Goal: Task Accomplishment & Management: Use online tool/utility

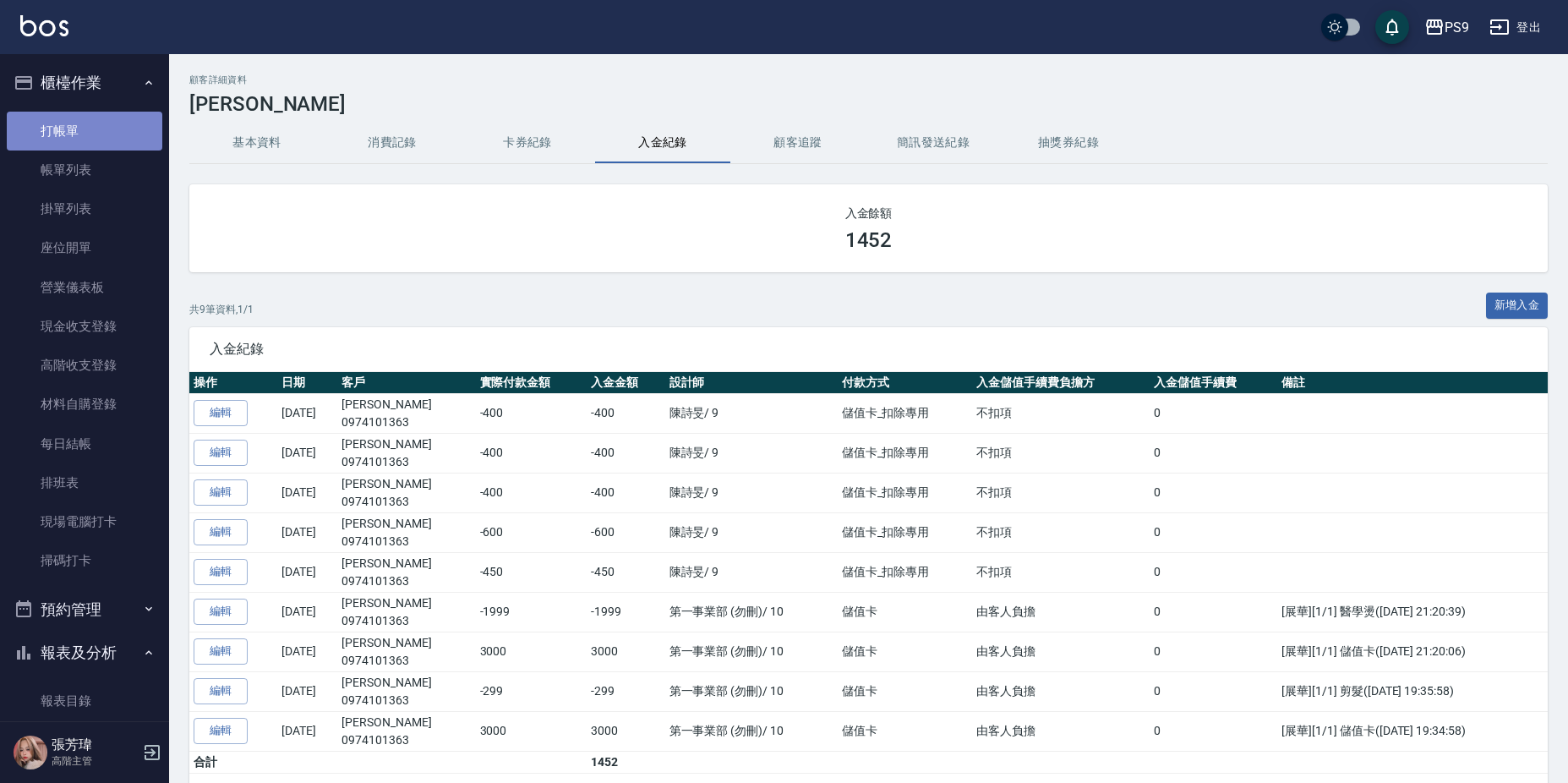
click at [115, 136] on link "打帳單" at bounding box center [84, 130] width 156 height 39
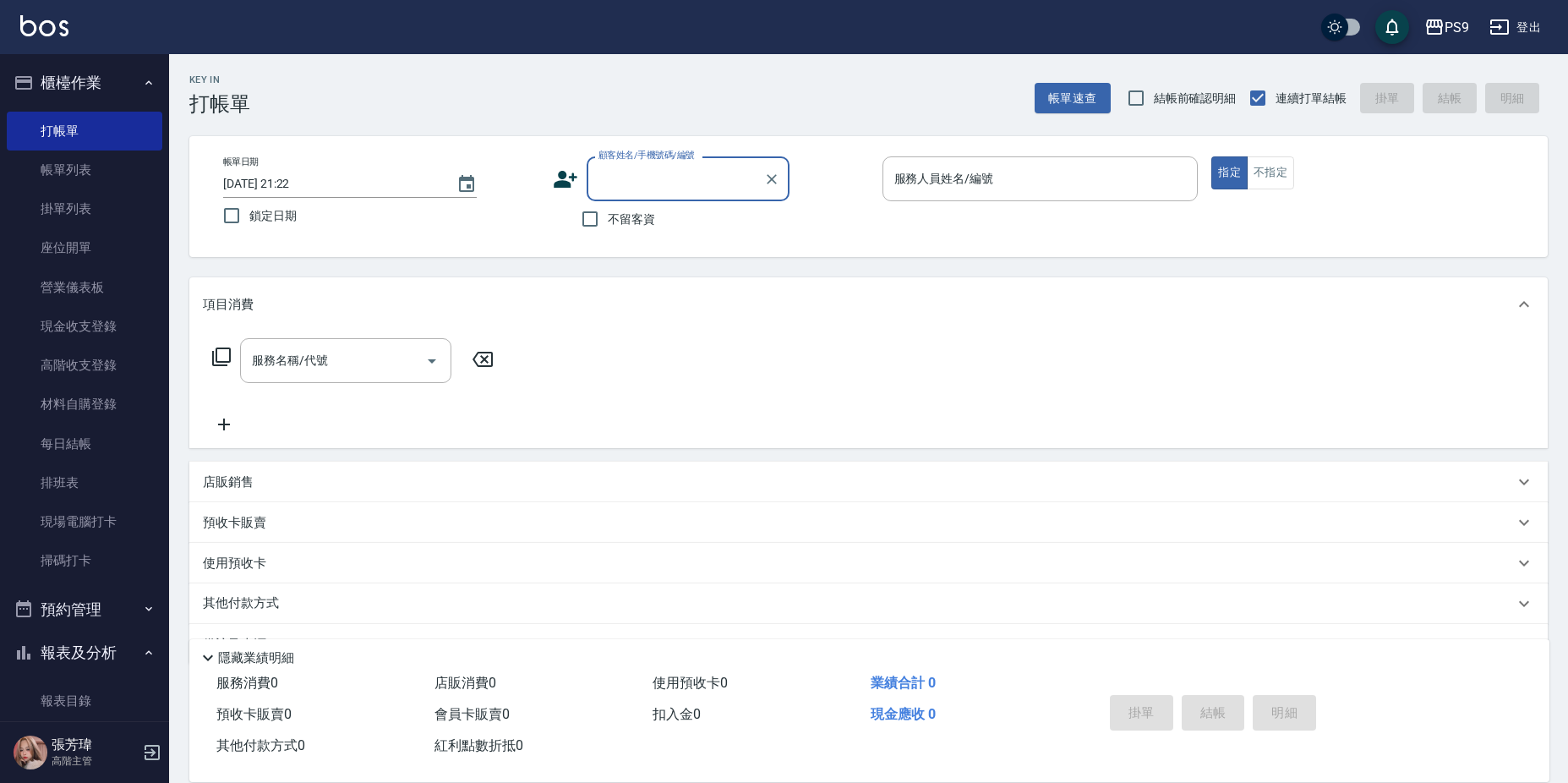
click at [628, 214] on span "不留客資" at bounding box center [631, 220] width 47 height 18
click at [608, 214] on input "不留客資" at bounding box center [590, 218] width 35 height 35
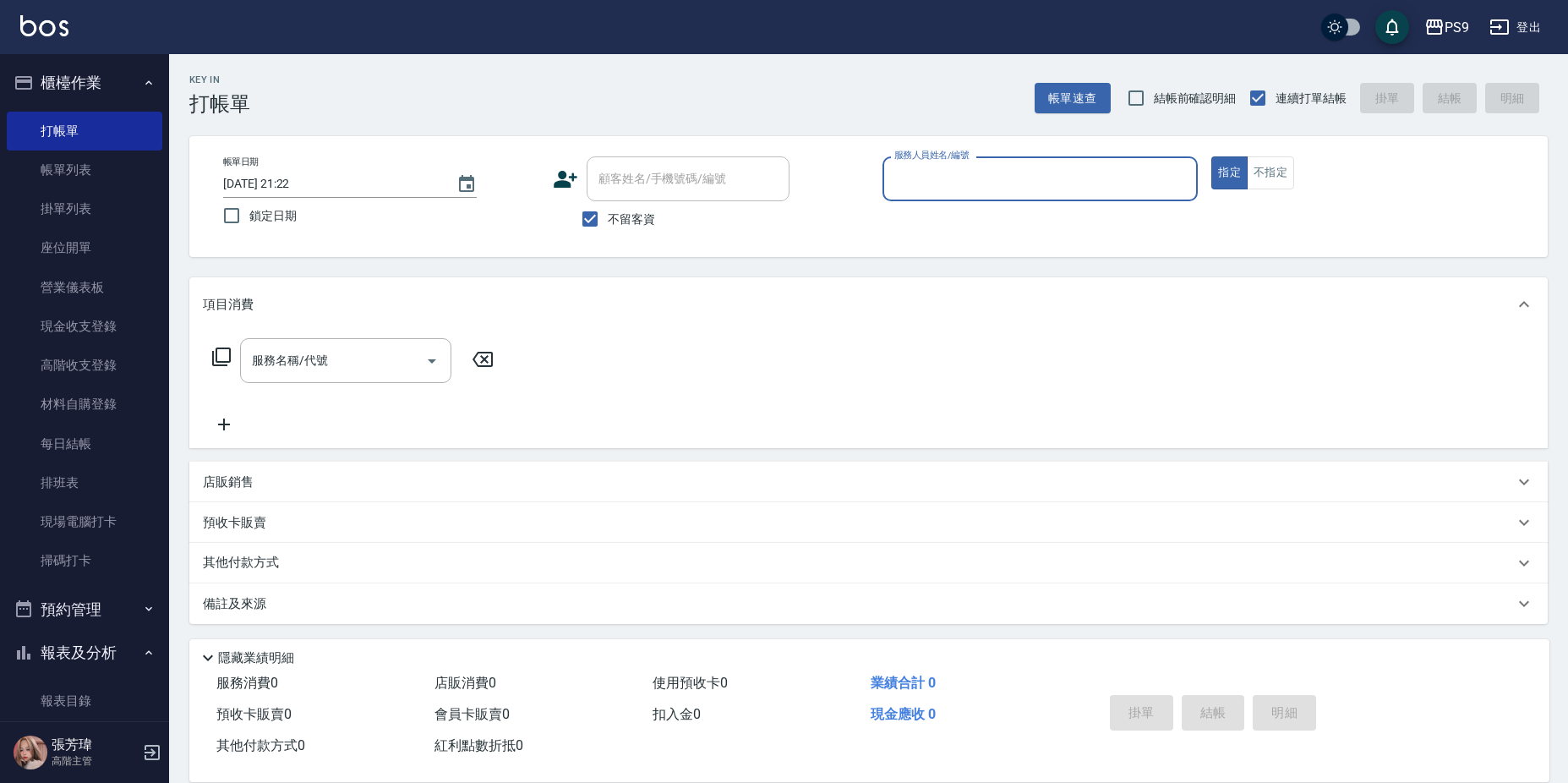
click at [628, 211] on span "不留客資" at bounding box center [631, 220] width 47 height 18
click at [608, 211] on input "不留客資" at bounding box center [590, 218] width 35 height 35
checkbox input "false"
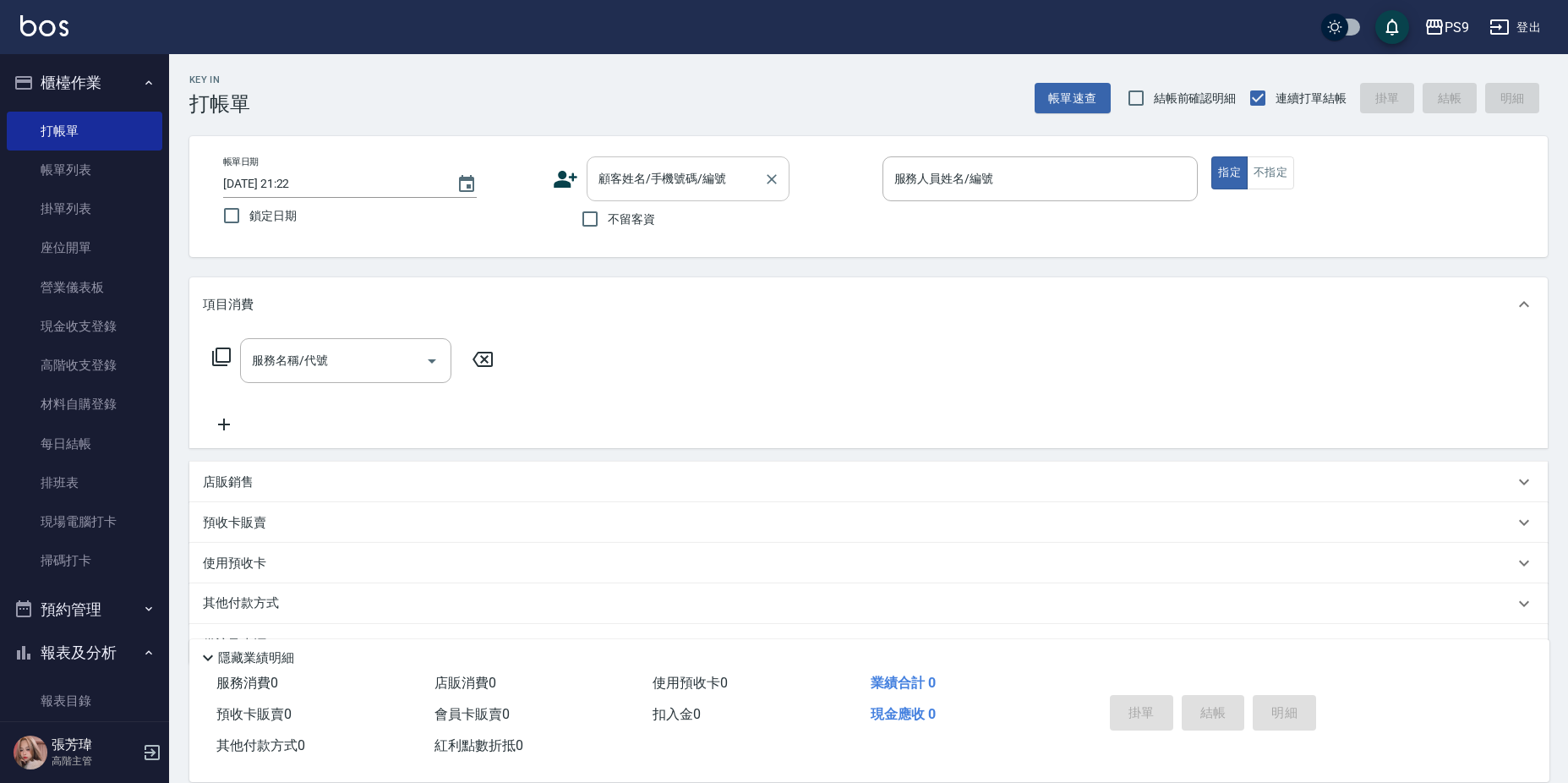
click at [619, 187] on input "顧客姓名/手機號碼/編號" at bounding box center [675, 178] width 162 height 30
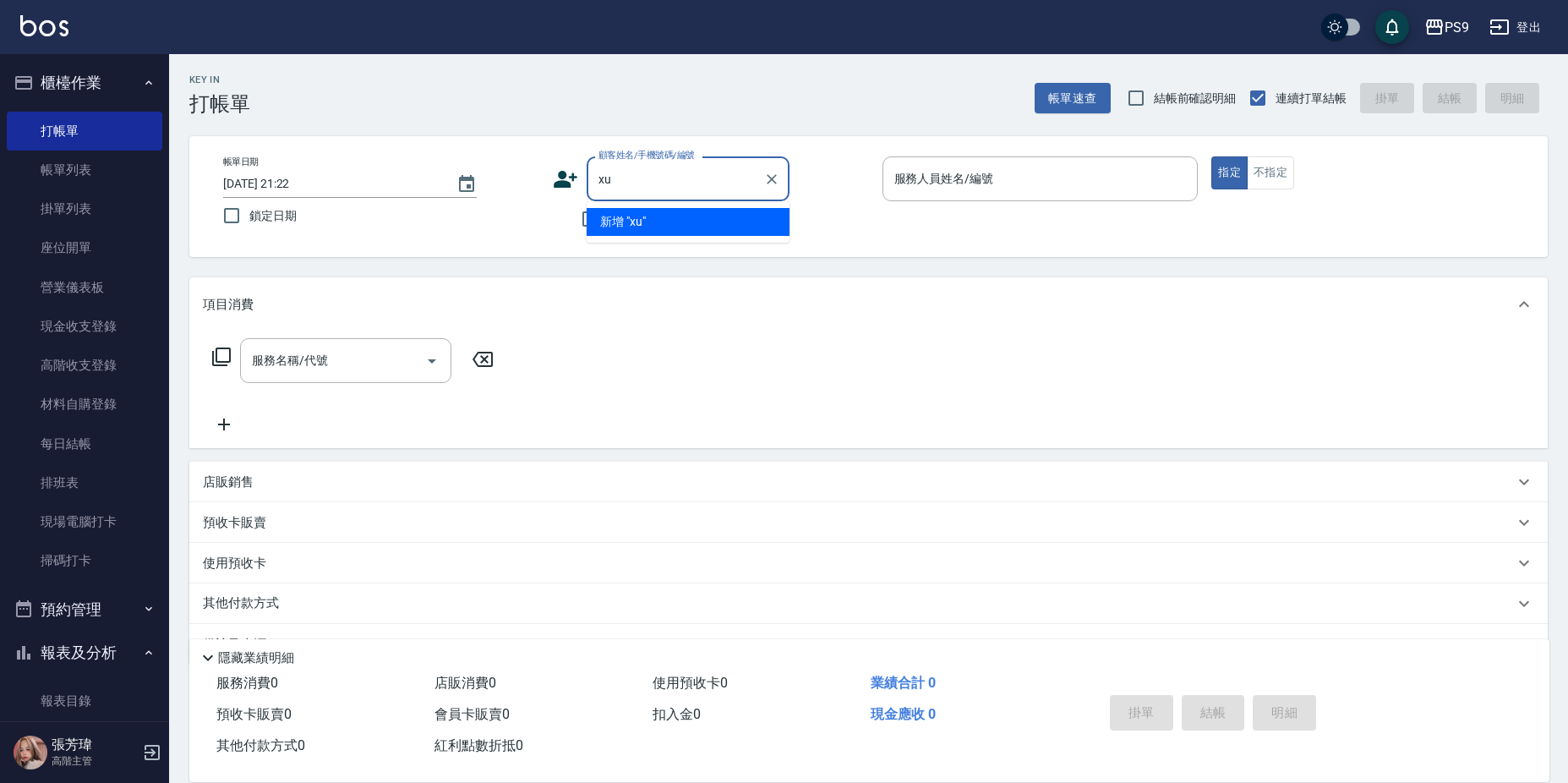
type input "x"
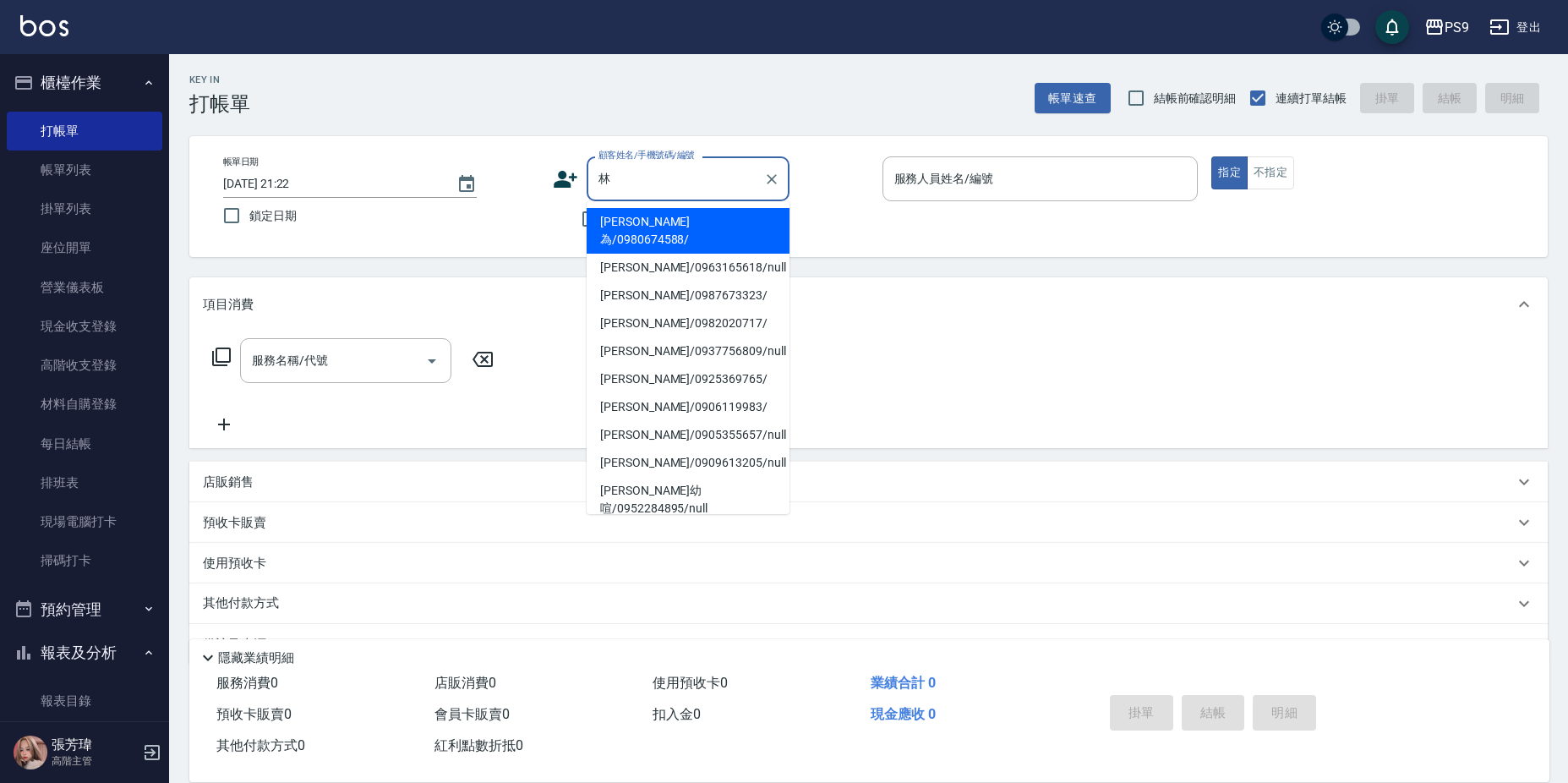
click at [661, 309] on li "[PERSON_NAME]/0982020717/" at bounding box center [688, 323] width 203 height 28
type input "[PERSON_NAME]/0982020717/"
type input "JHIN-0"
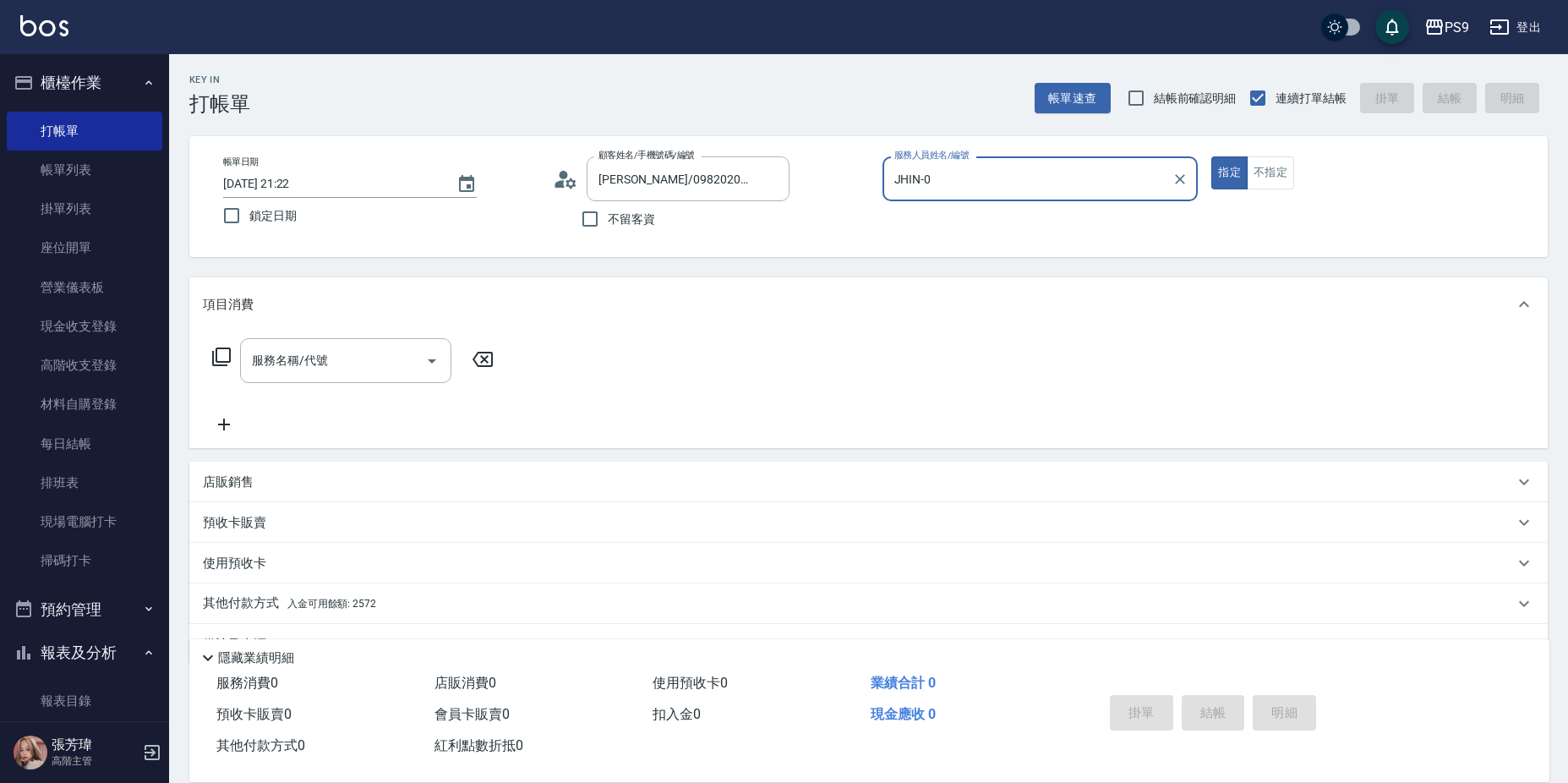
click at [1211, 156] on button "指定" at bounding box center [1229, 173] width 36 height 33
type button "true"
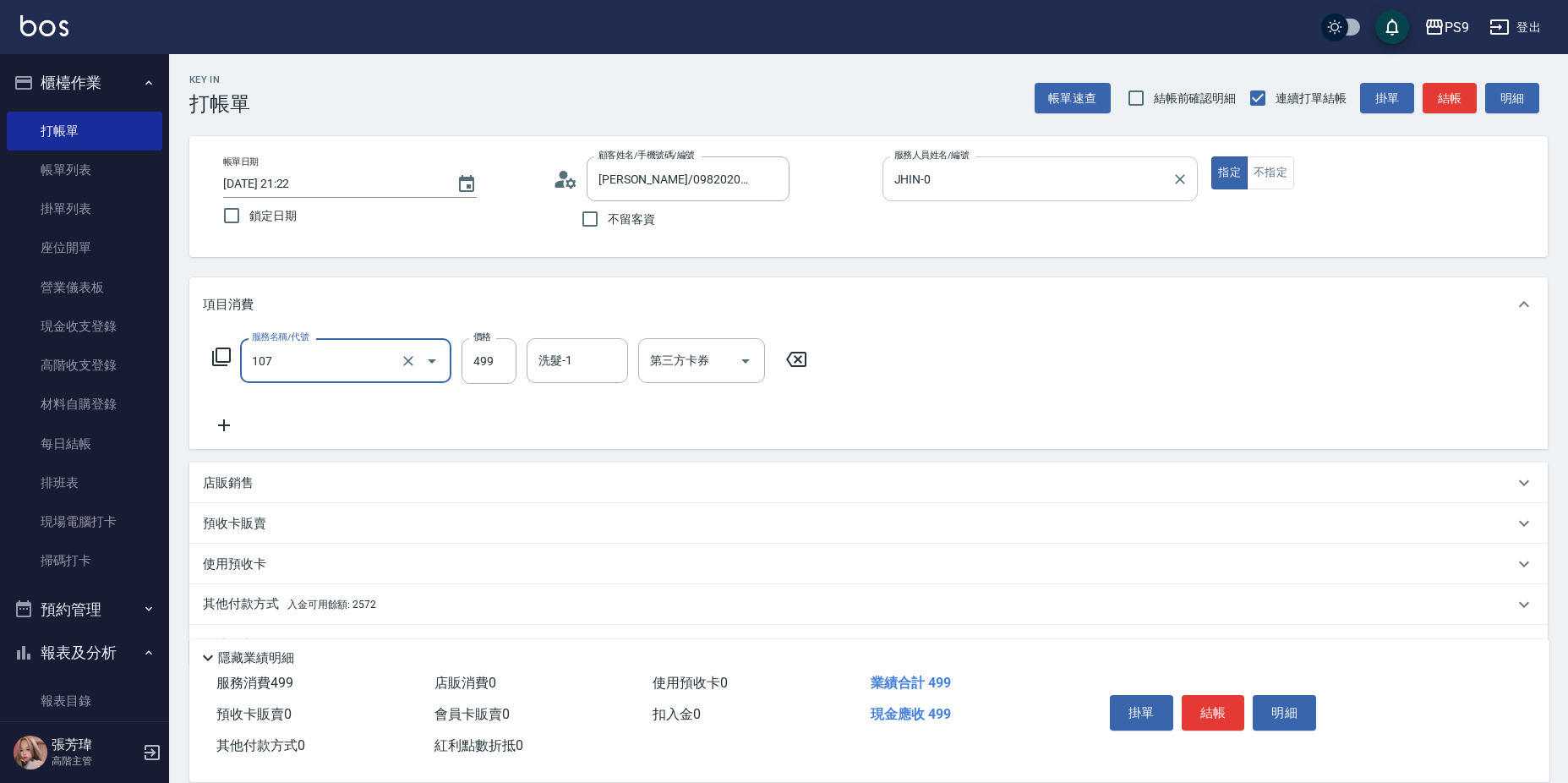
type input "[PERSON_NAME](107)"
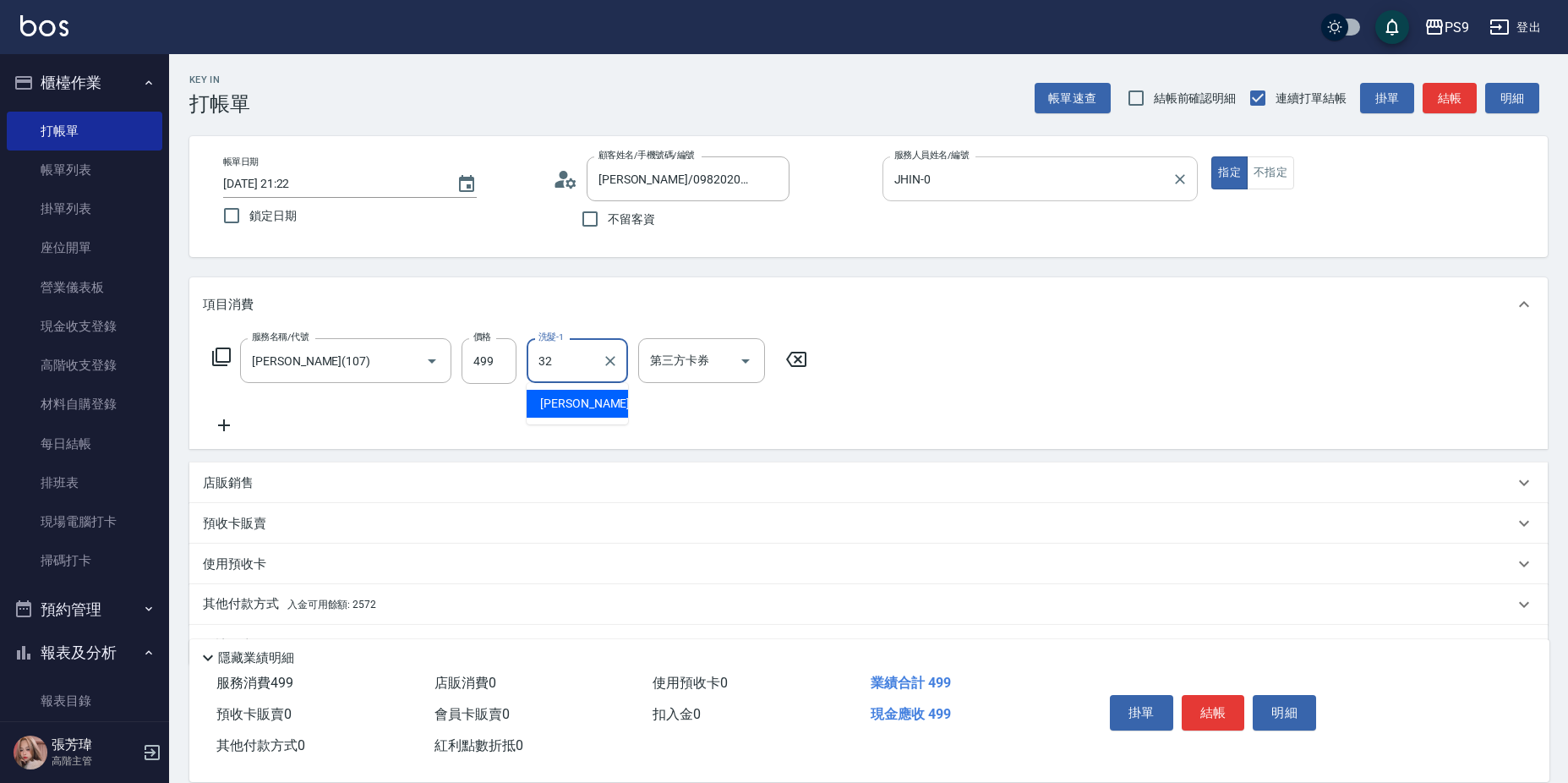
type input "依依-32"
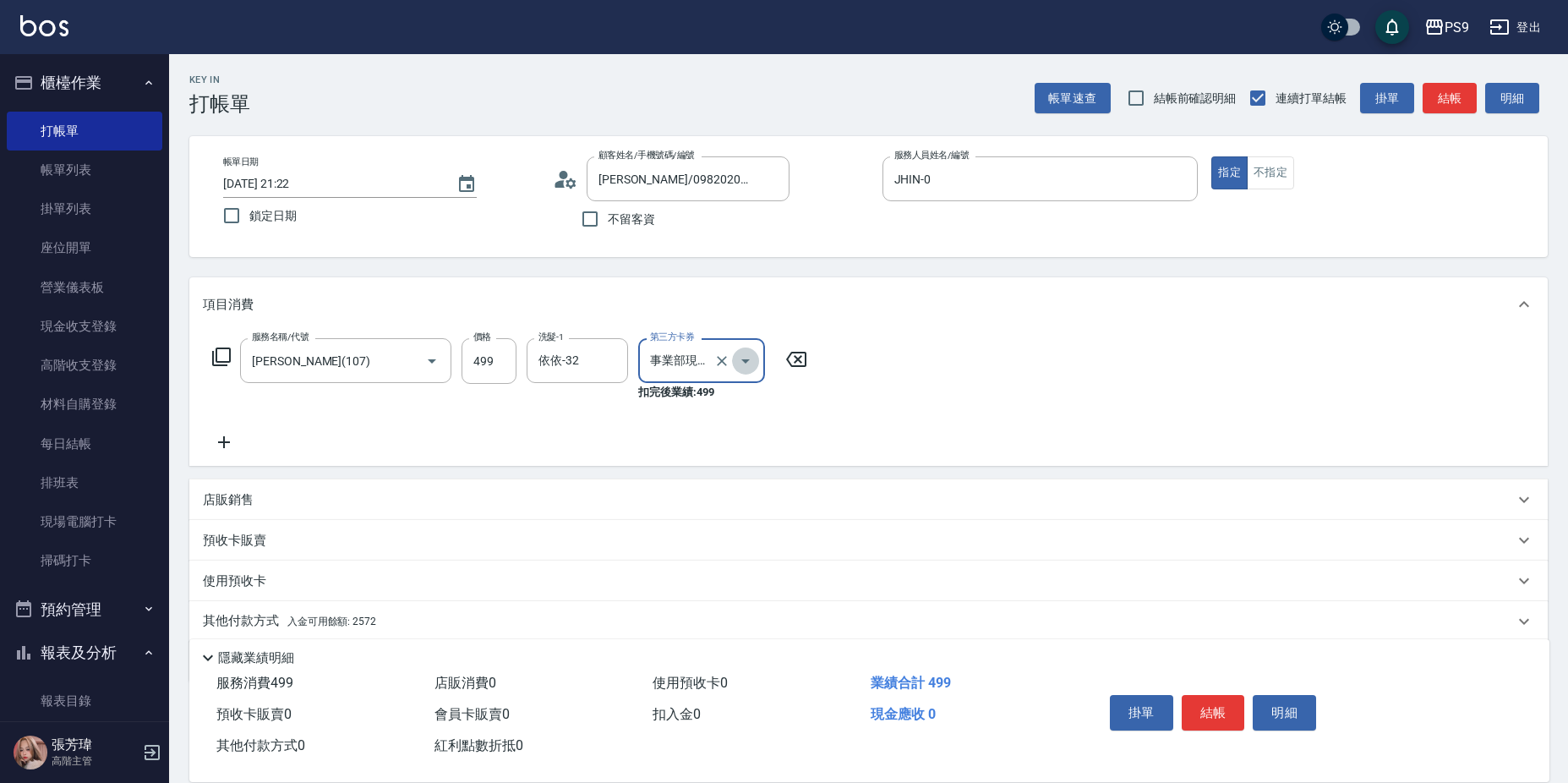
click at [753, 358] on icon "Open" at bounding box center [745, 361] width 20 height 20
click at [718, 445] on span "歐卡/Momo" at bounding box center [702, 431] width 127 height 28
click at [742, 348] on button "Open" at bounding box center [745, 361] width 27 height 27
click at [729, 444] on span "歐卡/Momo" at bounding box center [702, 431] width 127 height 28
drag, startPoint x: 739, startPoint y: 363, endPoint x: 741, endPoint y: 377, distance: 14.1
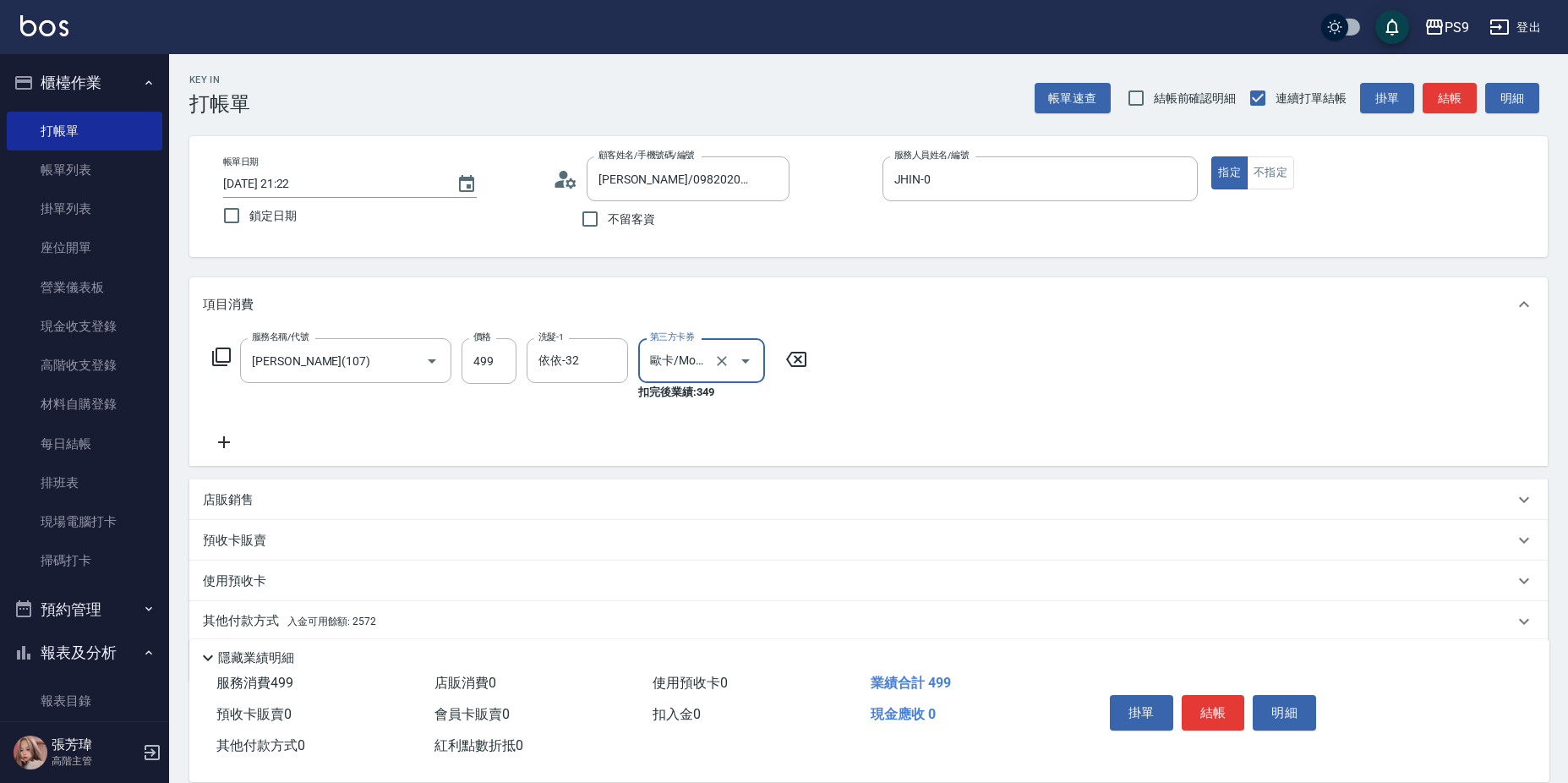
click at [739, 364] on icon "Open" at bounding box center [745, 361] width 20 height 20
click at [728, 448] on span "儲值卡" at bounding box center [702, 459] width 127 height 28
type input "儲值卡"
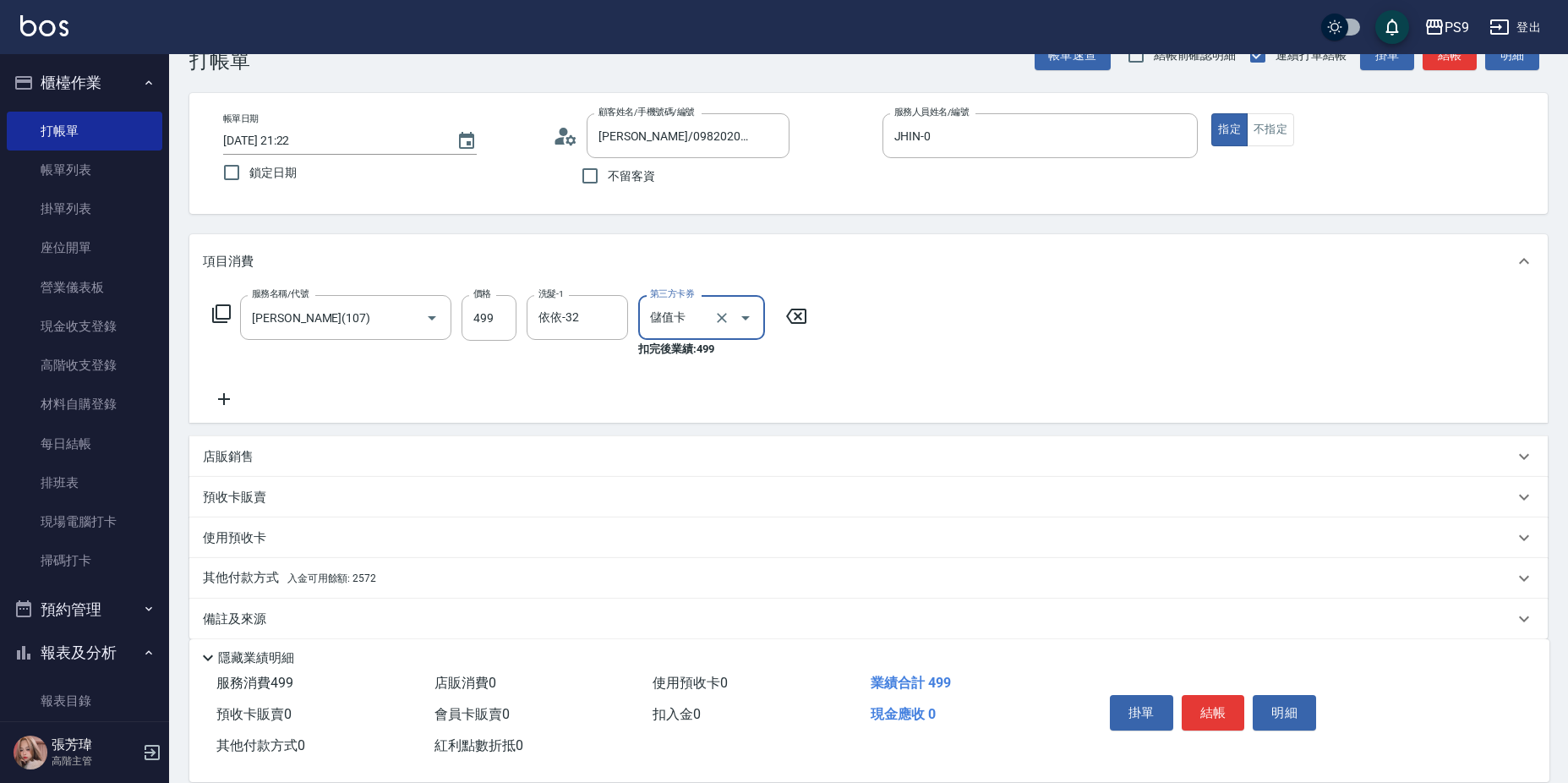
scroll to position [61, 0]
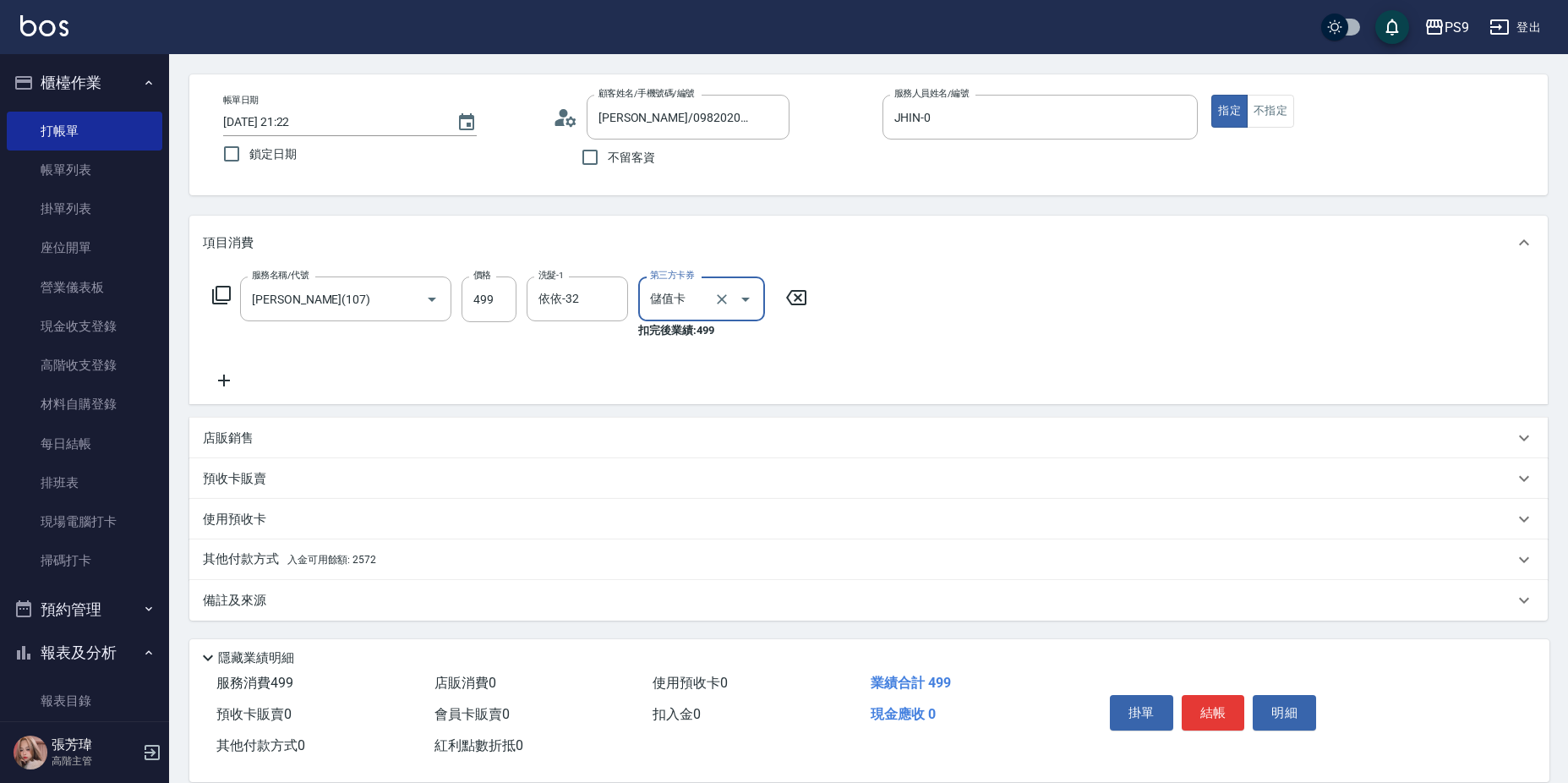
click at [399, 562] on div "其他付款方式 入金可用餘額: 2572" at bounding box center [858, 559] width 1311 height 19
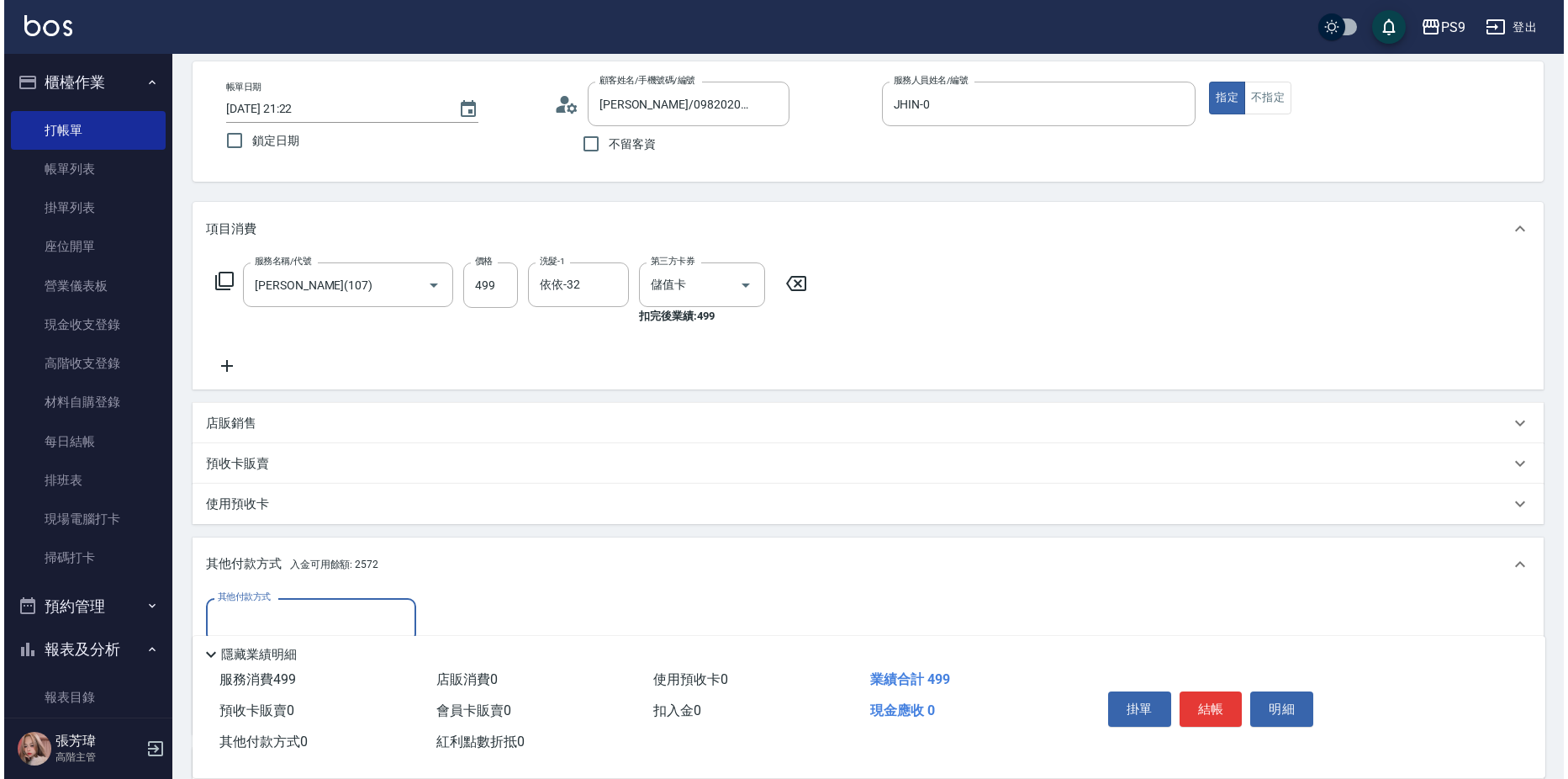
scroll to position [245, 0]
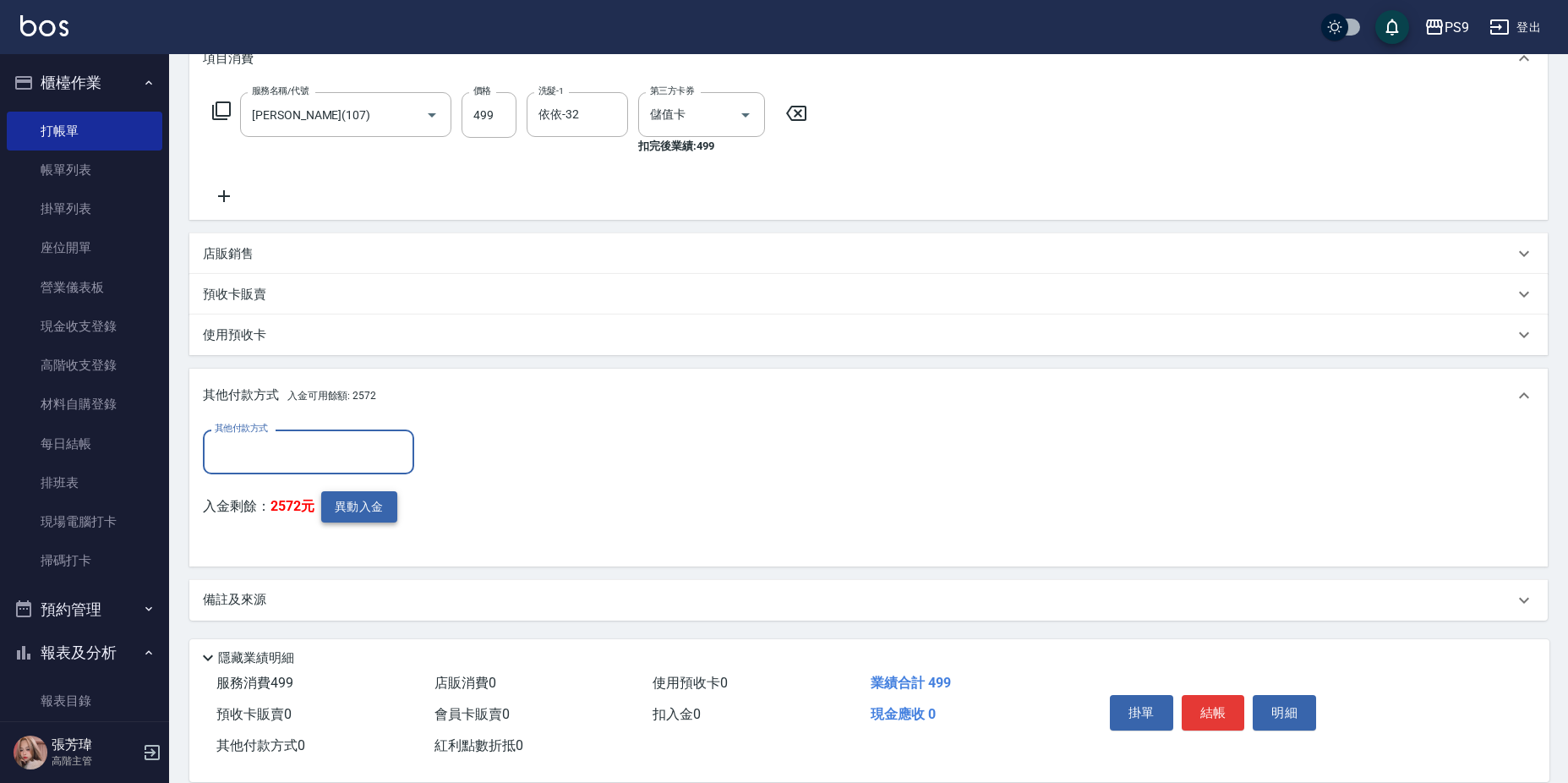
click at [371, 504] on button "異動入金" at bounding box center [359, 506] width 76 height 32
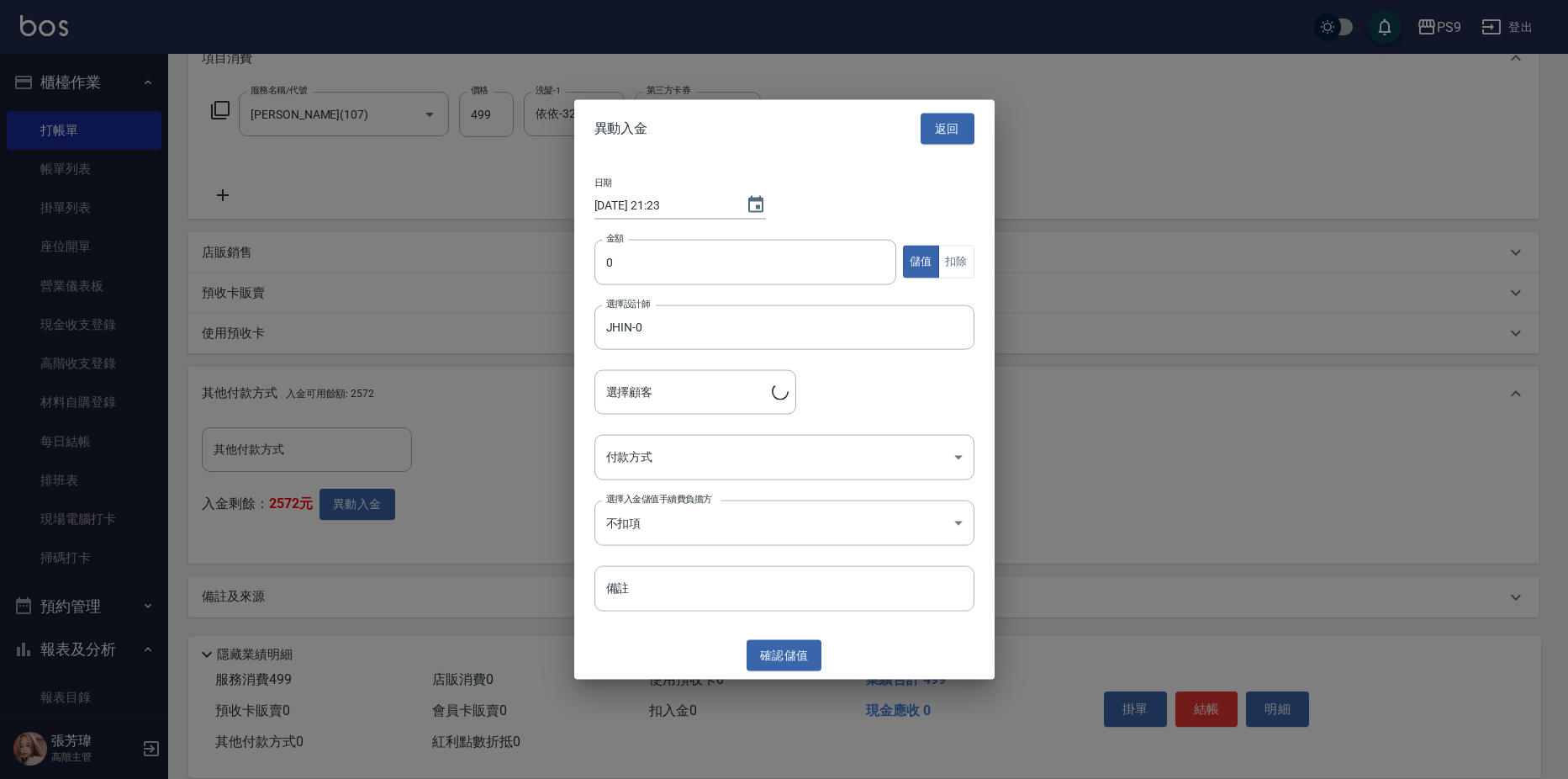
type input "[PERSON_NAME]/0982020717/"
click at [772, 264] on input "0" at bounding box center [746, 261] width 302 height 45
type input "499"
click at [959, 265] on button "扣除" at bounding box center [956, 262] width 36 height 32
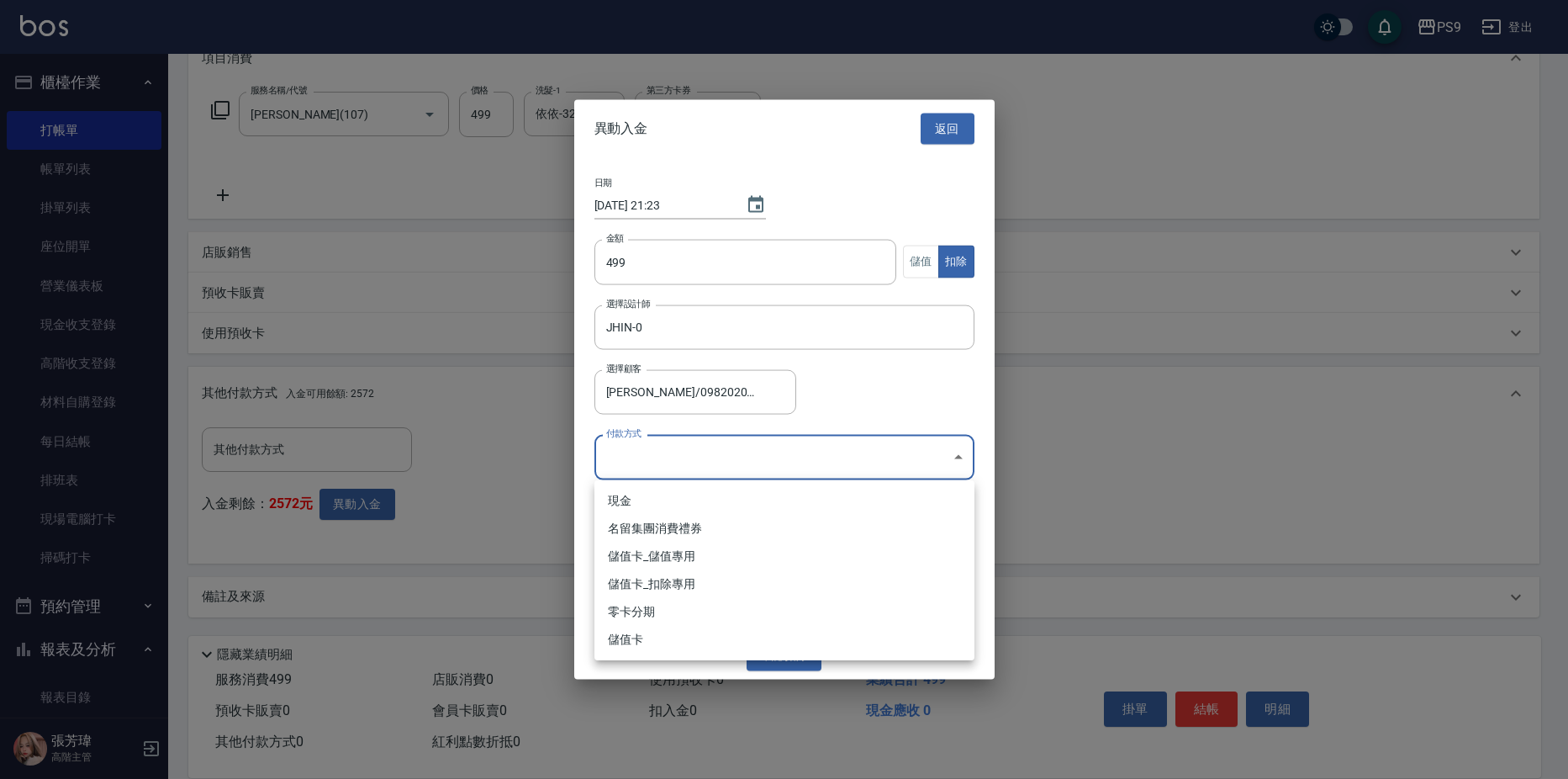
click at [829, 470] on body "PS9 登出 櫃檯作業 打帳單 帳單列表 掛單列表 座位開單 營業儀表板 現金收支登錄 高階收支登錄 材料自購登錄 每日結帳 排班表 現場電腦打卡 掃碼打卡 …" at bounding box center [784, 266] width 1568 height 1023
click at [732, 576] on li "儲值卡_扣除專用" at bounding box center [784, 584] width 380 height 28
type input "儲值卡_扣除專用"
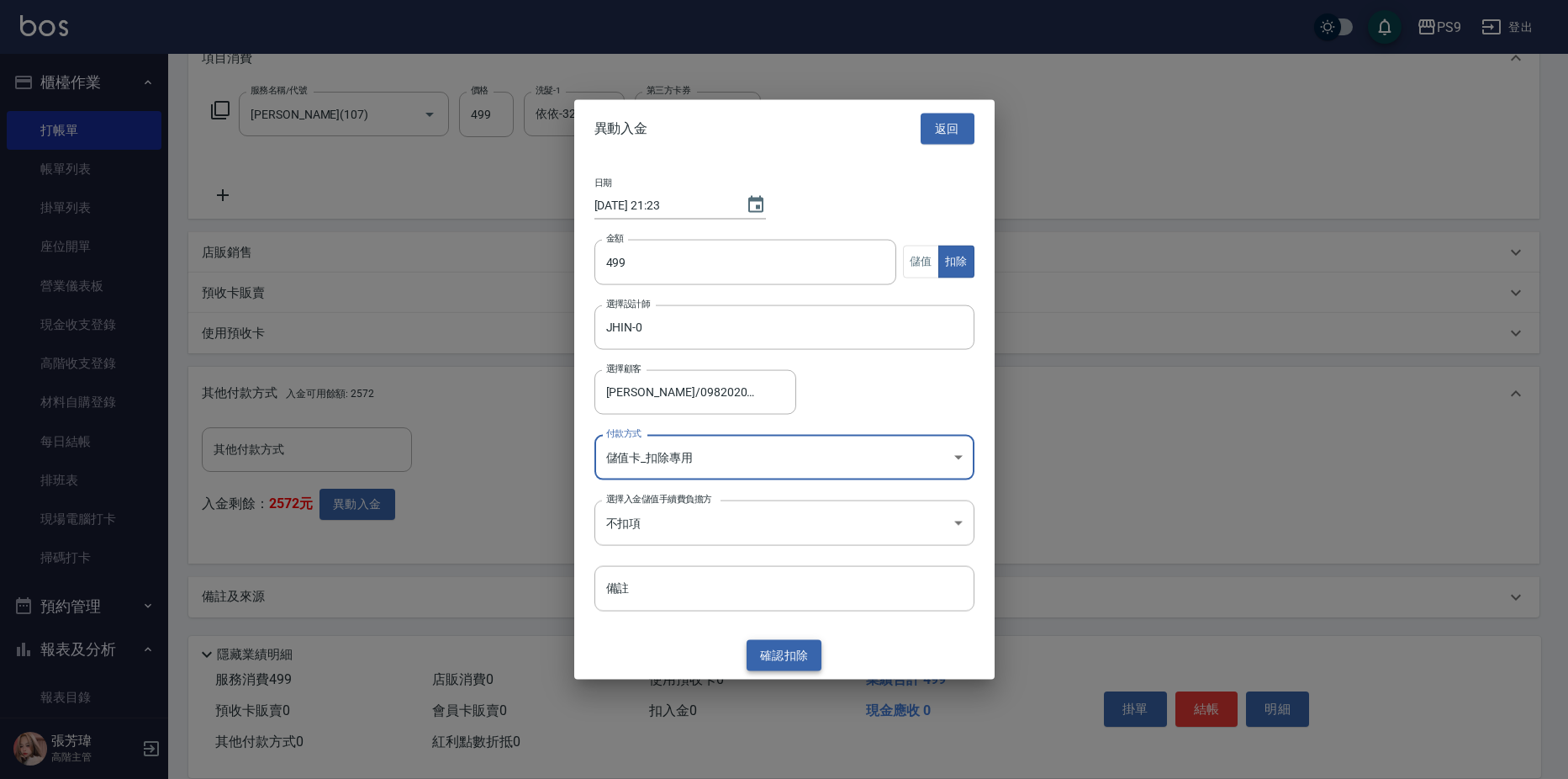
click at [772, 652] on button "確認 扣除" at bounding box center [784, 655] width 76 height 31
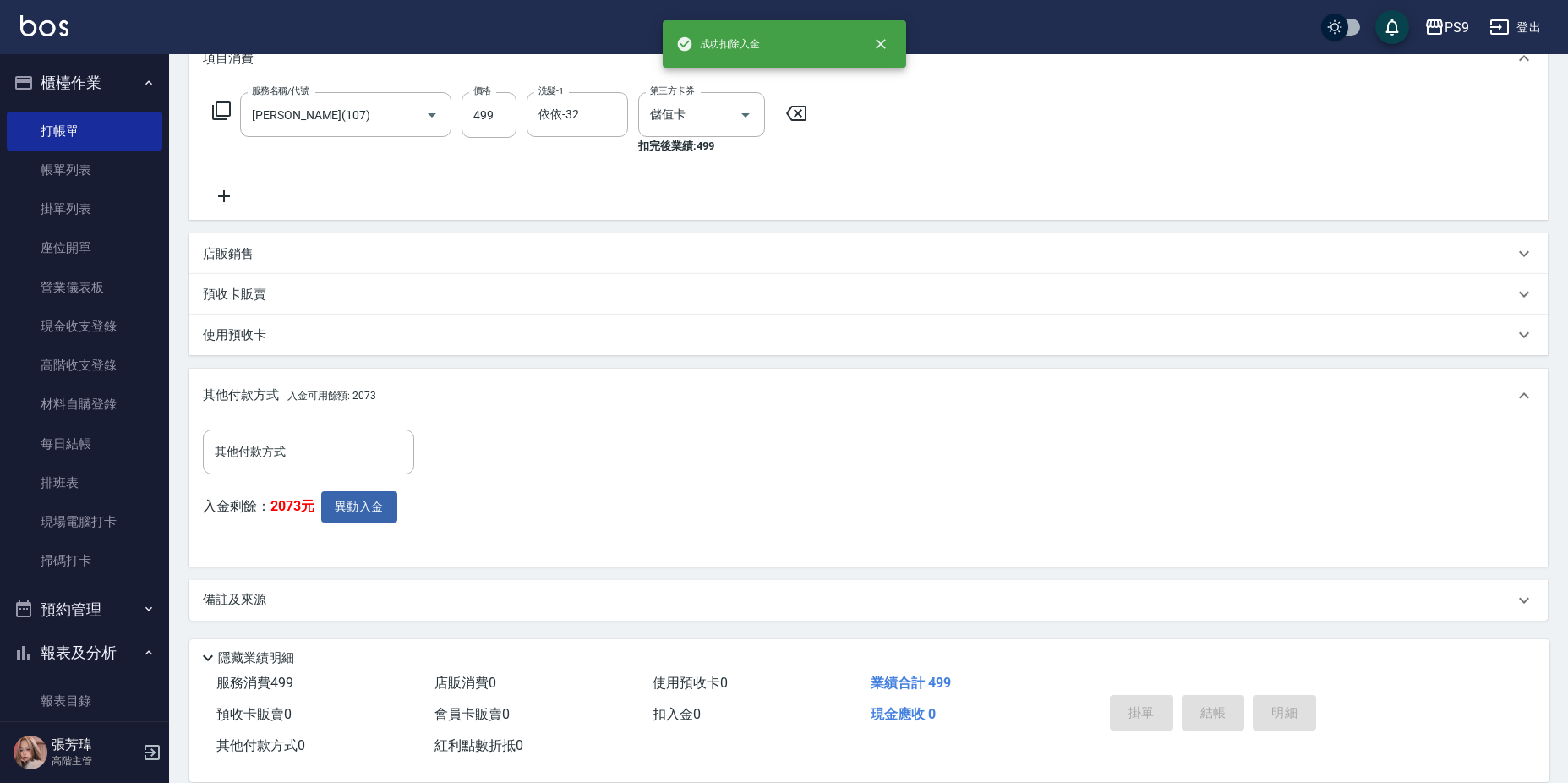
type input "[DATE] 21:23"
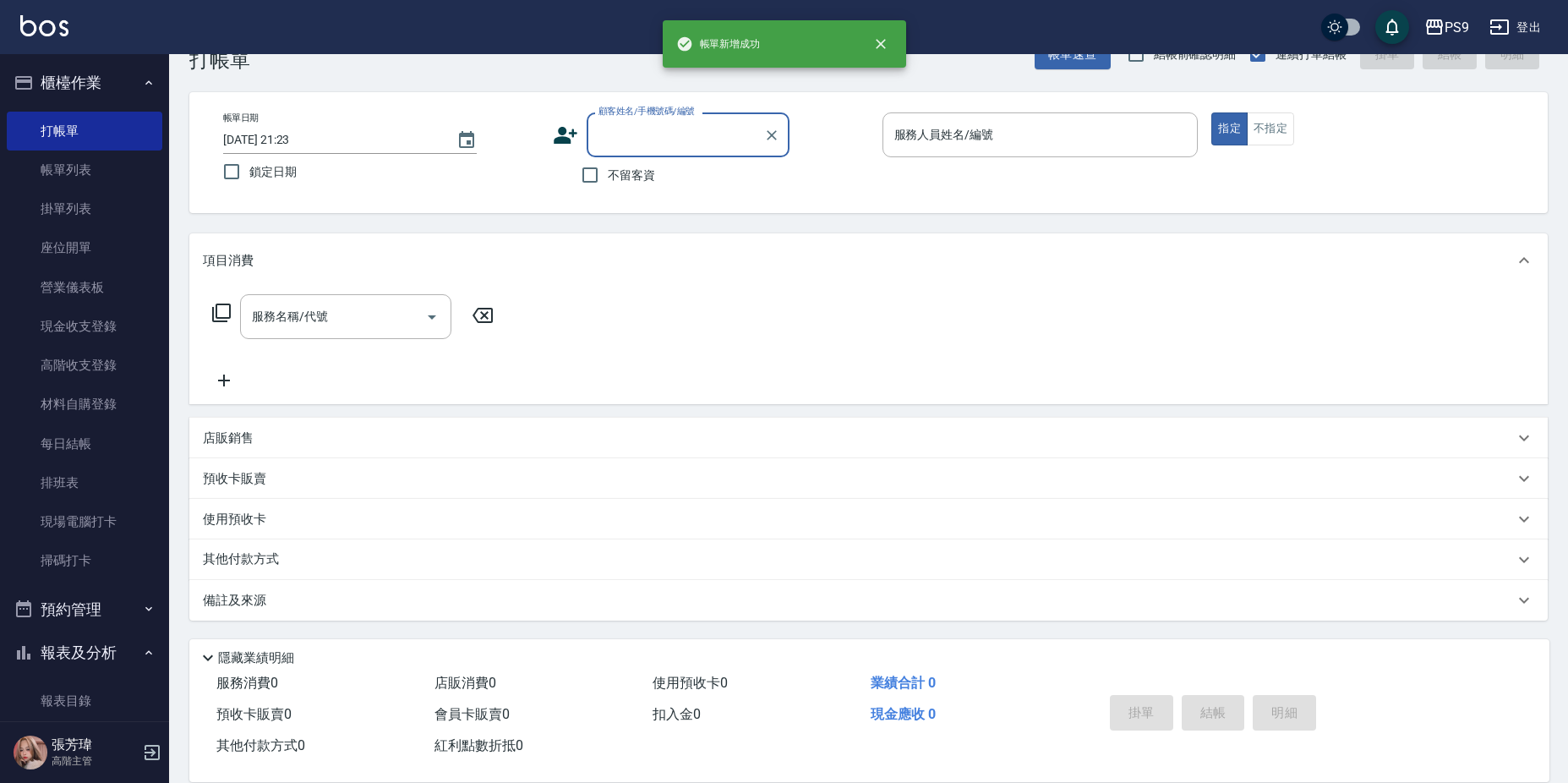
scroll to position [0, 0]
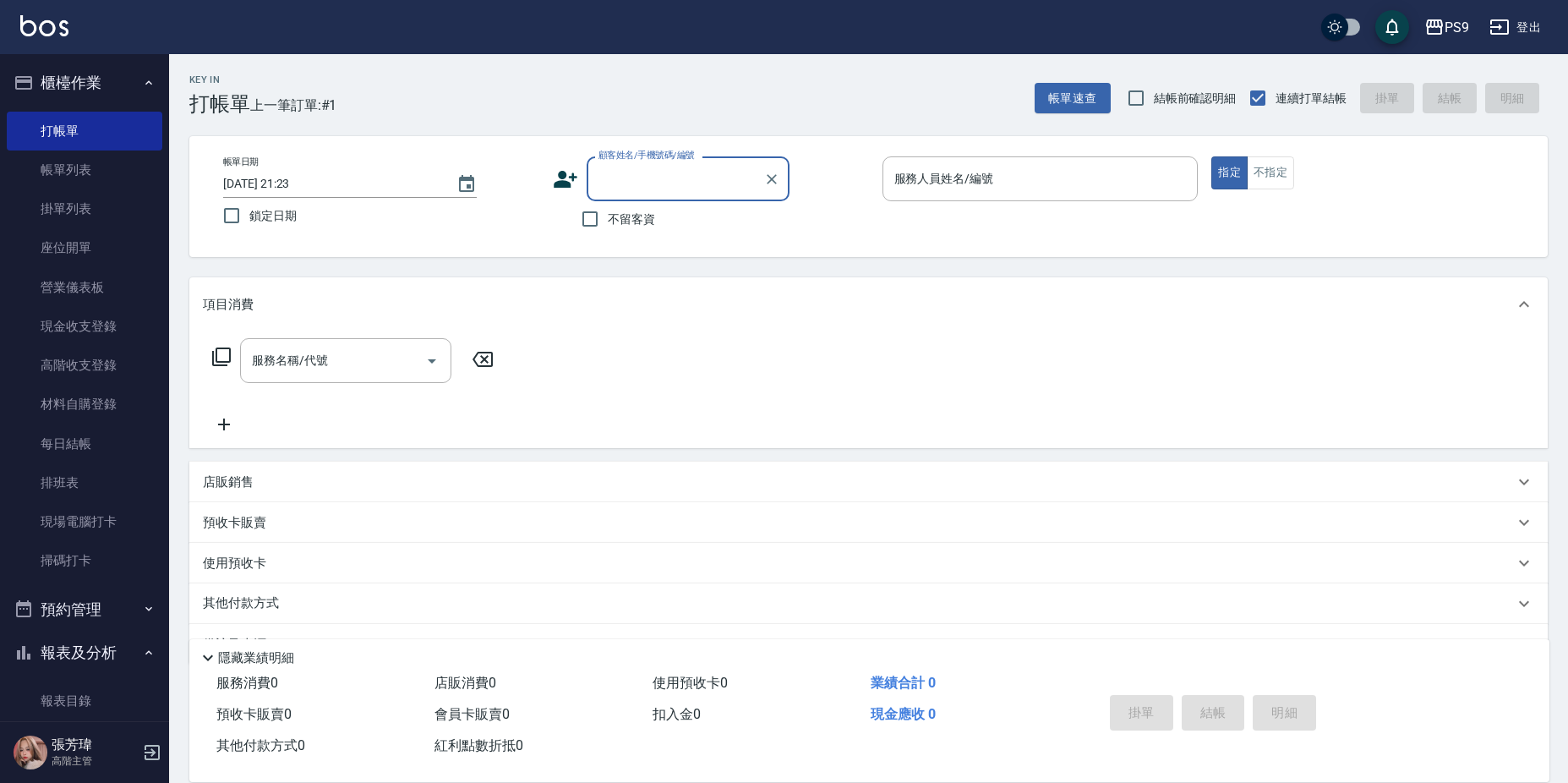
click at [606, 229] on input "不留客資" at bounding box center [590, 218] width 35 height 35
checkbox input "true"
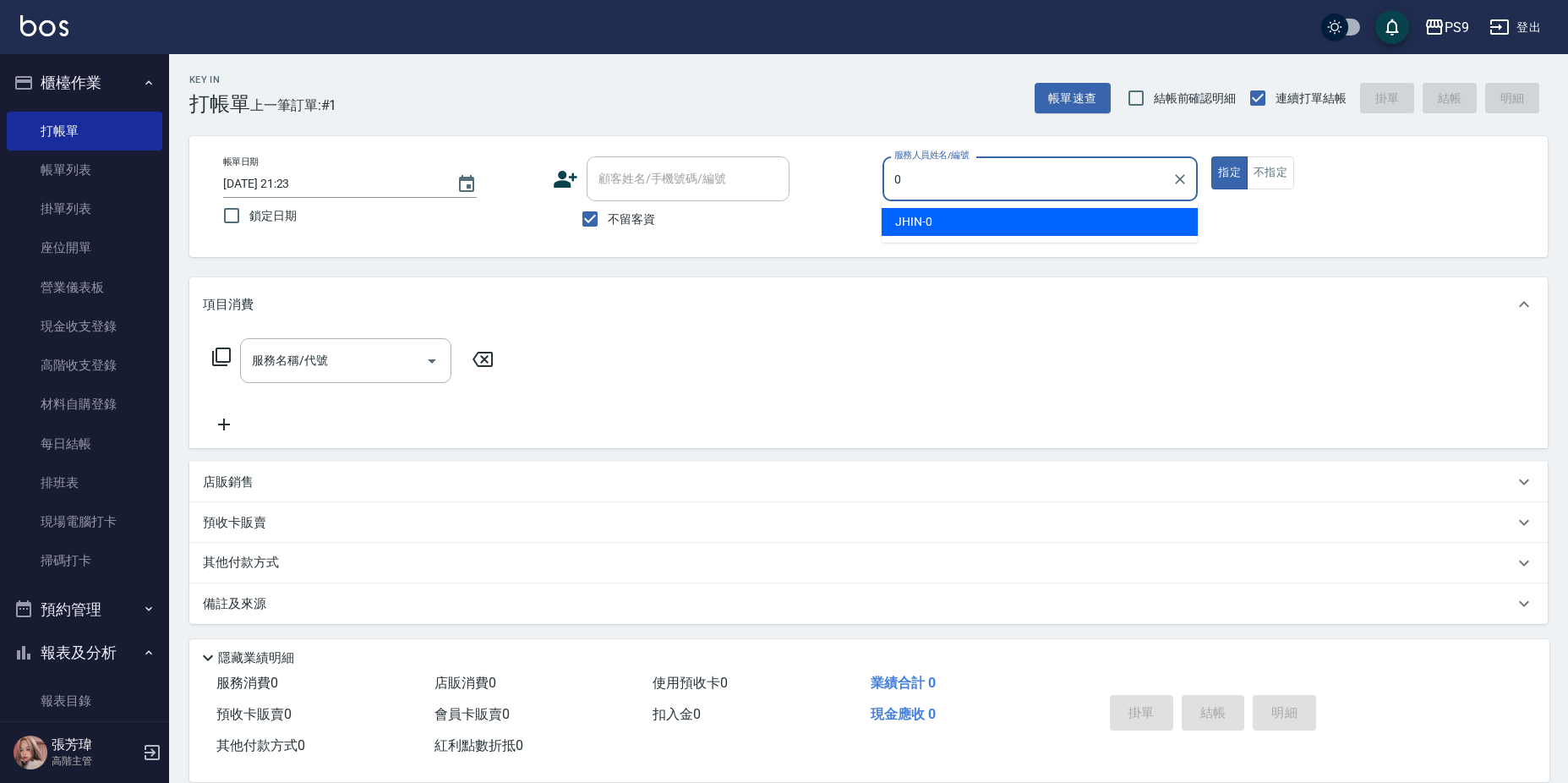
type input "JHIN-0"
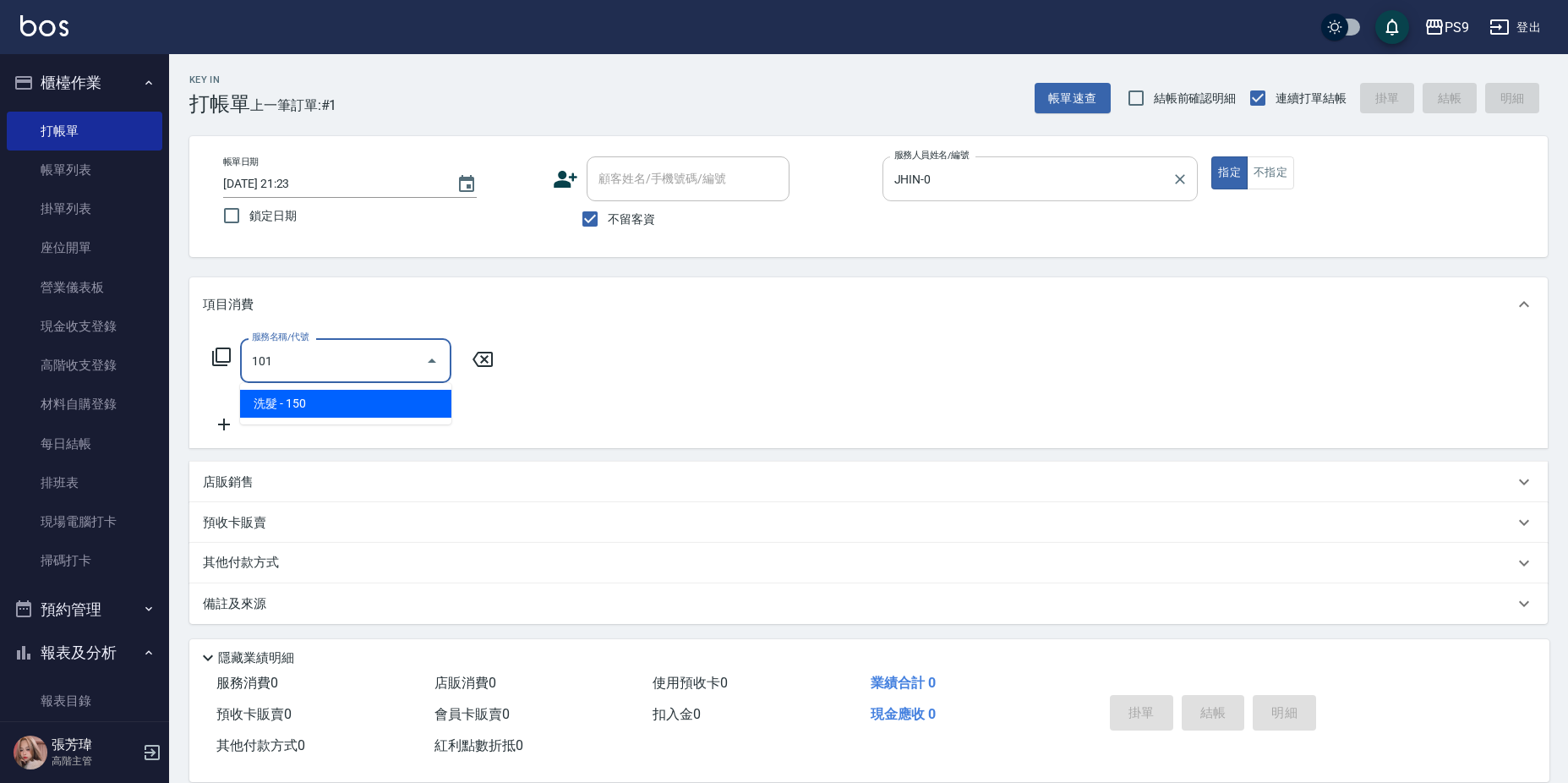
type input "洗髮(101)"
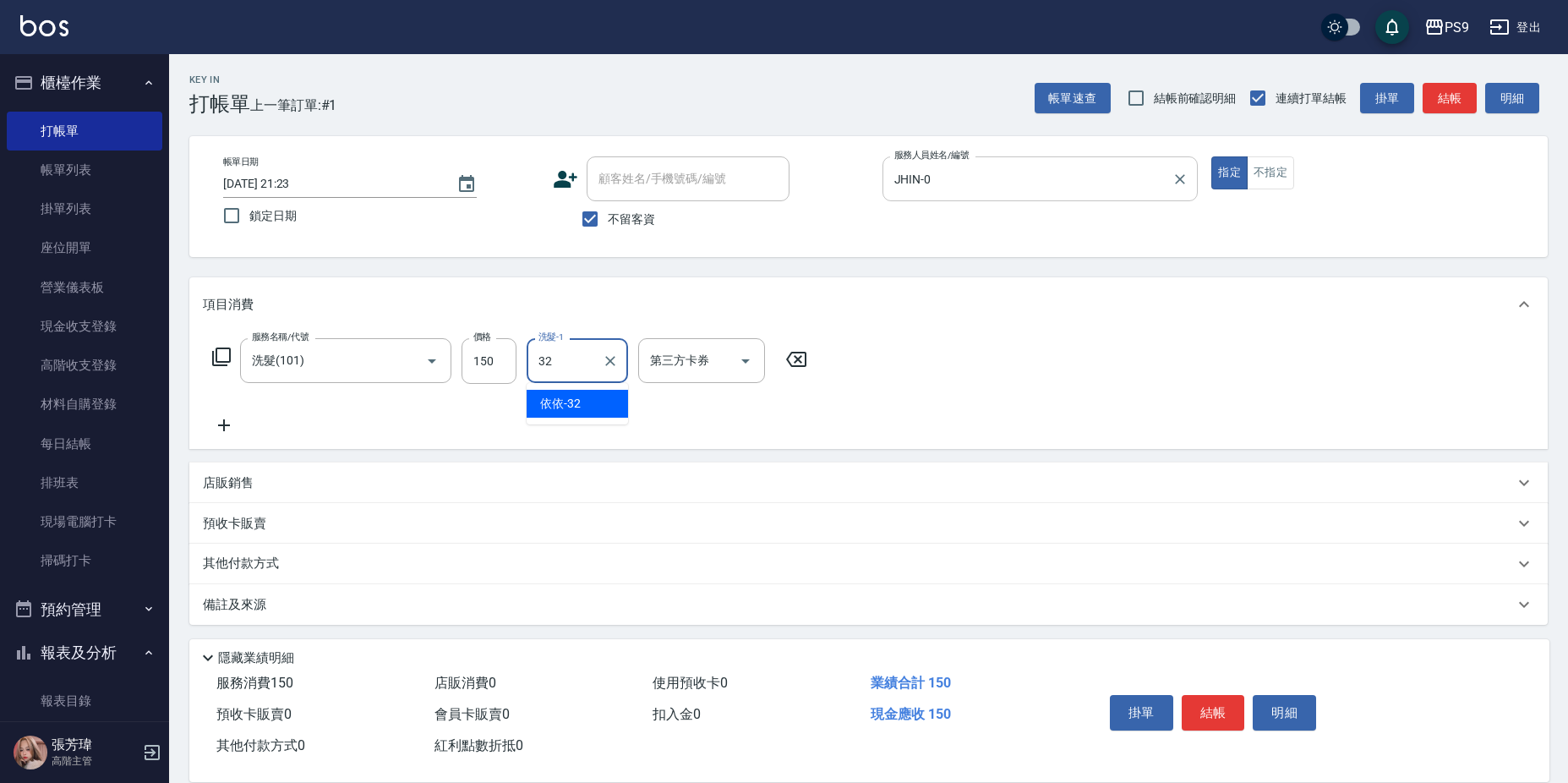
type input "依依-32"
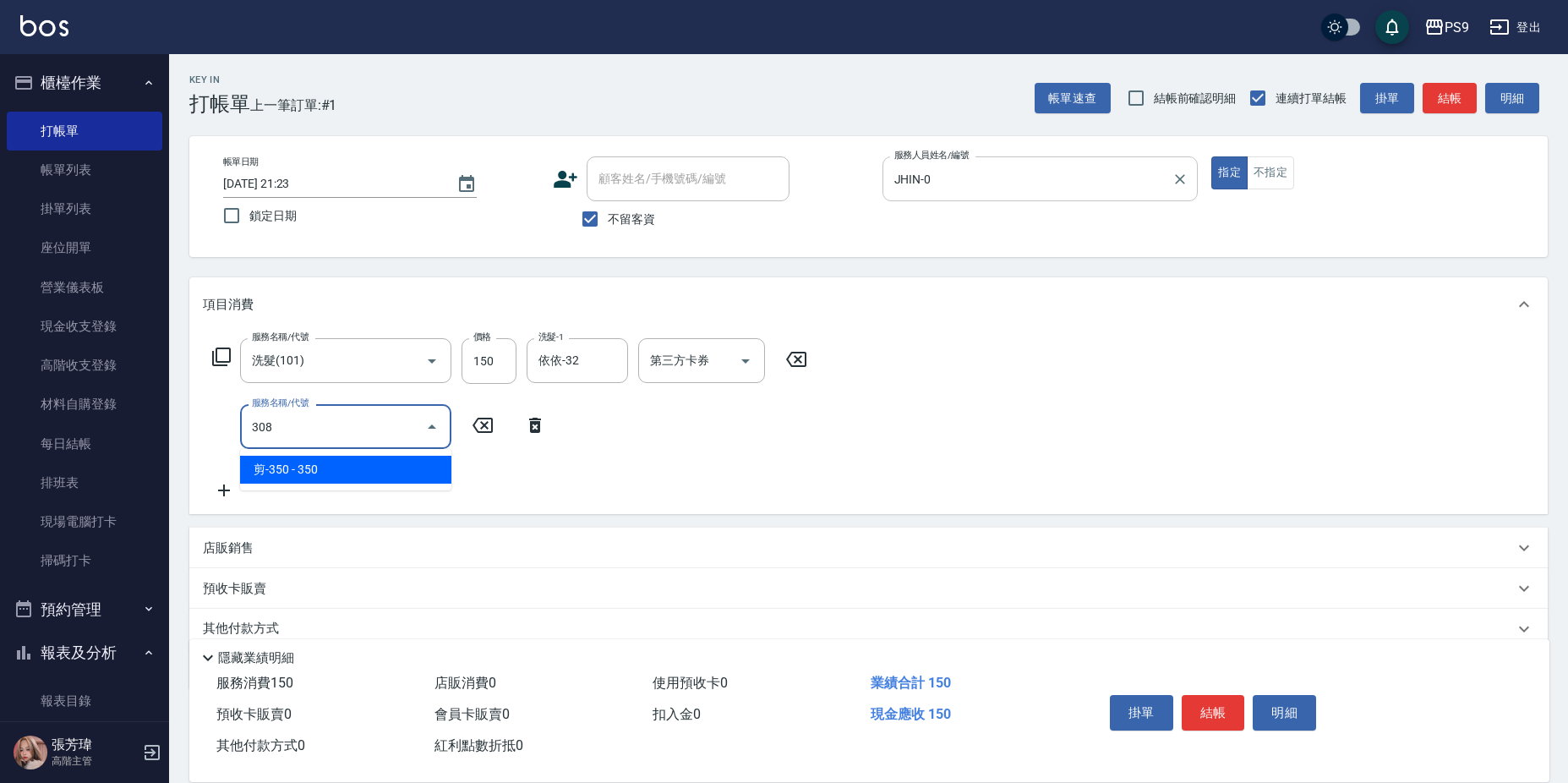
type input "剪-350(308)"
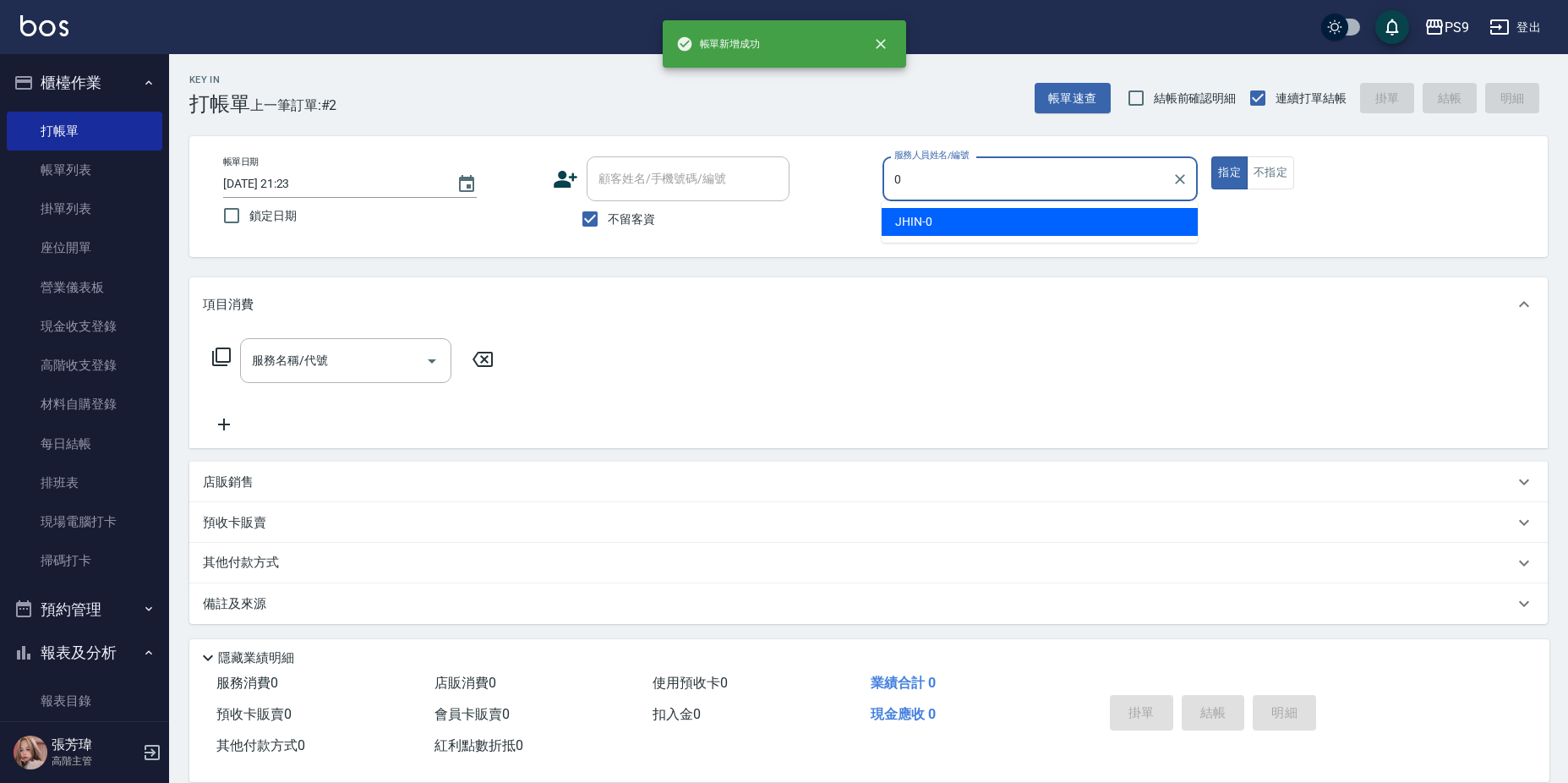
type input "JHIN-0"
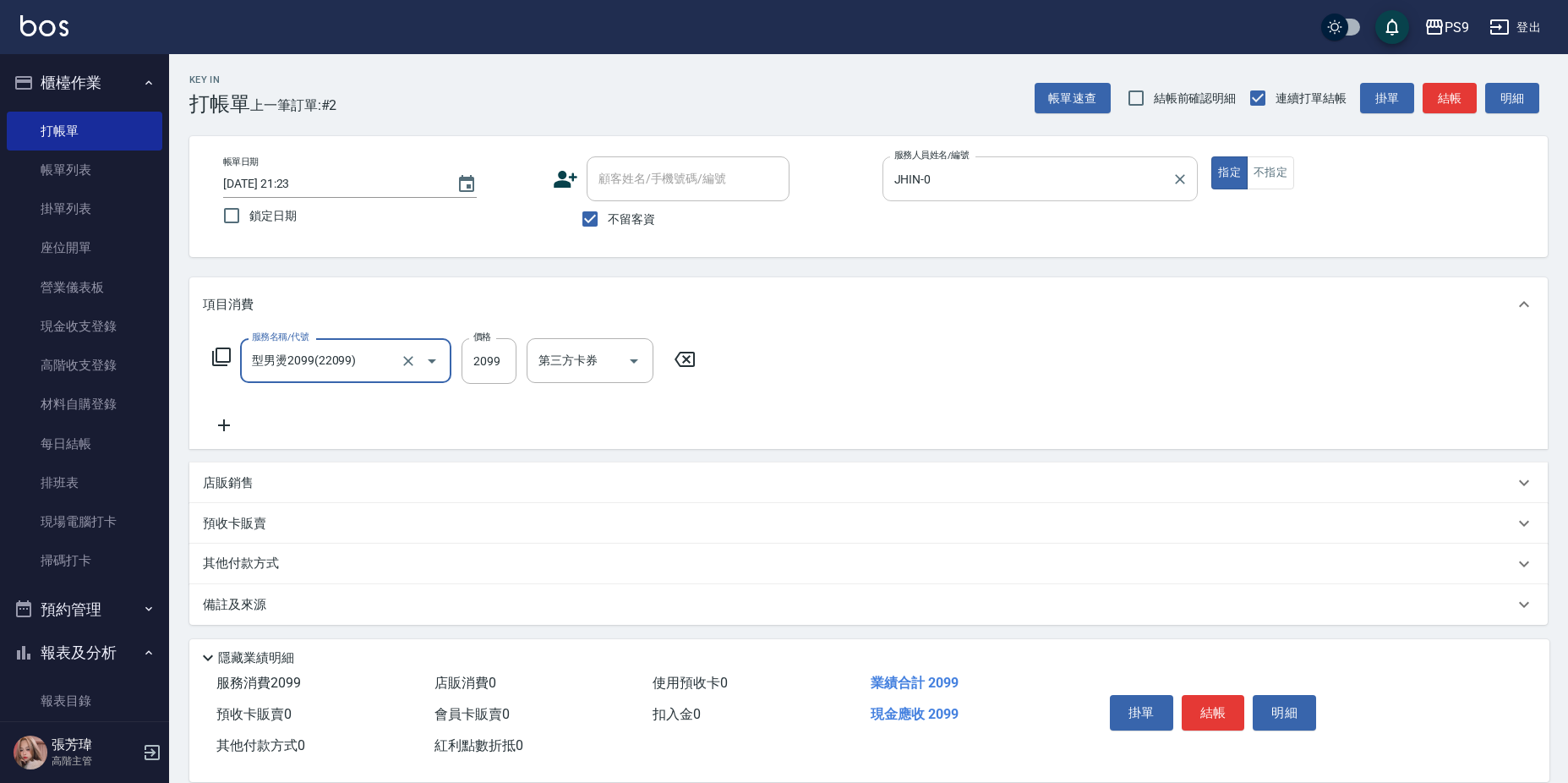
type input "型男燙2099(22099)"
type input "2200"
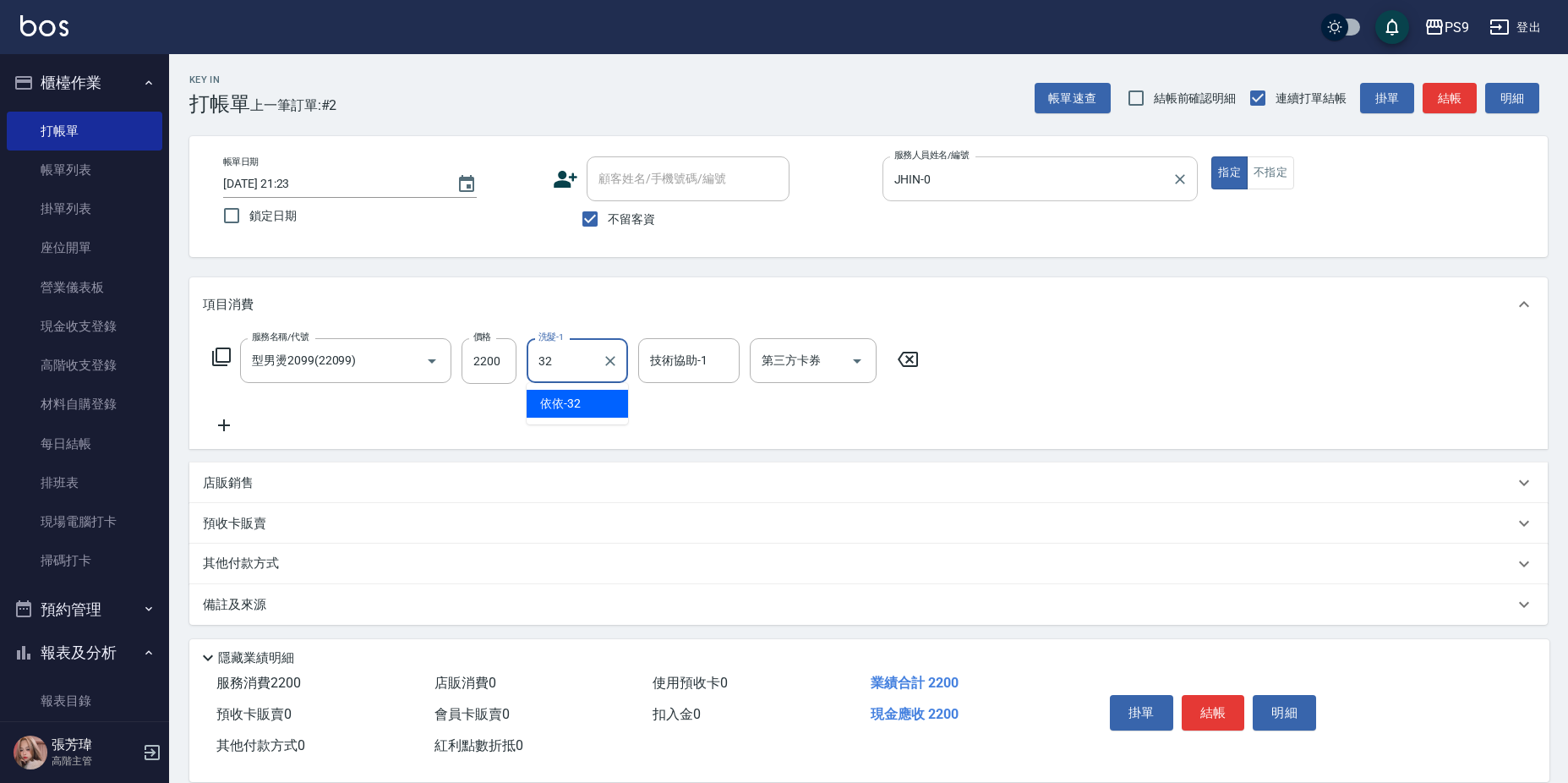
type input "依依-32"
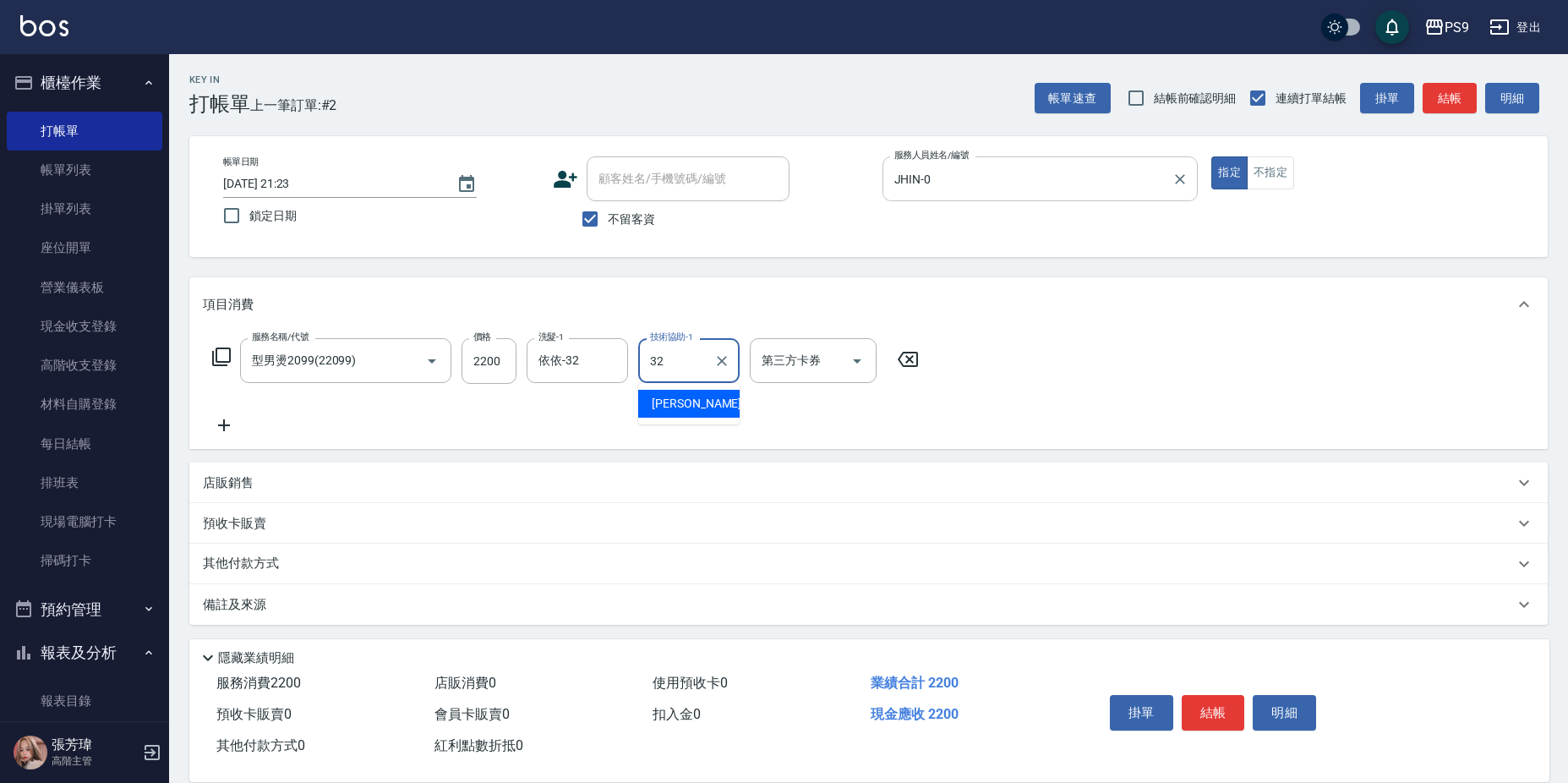
type input "依依-32"
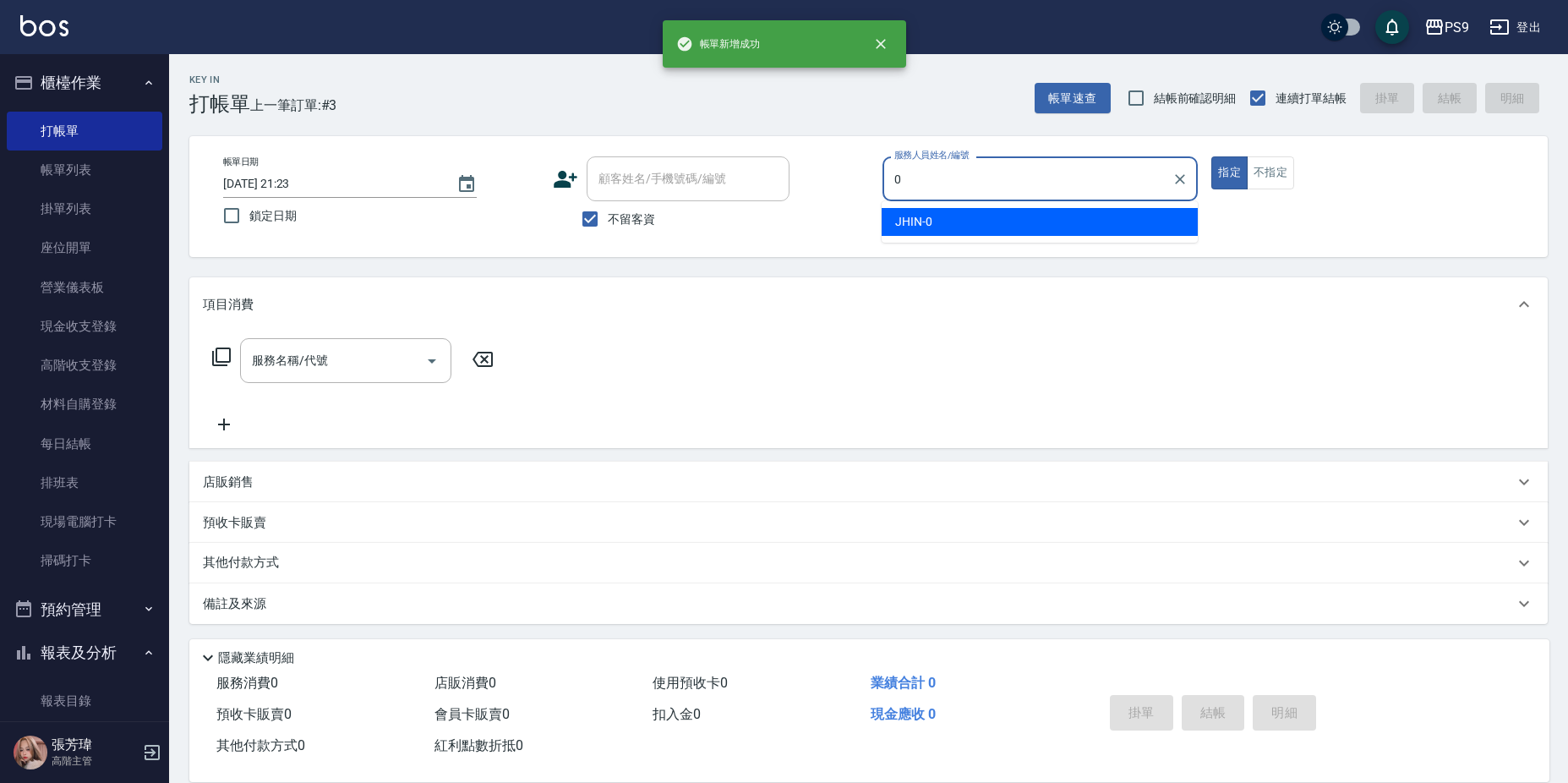
type input "JHIN-0"
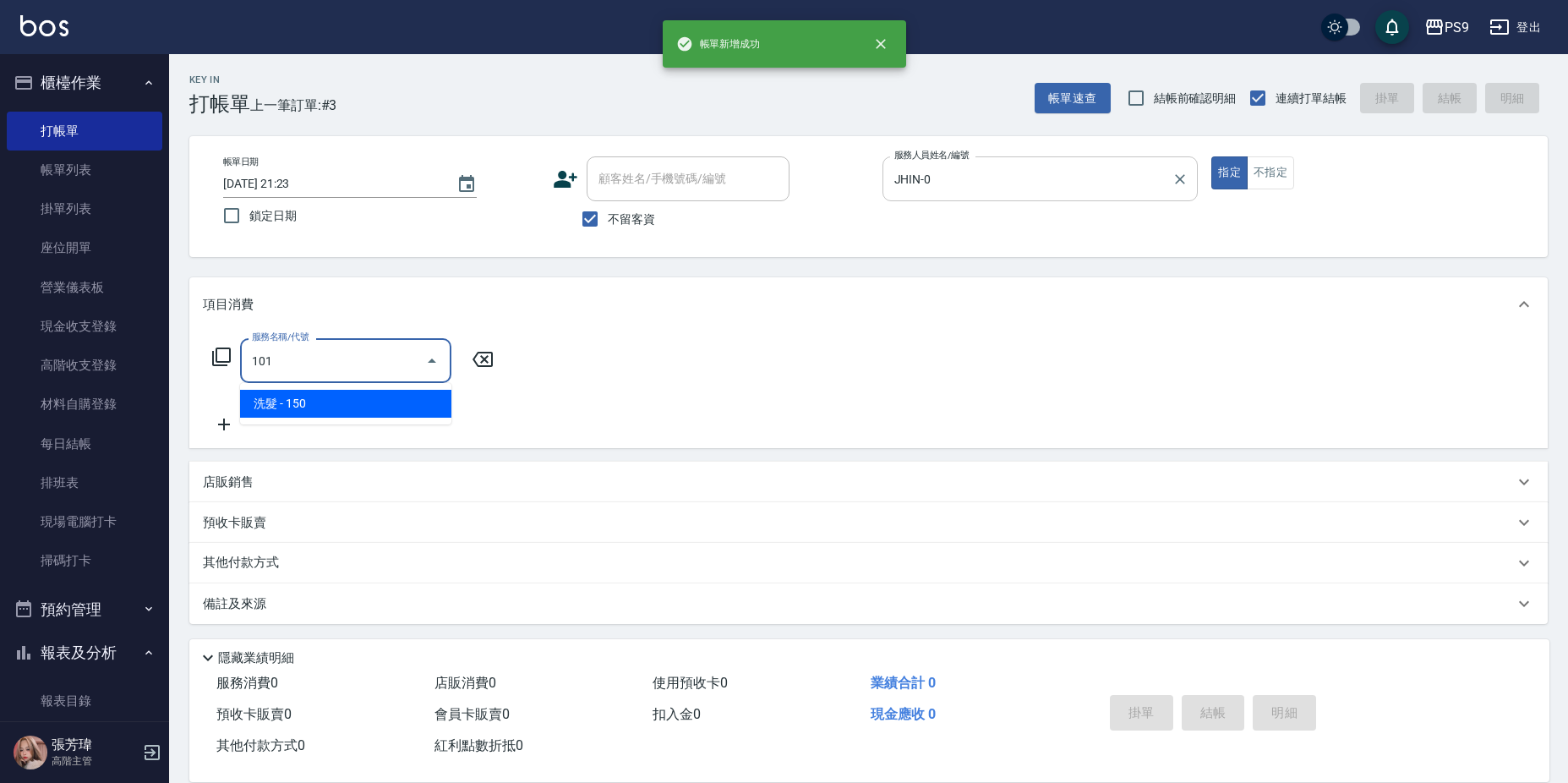
type input "洗髮(101)"
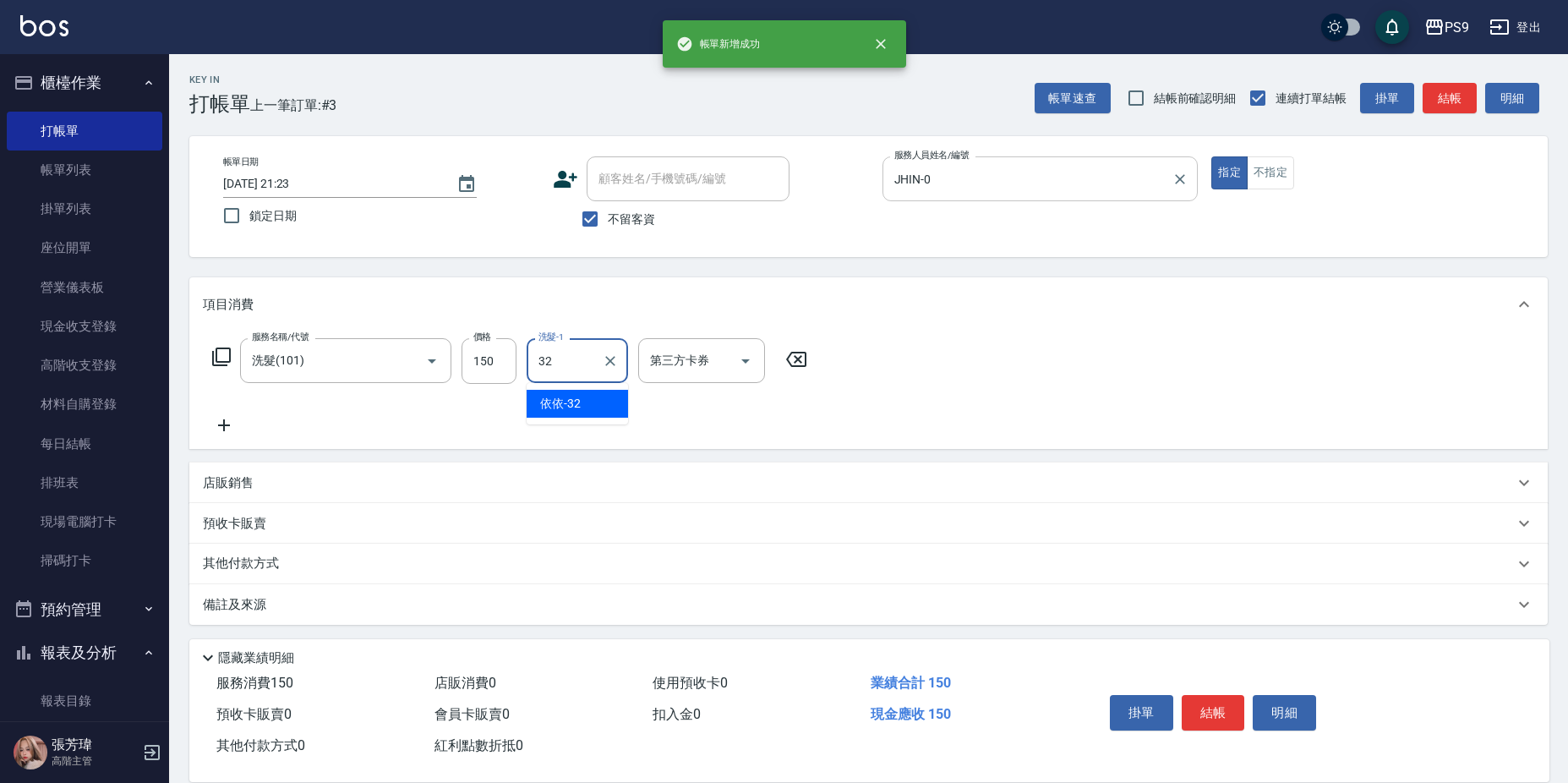
type input "依依-32"
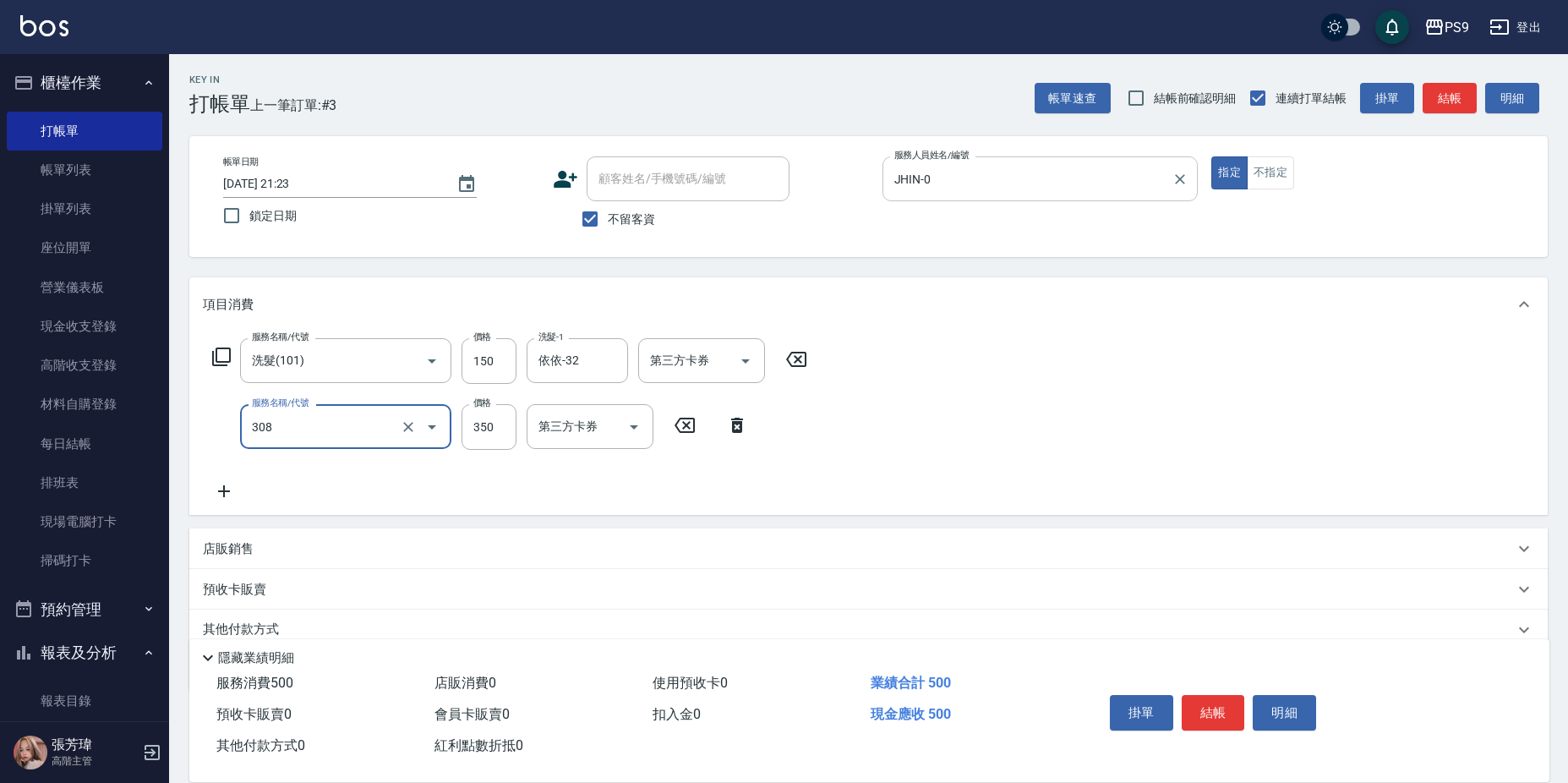
type input "剪-350(308)"
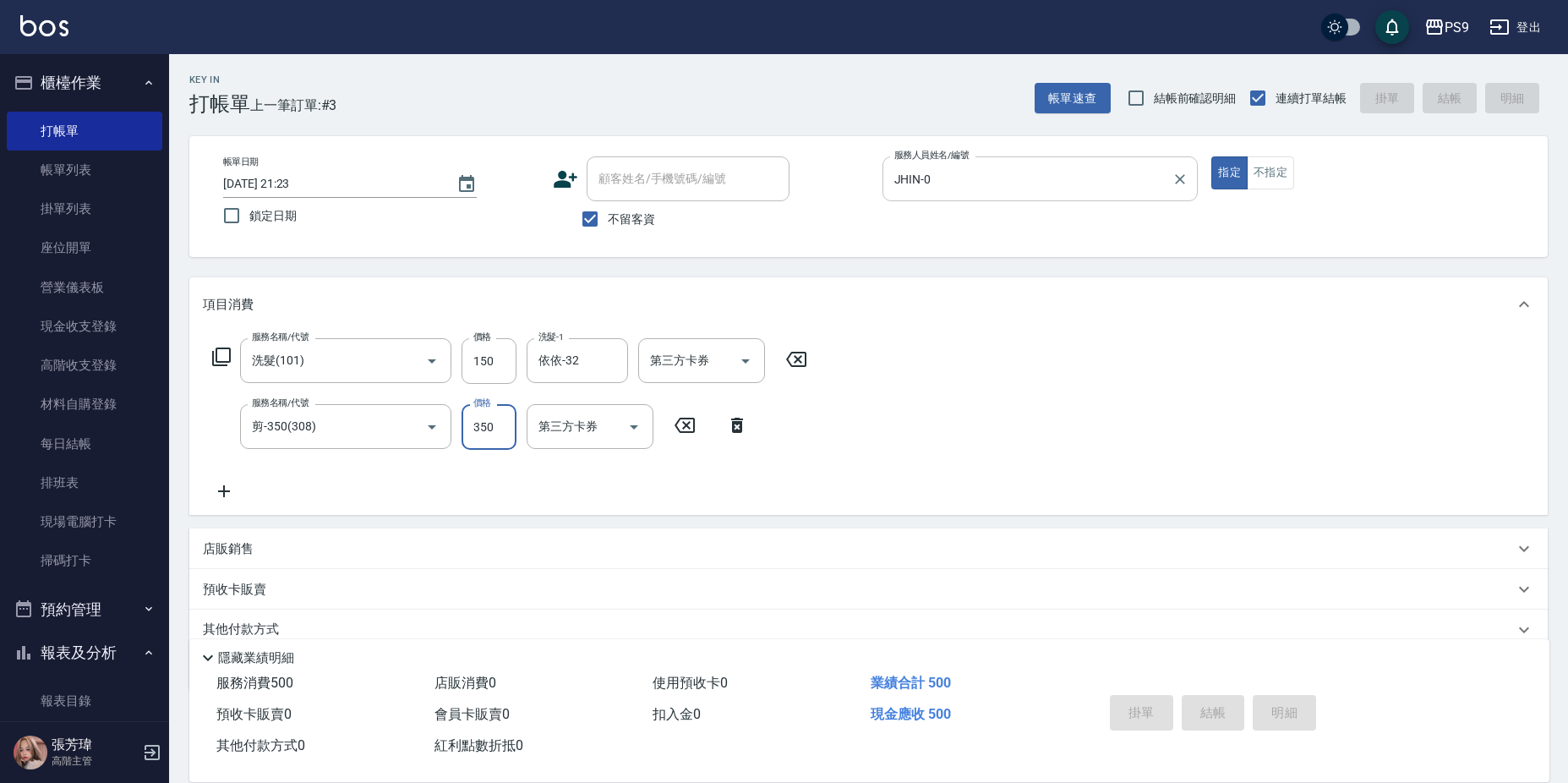
type input "[DATE] 21:24"
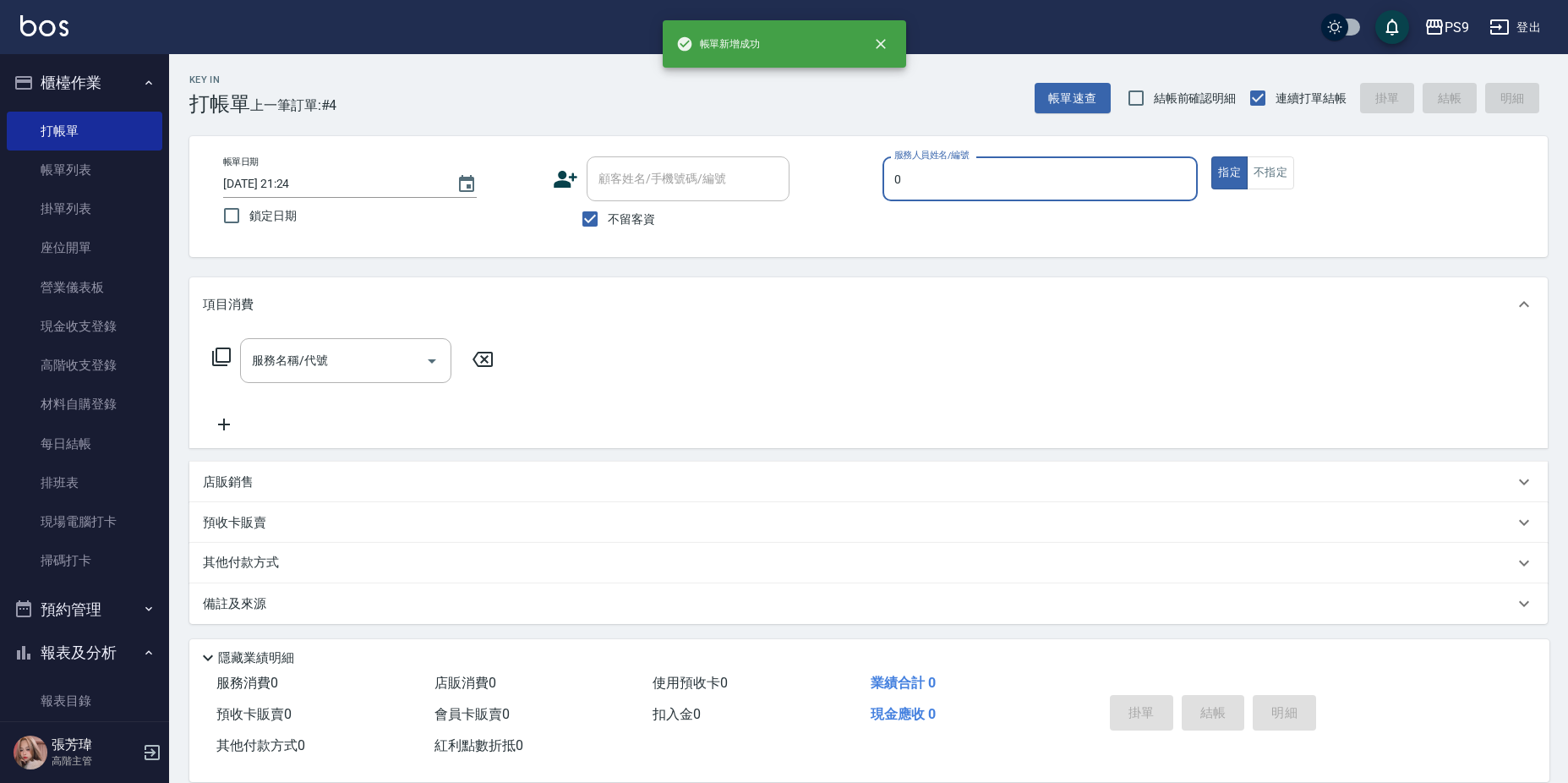
type input "JHIN-0"
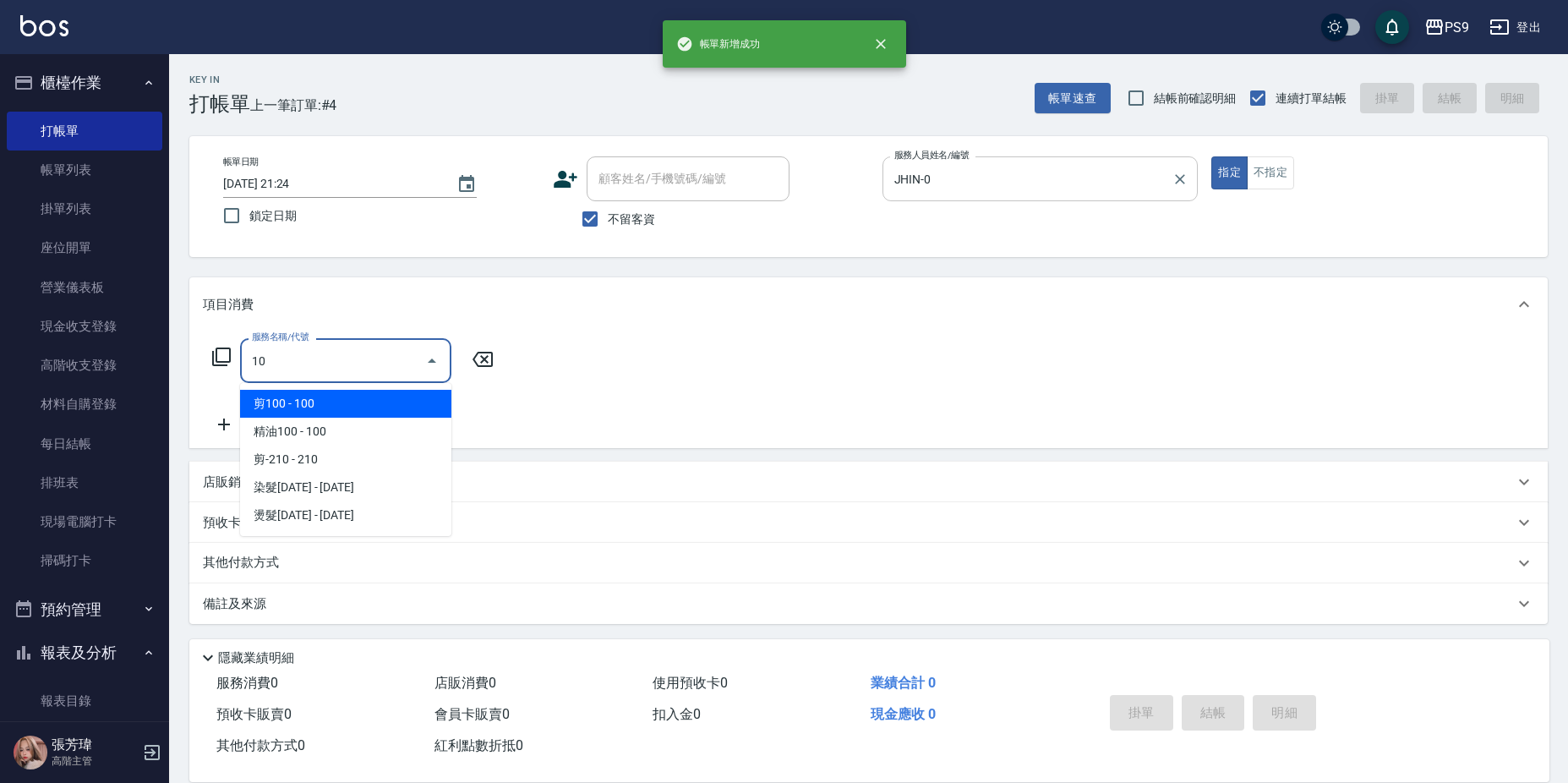
type input "1"
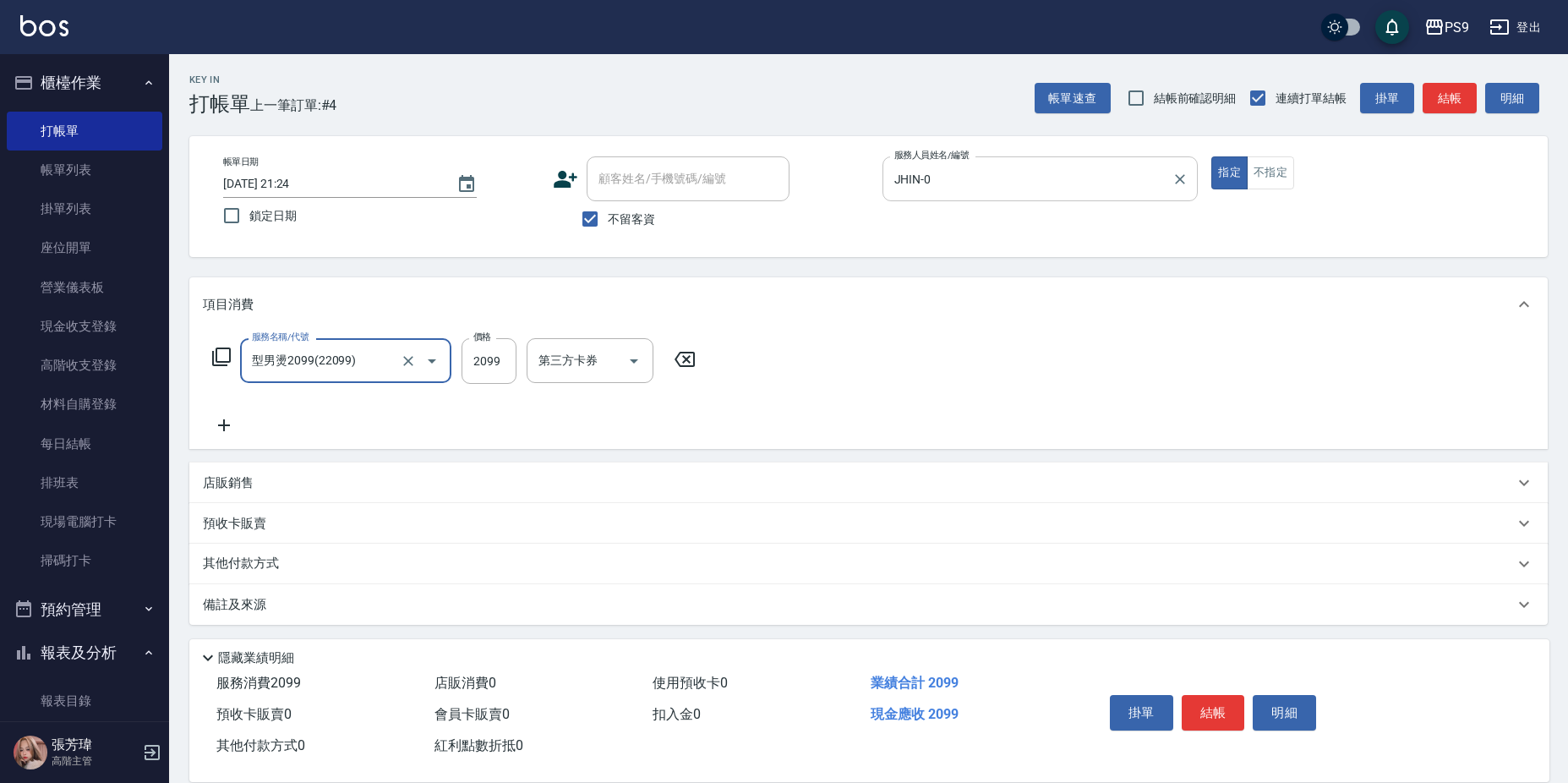
type input "型男燙2099(22099)"
type input "2200"
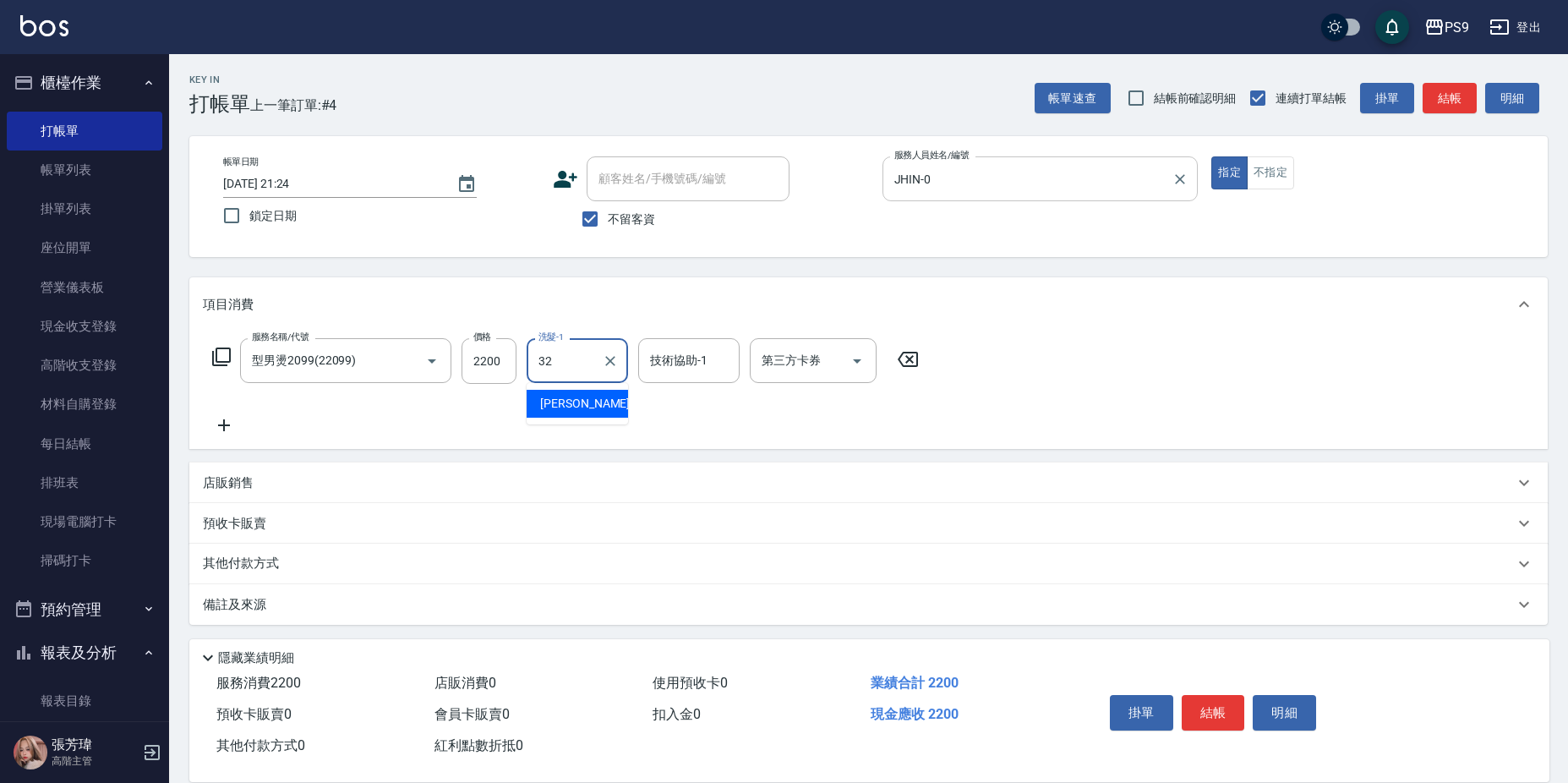
type input "依依-32"
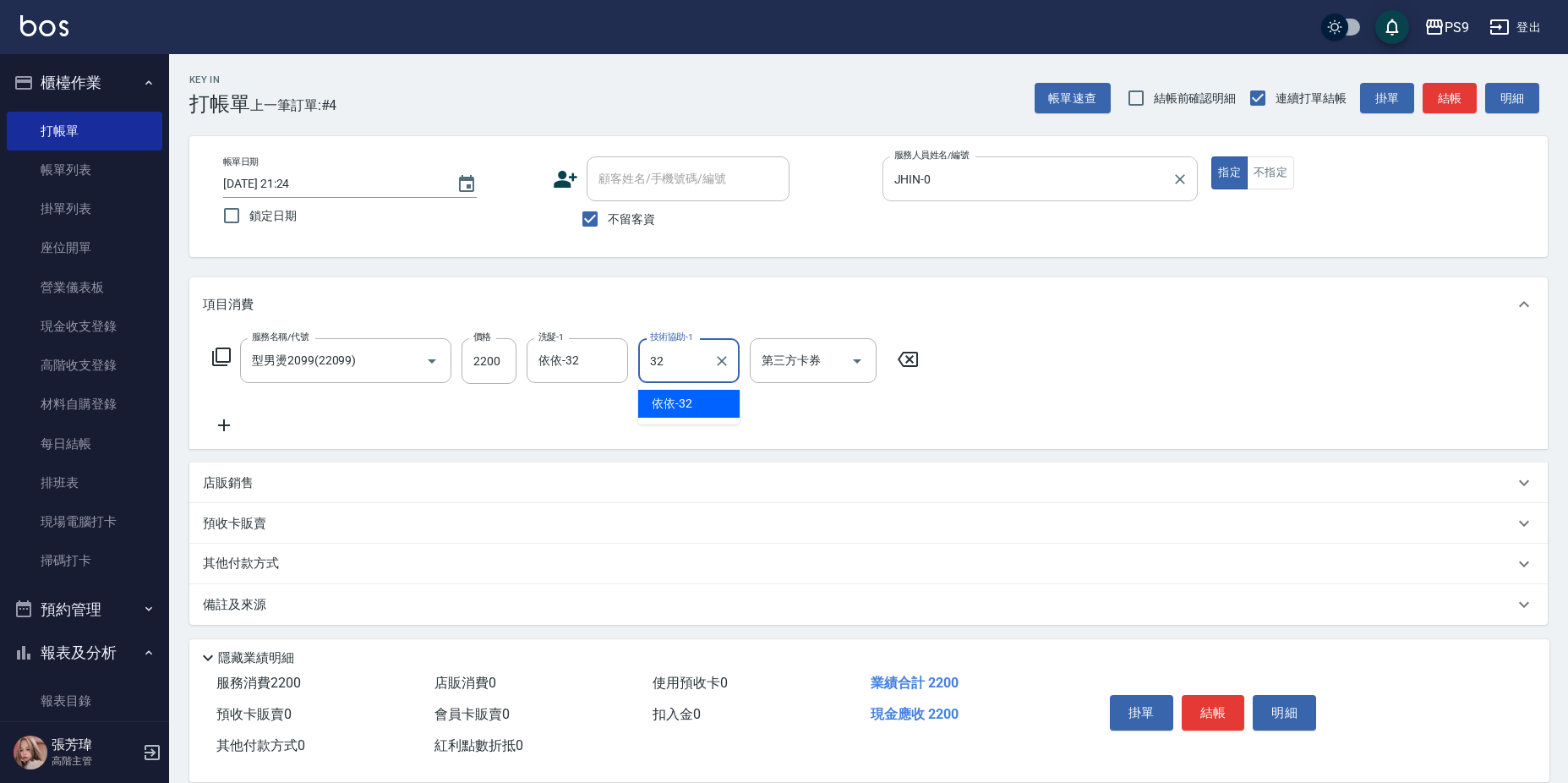
type input "依依-32"
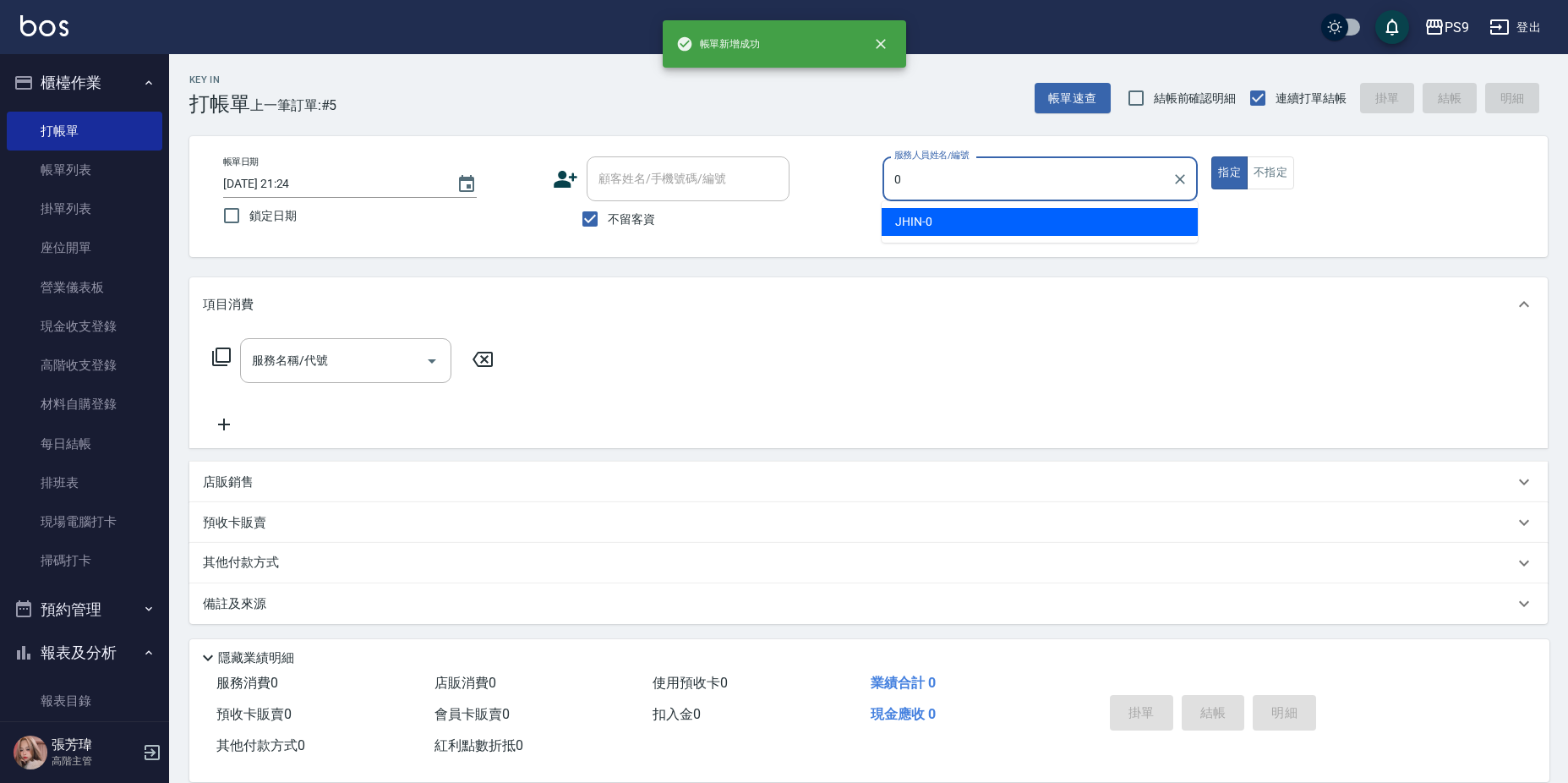
type input "JHIN-0"
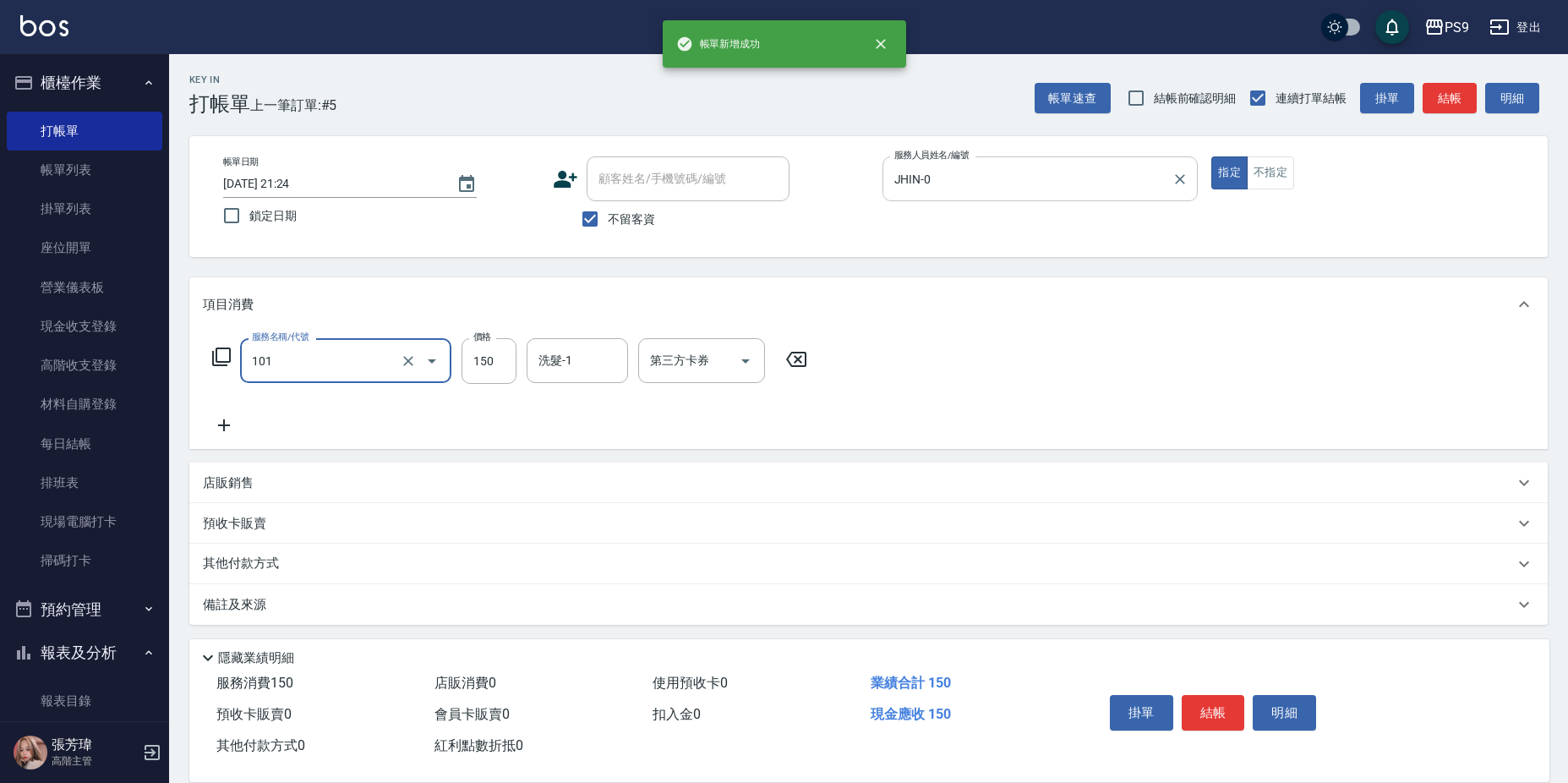
type input "洗髮(101)"
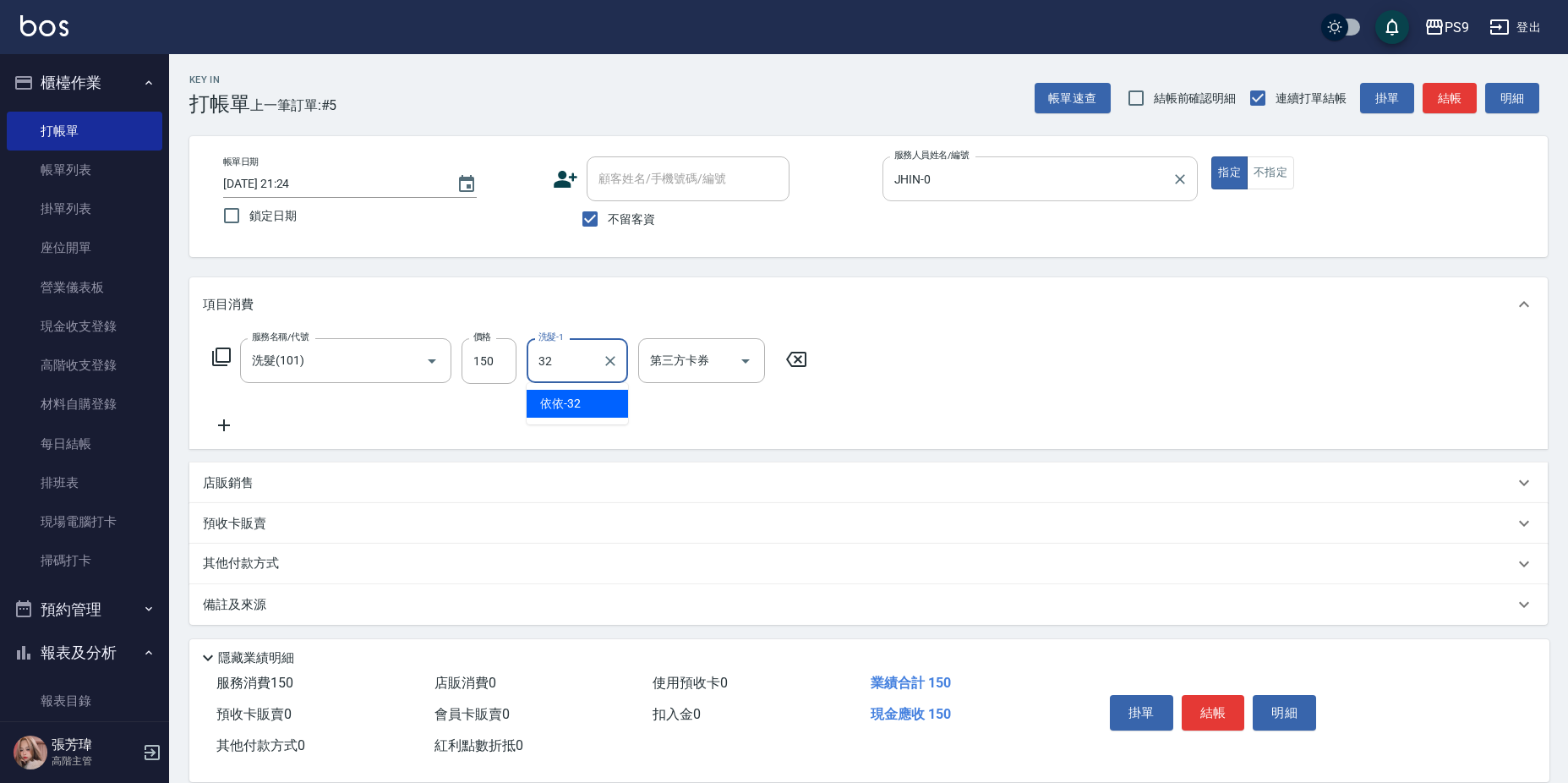
type input "依依-32"
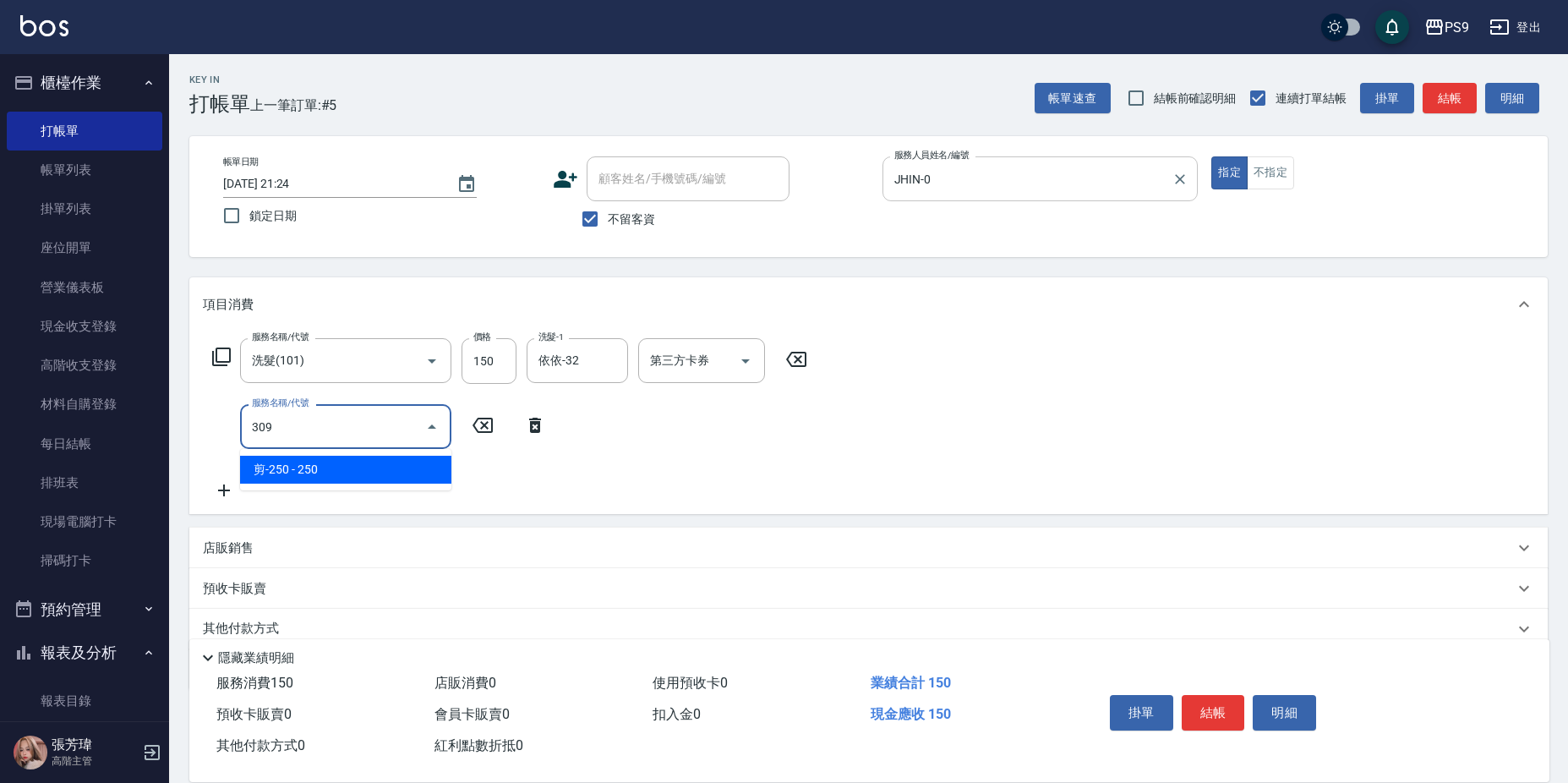
type input "剪-250(309)"
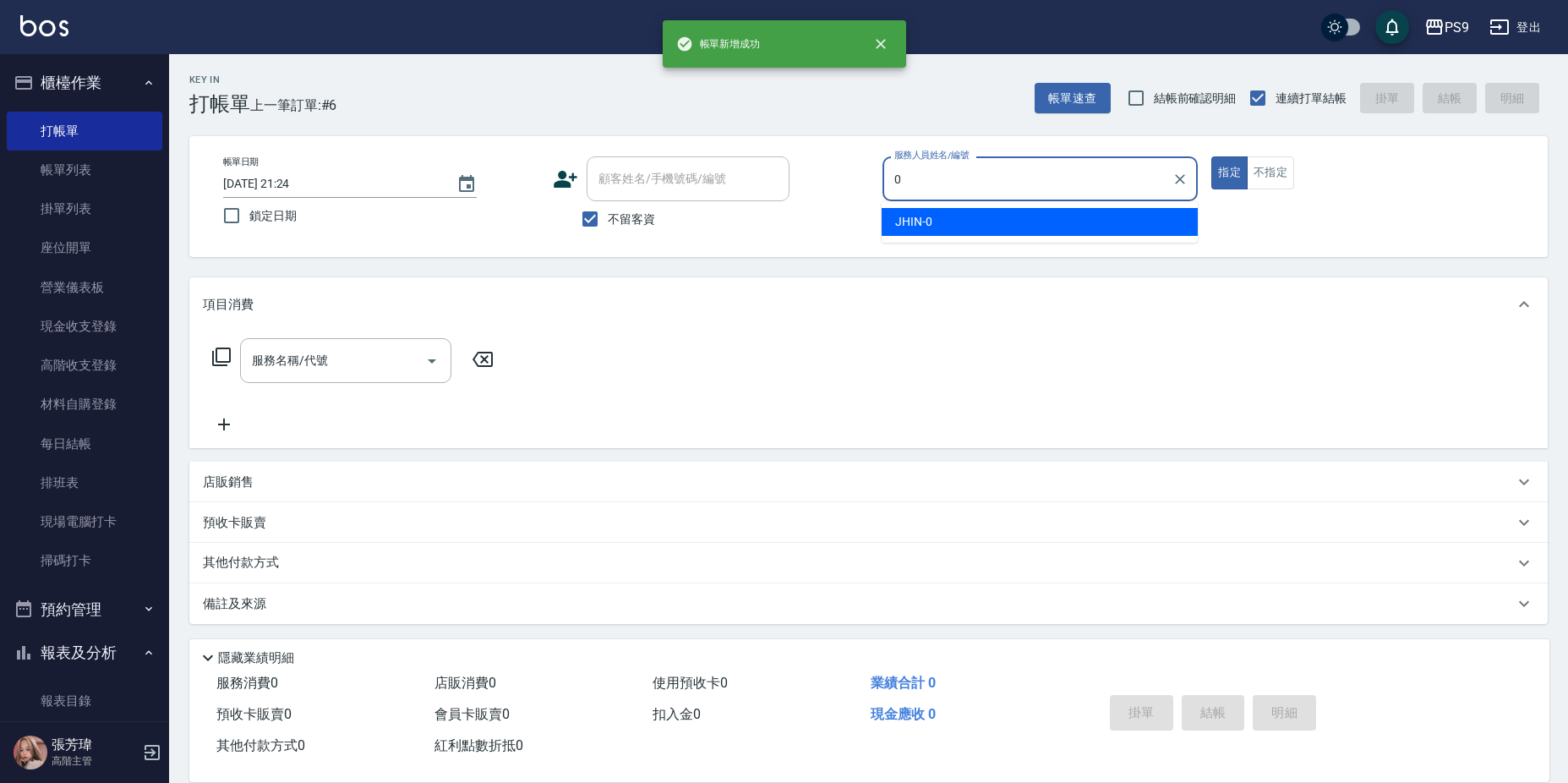
type input "JHIN-0"
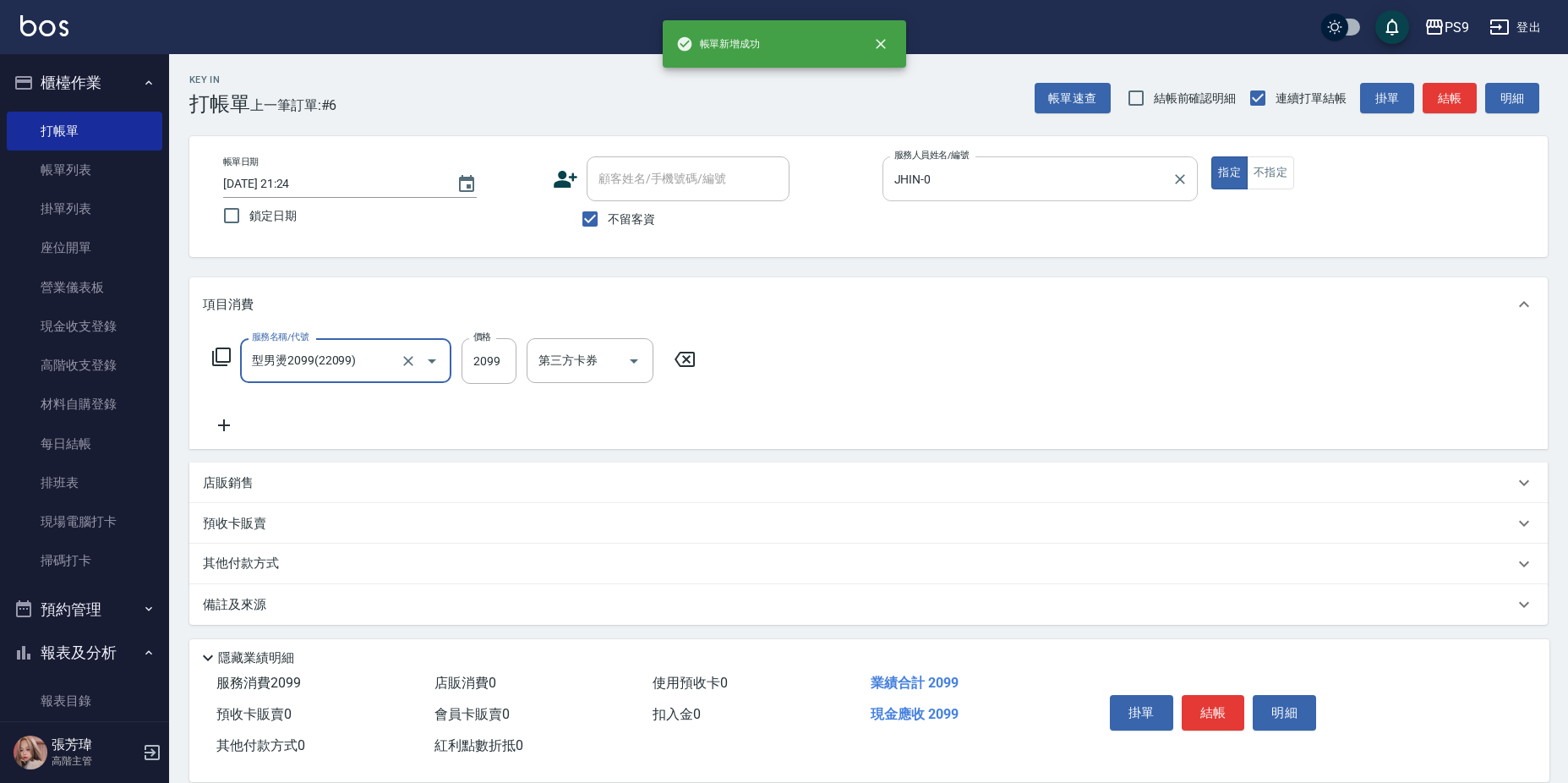
type input "型男燙2099(22099)"
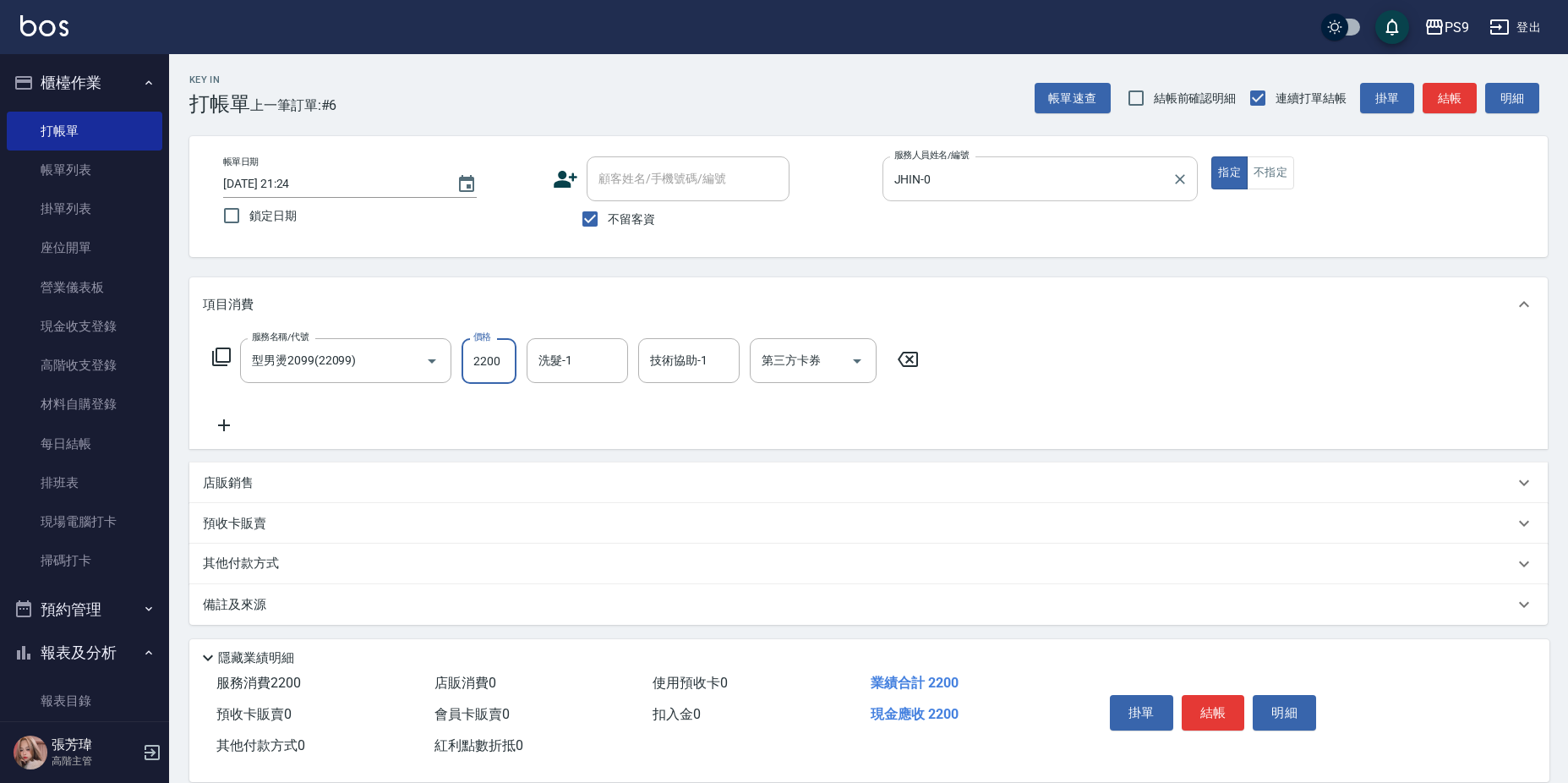
type input "2200"
type input "依依-32"
type input "2"
type input "依依-32"
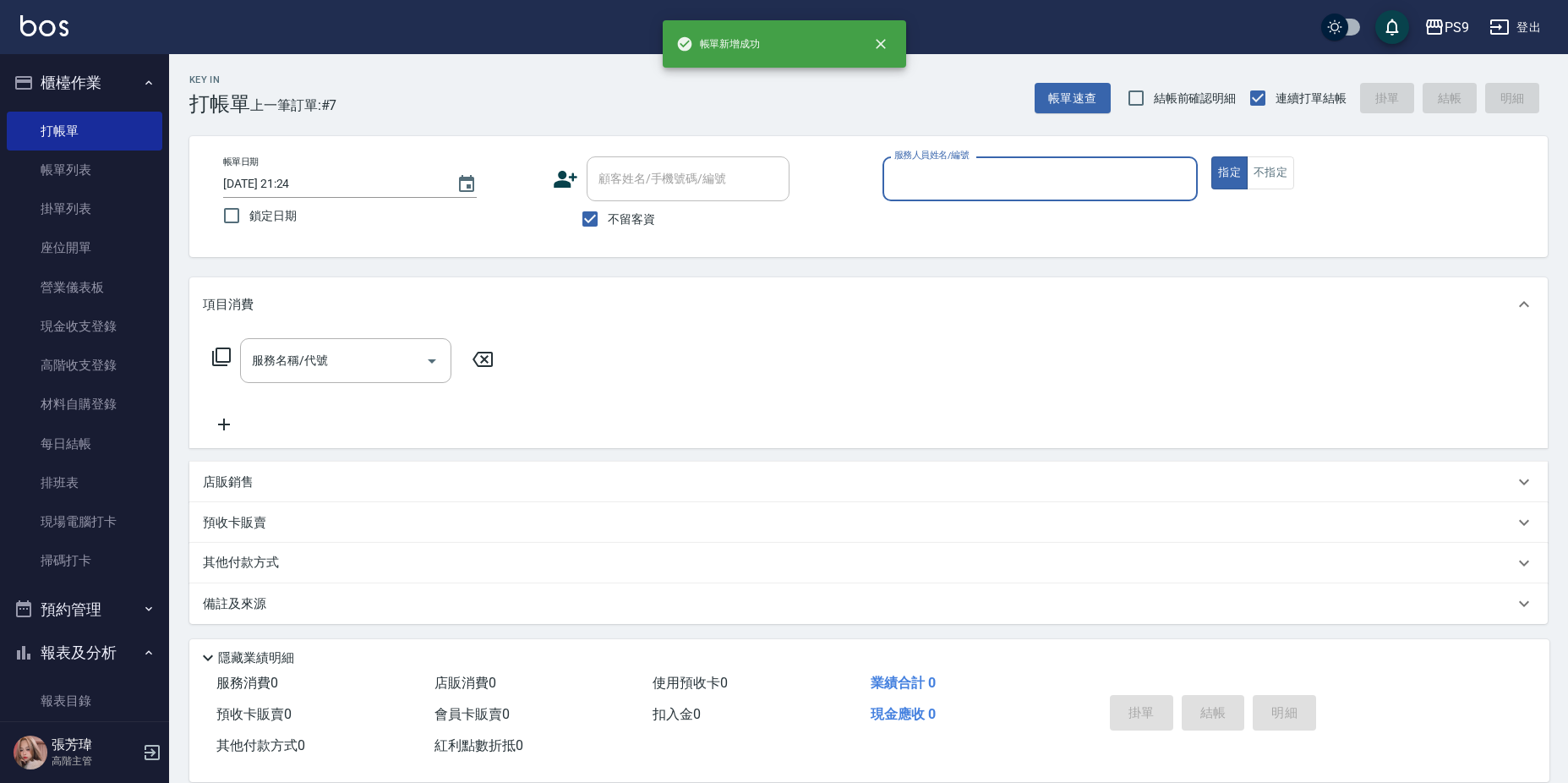
type input "3"
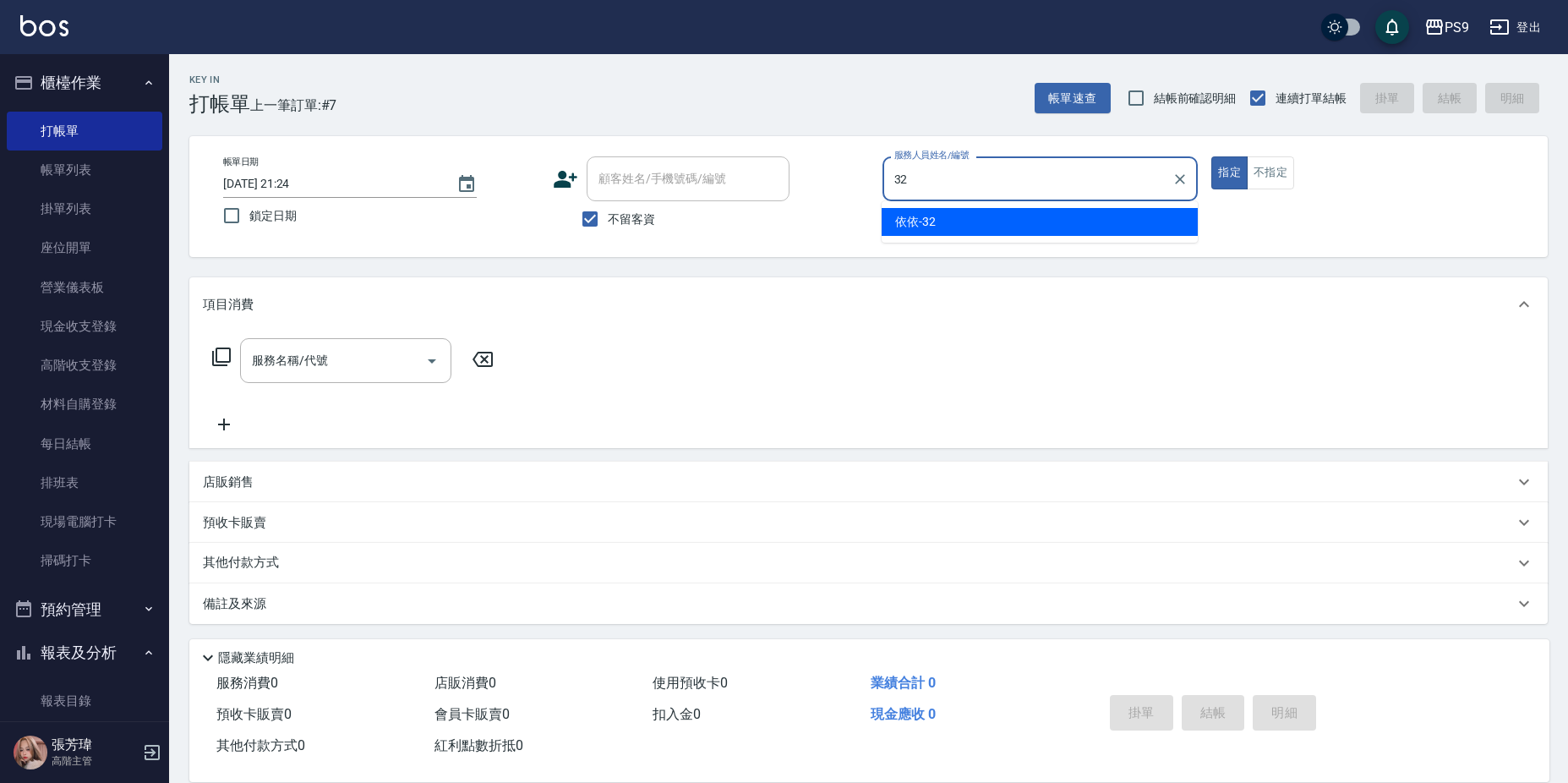
type input "依依-32"
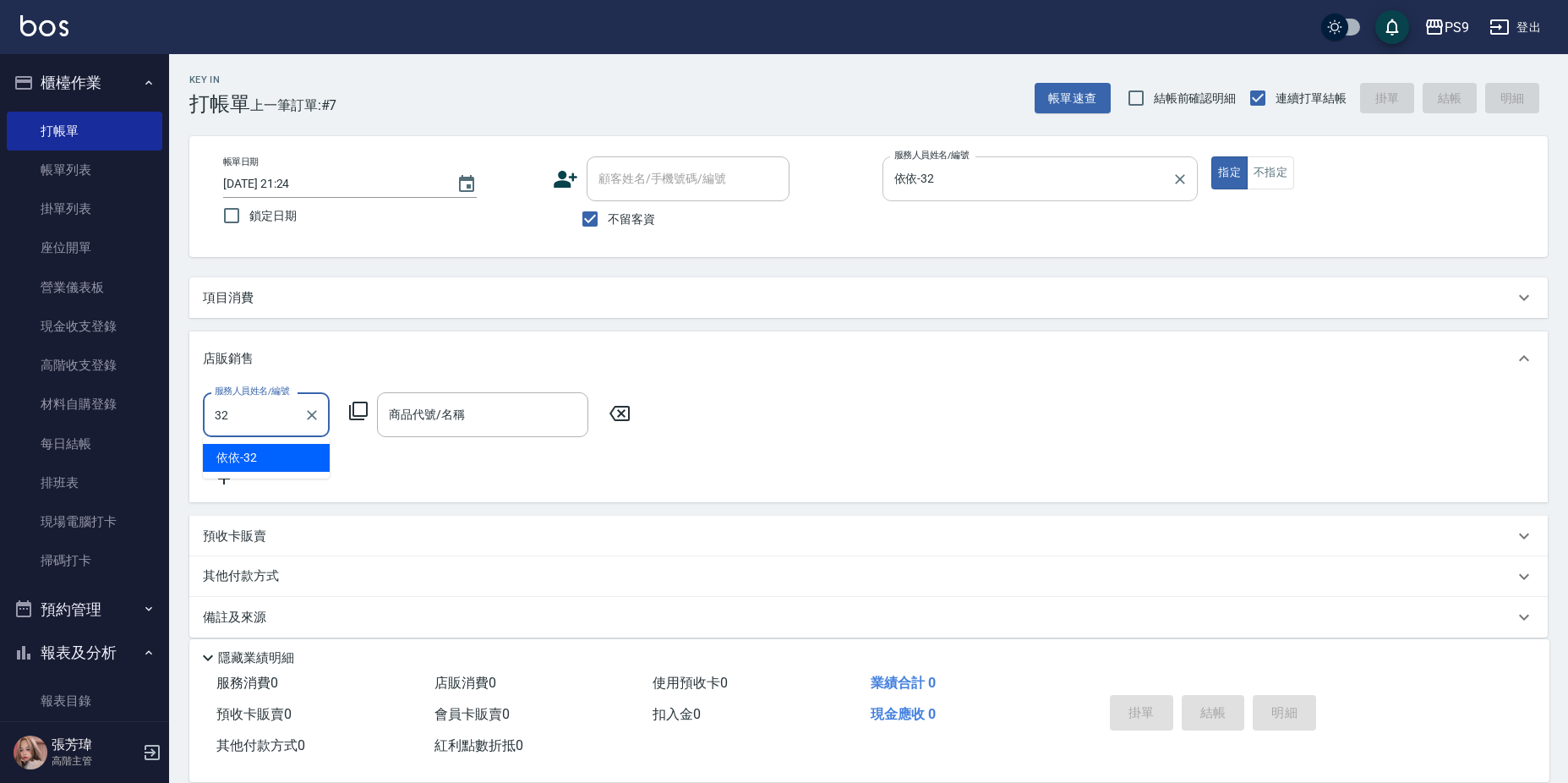
type input "依依-32"
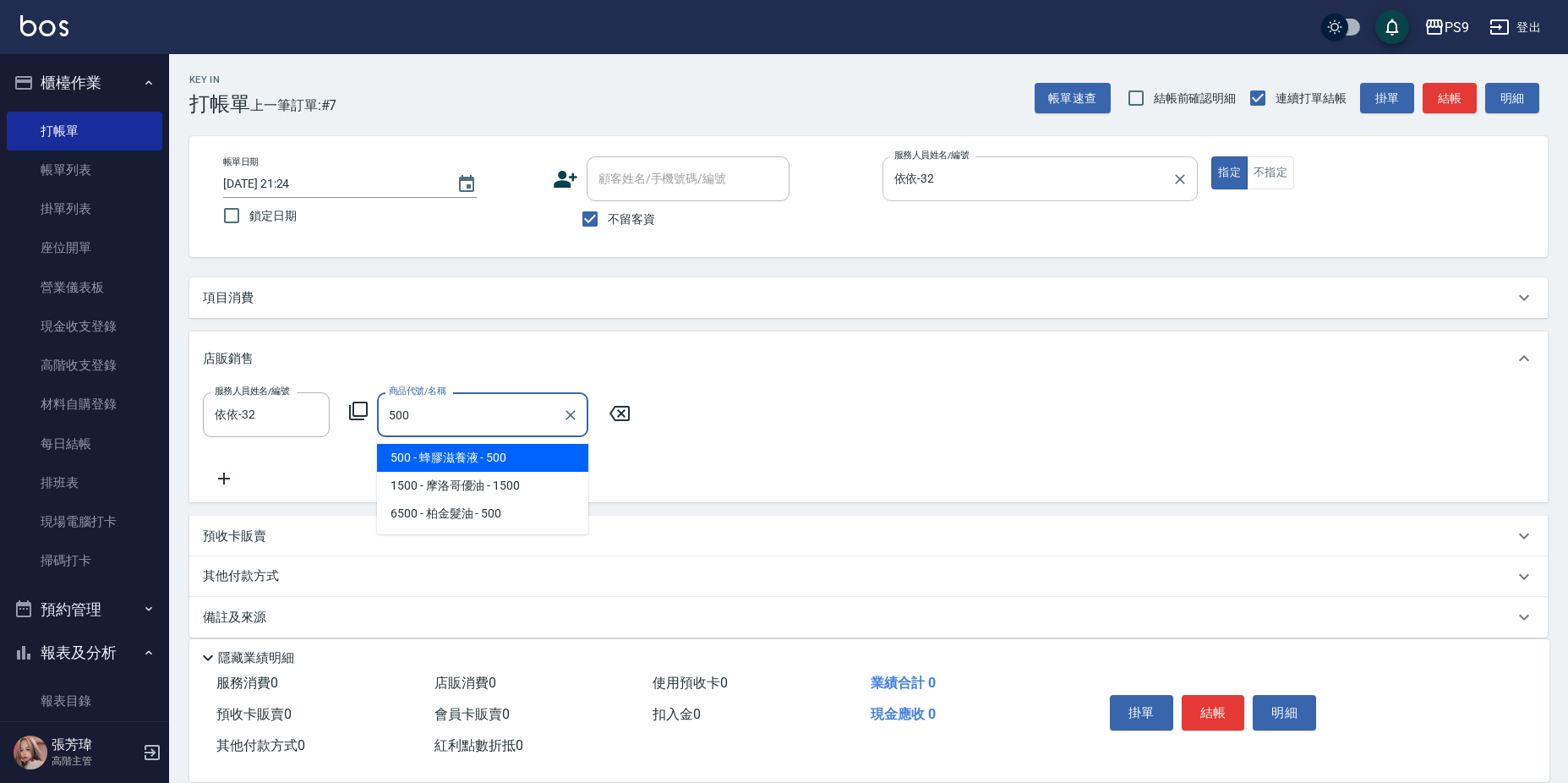
type input "蜂膠滋養液"
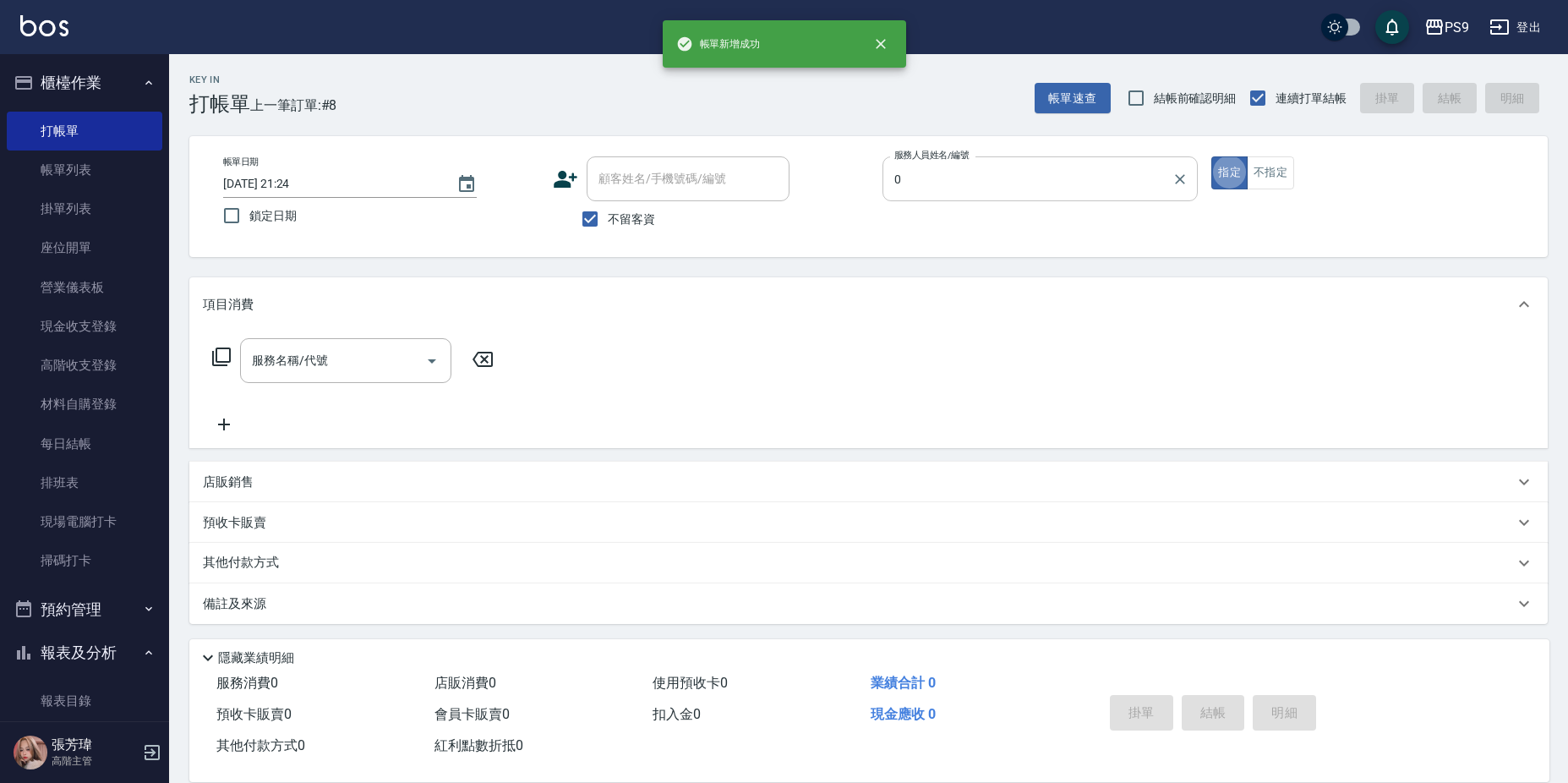
type input "JHIN-0"
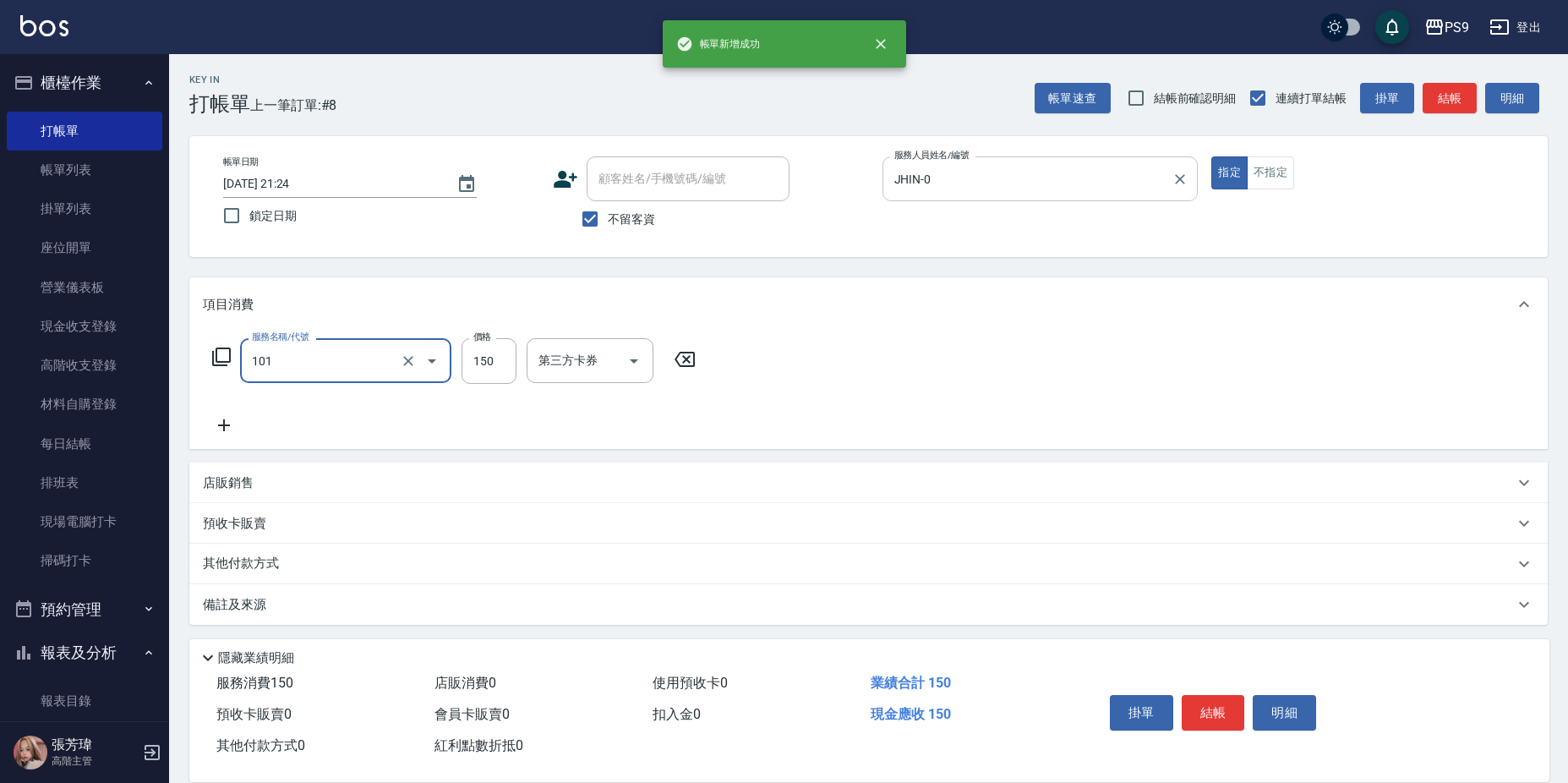
type input "洗髮(101)"
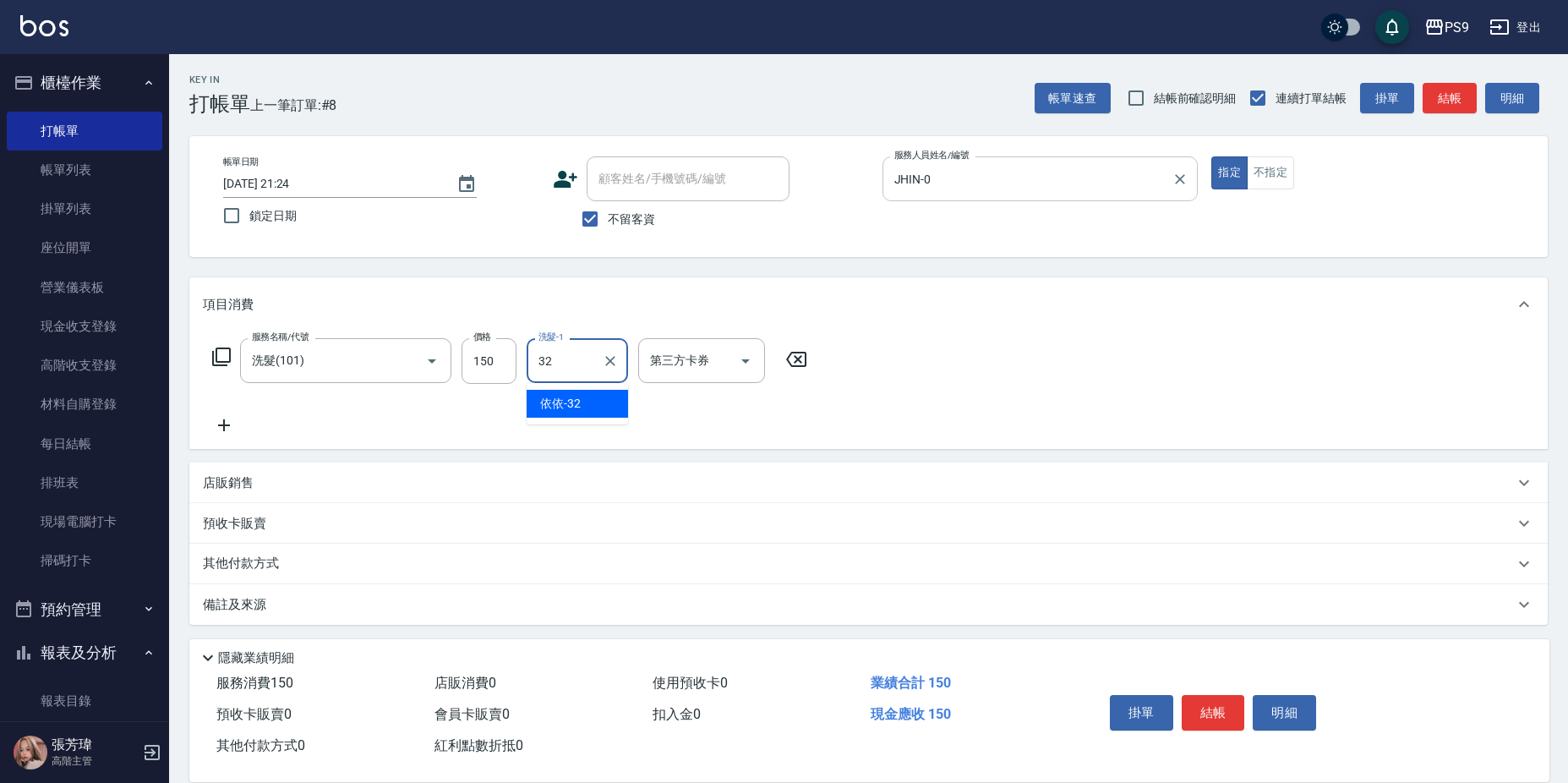
type input "依依-32"
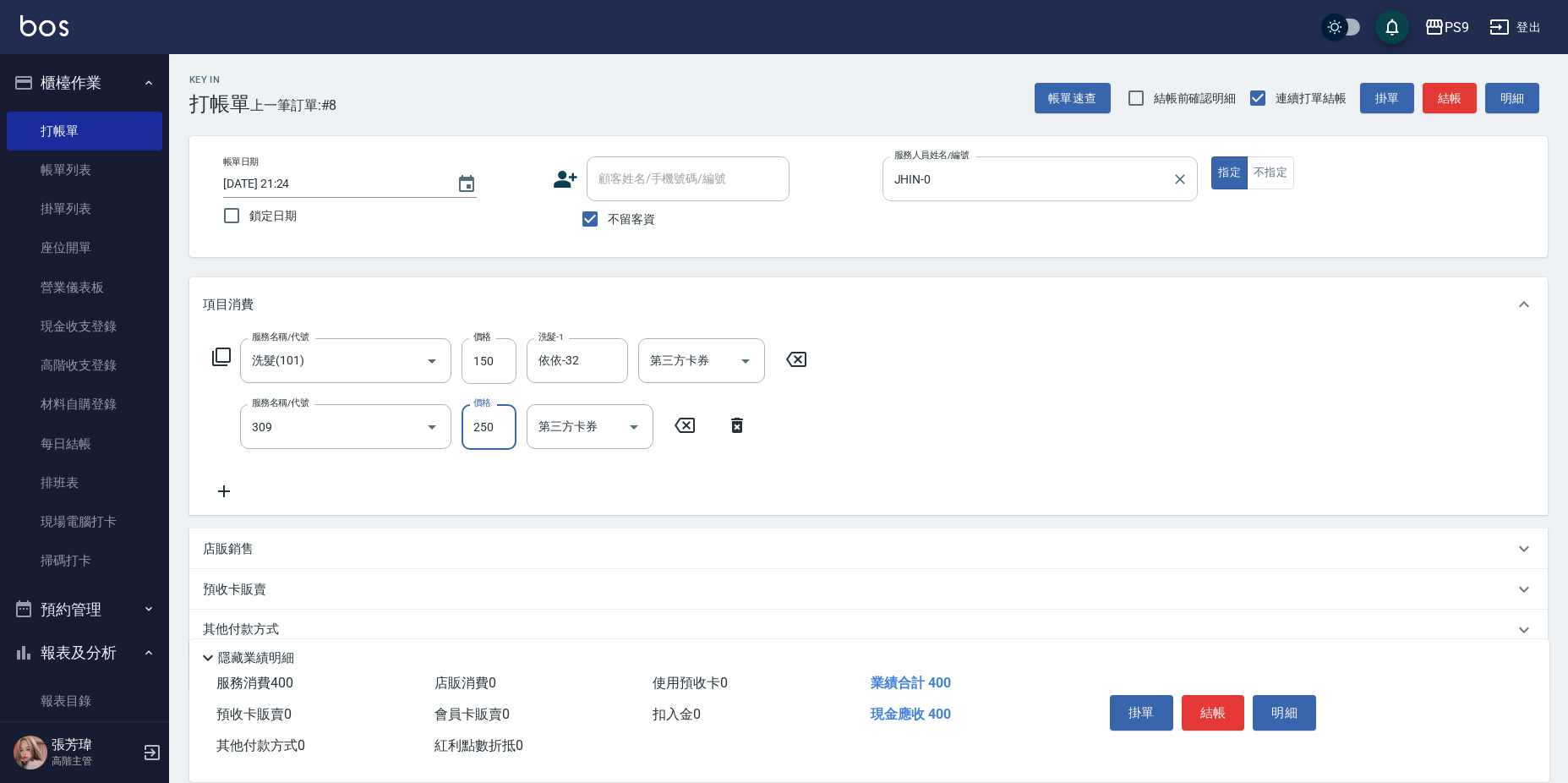
type input "剪-250(309)"
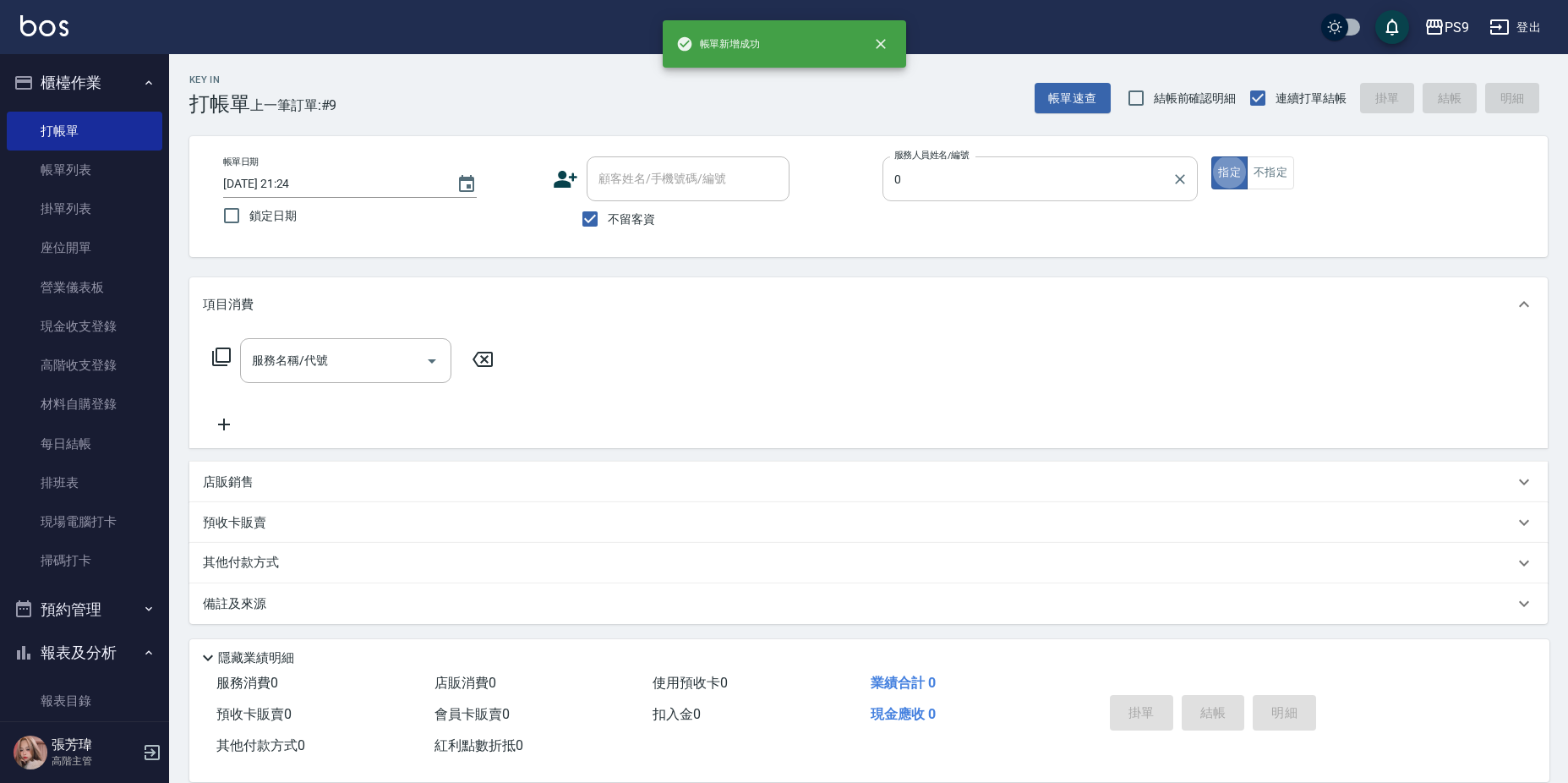
type input "JHIN-0"
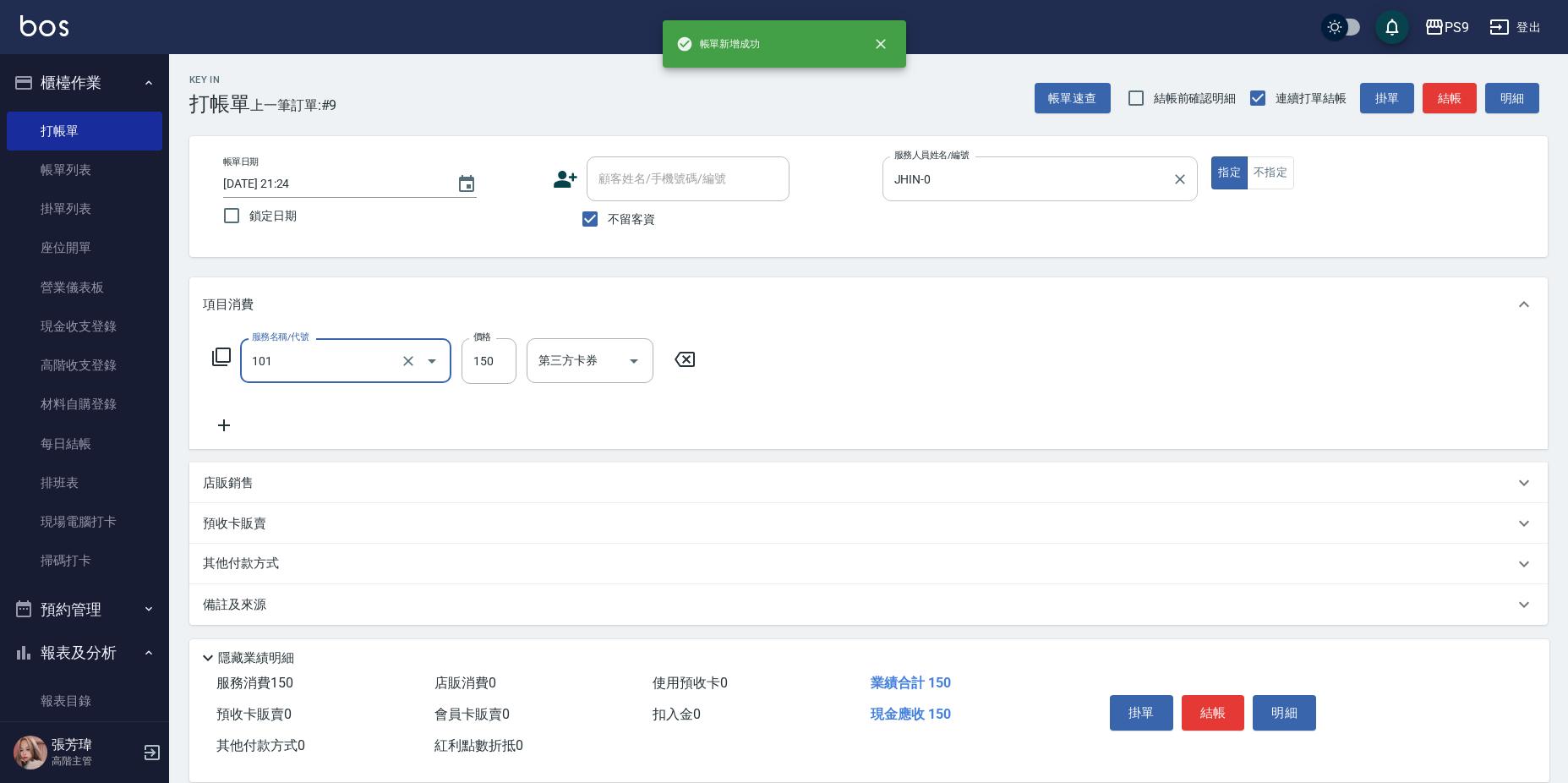
type input "洗髮(101)"
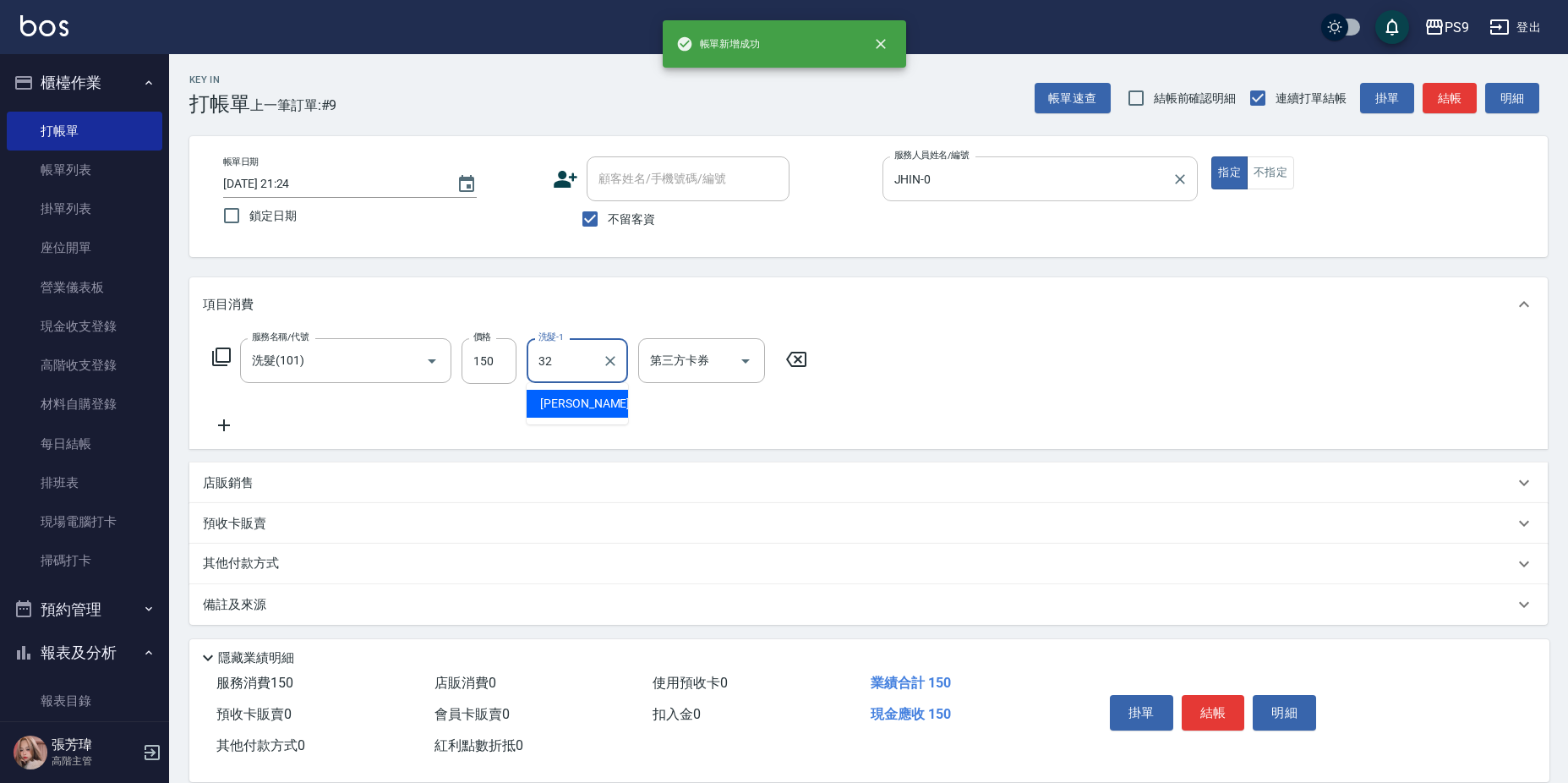
type input "依依-32"
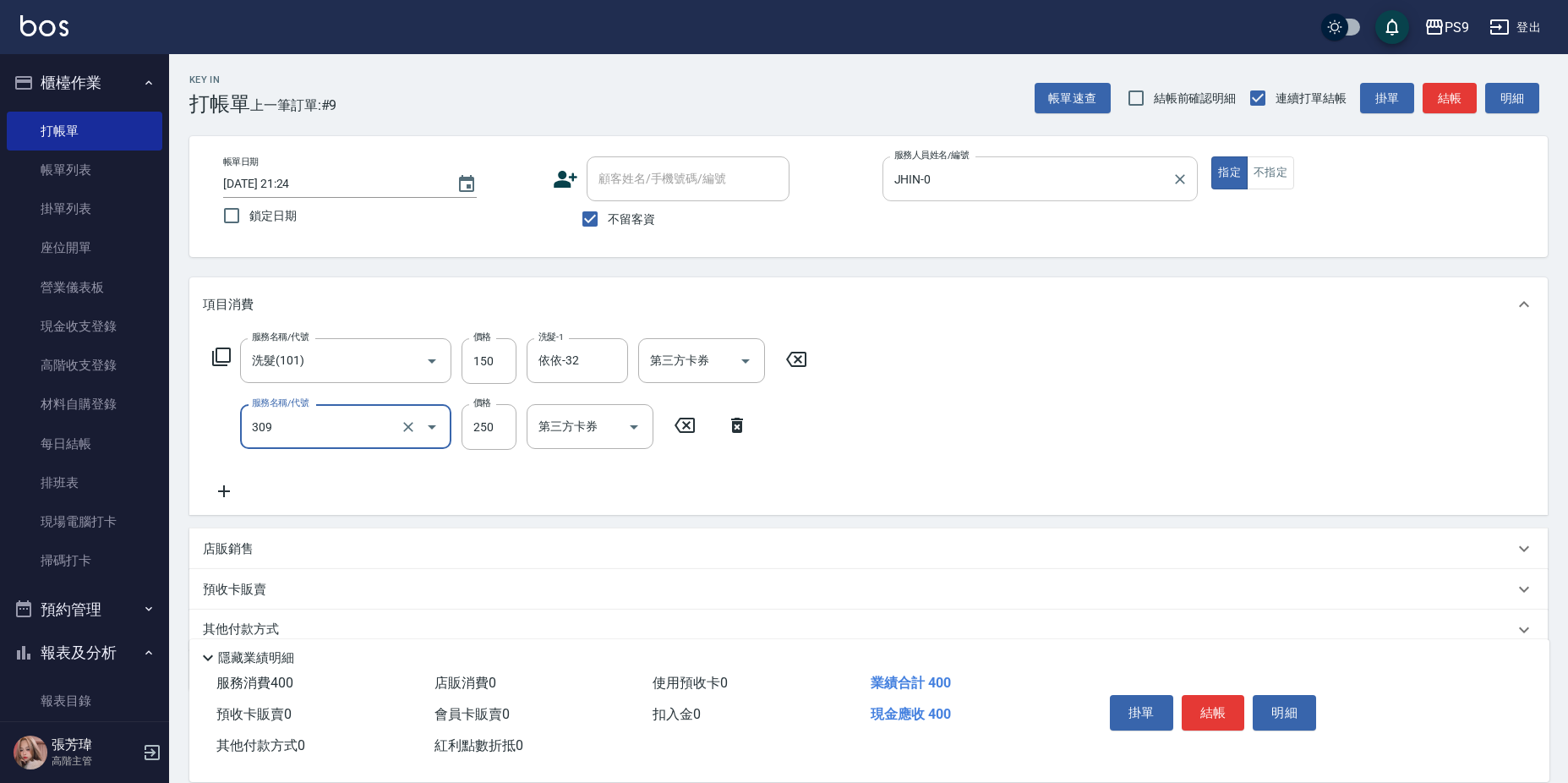
type input "剪-250(309)"
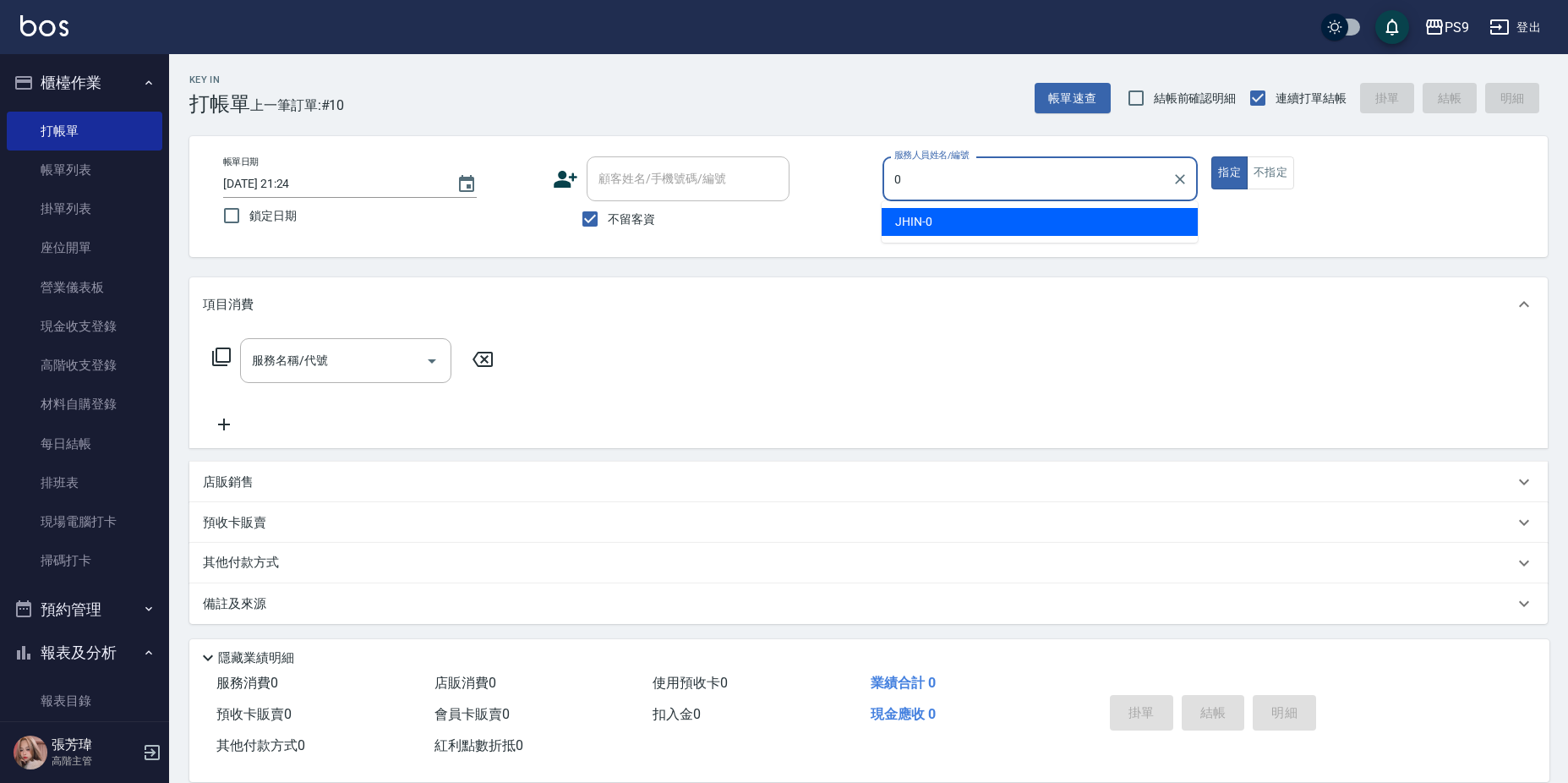
type input "JHIN-0"
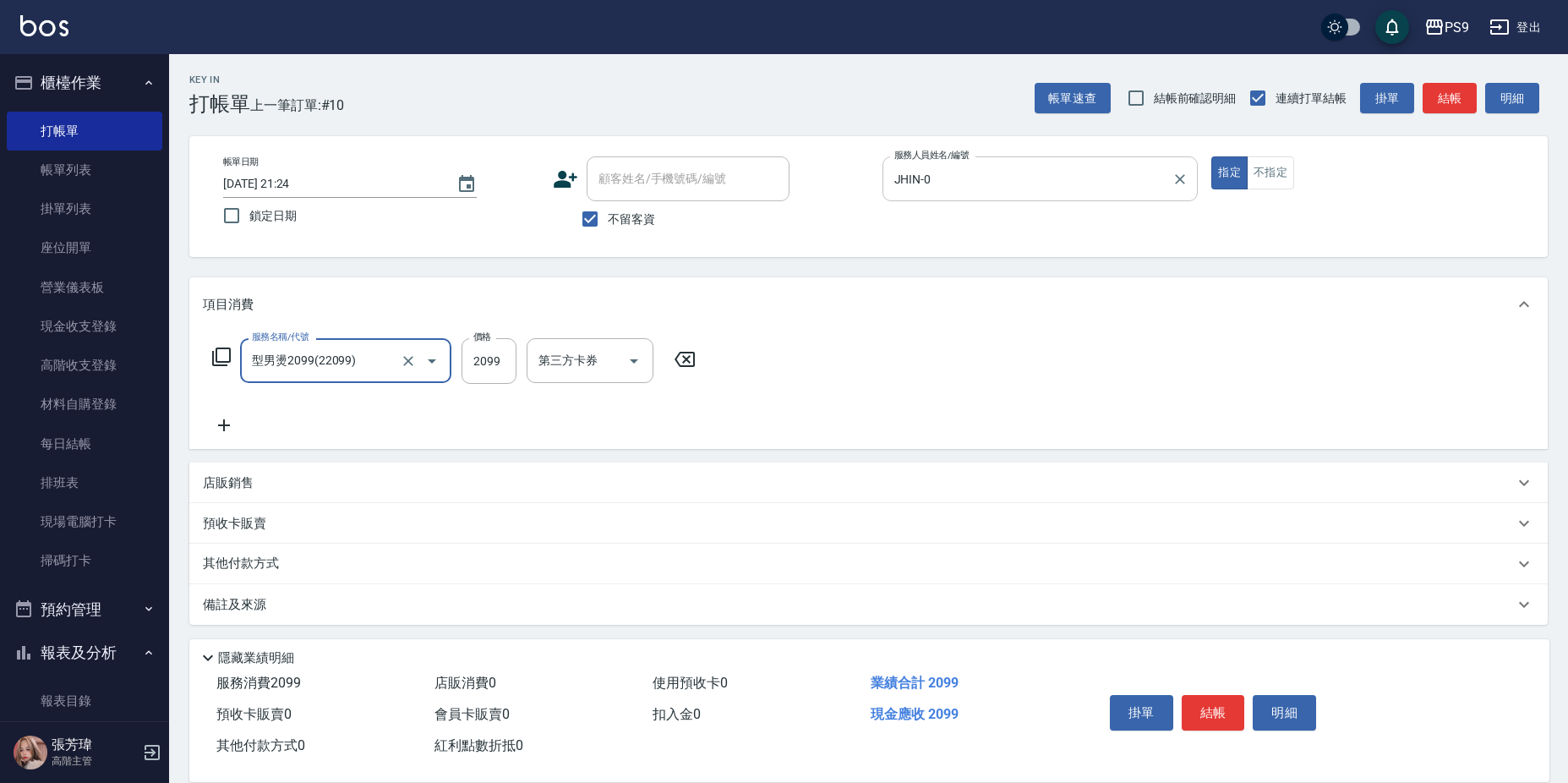
type input "型男燙2099(22099)"
type input "3200"
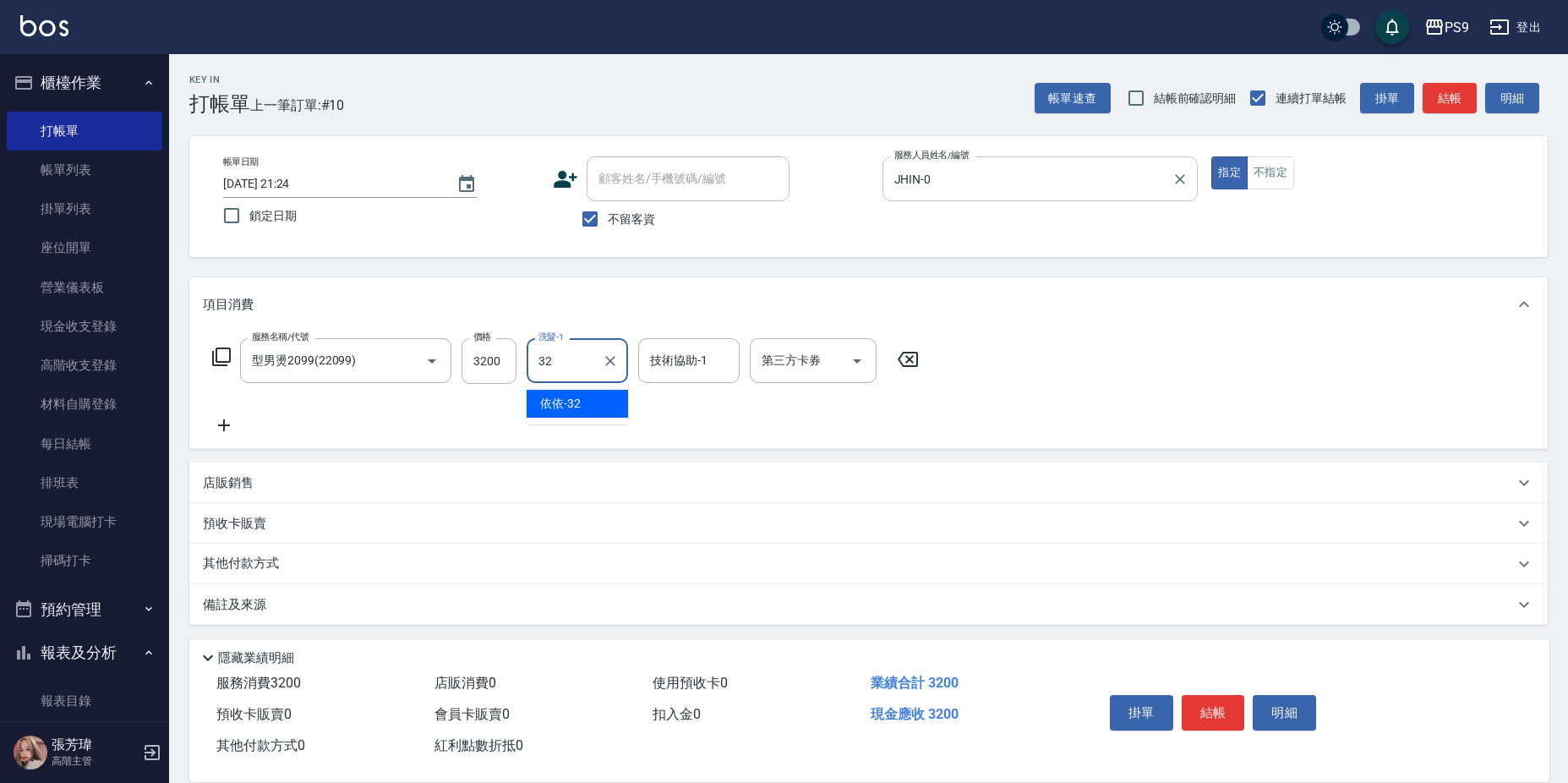
type input "依依-32"
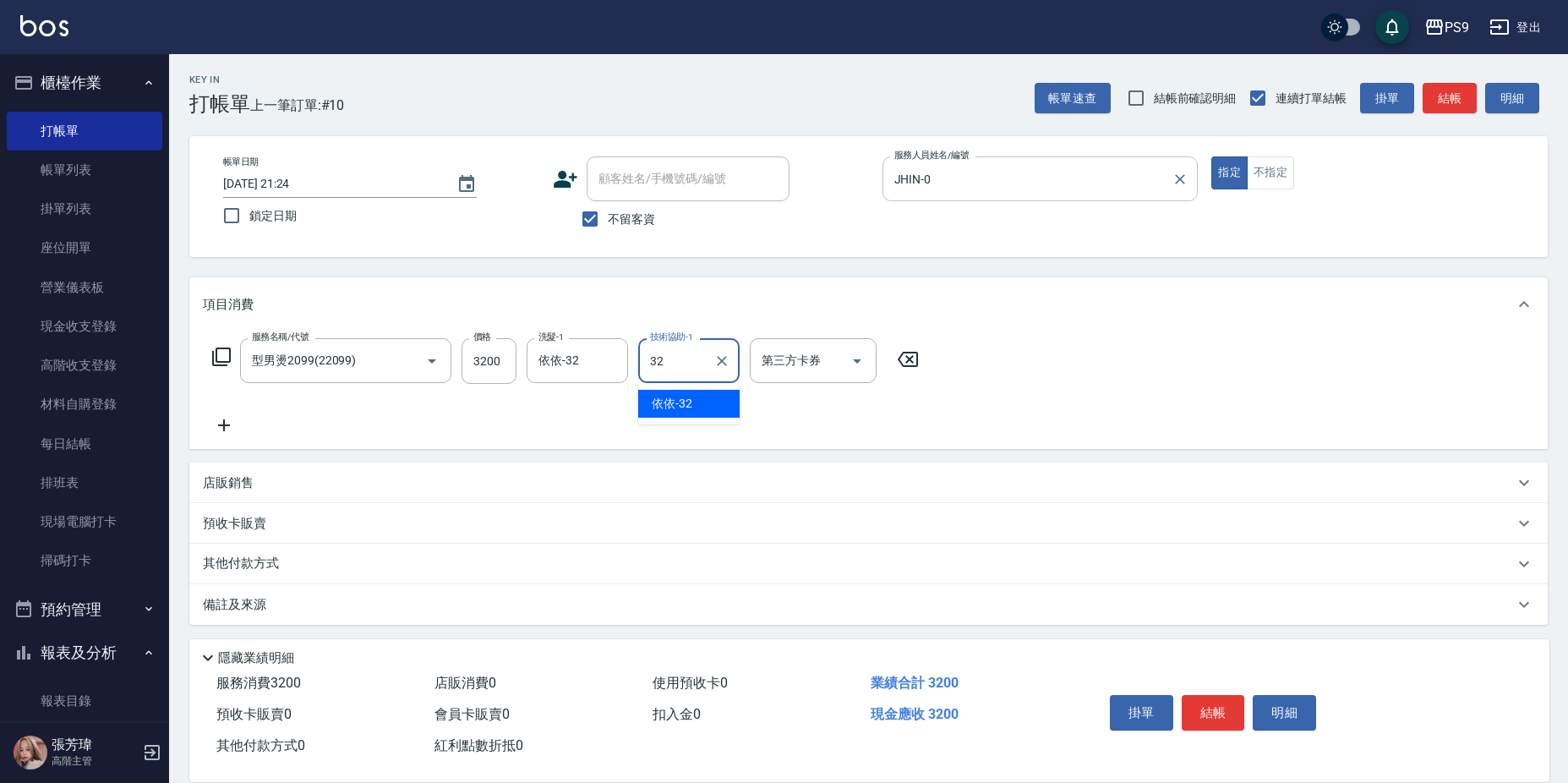
type input "依依-32"
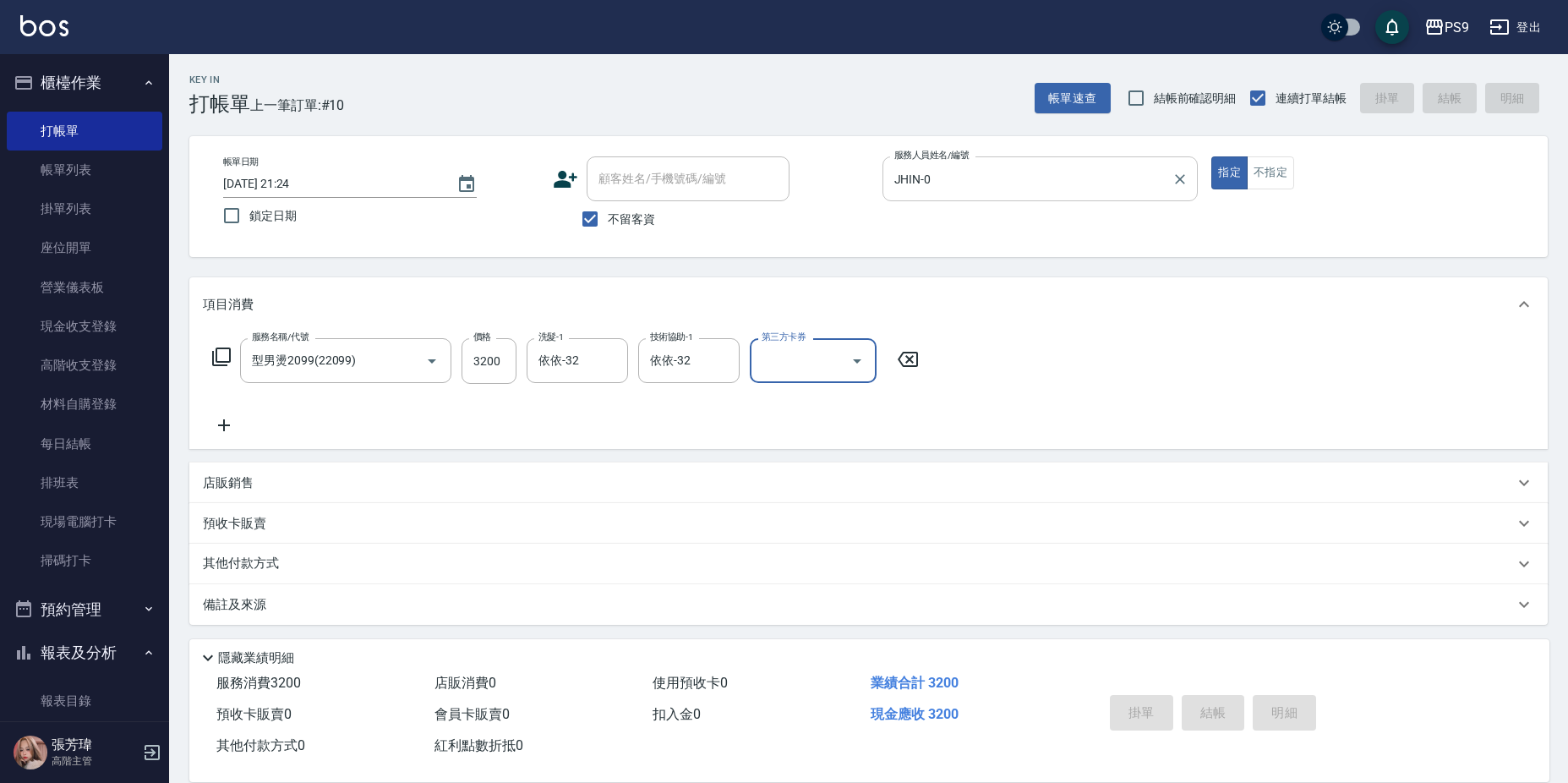
type input "[DATE] 21:25"
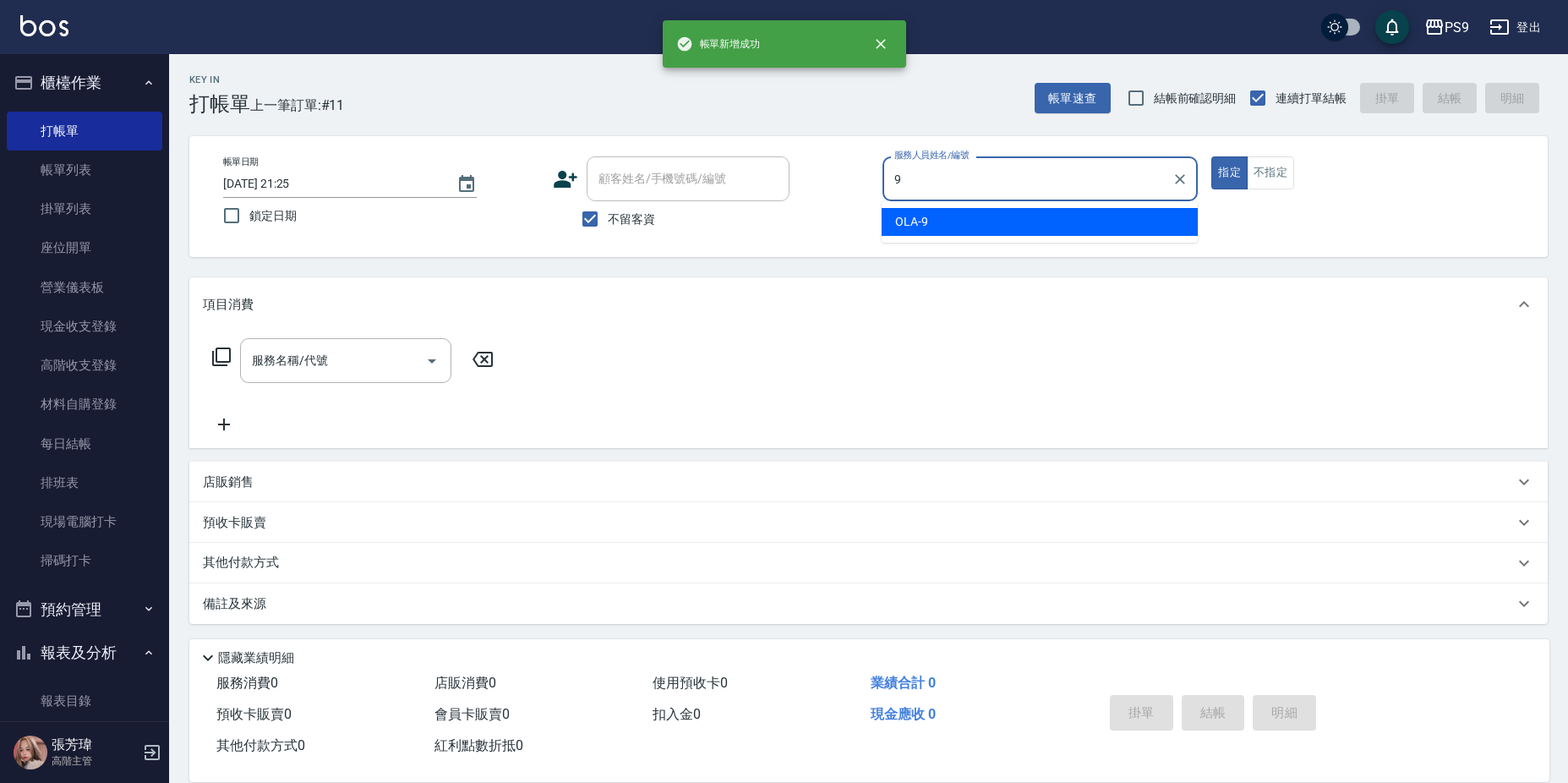
type input "OLA-9"
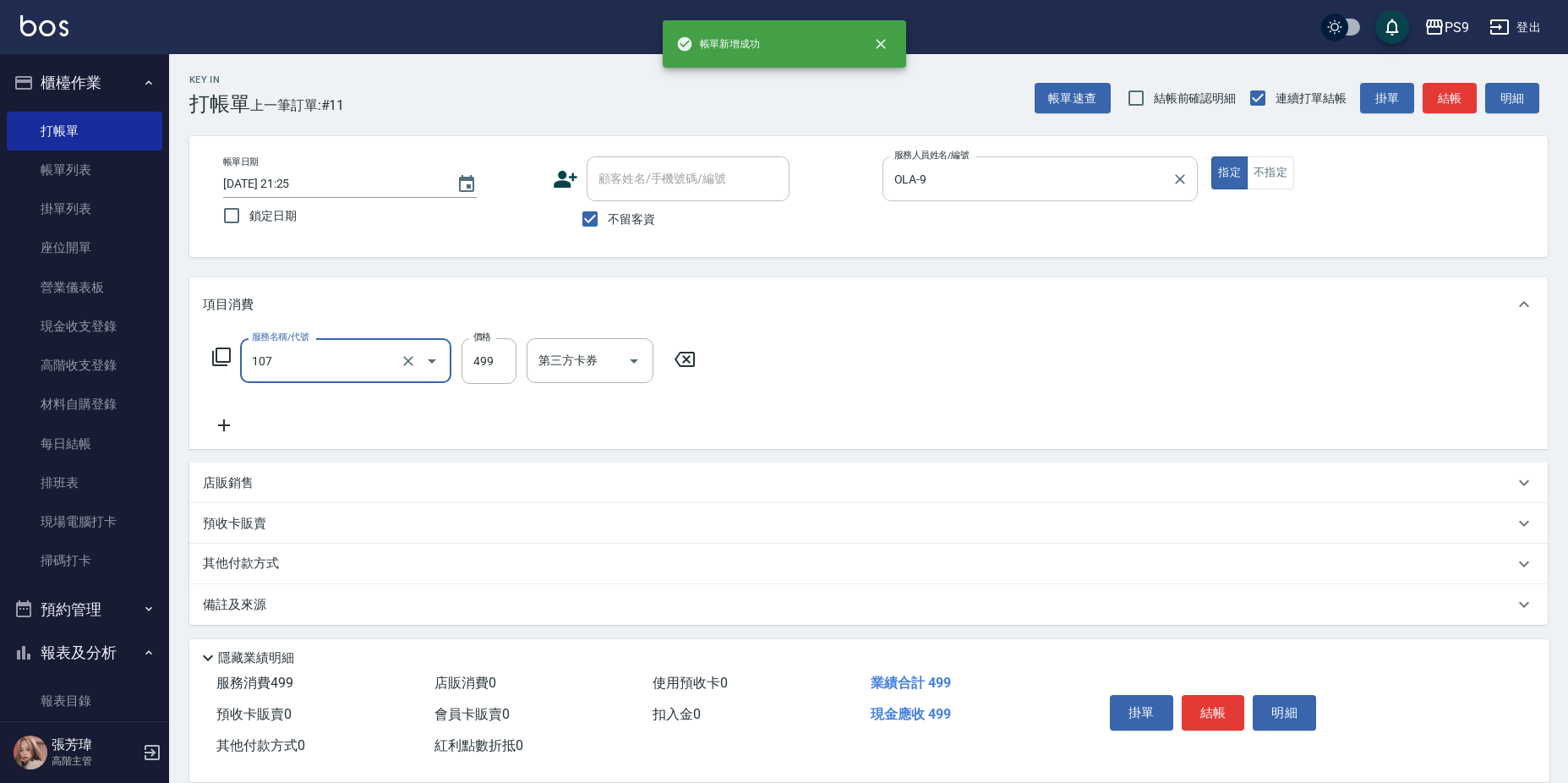
type input "[PERSON_NAME](107)"
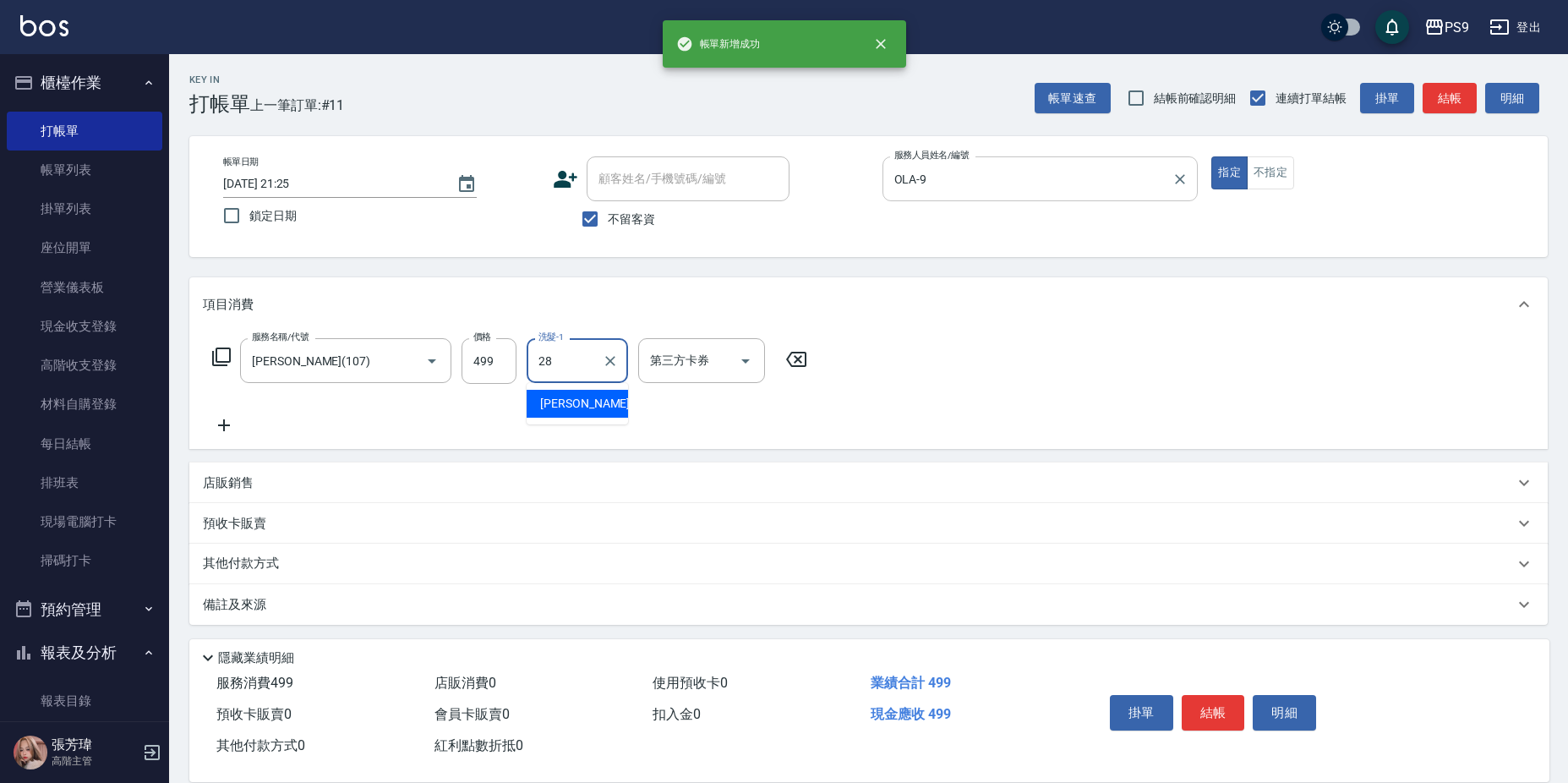
type input "[PERSON_NAME]-28"
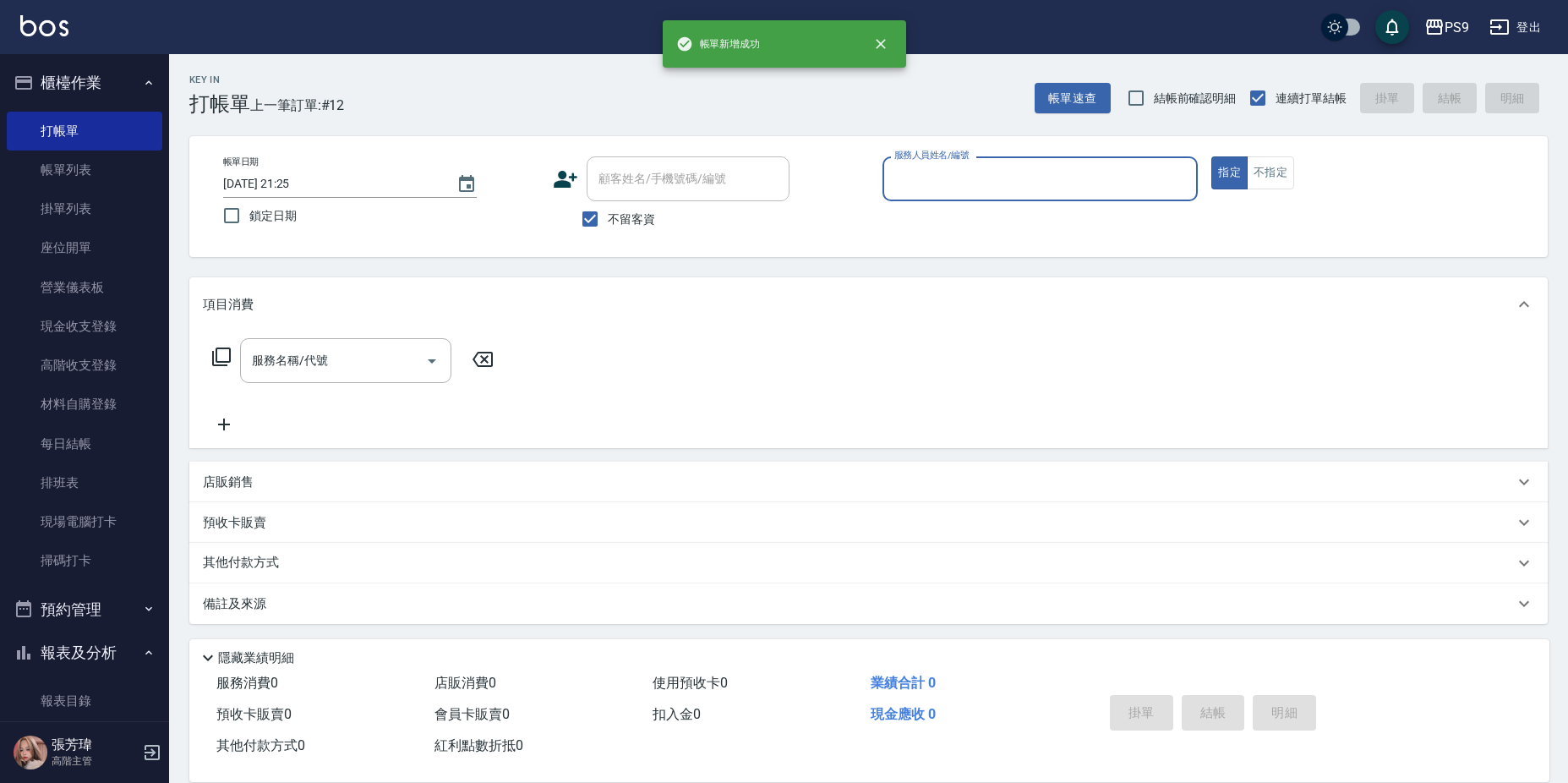
click at [646, 206] on label "不留客資" at bounding box center [614, 218] width 83 height 35
click at [608, 206] on input "不留客資" at bounding box center [590, 218] width 35 height 35
checkbox input "false"
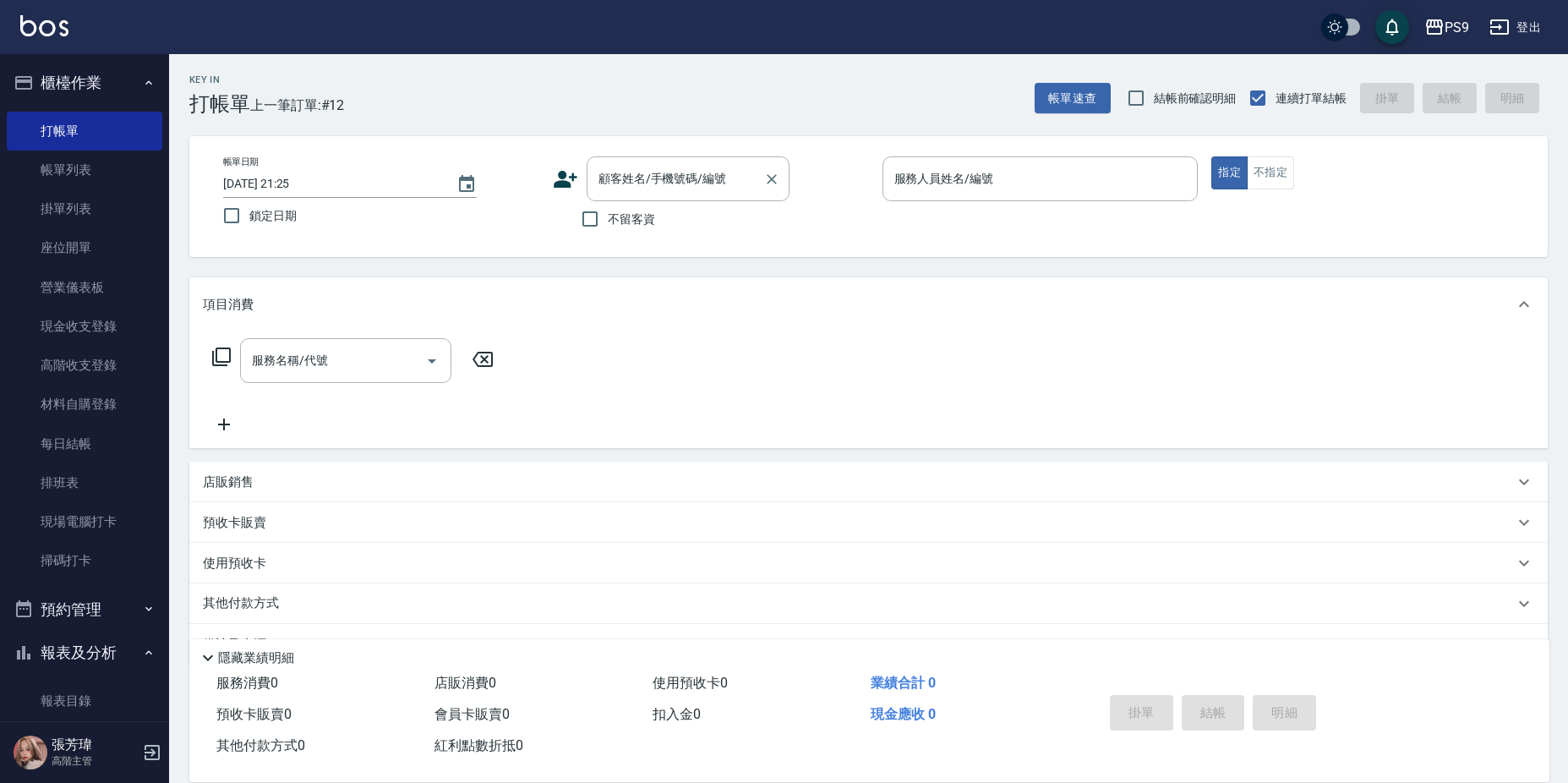
click at [650, 176] on div "顧客姓名/手機號碼/編號 顧客姓名/手機號碼/編號" at bounding box center [688, 179] width 203 height 45
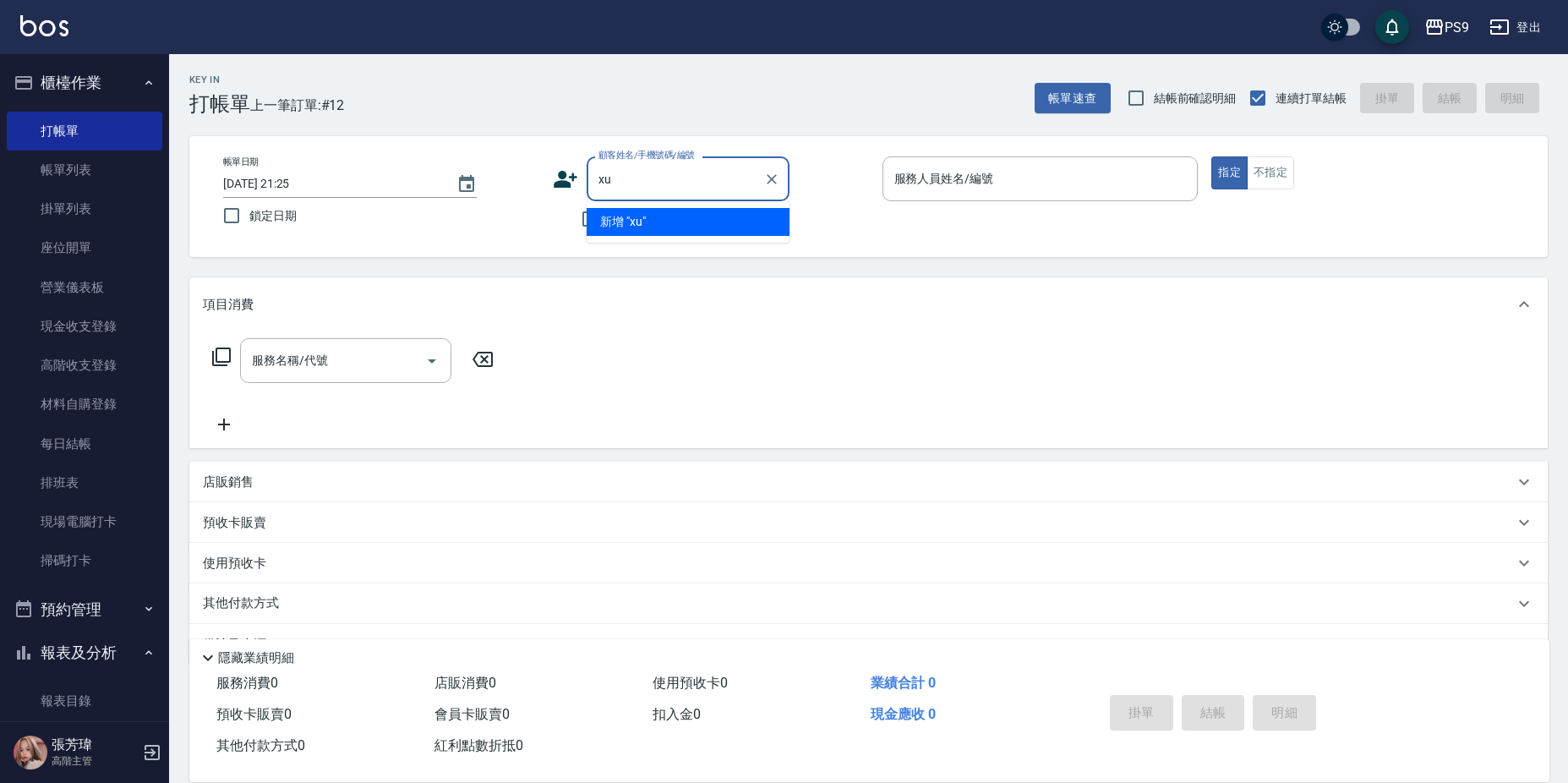
type input "x"
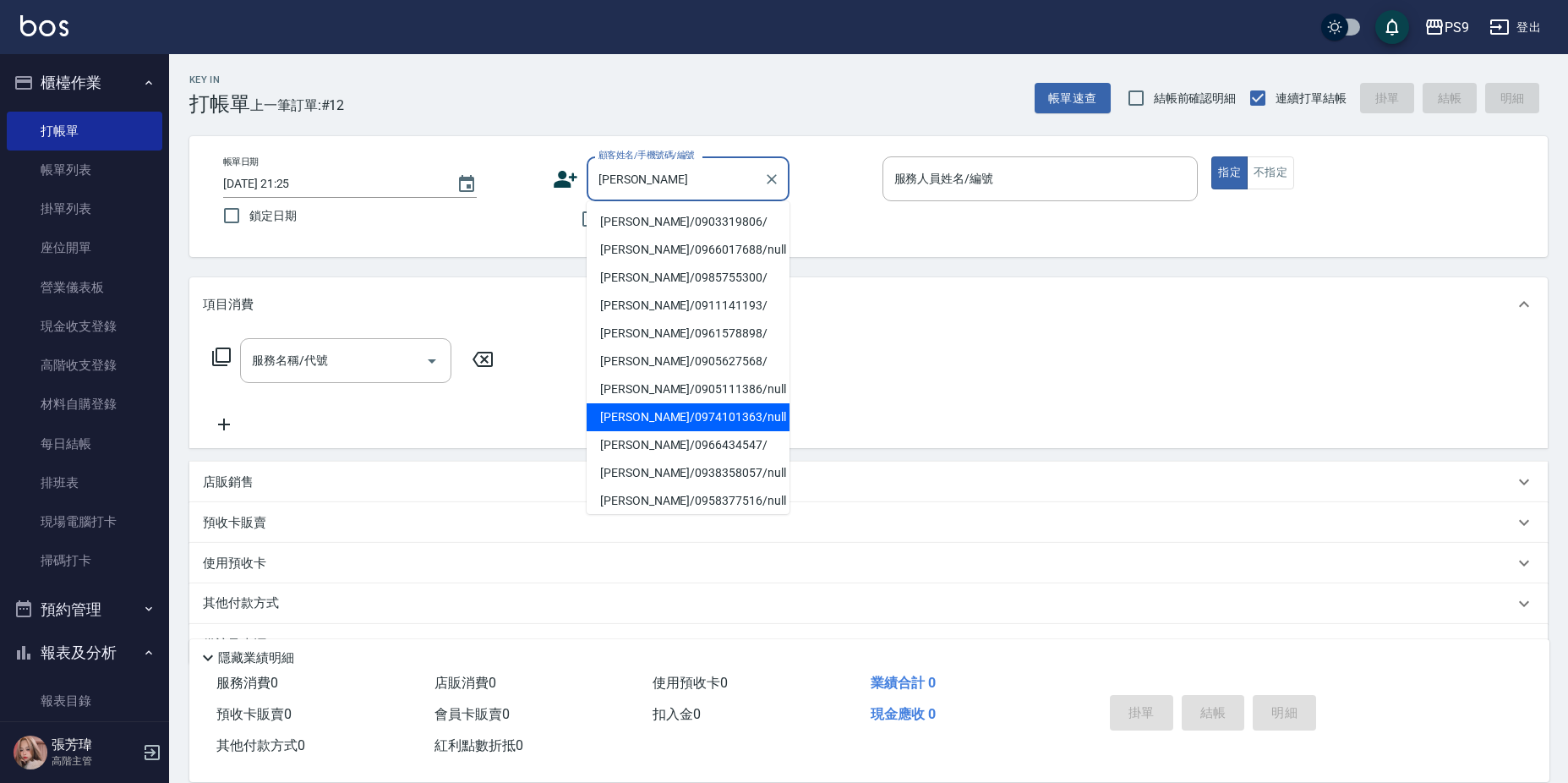
click at [687, 421] on li "[PERSON_NAME]/0974101363/null" at bounding box center [688, 417] width 203 height 28
type input "[PERSON_NAME]/0974101363/null"
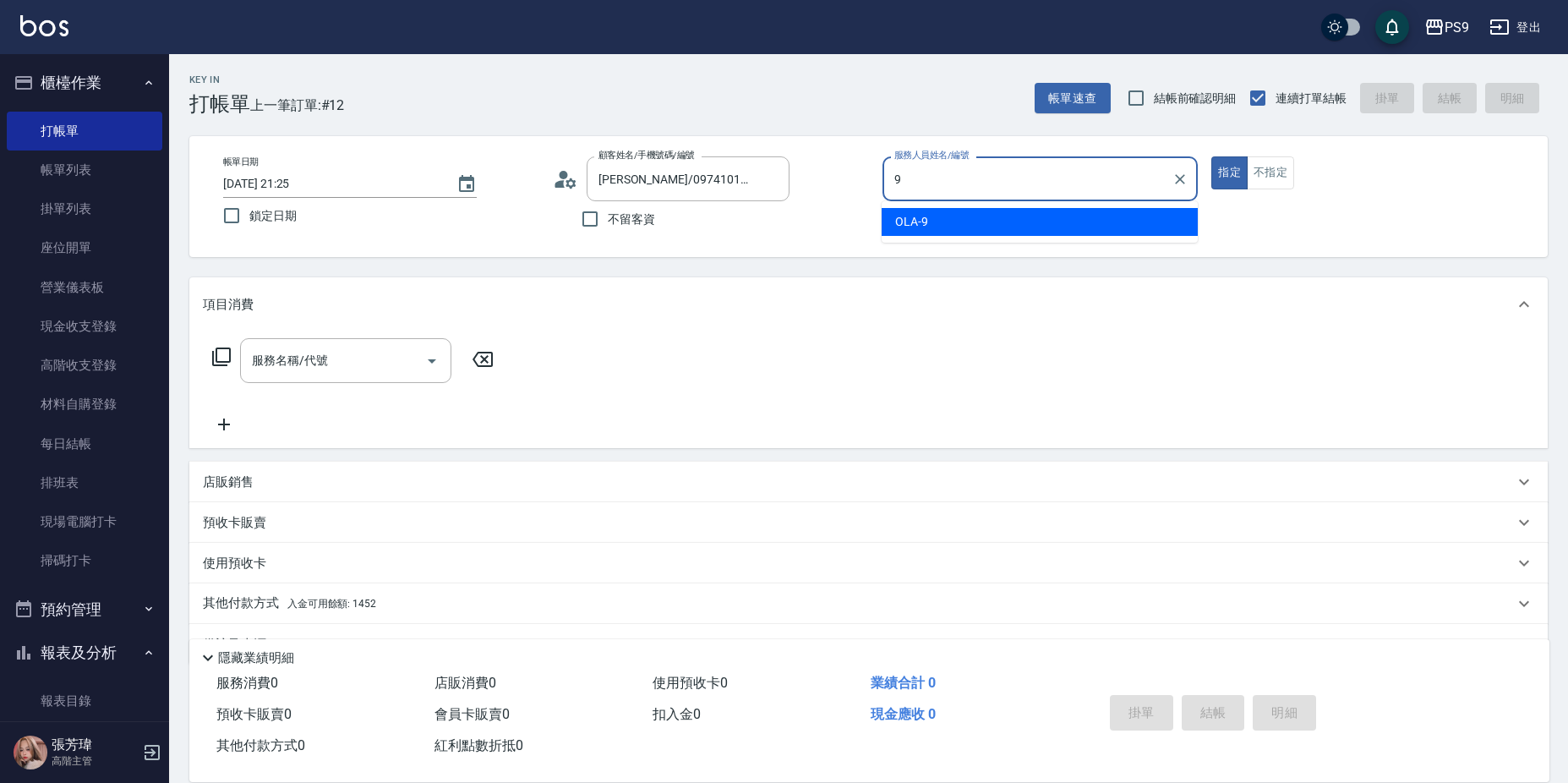
type input "OLA-9"
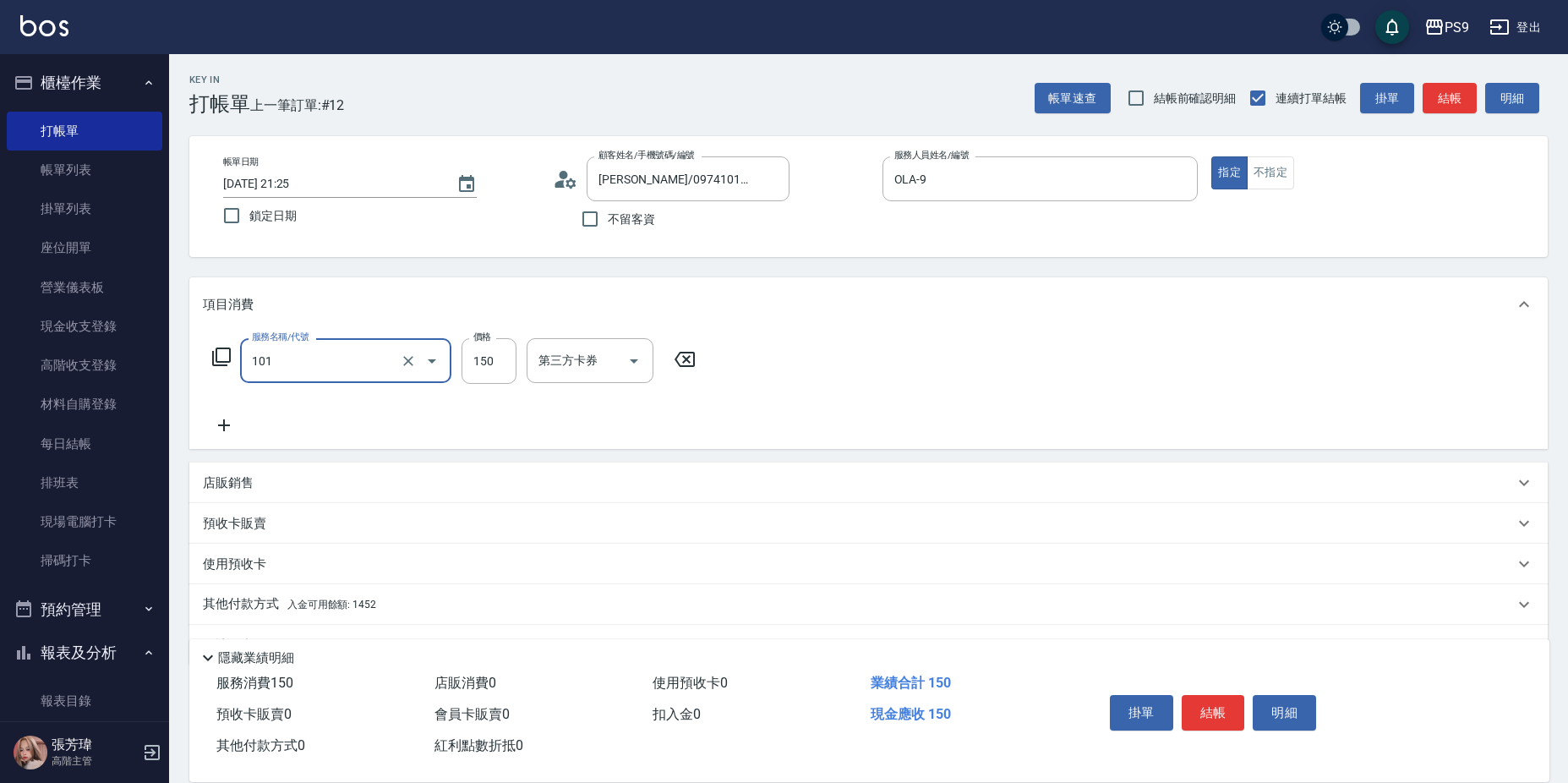
type input "洗髮(101)"
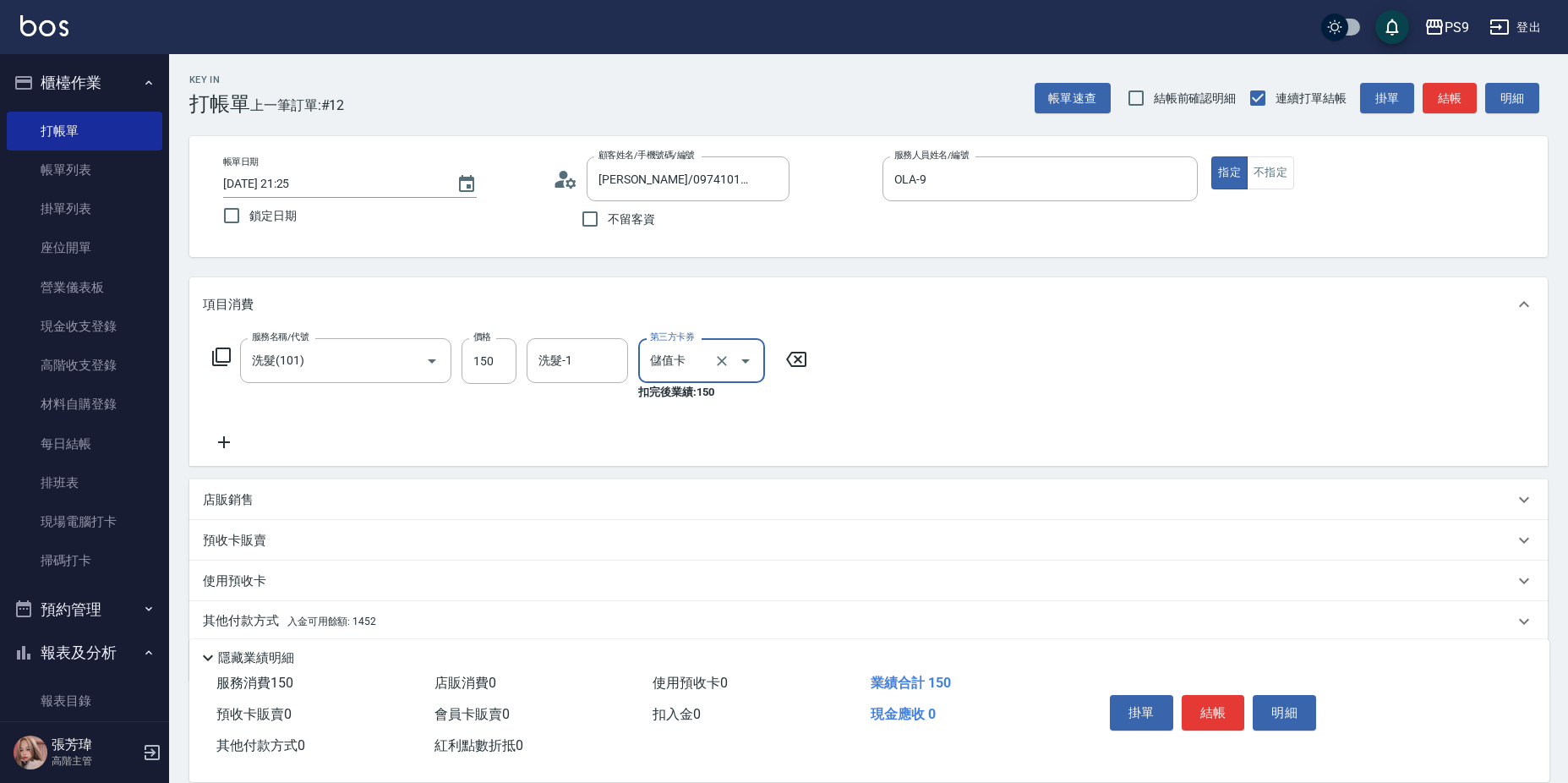
type input "儲值卡"
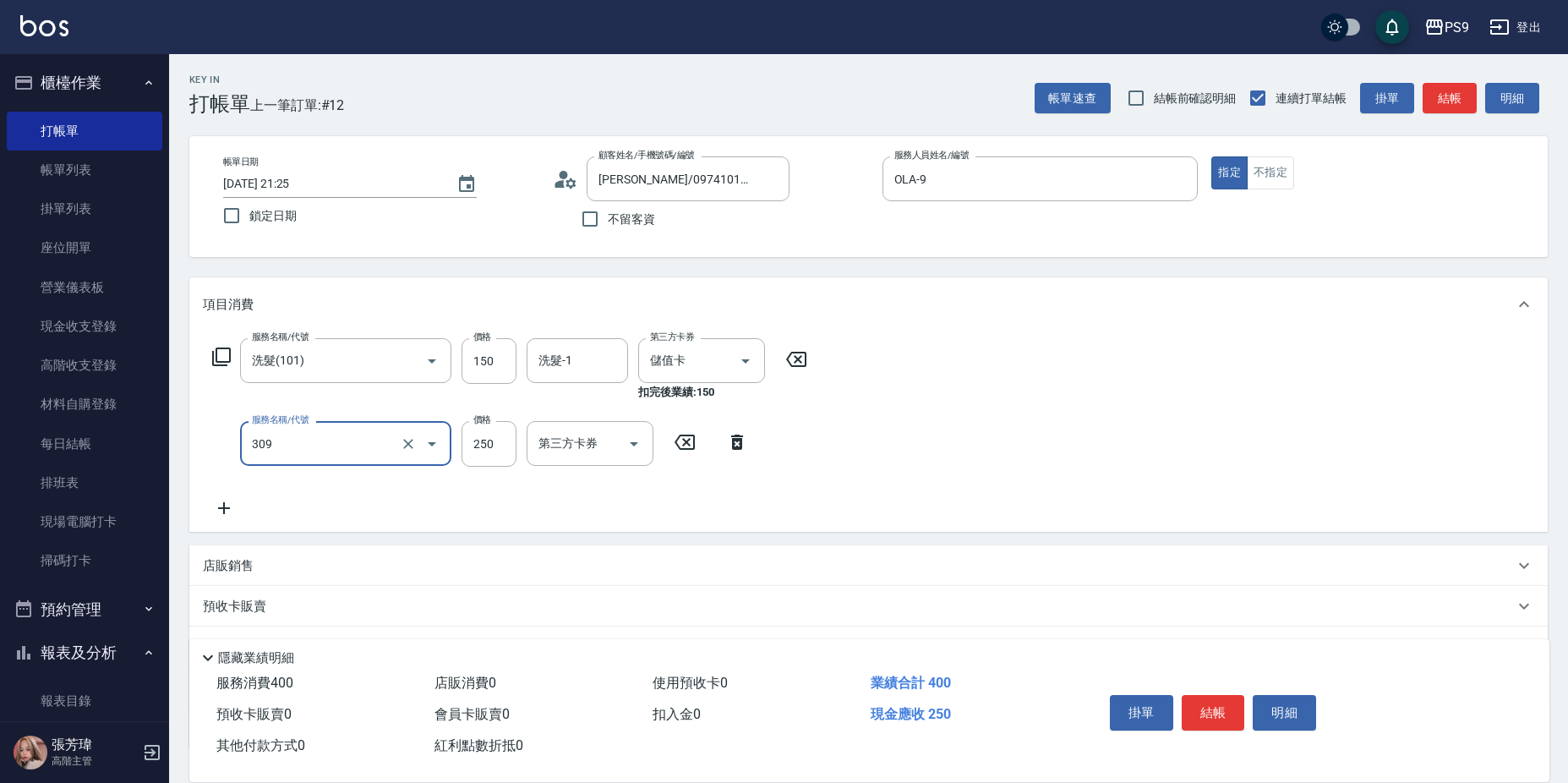
type input "剪-250(309)"
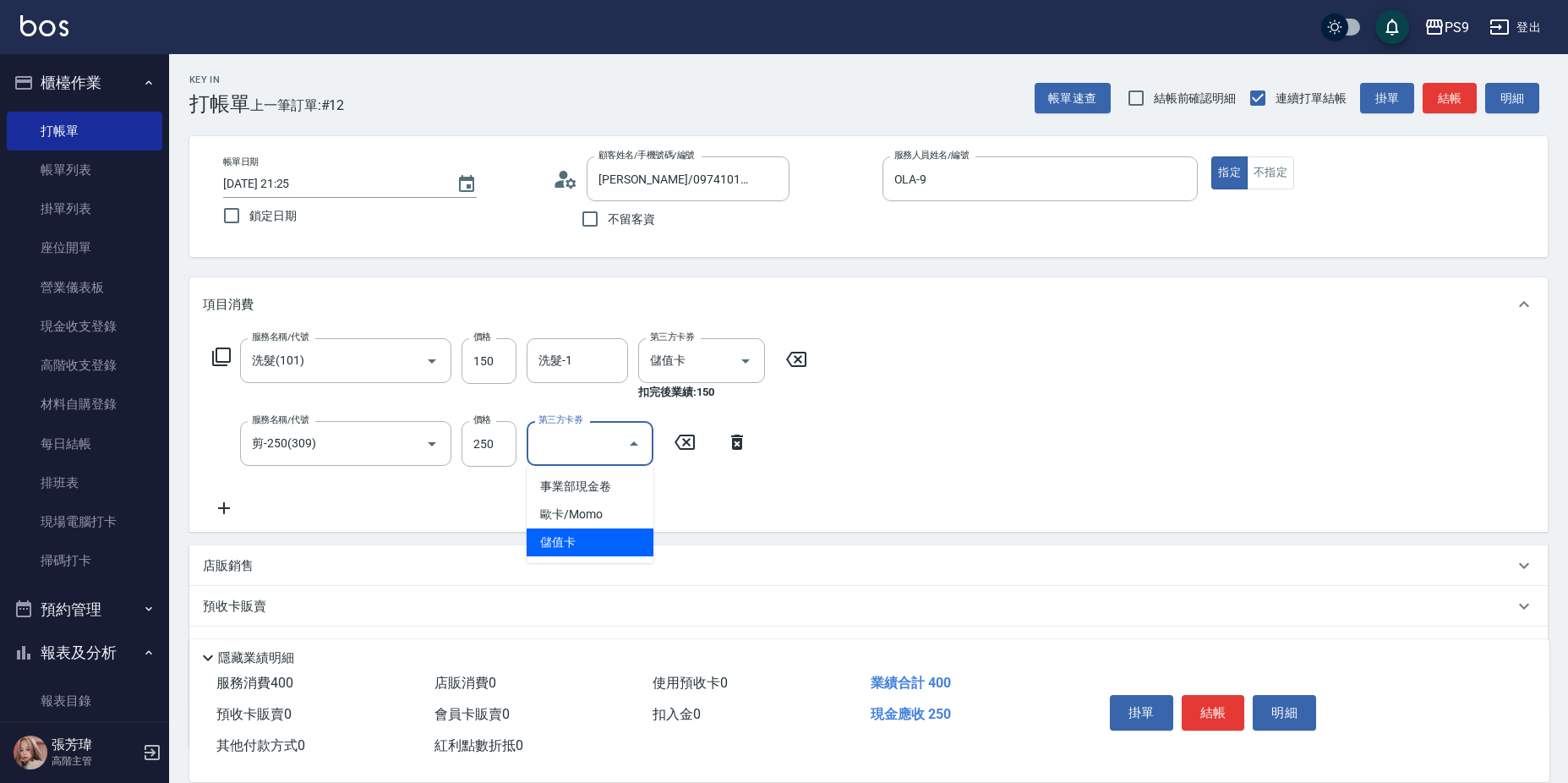
type input "儲值卡"
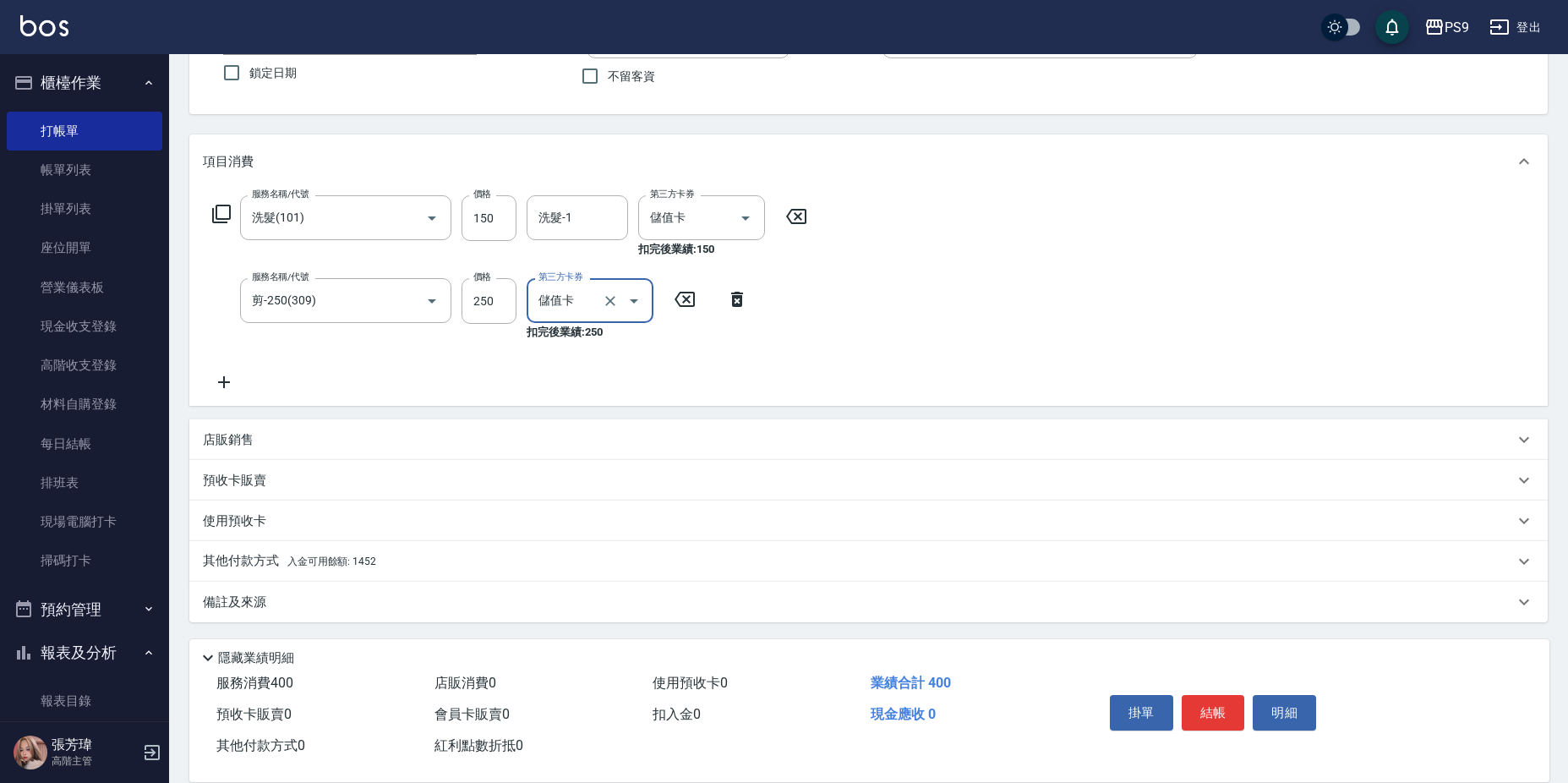
scroll to position [145, 0]
click at [403, 559] on div "其他付款方式 入金可用餘額: 1452" at bounding box center [858, 559] width 1311 height 19
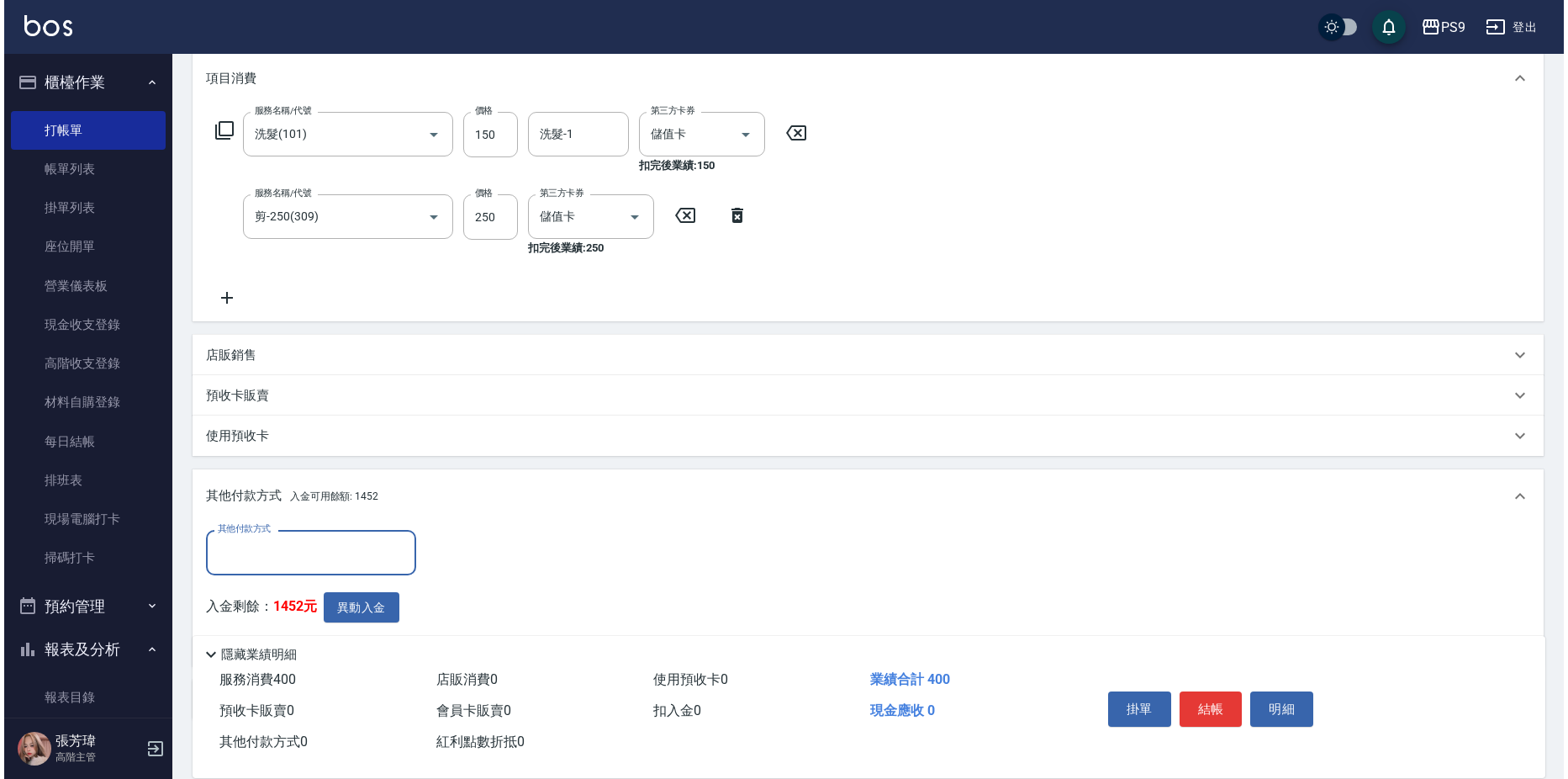
scroll to position [327, 0]
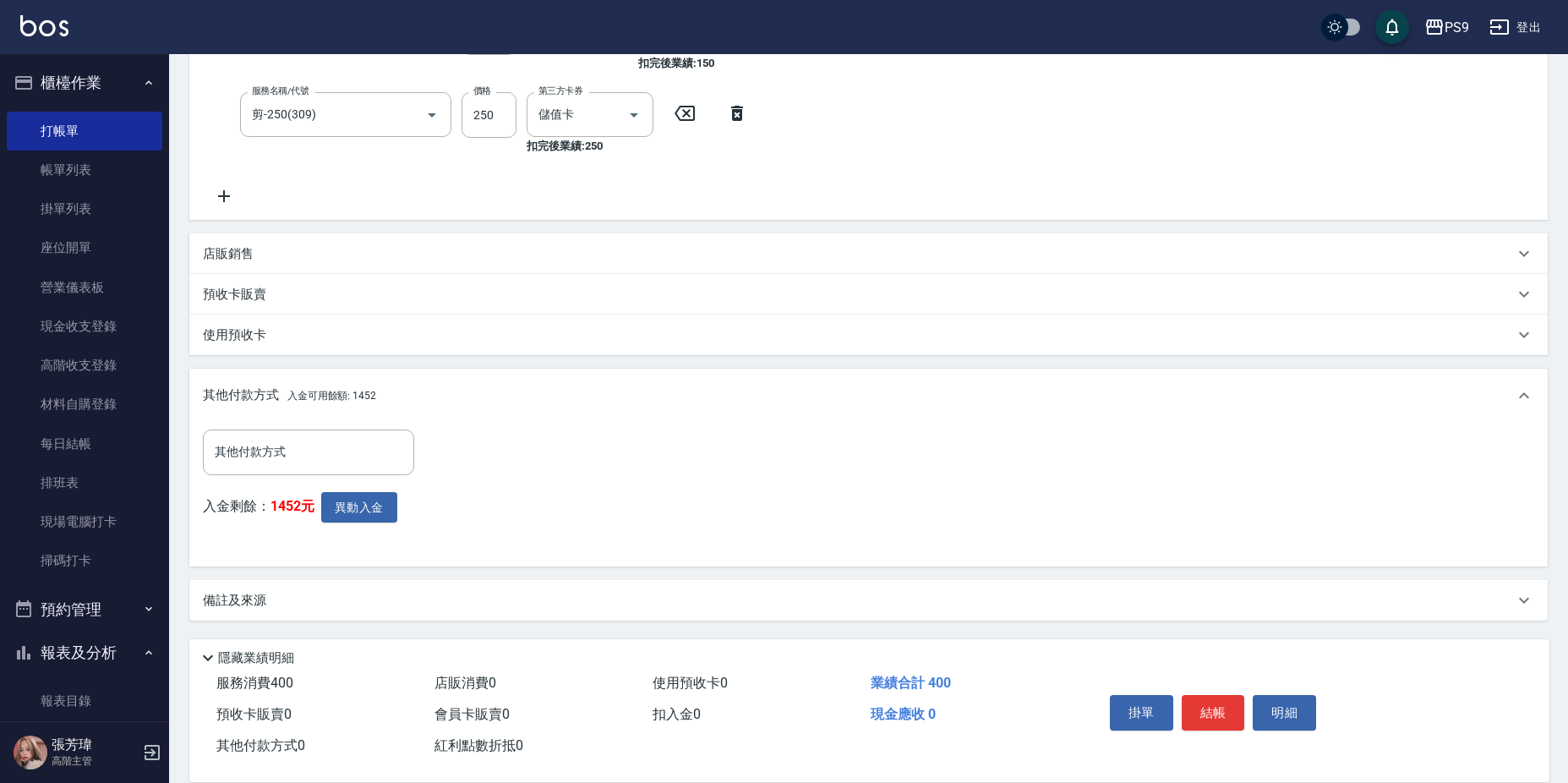
click at [380, 487] on div "其他付款方式 其他付款方式 入金剩餘： 1452元 異動入金" at bounding box center [313, 491] width 222 height 123
click at [381, 500] on button "異動入金" at bounding box center [359, 507] width 76 height 32
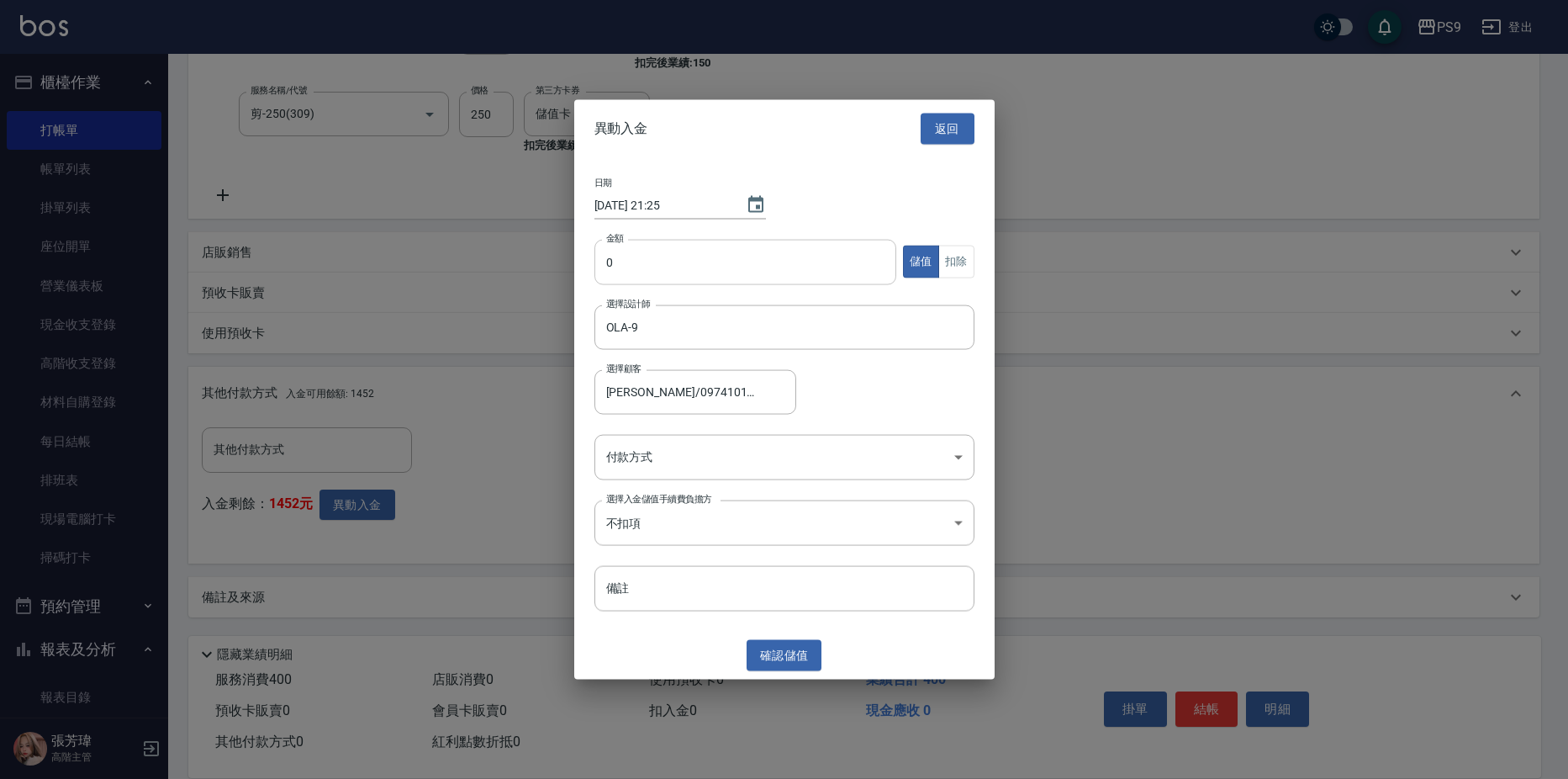
click at [672, 275] on input "0" at bounding box center [746, 261] width 302 height 45
type input "400"
click at [964, 263] on button "扣除" at bounding box center [956, 262] width 36 height 32
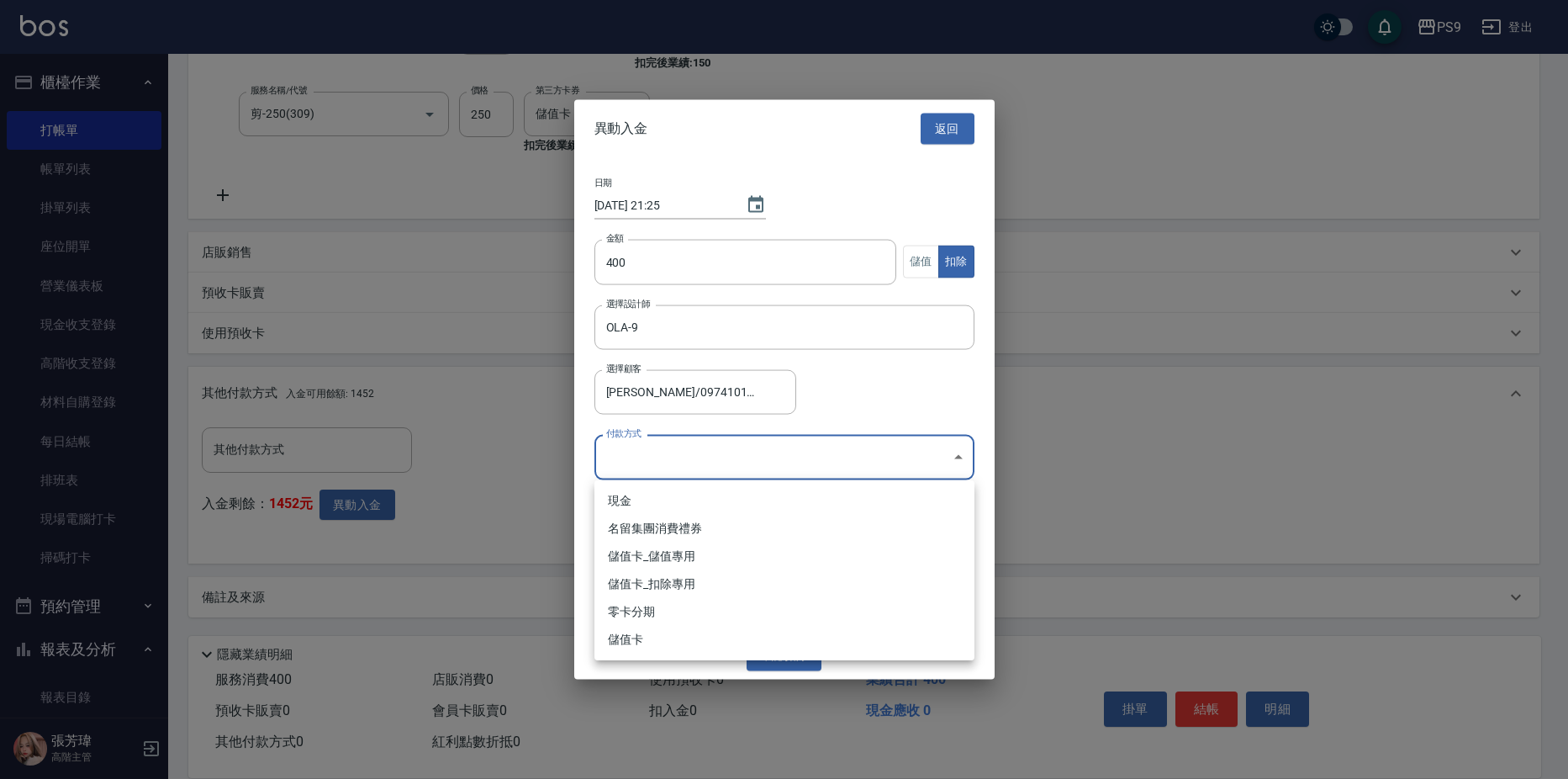
drag, startPoint x: 882, startPoint y: 455, endPoint x: 821, endPoint y: 527, distance: 94.4
click at [882, 454] on body "PS9 登出 櫃檯作業 打帳單 帳單列表 掛單列表 座位開單 營業儀表板 現金收支登錄 高階收支登錄 材料自購登錄 每日結帳 排班表 現場電腦打卡 掃碼打卡 …" at bounding box center [784, 225] width 1568 height 1106
click at [757, 578] on li "儲值卡_扣除專用" at bounding box center [784, 584] width 380 height 28
type input "儲值卡_扣除專用"
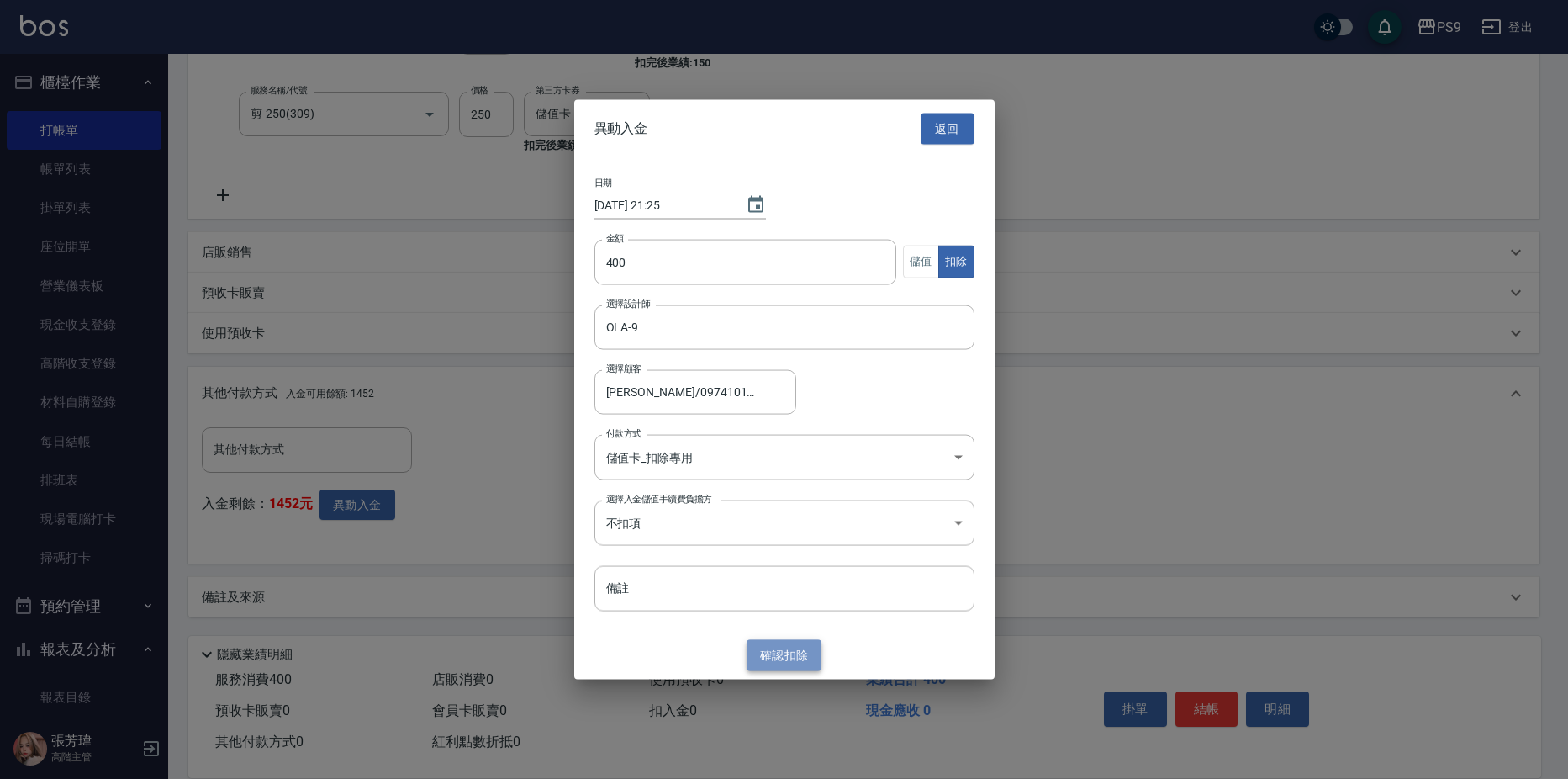
click at [779, 653] on button "確認 扣除" at bounding box center [784, 655] width 76 height 31
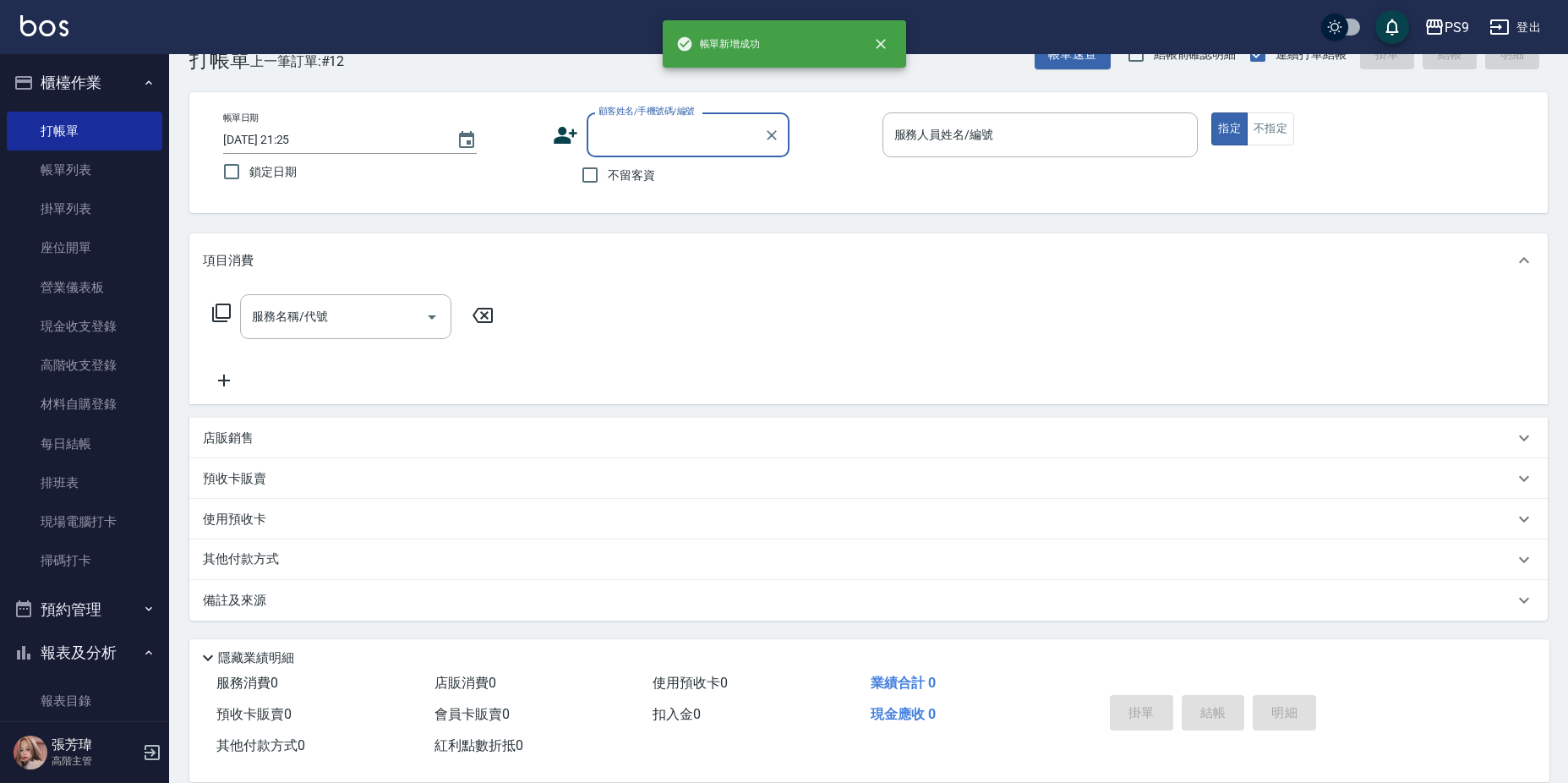
scroll to position [0, 0]
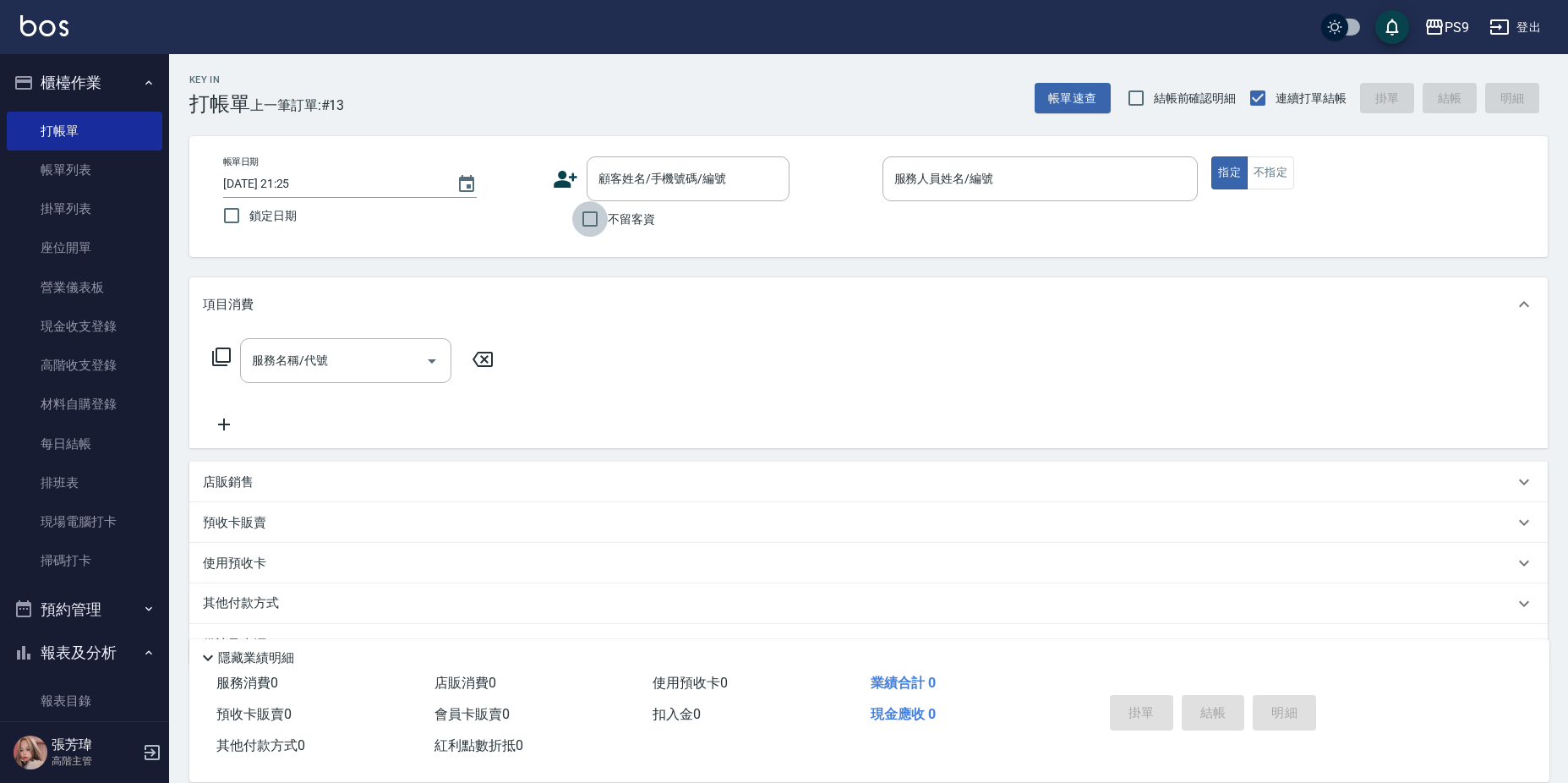
click at [603, 206] on input "不留客資" at bounding box center [590, 218] width 35 height 35
checkbox input "true"
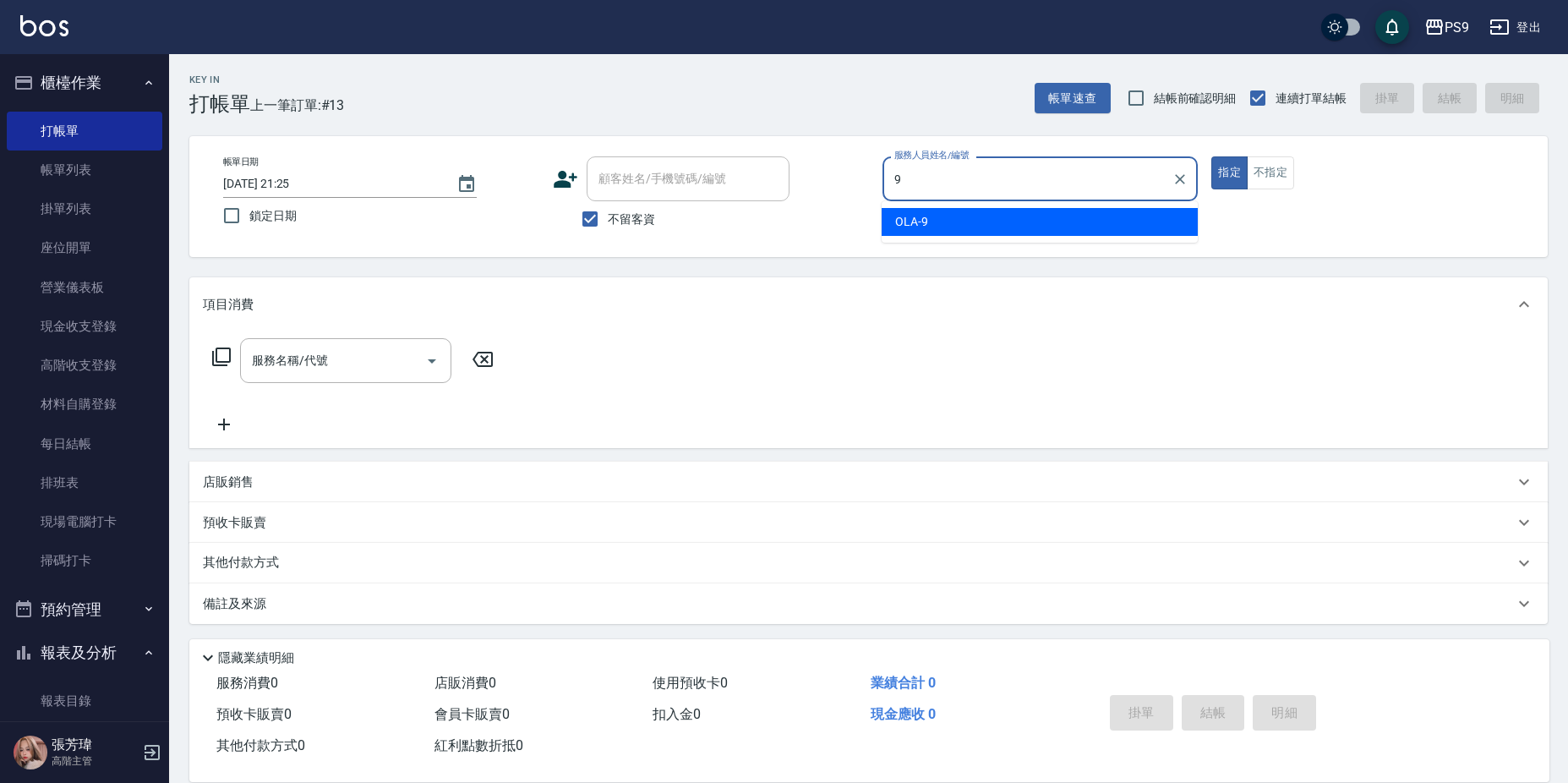
type input "OLA-9"
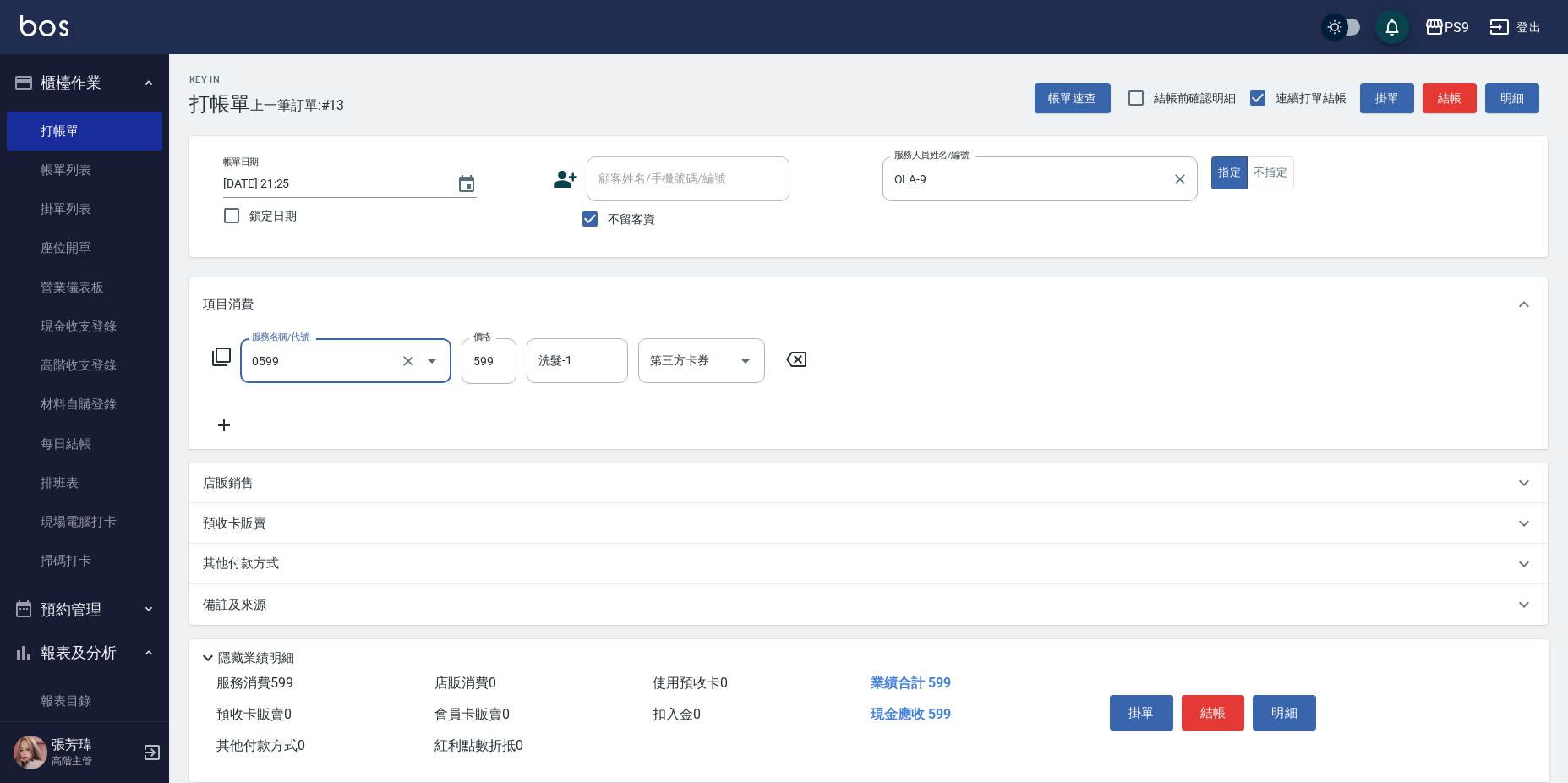
type input "[PERSON_NAME]599(0599)"
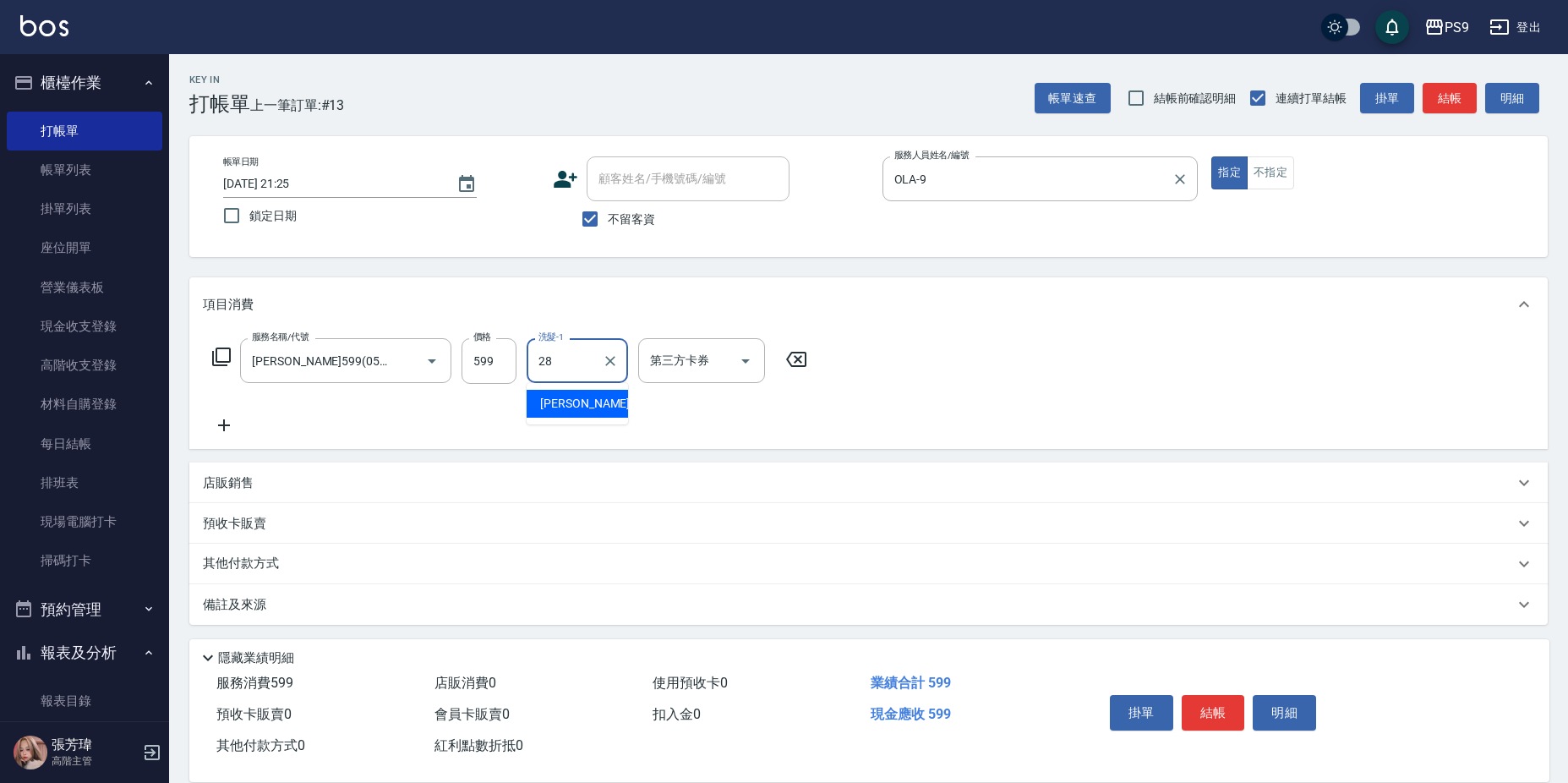
type input "[PERSON_NAME]-28"
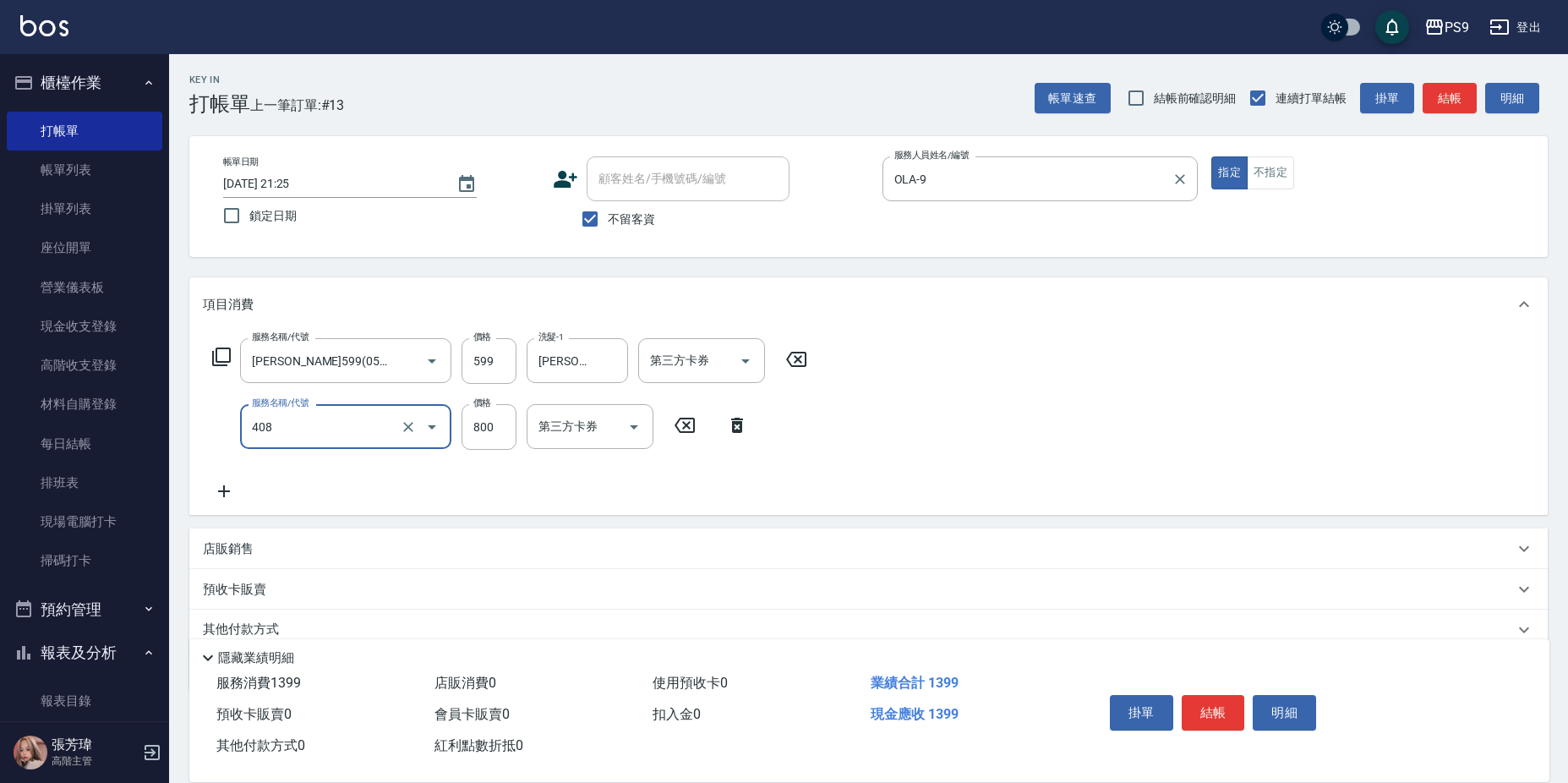
type input "貓爵護髮(408)"
type input "700"
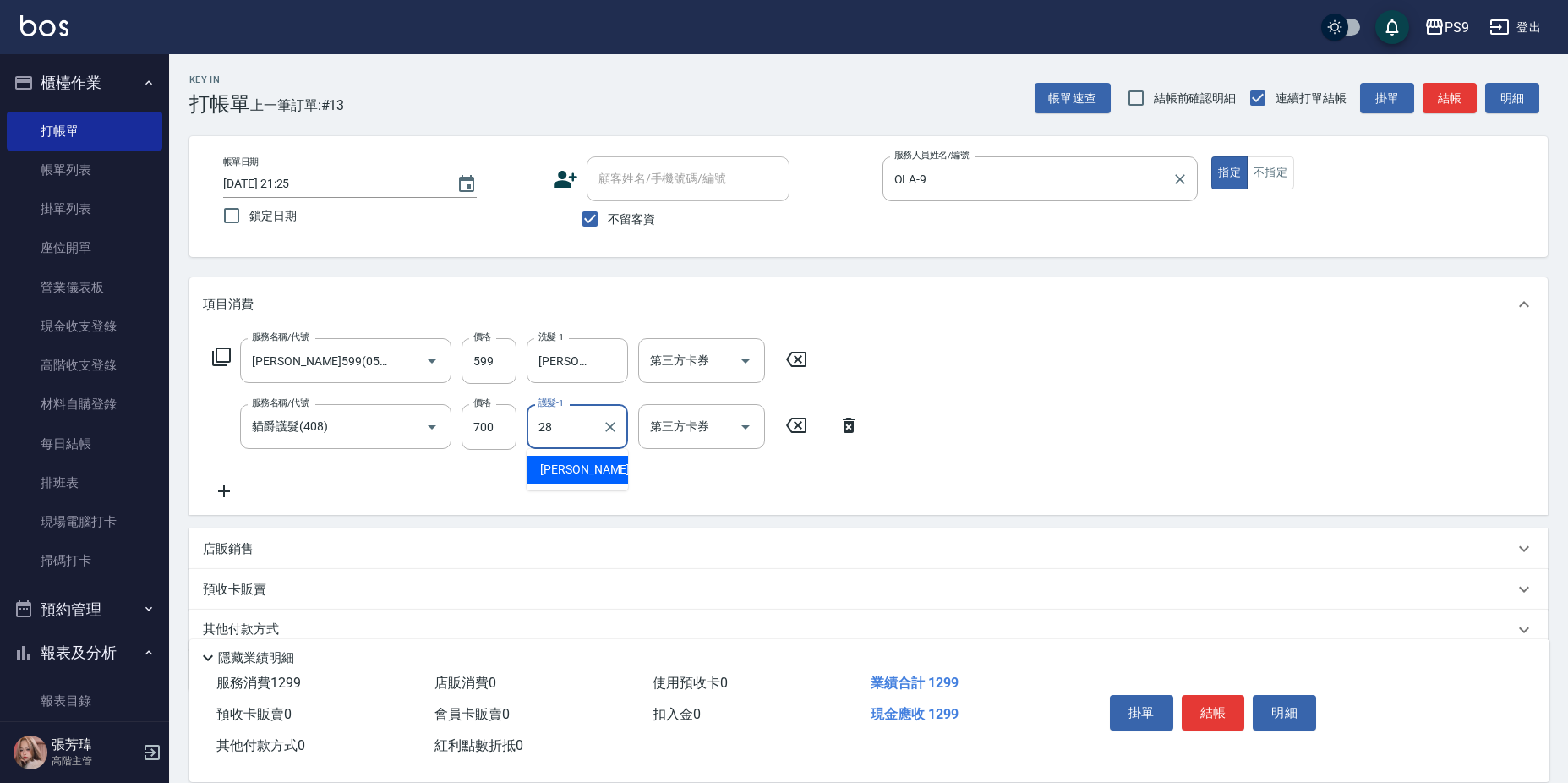
type input "[PERSON_NAME]-28"
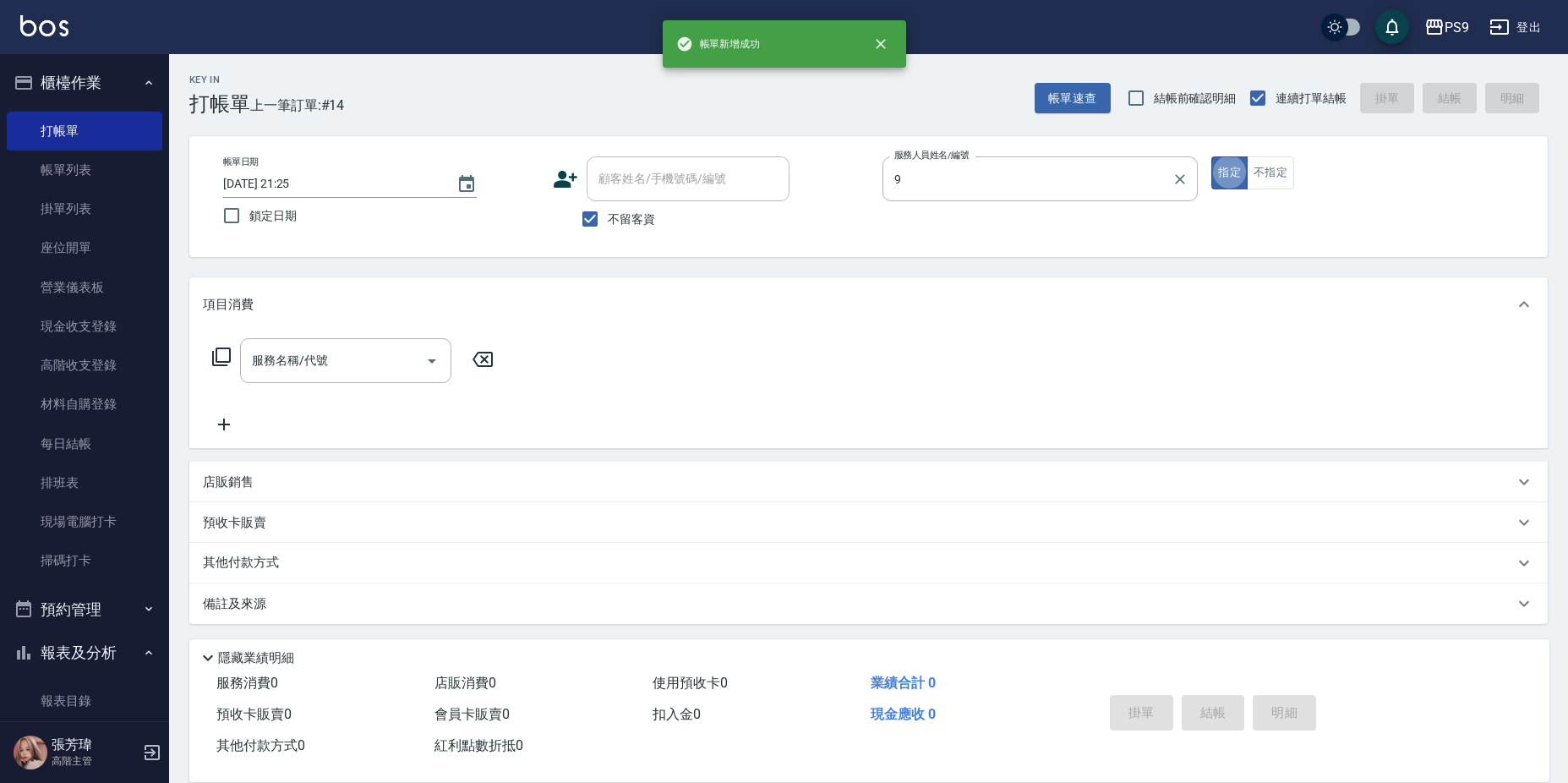
type input "OLA-9"
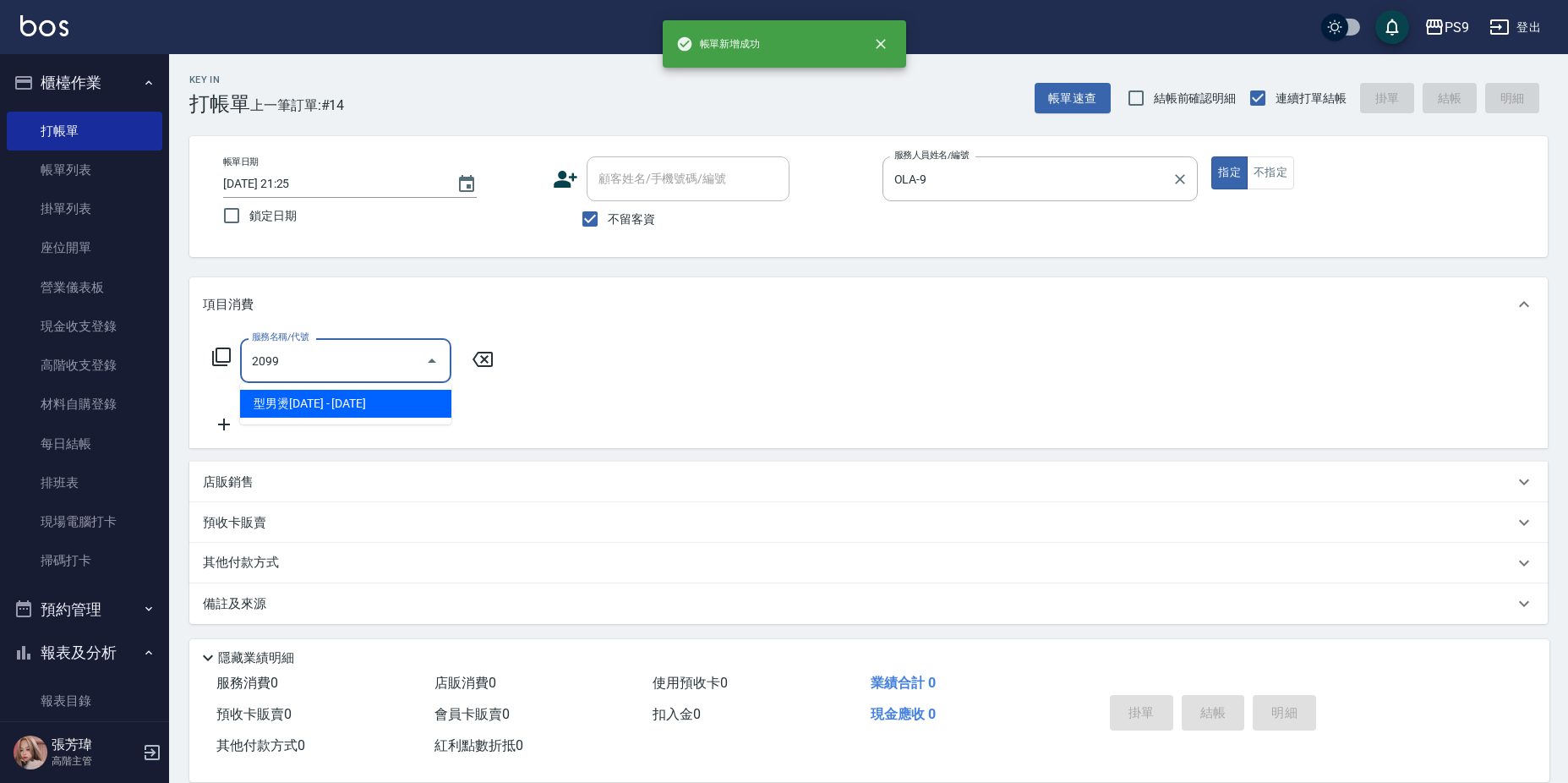
type input "型男燙2099(22099)"
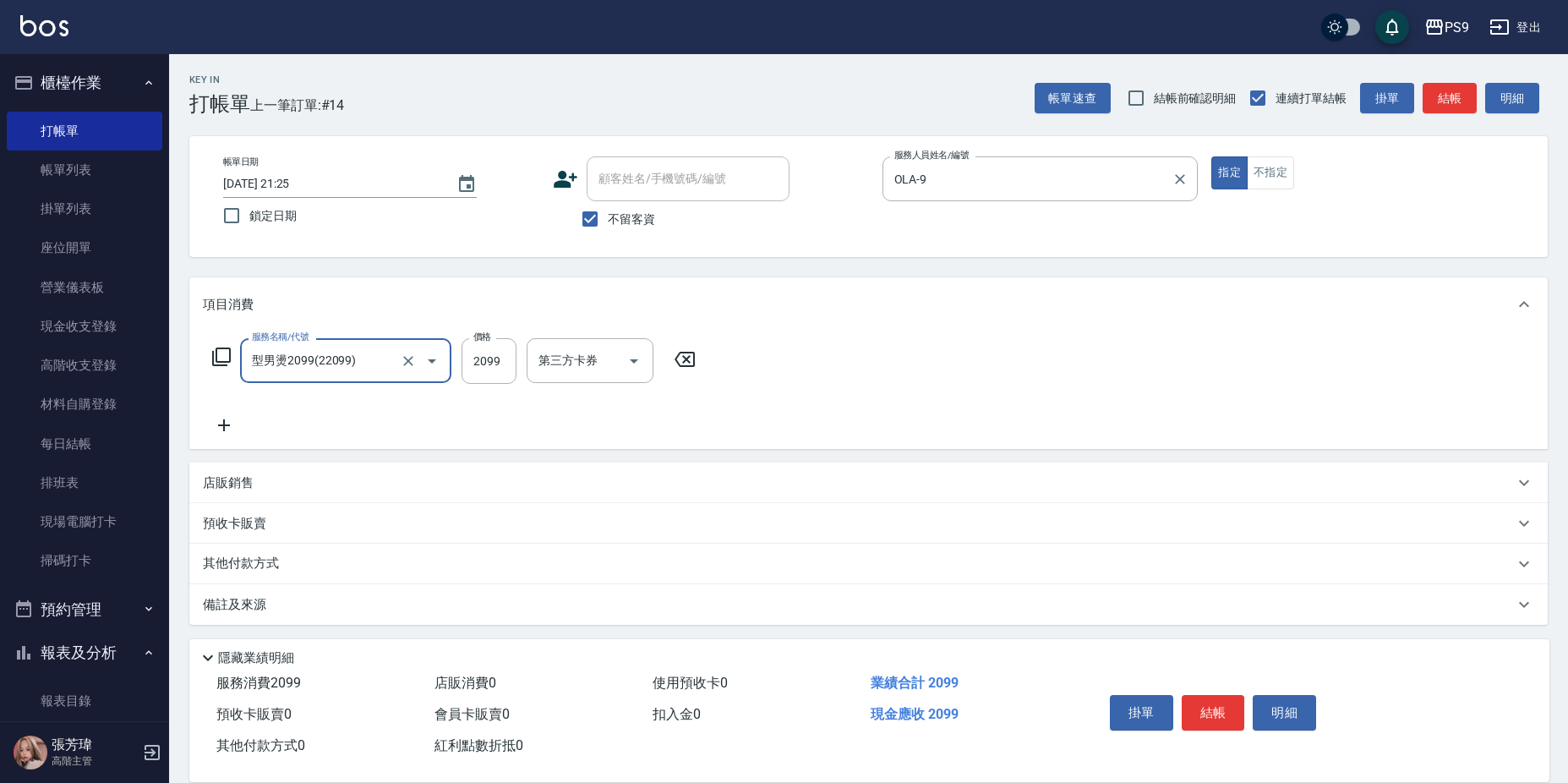
type input "型男燙2099(22099)"
type input "2199"
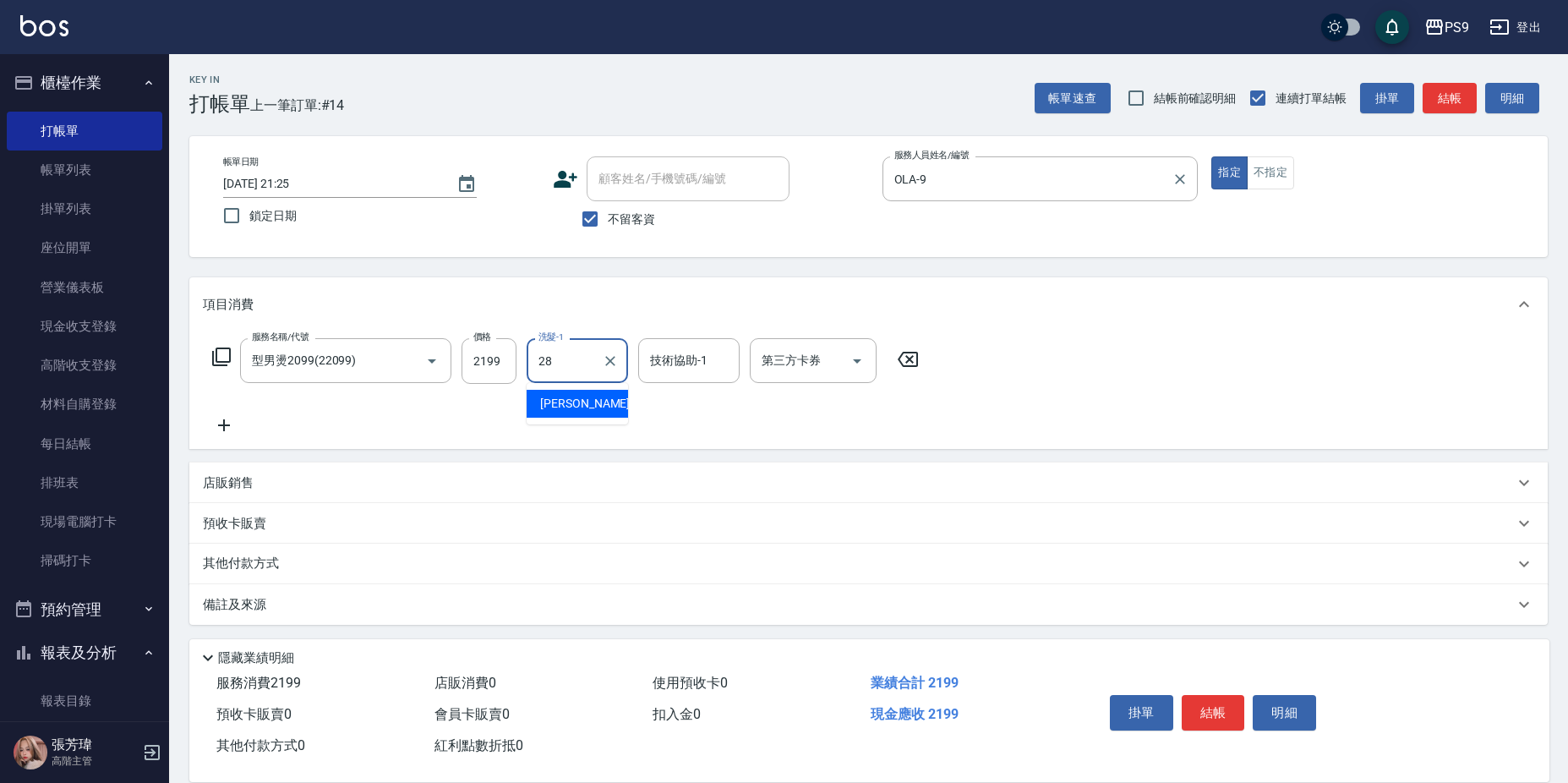
type input "[PERSON_NAME]-28"
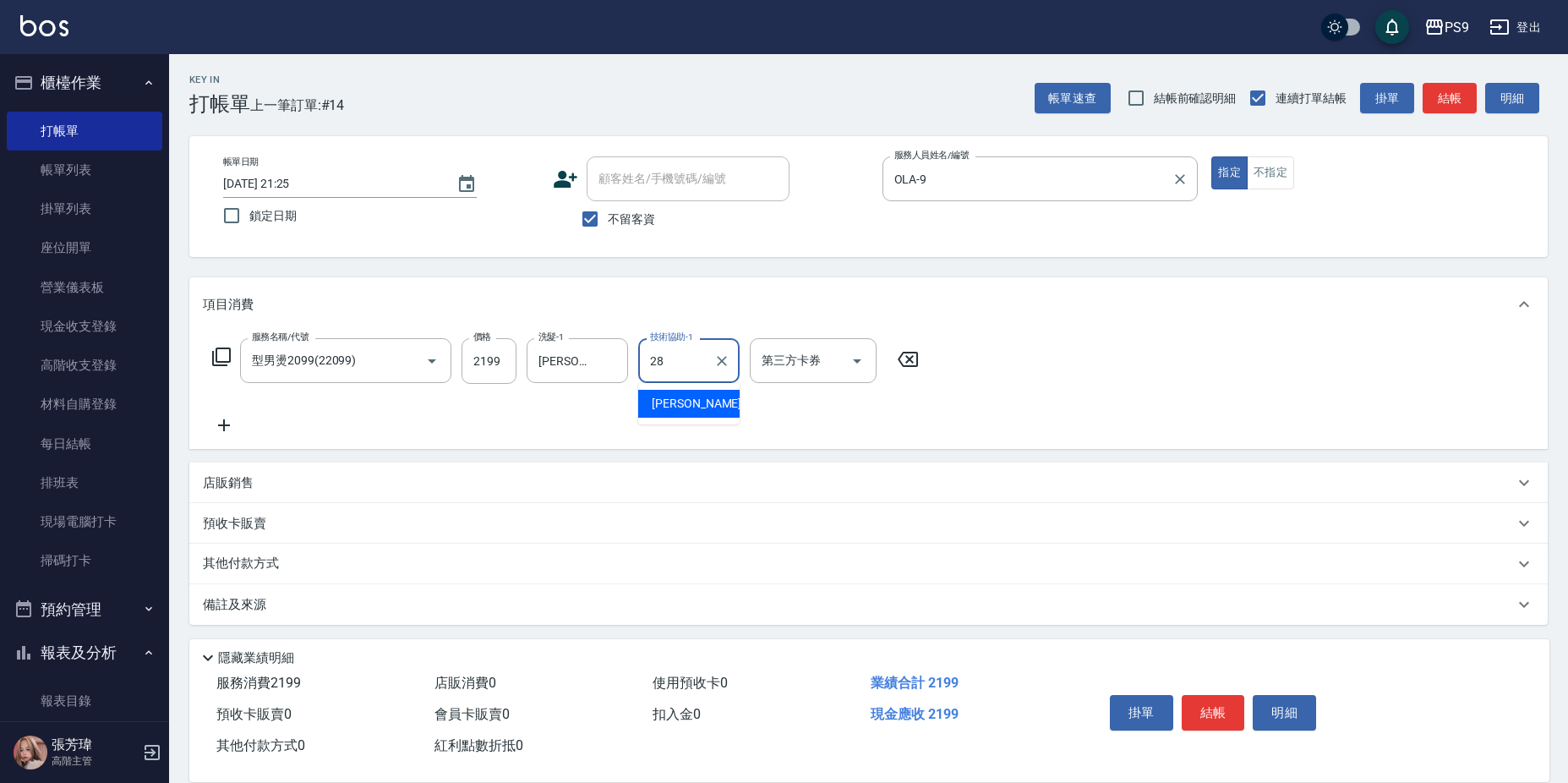
type input "[PERSON_NAME]-28"
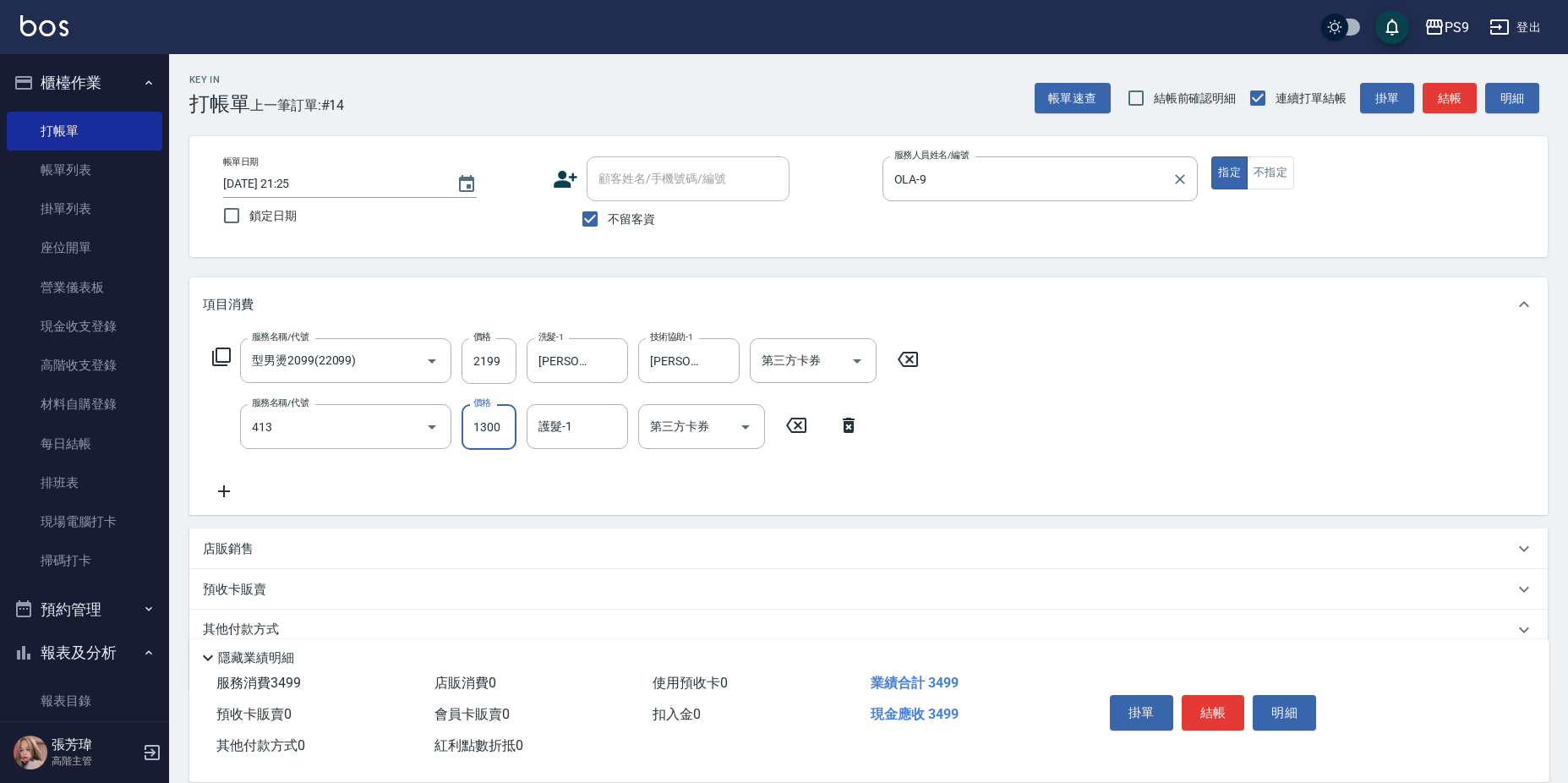
type input "鏡面護髮(413)"
type input "1500"
type input "[PERSON_NAME]-28"
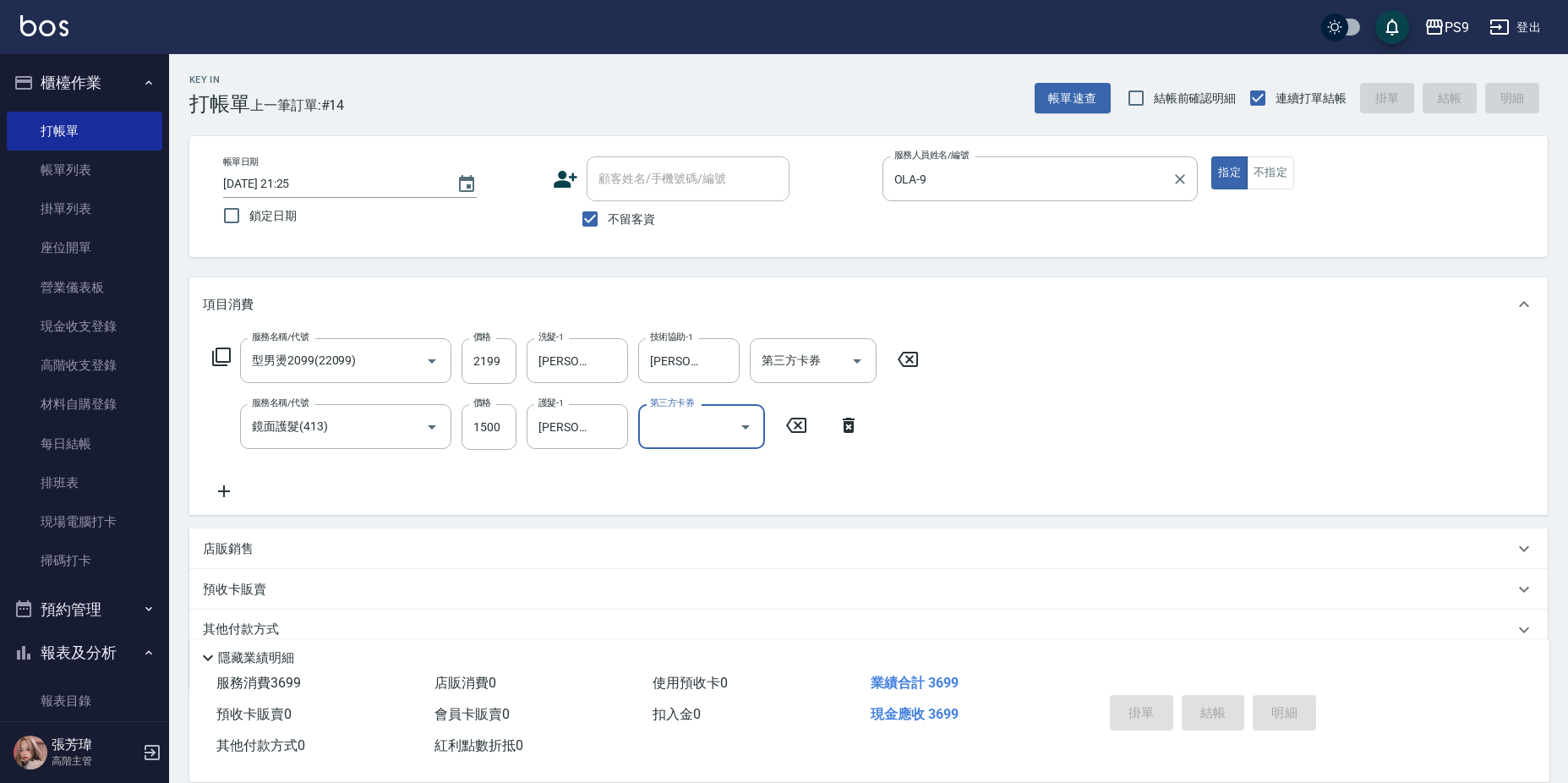
type input "[DATE] 21:26"
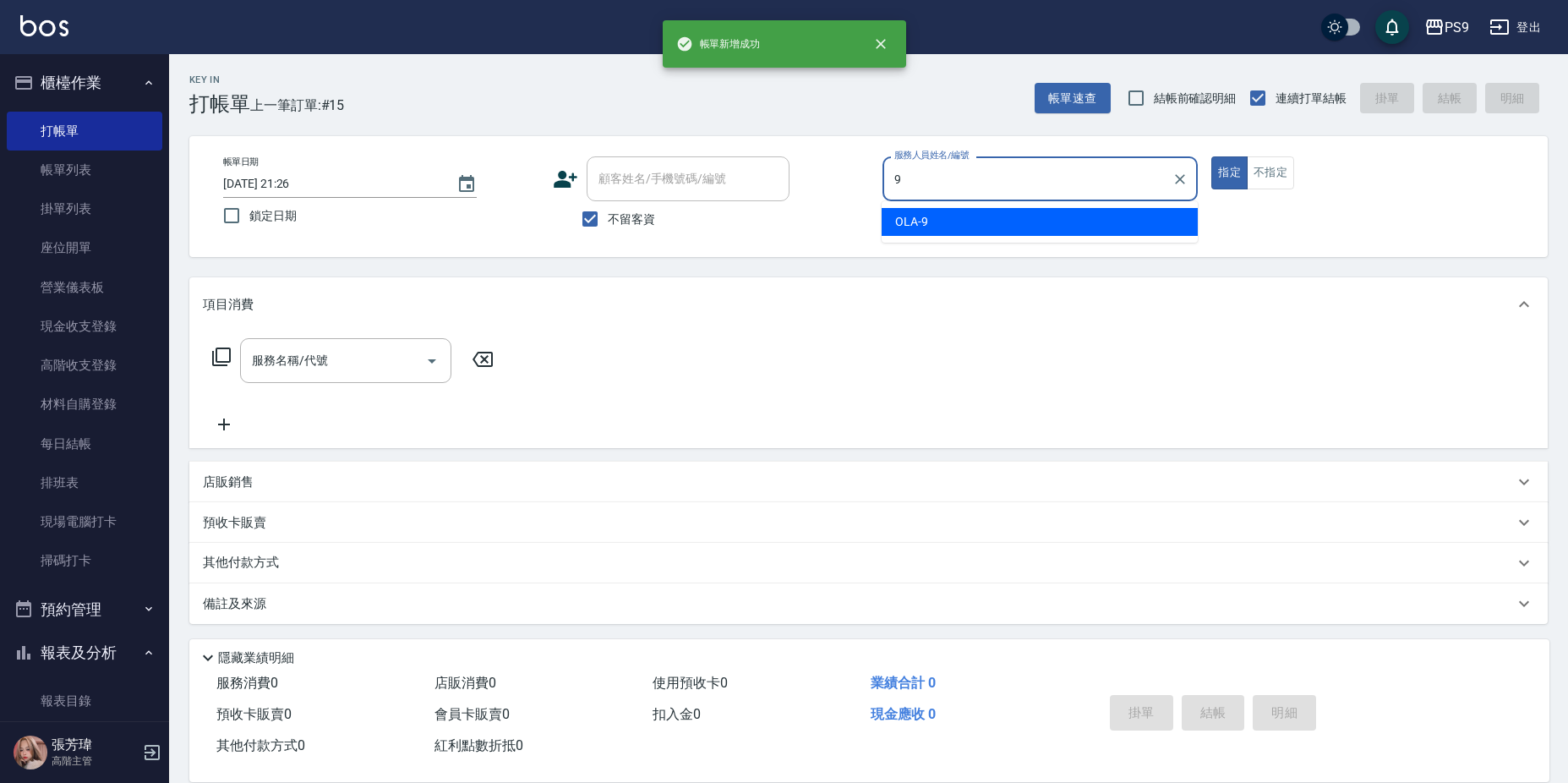
type input "OLA-9"
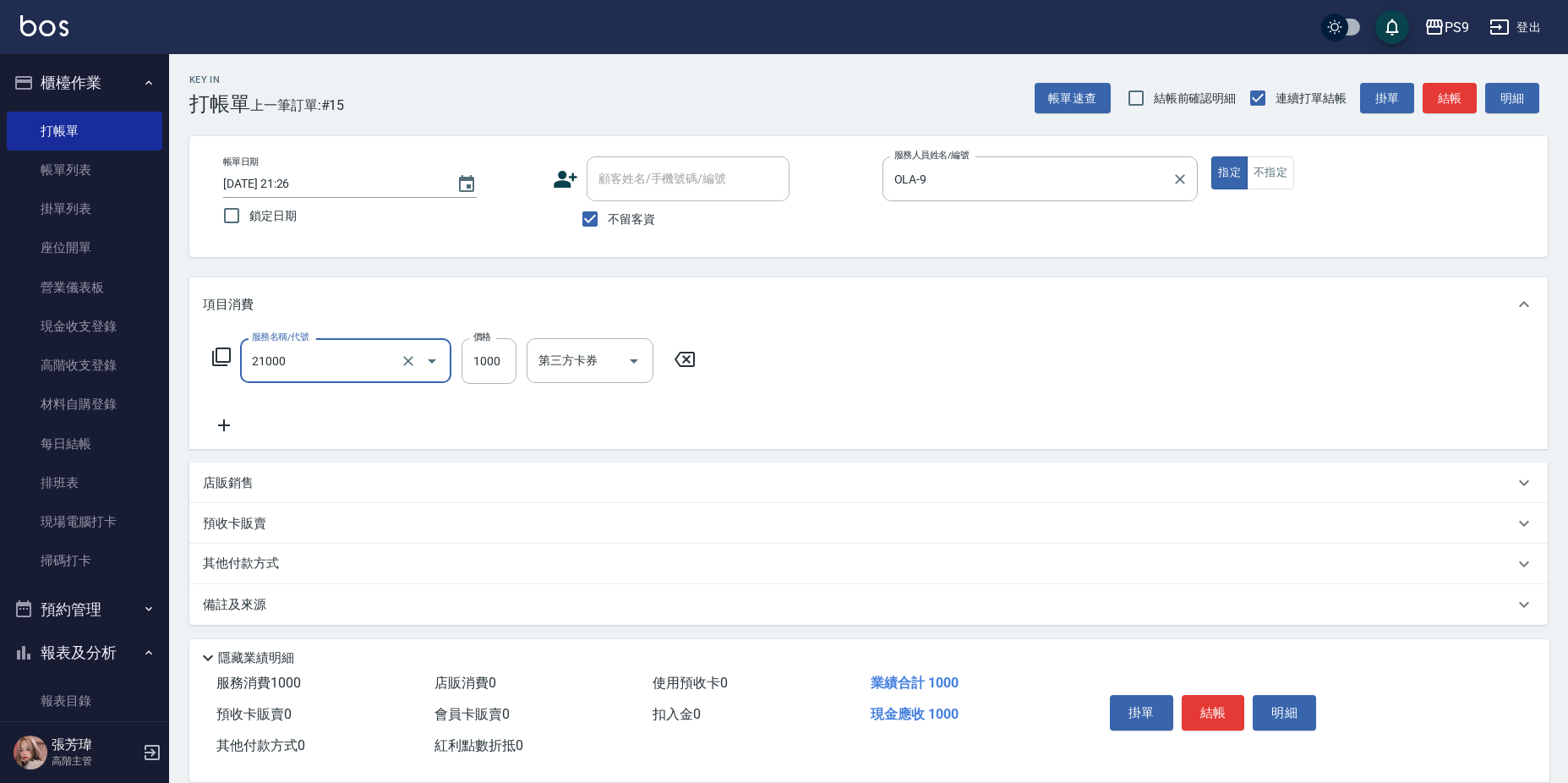
type input "染髮1000(21000)"
type input "1845"
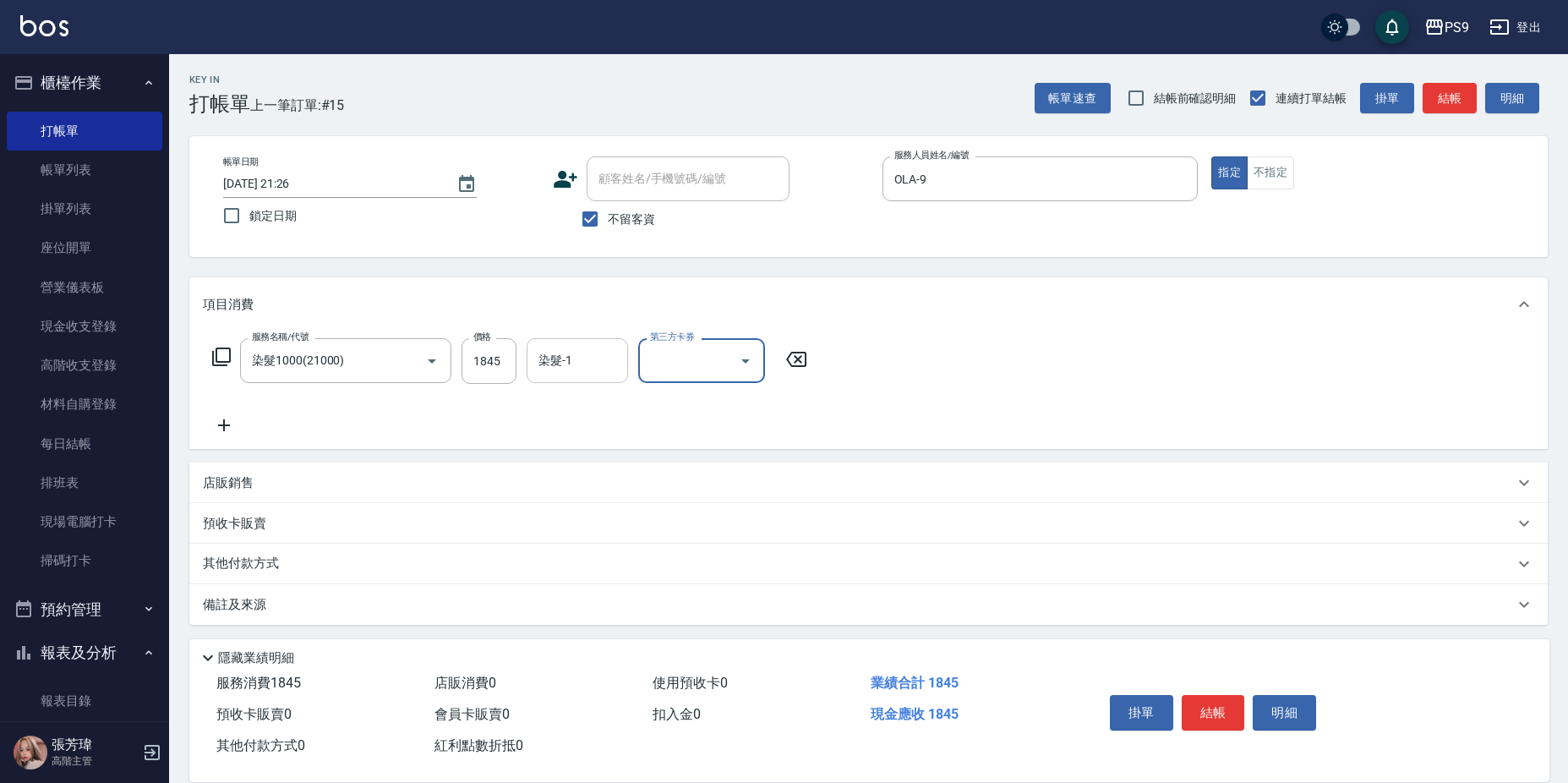
click at [615, 367] on input "染髮-1" at bounding box center [577, 360] width 86 height 30
type input "[PERSON_NAME]-28"
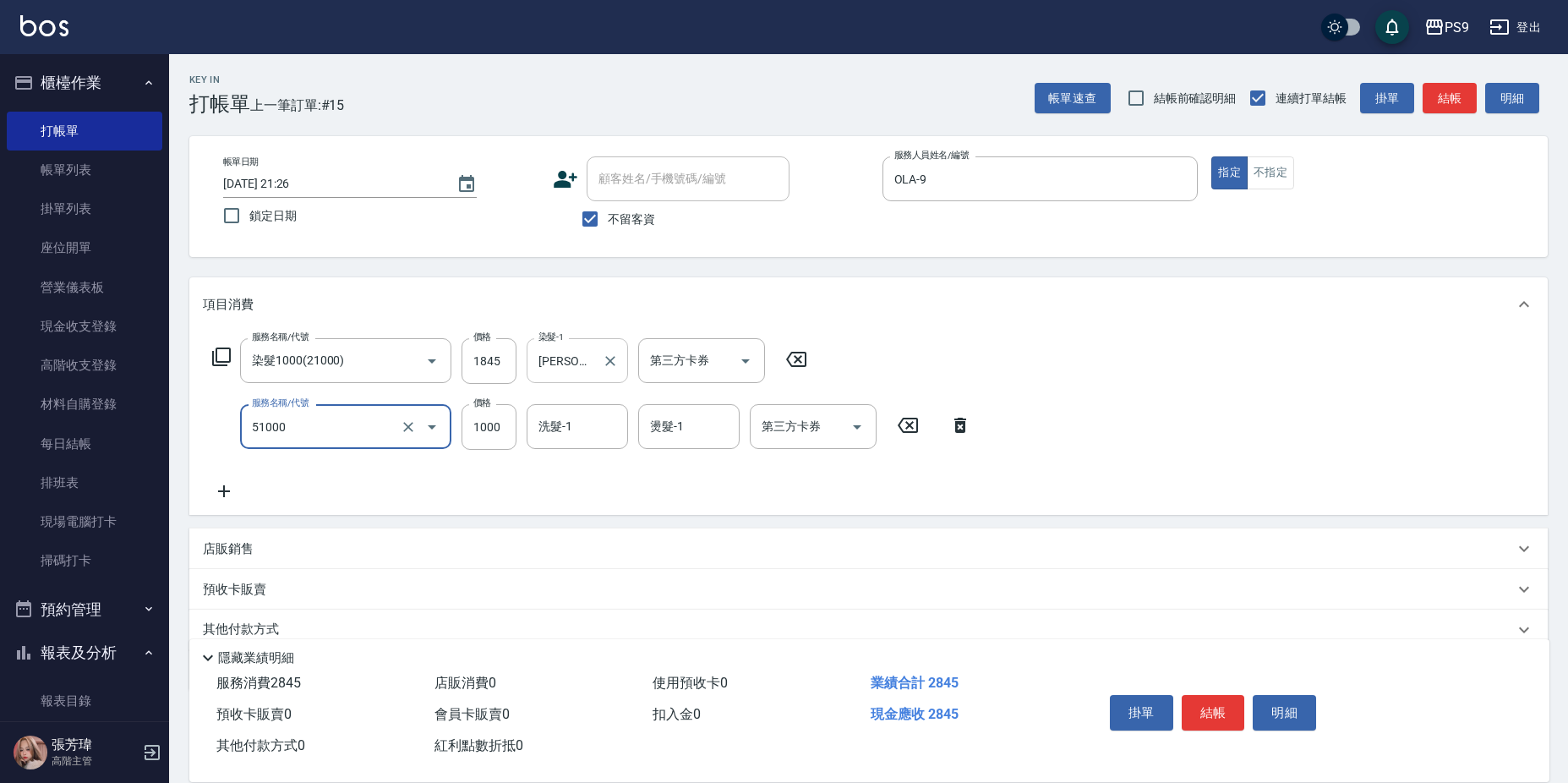
type input "燙髮1000(51000)"
click at [484, 428] on input "845" at bounding box center [488, 427] width 55 height 45
type input "1845"
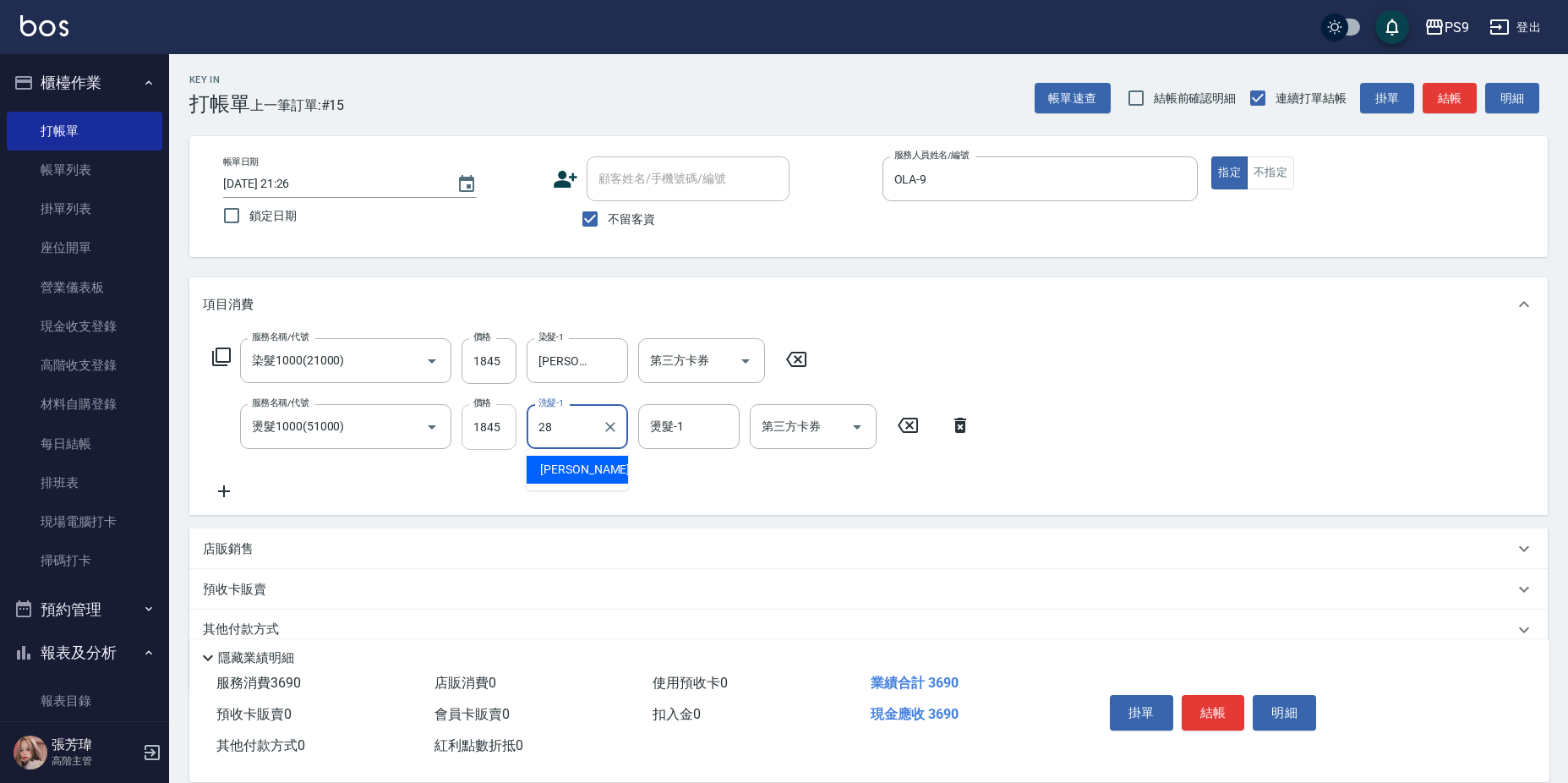
type input "[PERSON_NAME]-28"
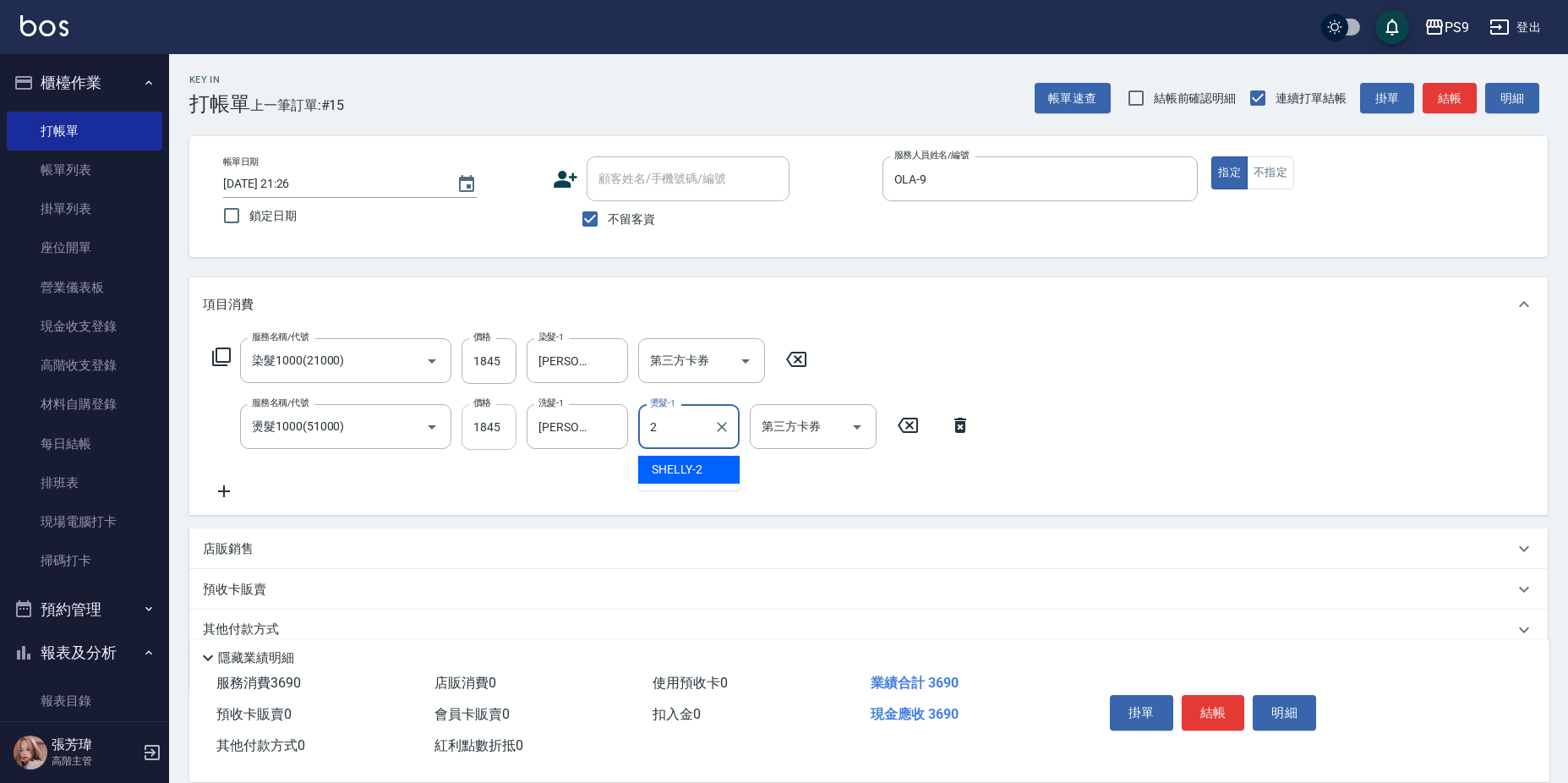
type input "SHELLY-2"
click at [724, 426] on icon "Clear" at bounding box center [722, 427] width 17 height 17
type input "288"
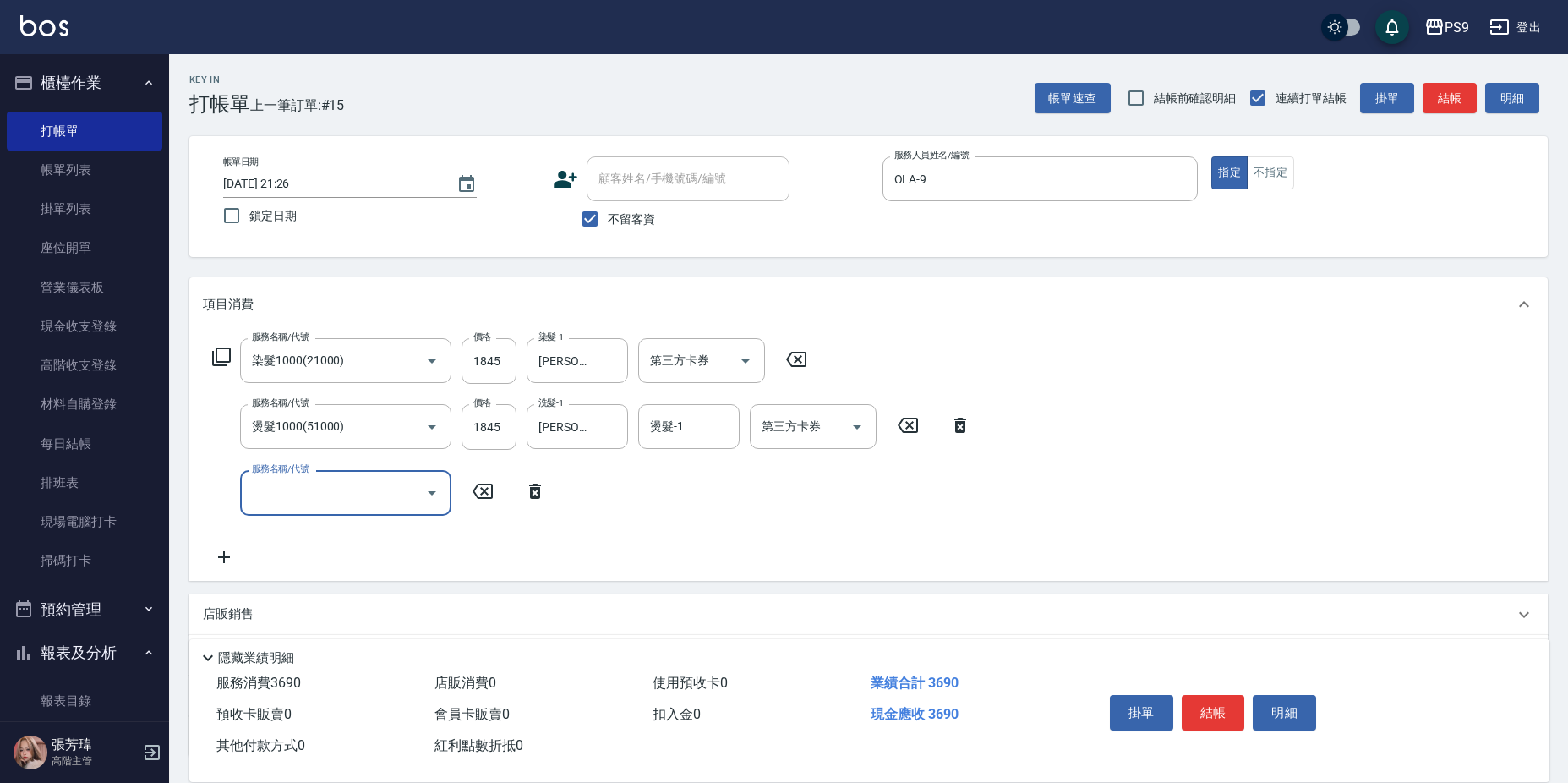
drag, startPoint x: 724, startPoint y: 426, endPoint x: 744, endPoint y: 429, distance: 20.2
click at [744, 429] on form "燙髮-1 燙髮-1" at bounding box center [694, 427] width 111 height 45
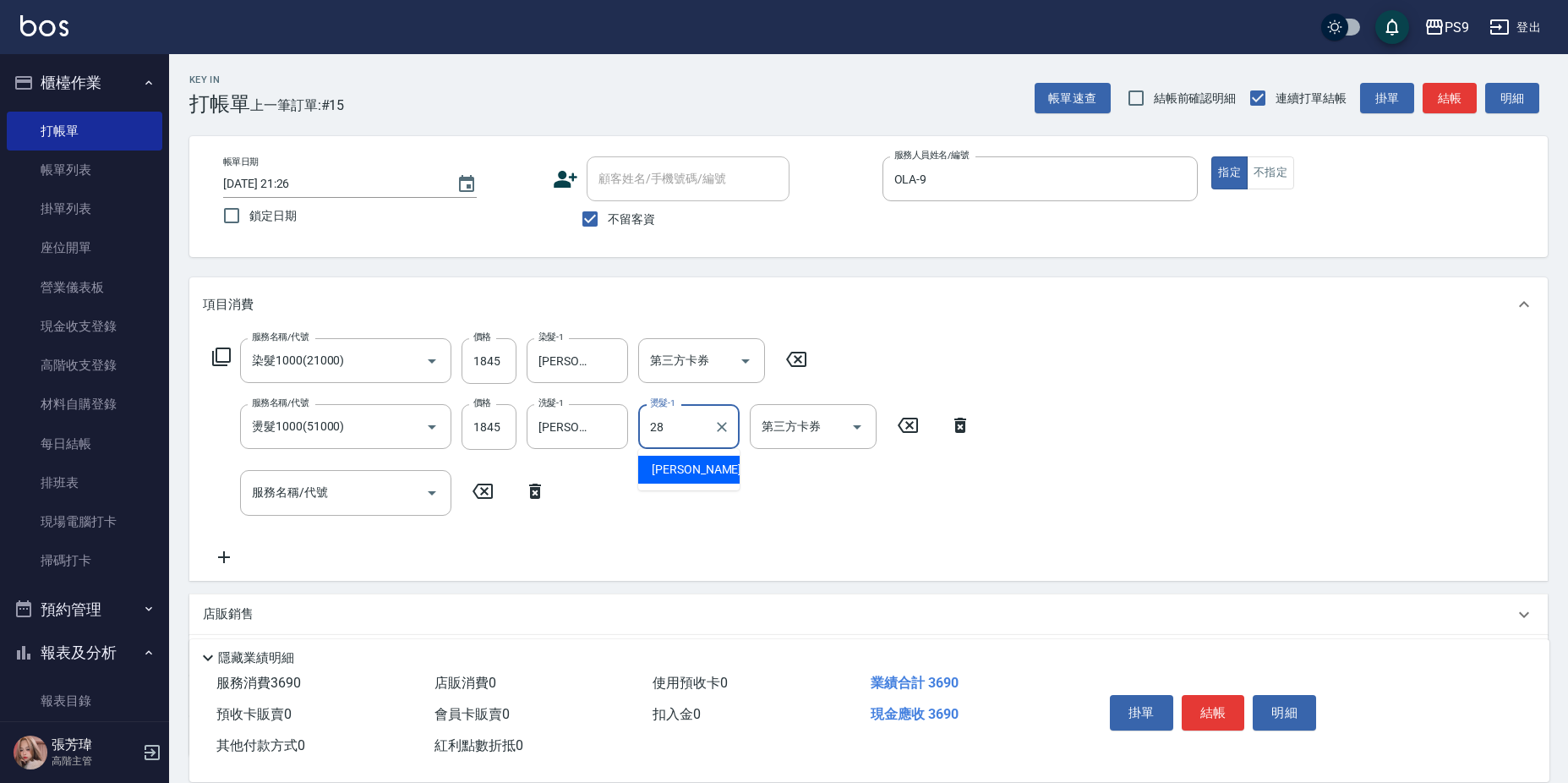
type input "[PERSON_NAME]-28"
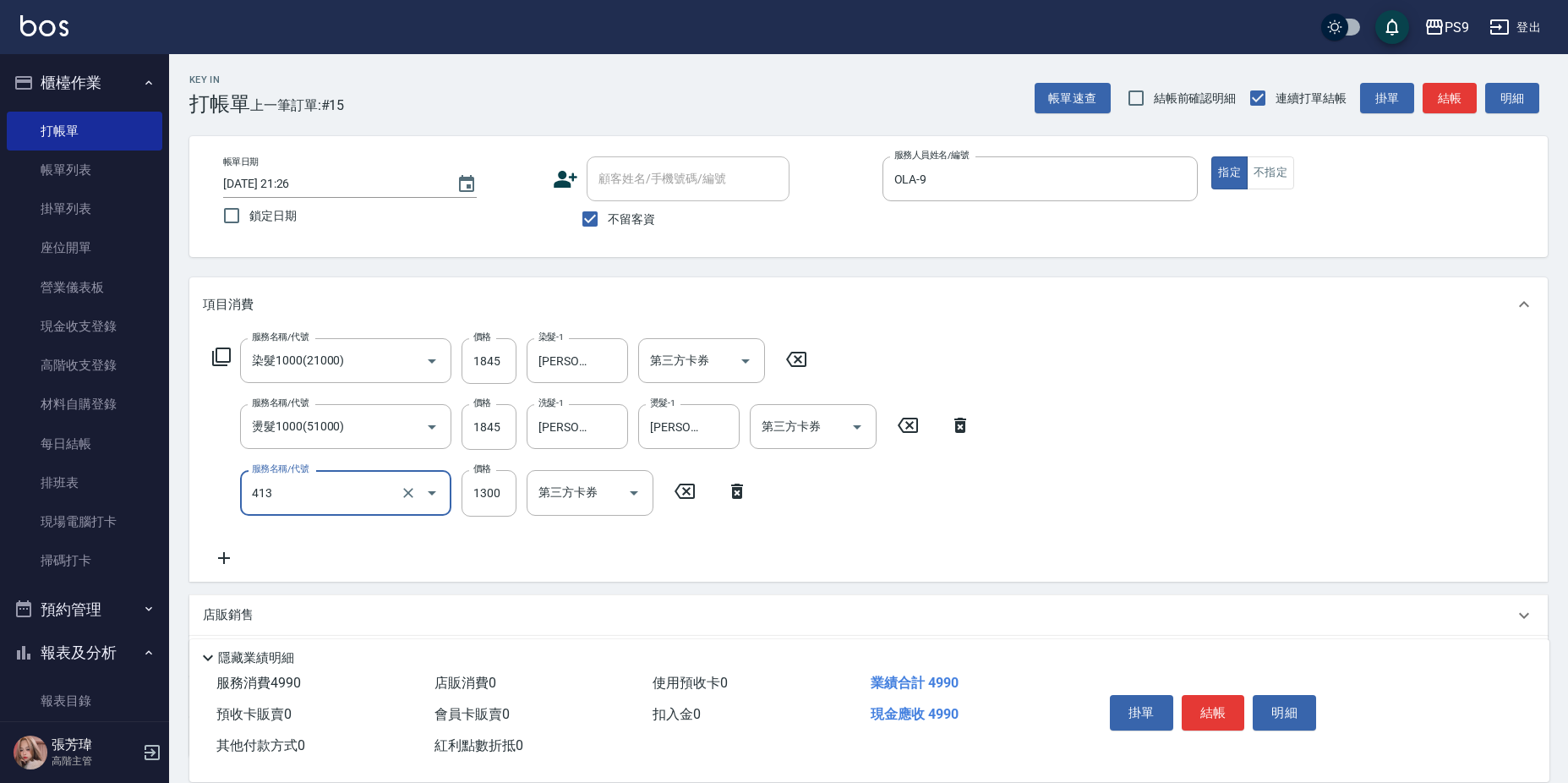
type input "鏡面護髮(413)"
type input "1500"
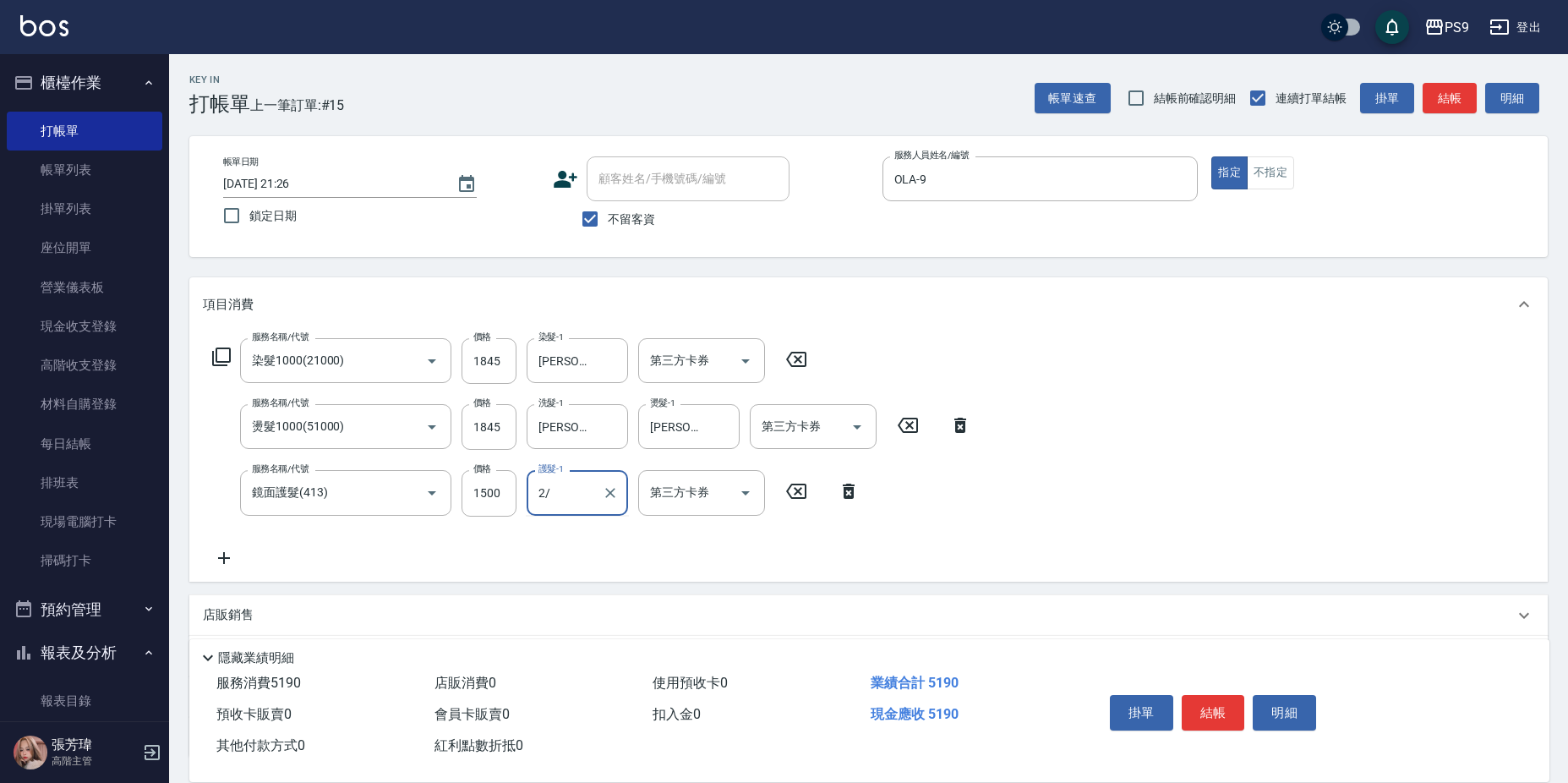
type input "2/"
drag, startPoint x: 552, startPoint y: 499, endPoint x: 580, endPoint y: 506, distance: 28.9
click at [552, 503] on input "護髮-1" at bounding box center [577, 492] width 86 height 30
type input "[PERSON_NAME]-28"
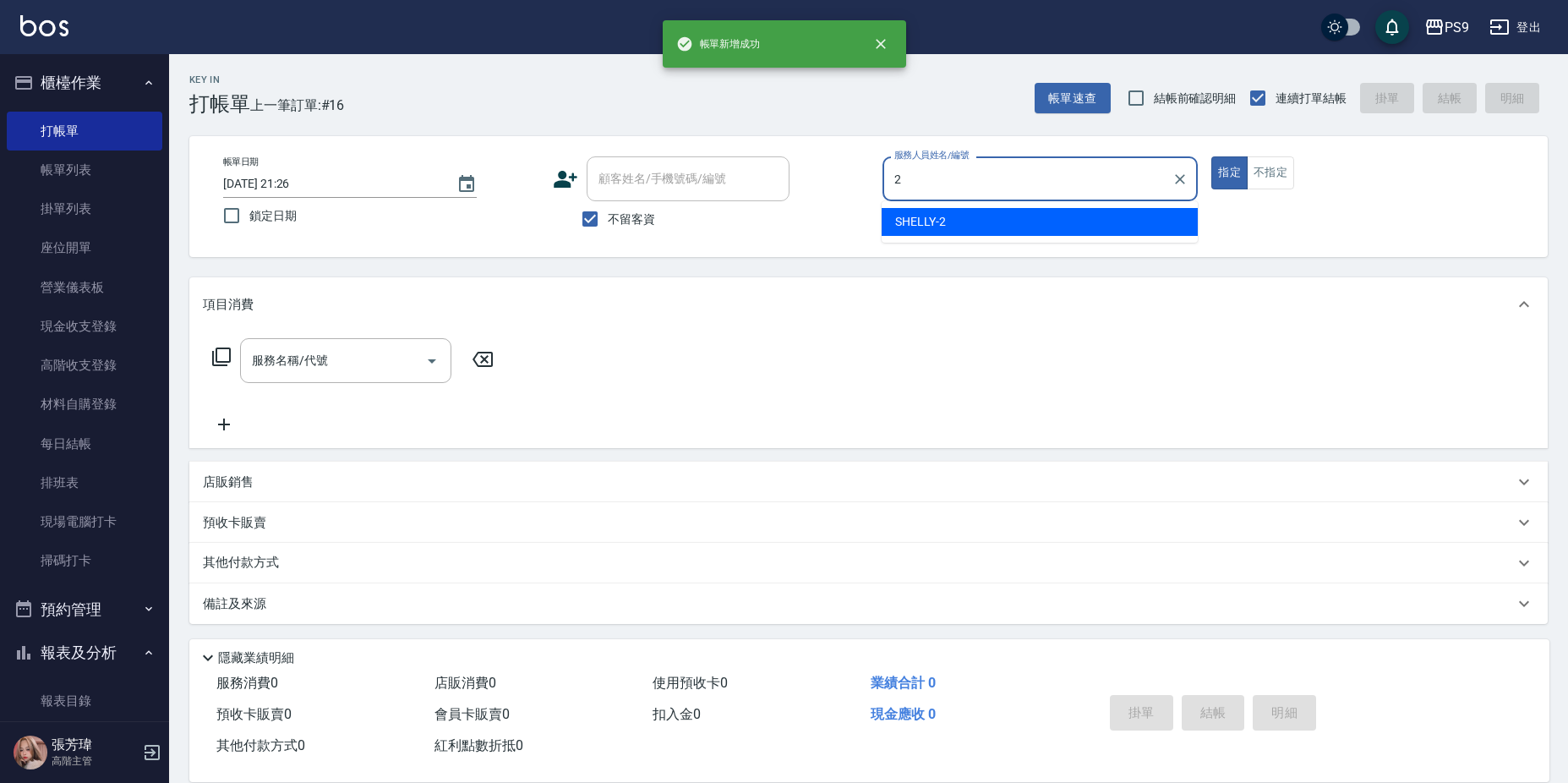
type input "SHELLY-2"
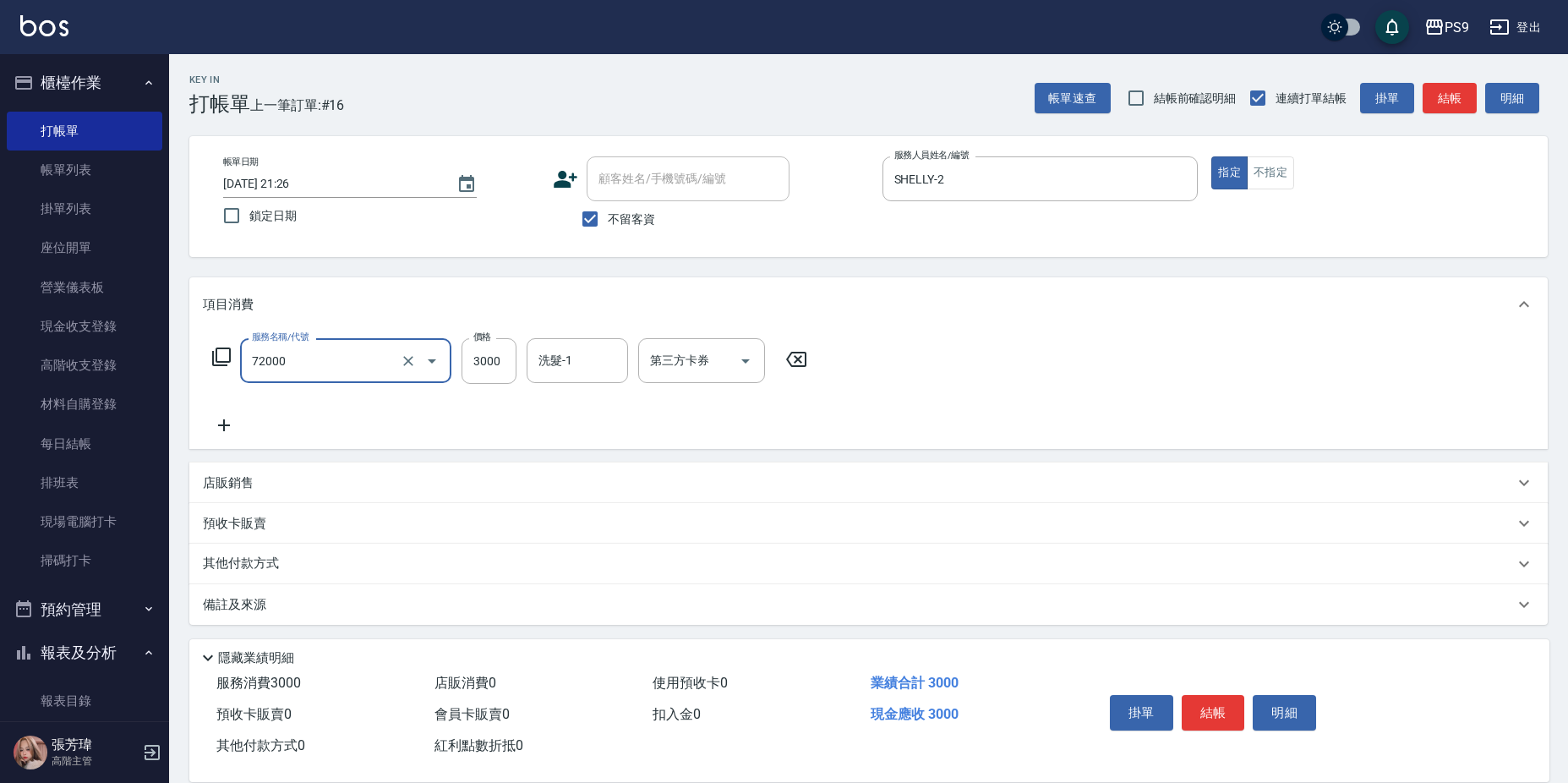
type input "接髮重整(72000)"
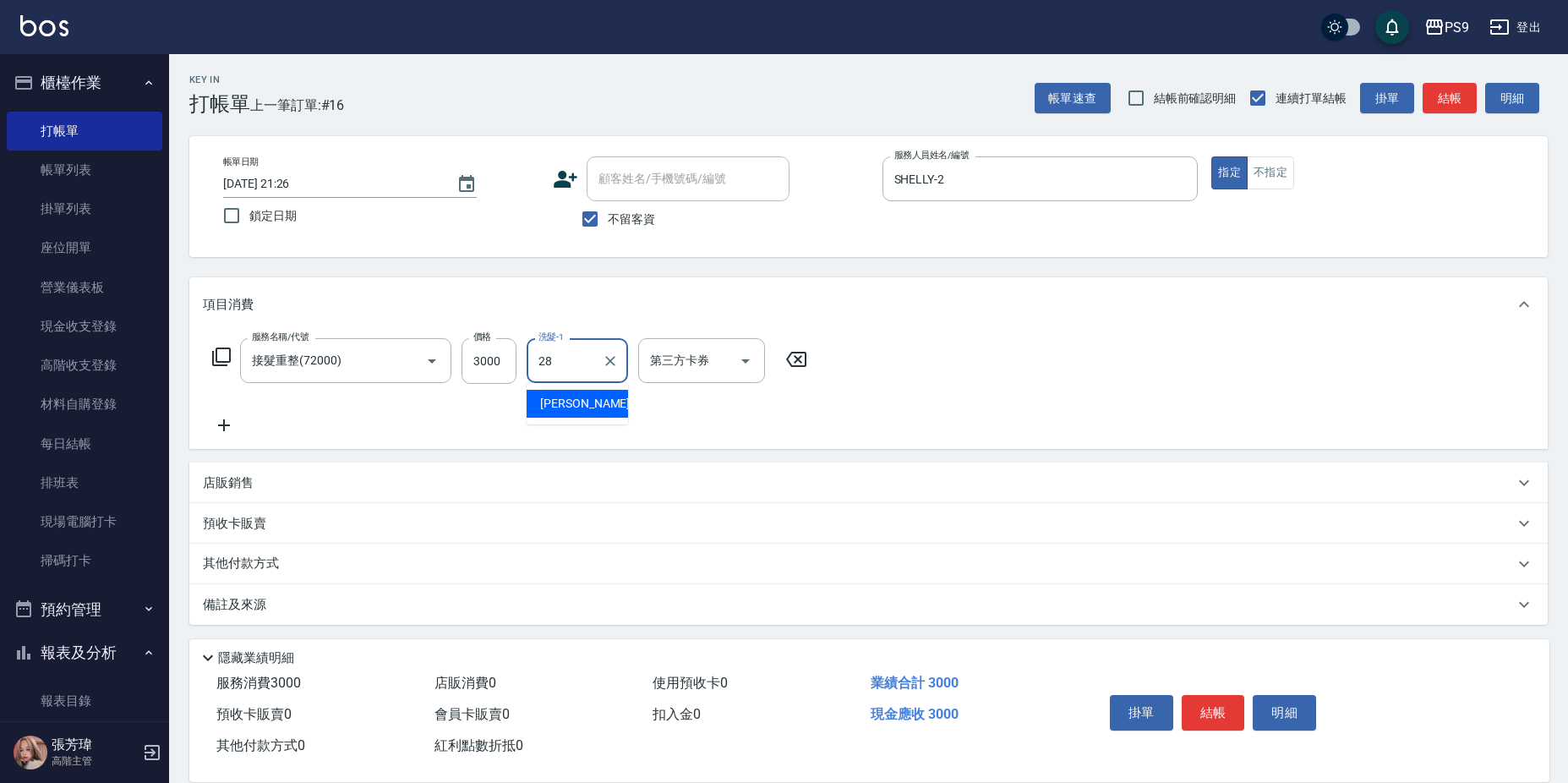
type input "[PERSON_NAME]-28"
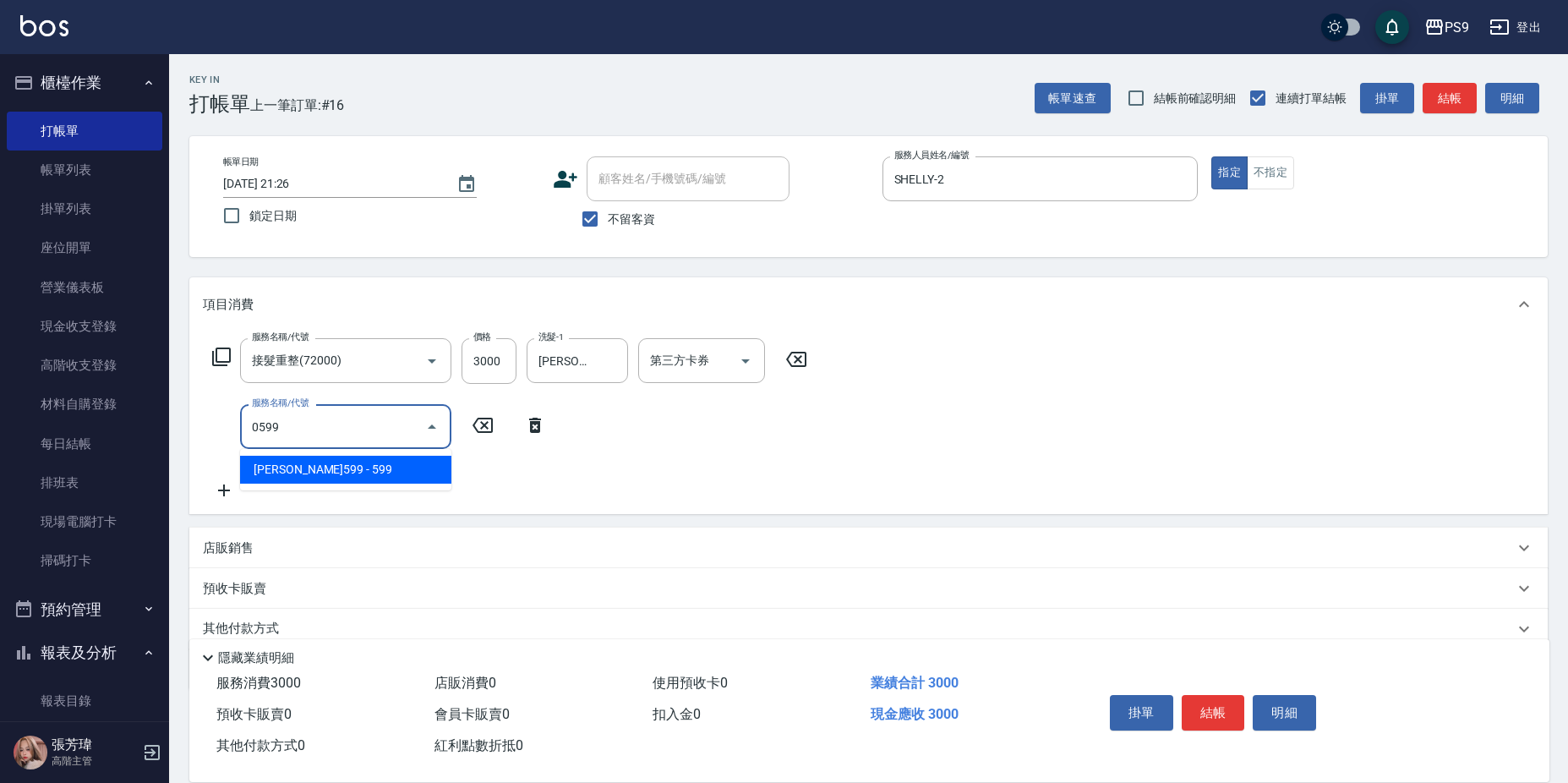
type input "[PERSON_NAME]599(0599)"
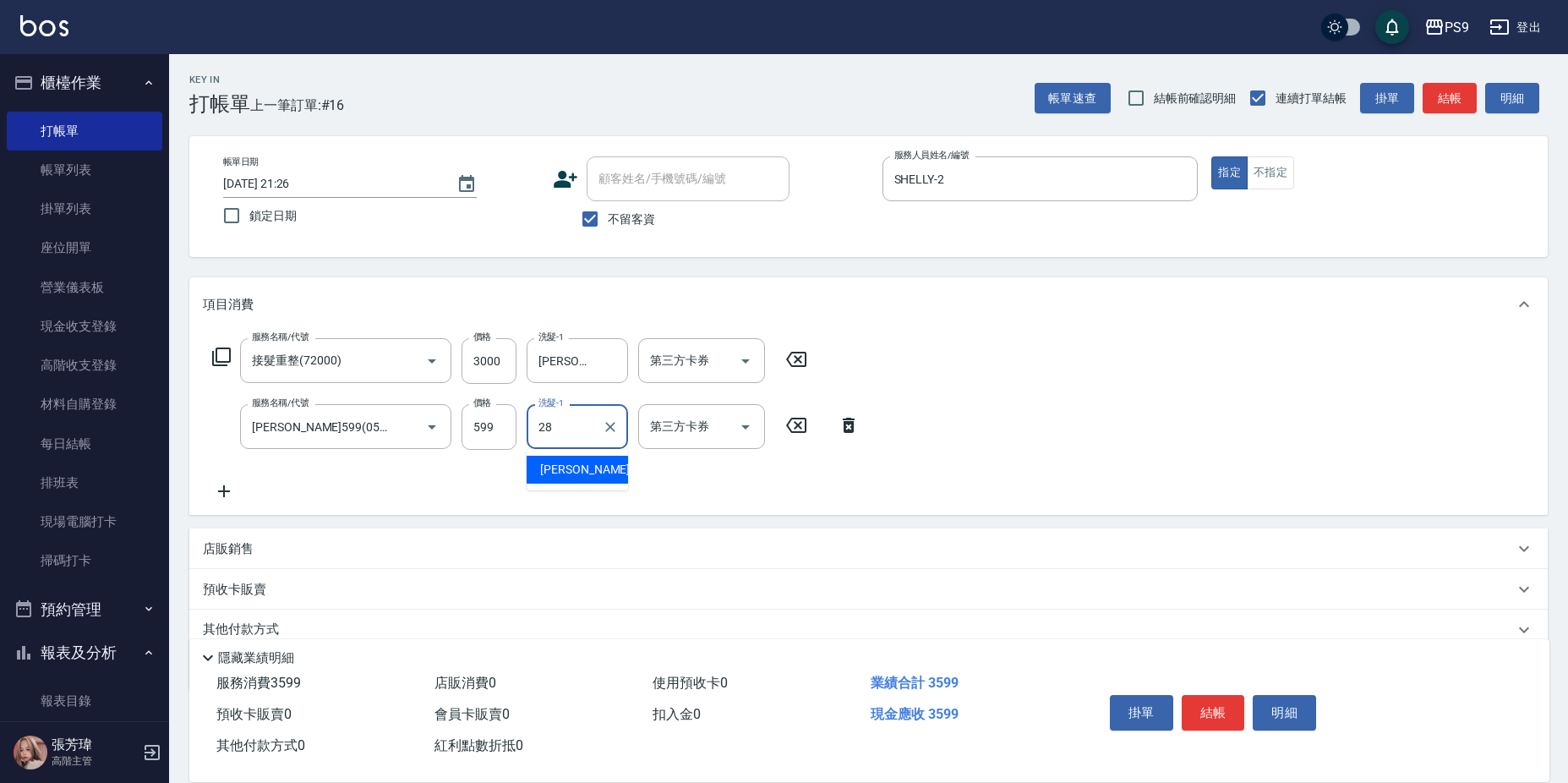
type input "[PERSON_NAME]-28"
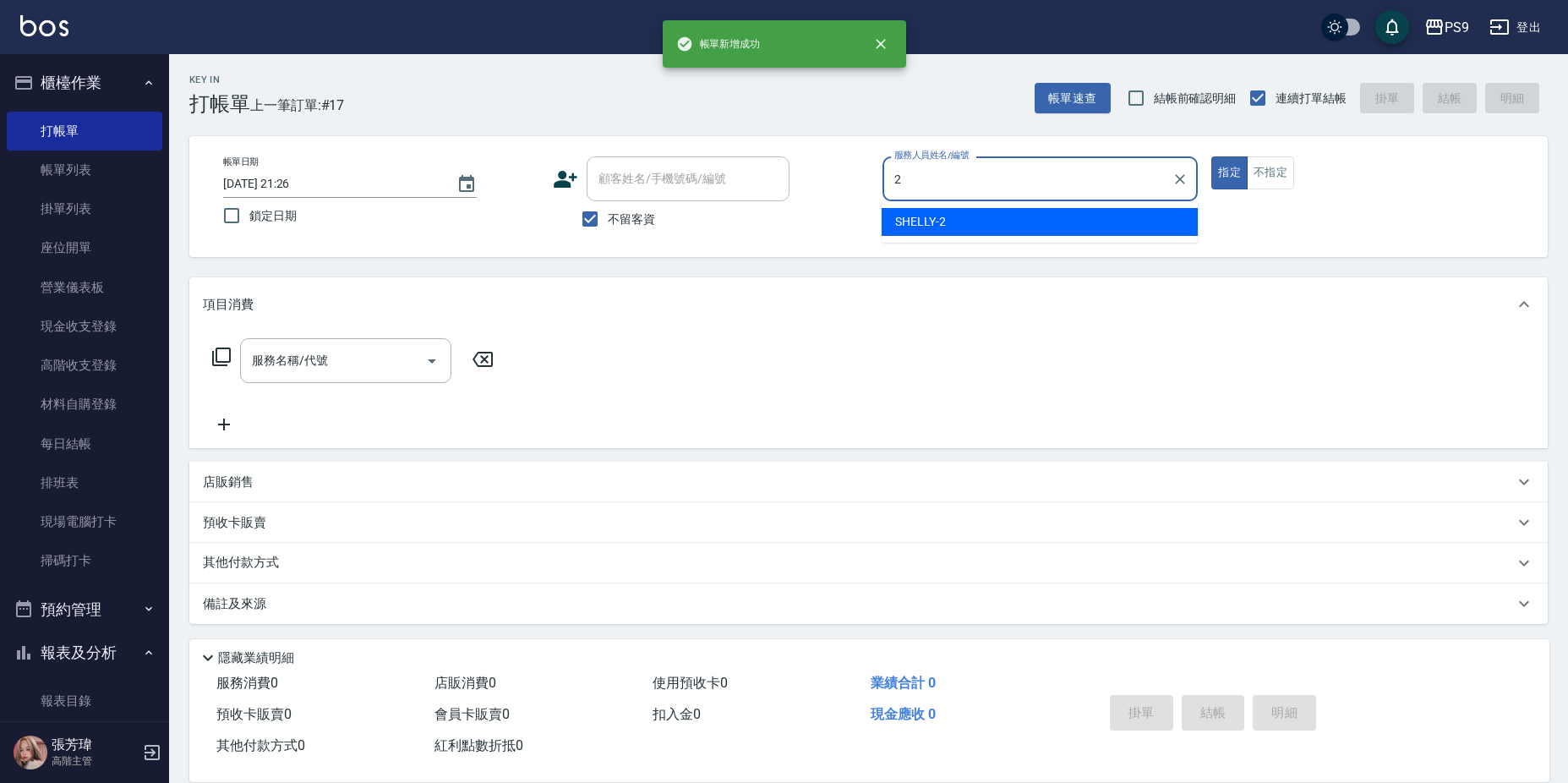
type input "SHELLY-2"
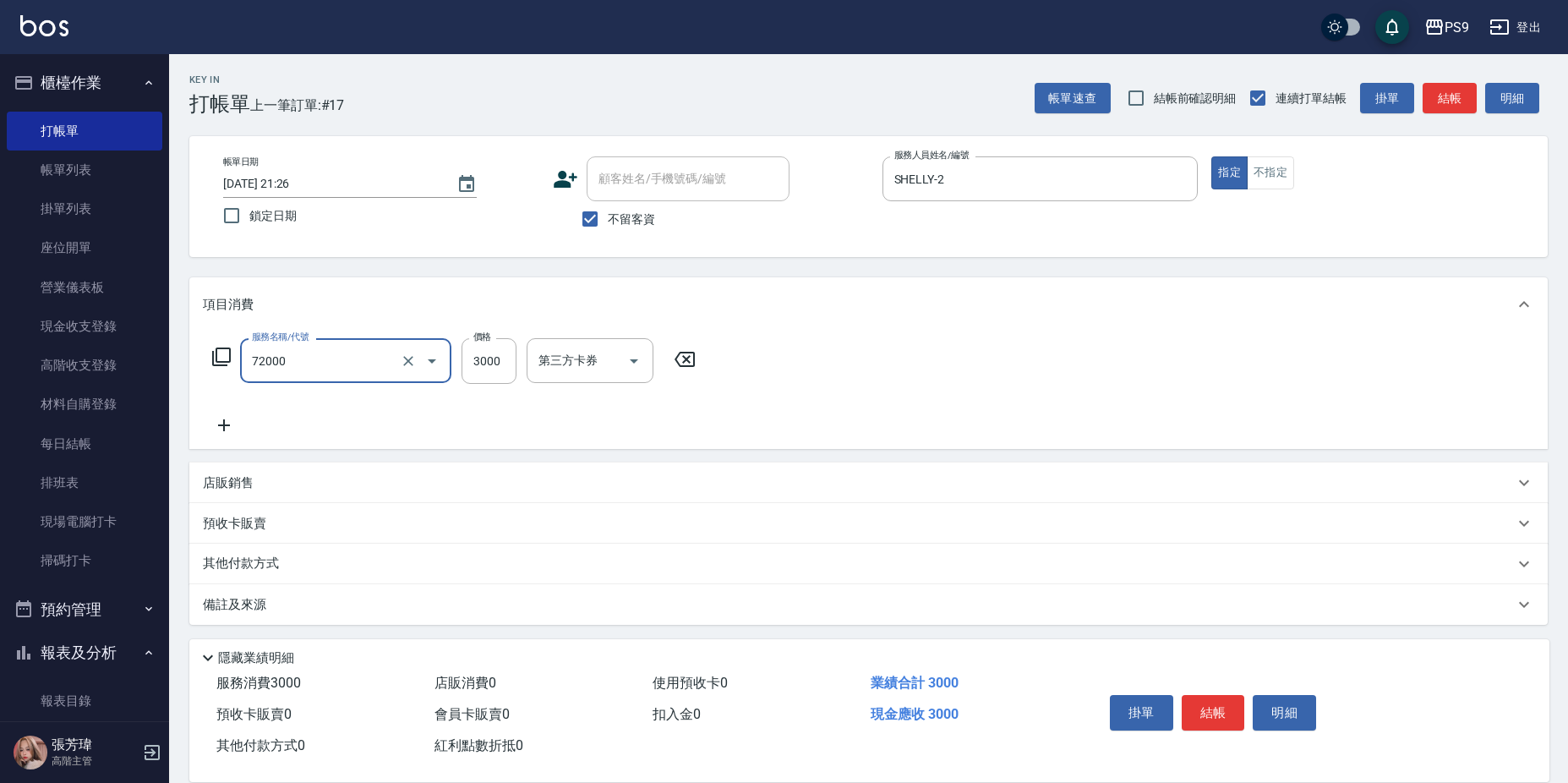
type input "接髮重整(72000)"
type input "300"
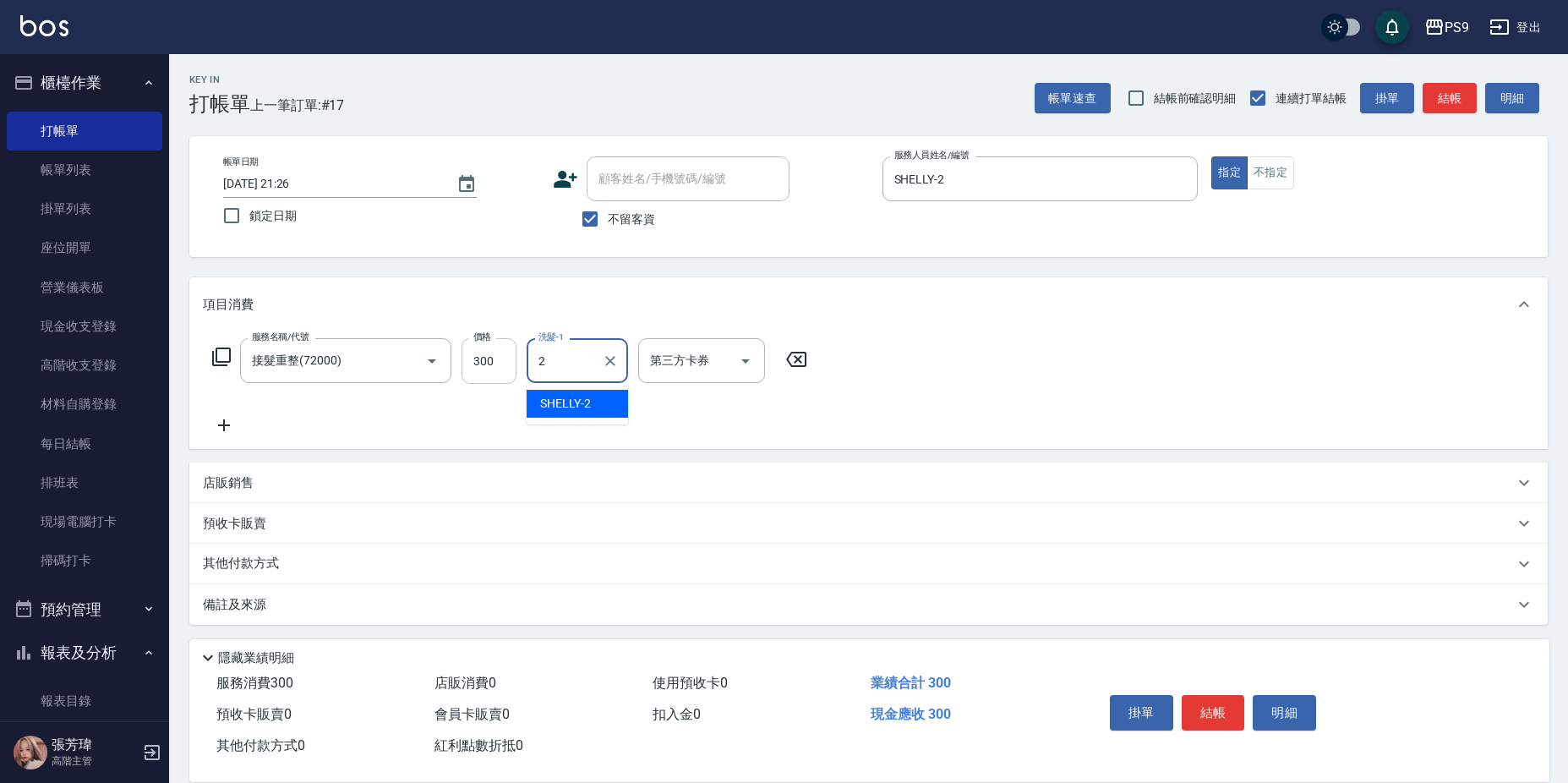
type input "2"
click at [486, 359] on input "300" at bounding box center [488, 361] width 55 height 45
type input "3000"
type input "[PERSON_NAME]-28"
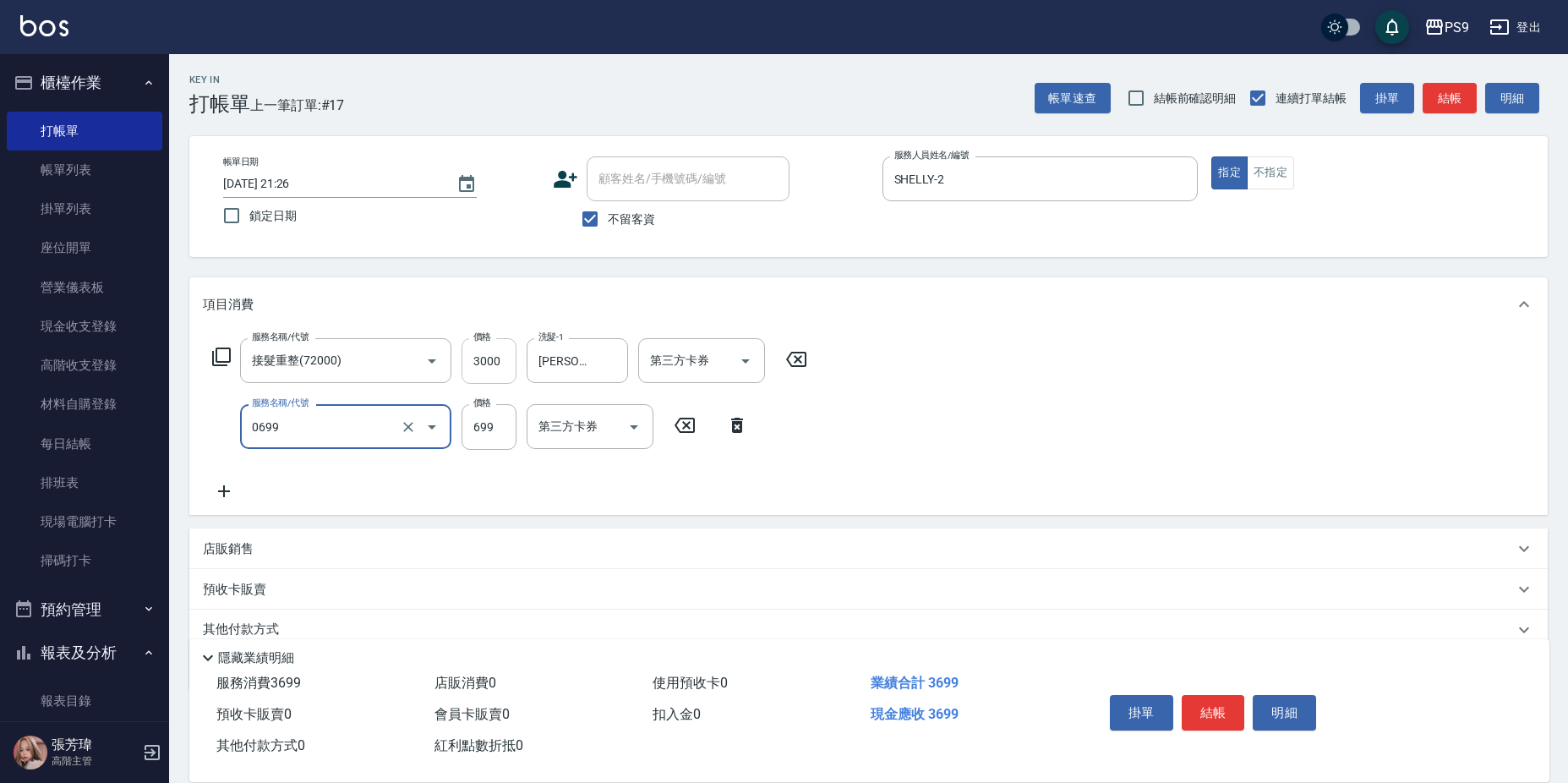
type input "699精油(0699)"
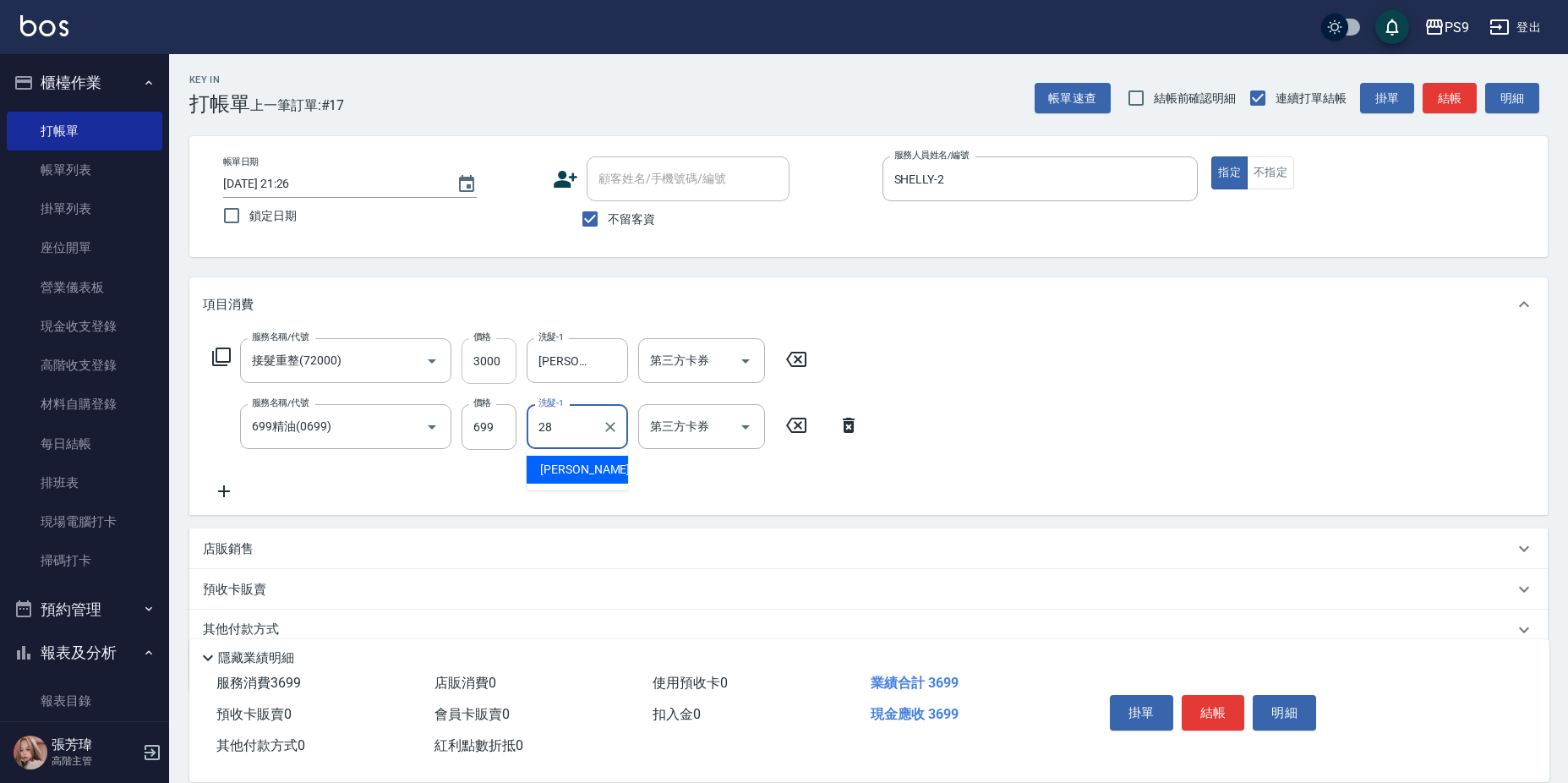
type input "[PERSON_NAME]-28"
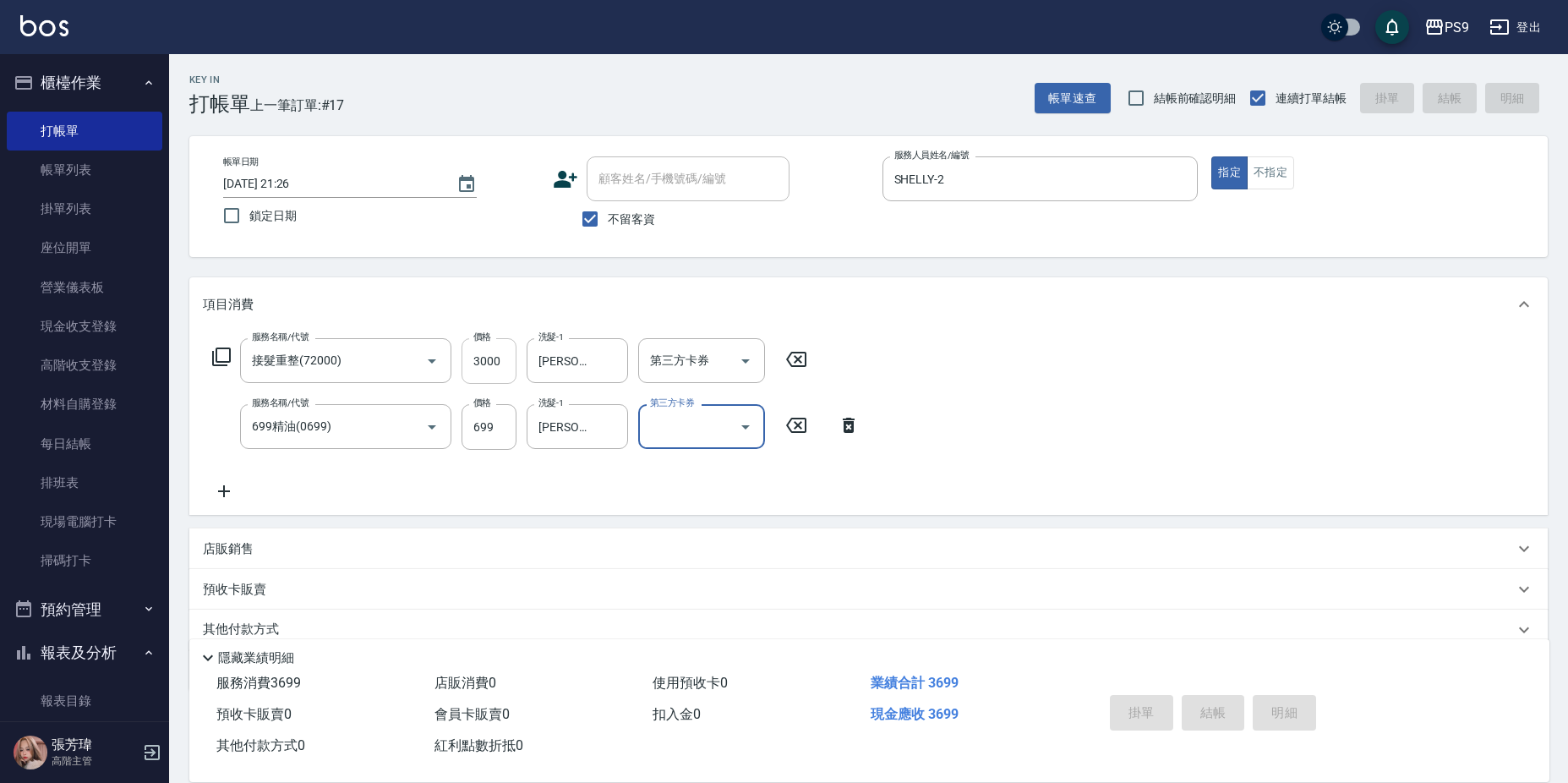
type input "[DATE] 21:27"
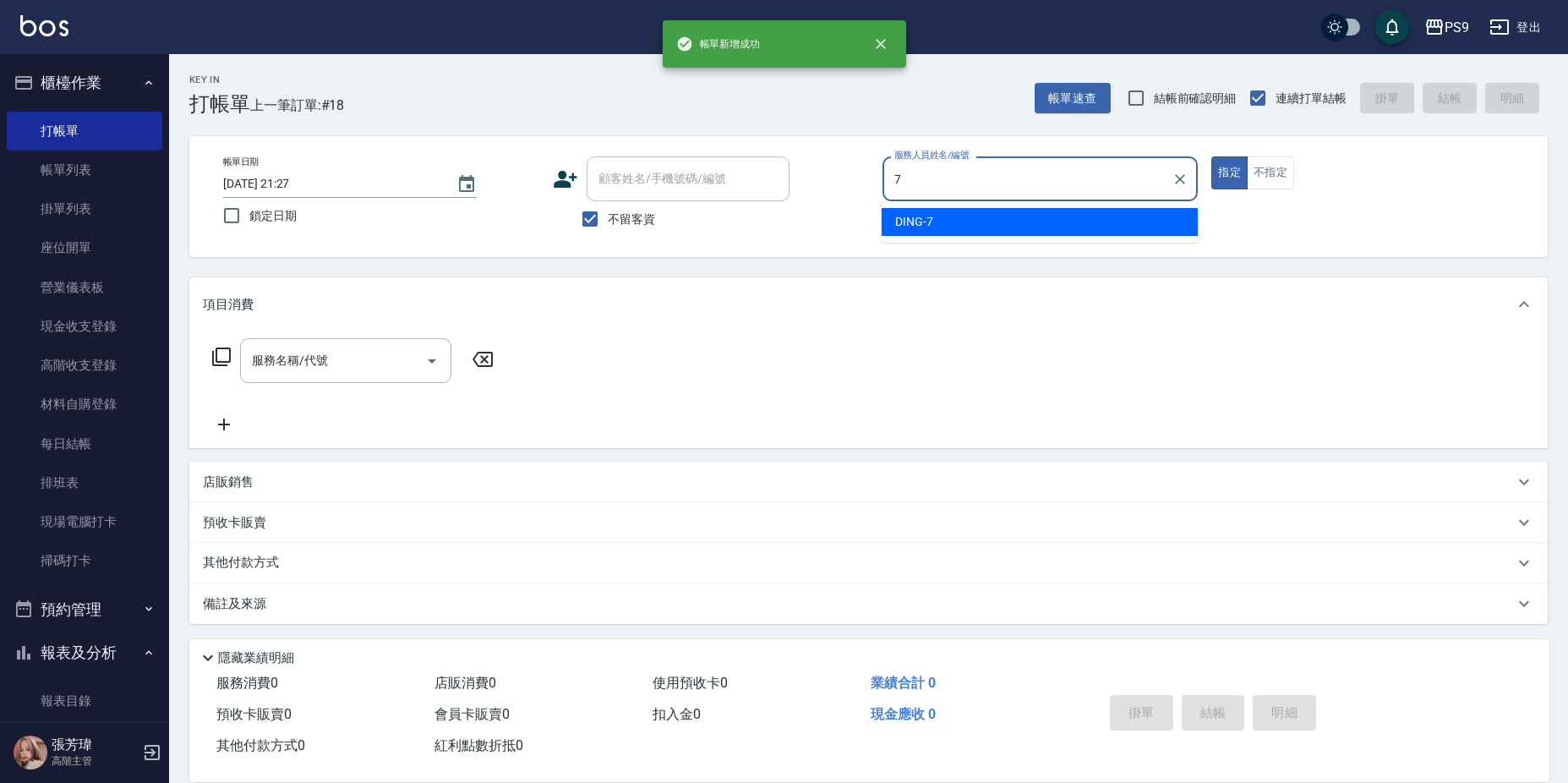
type input "DING-7"
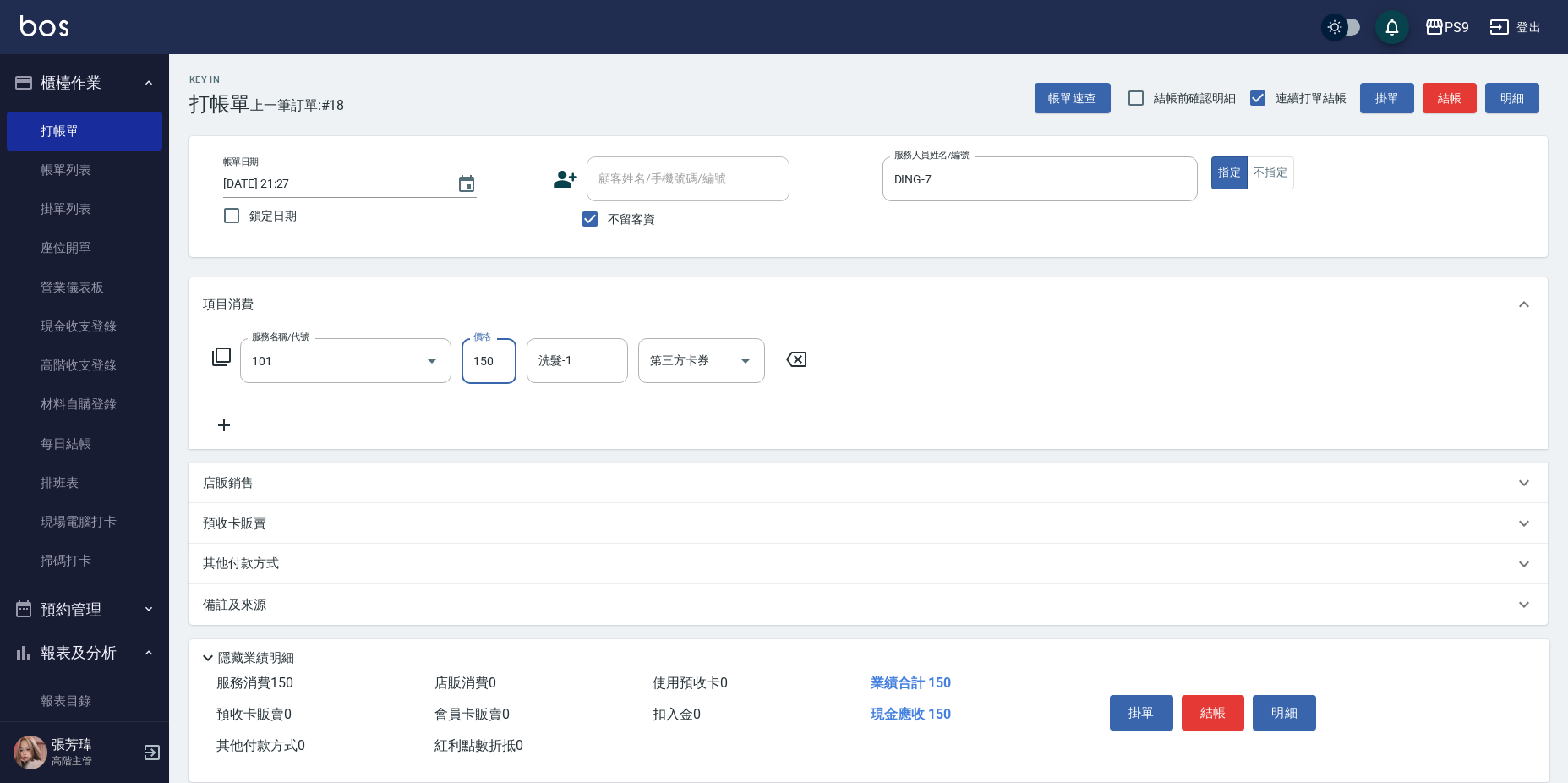
type input "洗髮(101)"
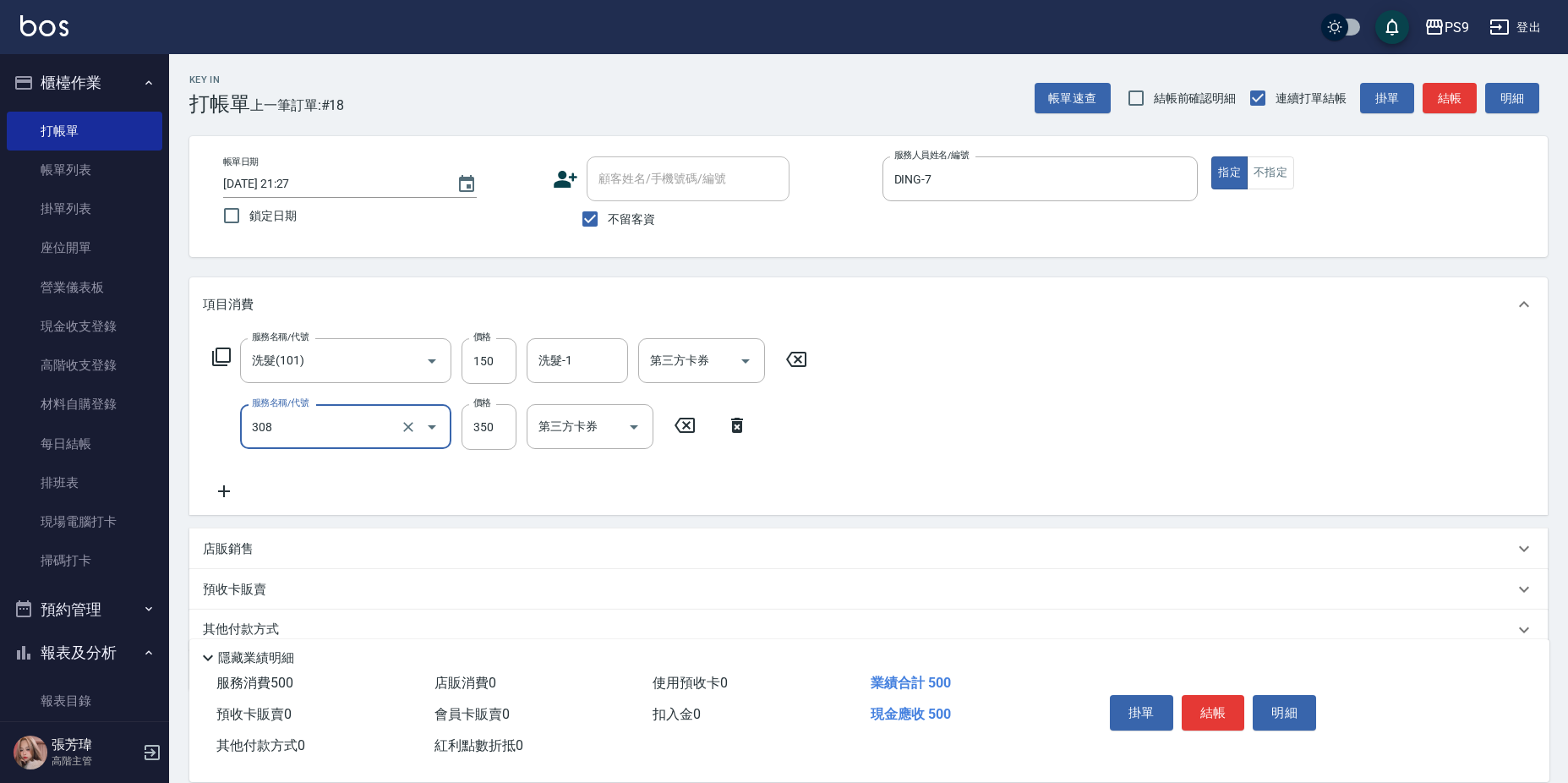
type input "剪-350(308)"
type input "200"
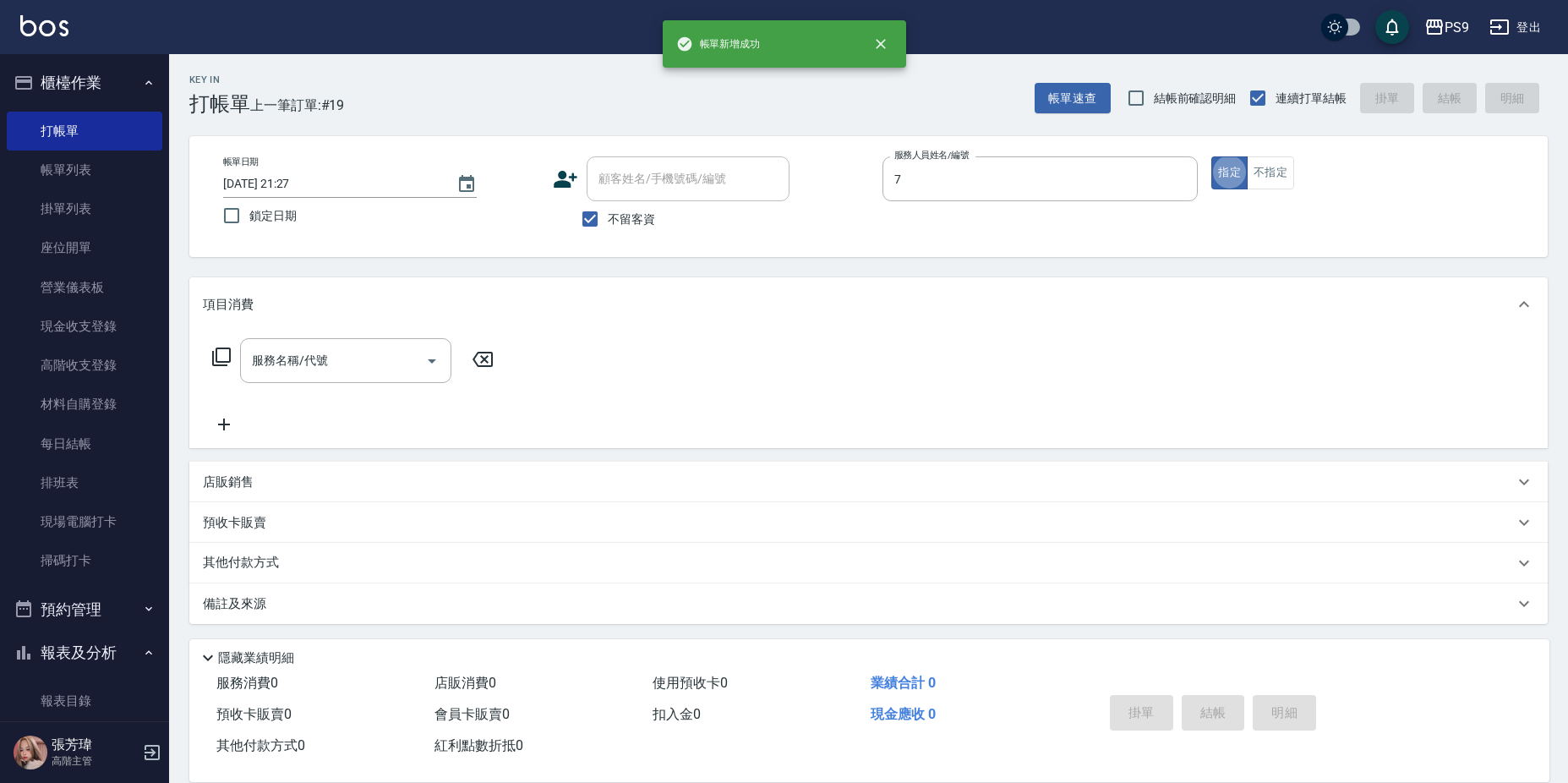
type input "DING-7"
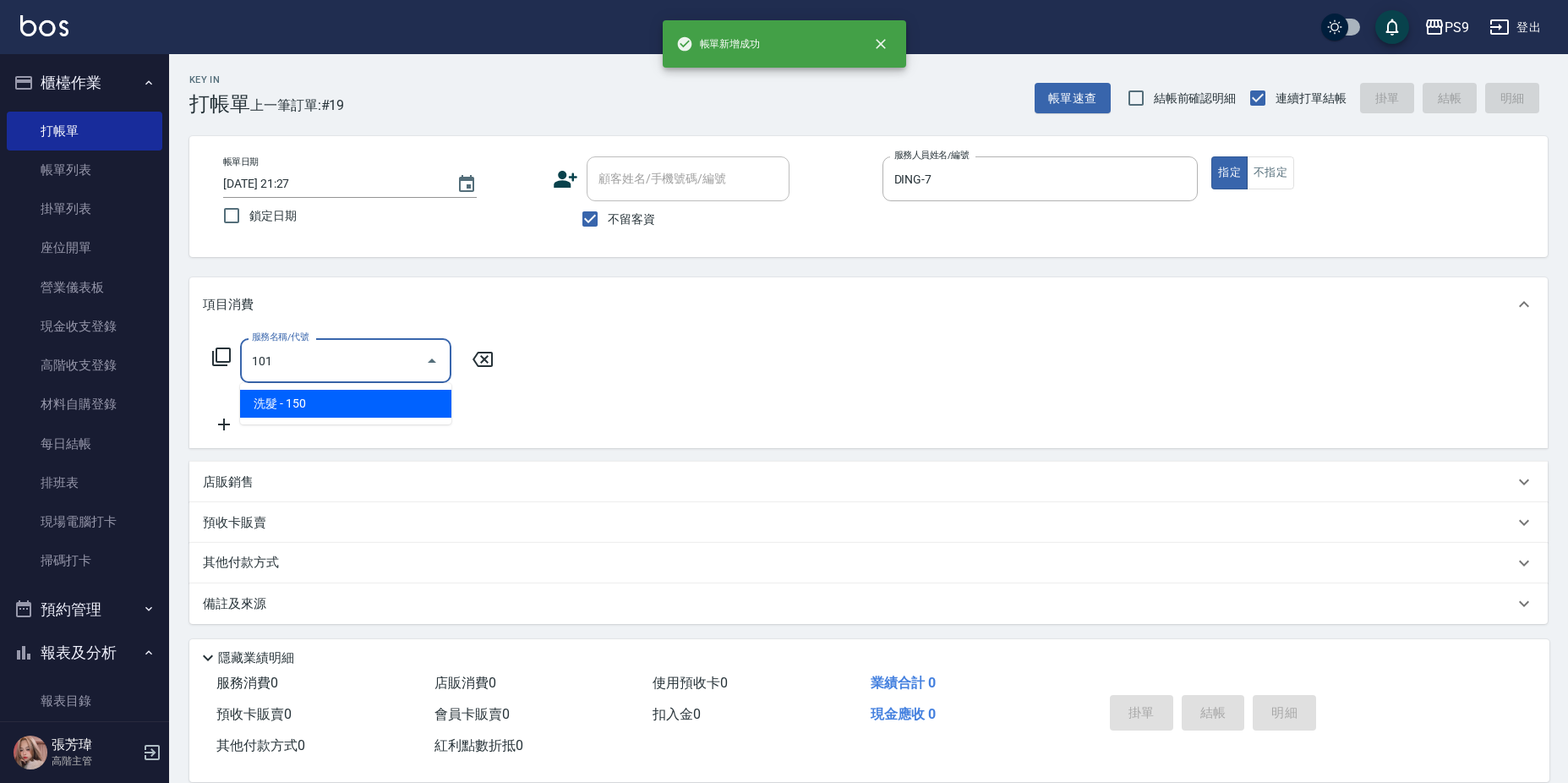
type input "洗髮(101)"
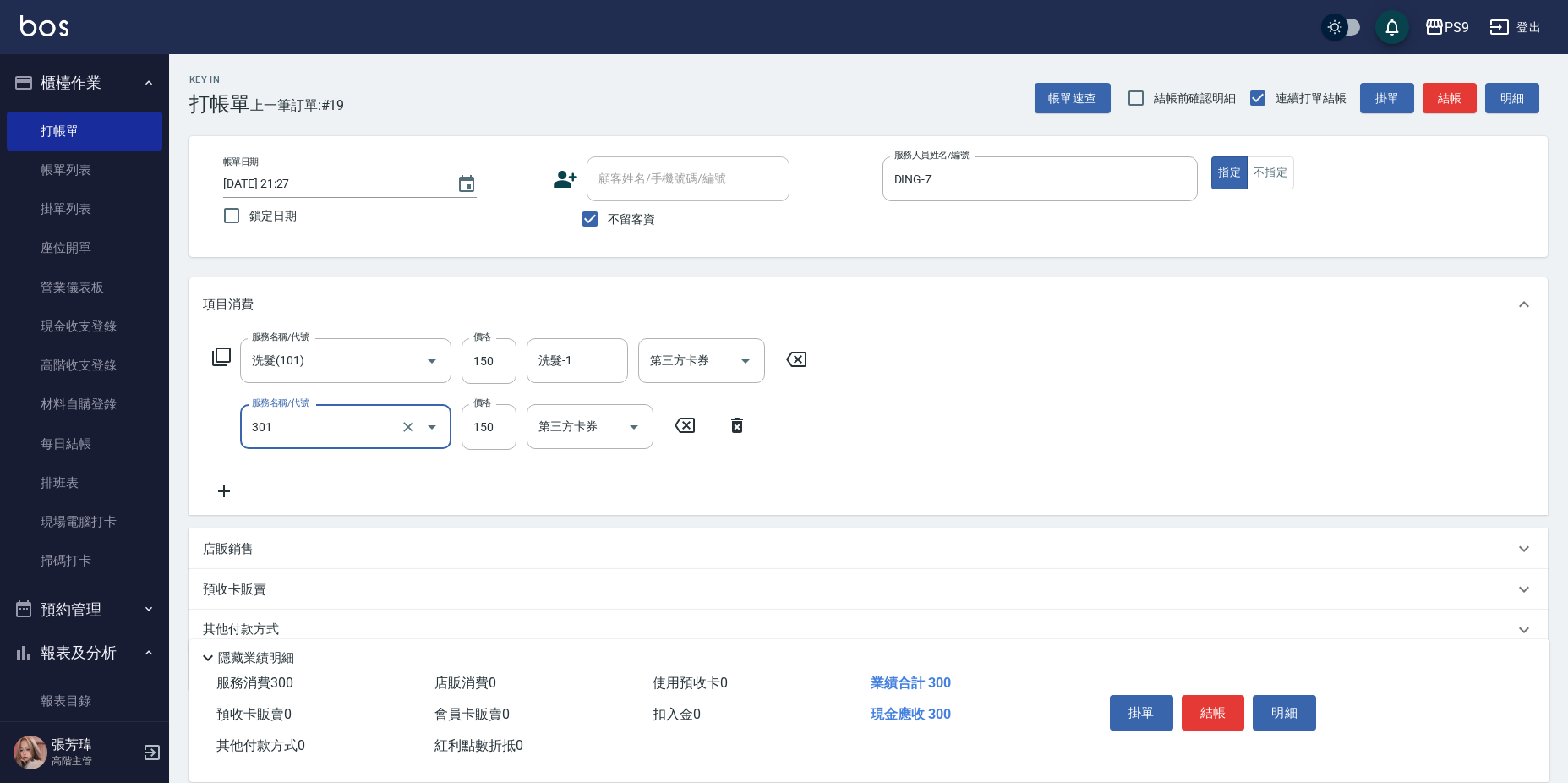
type input "剪-150(301)"
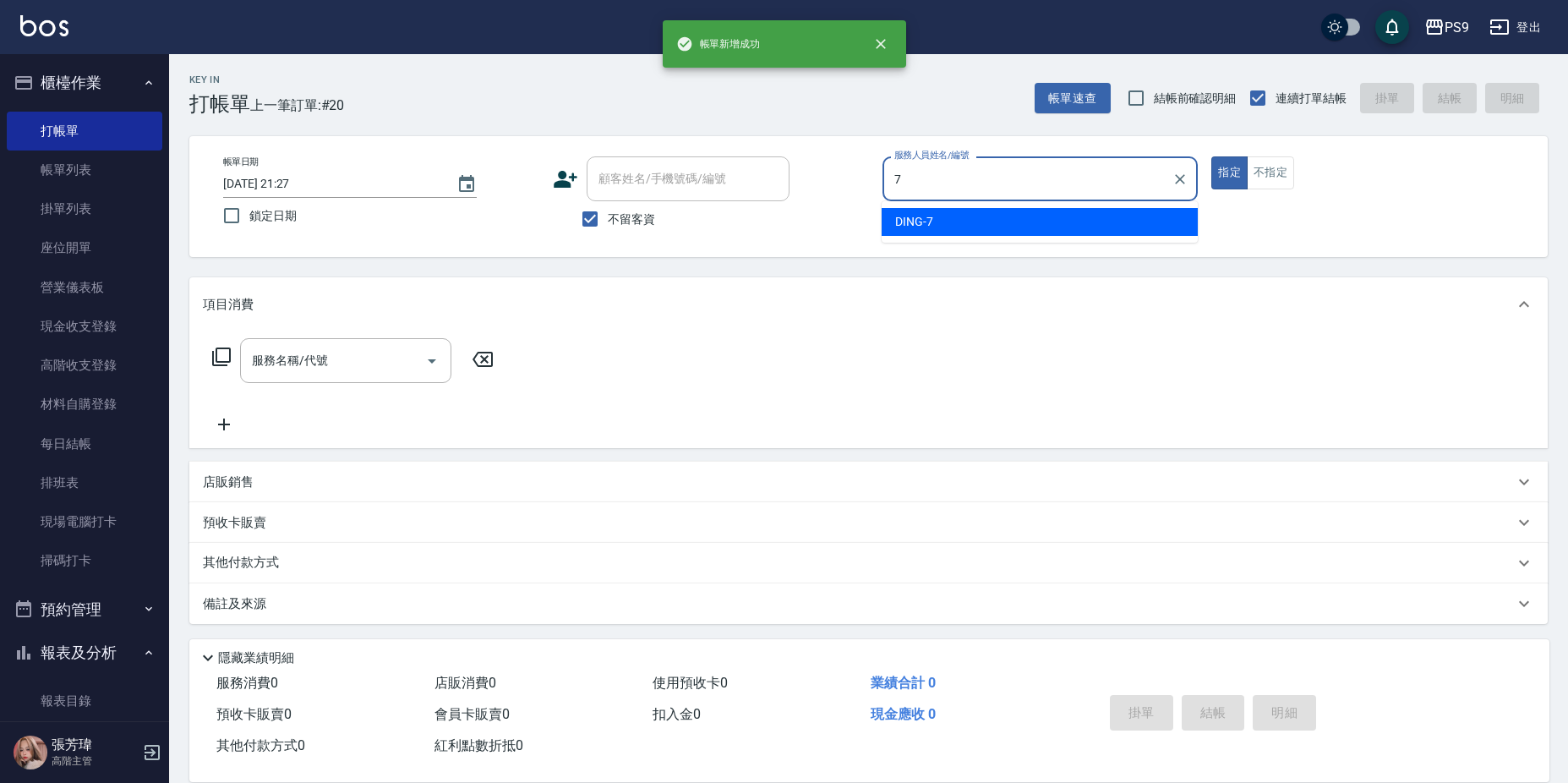
type input "DING-7"
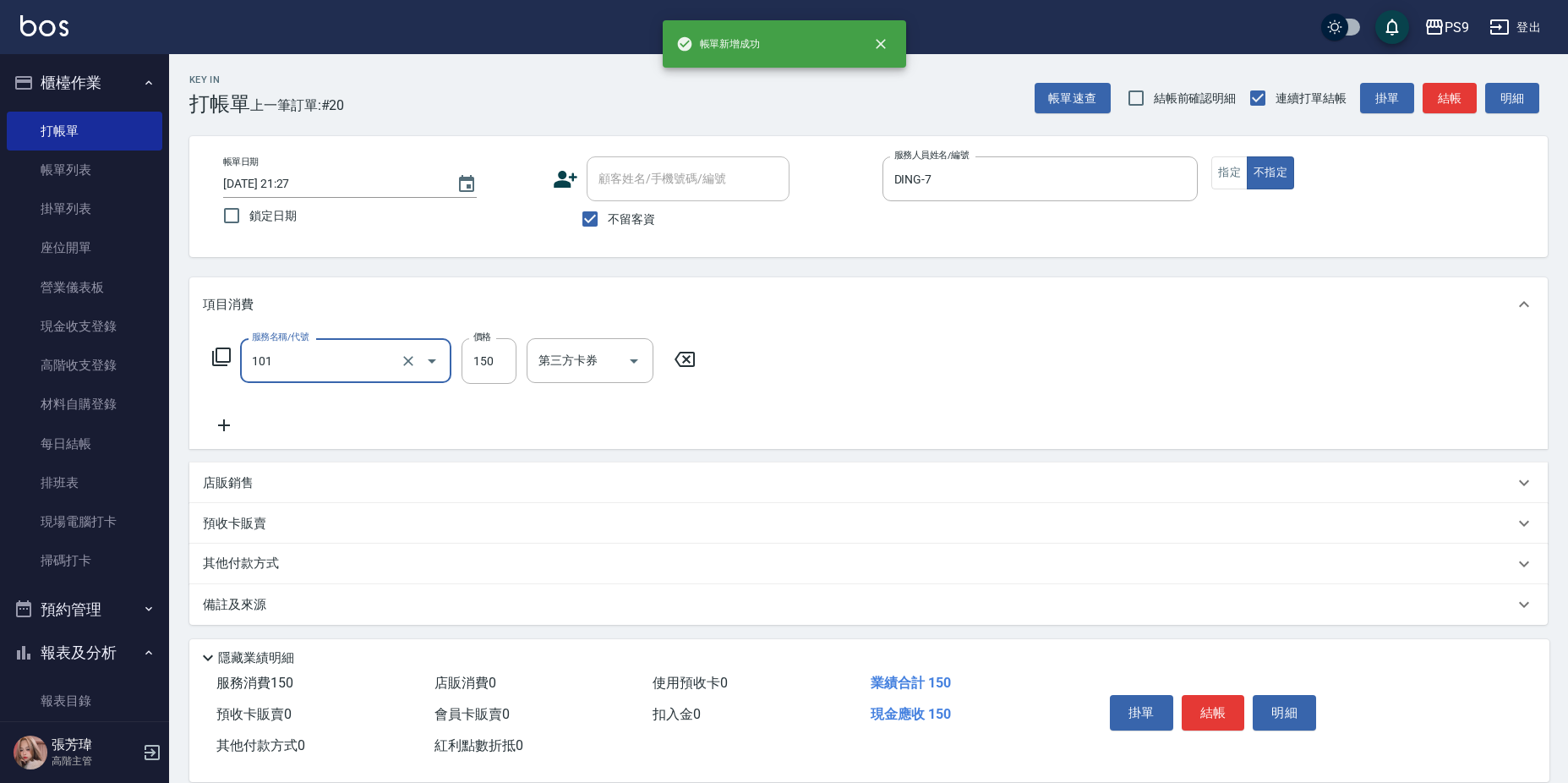
type input "洗髮(101)"
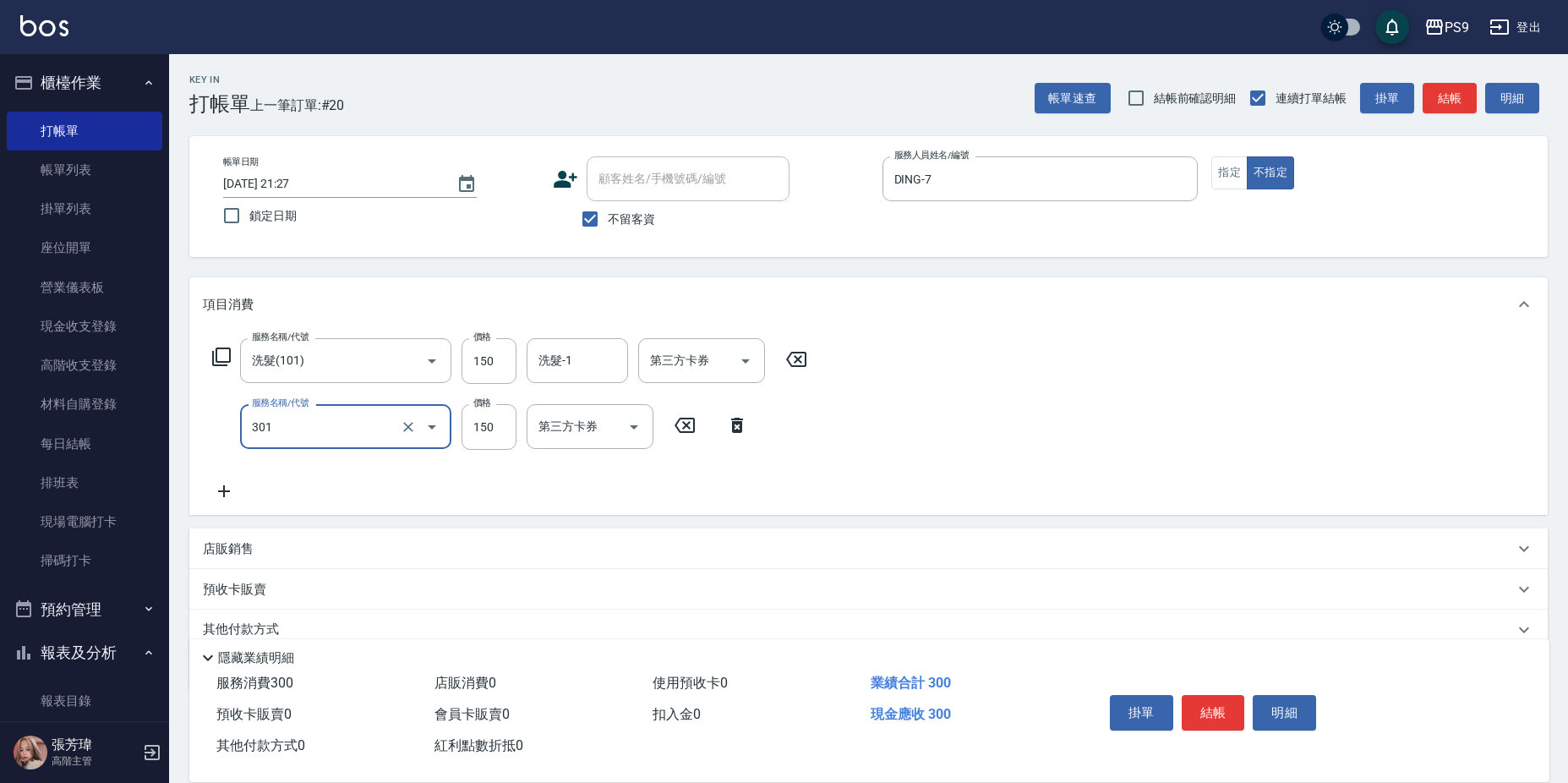
type input "剪-150(301)"
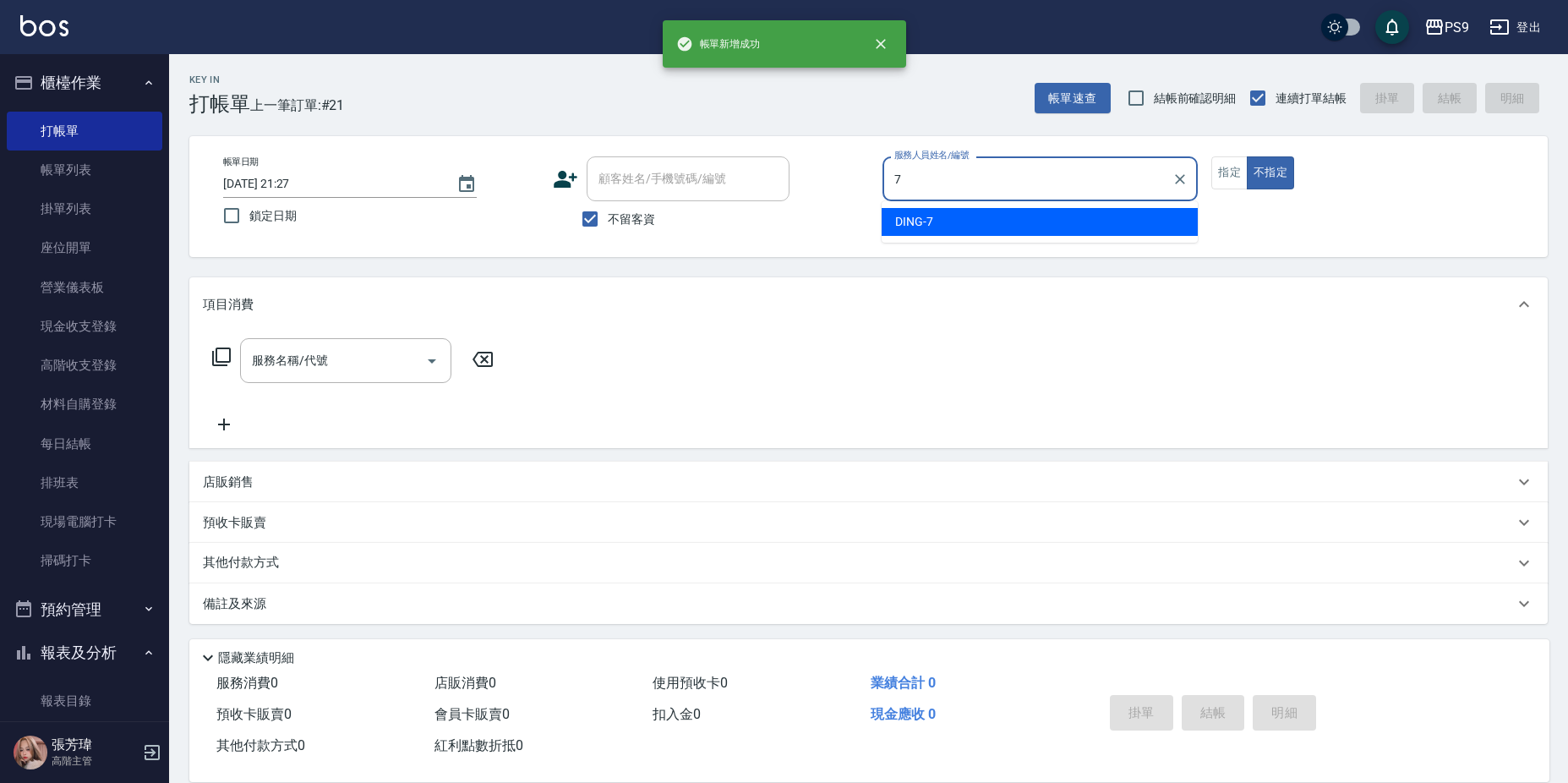
type input "DING-7"
type button "false"
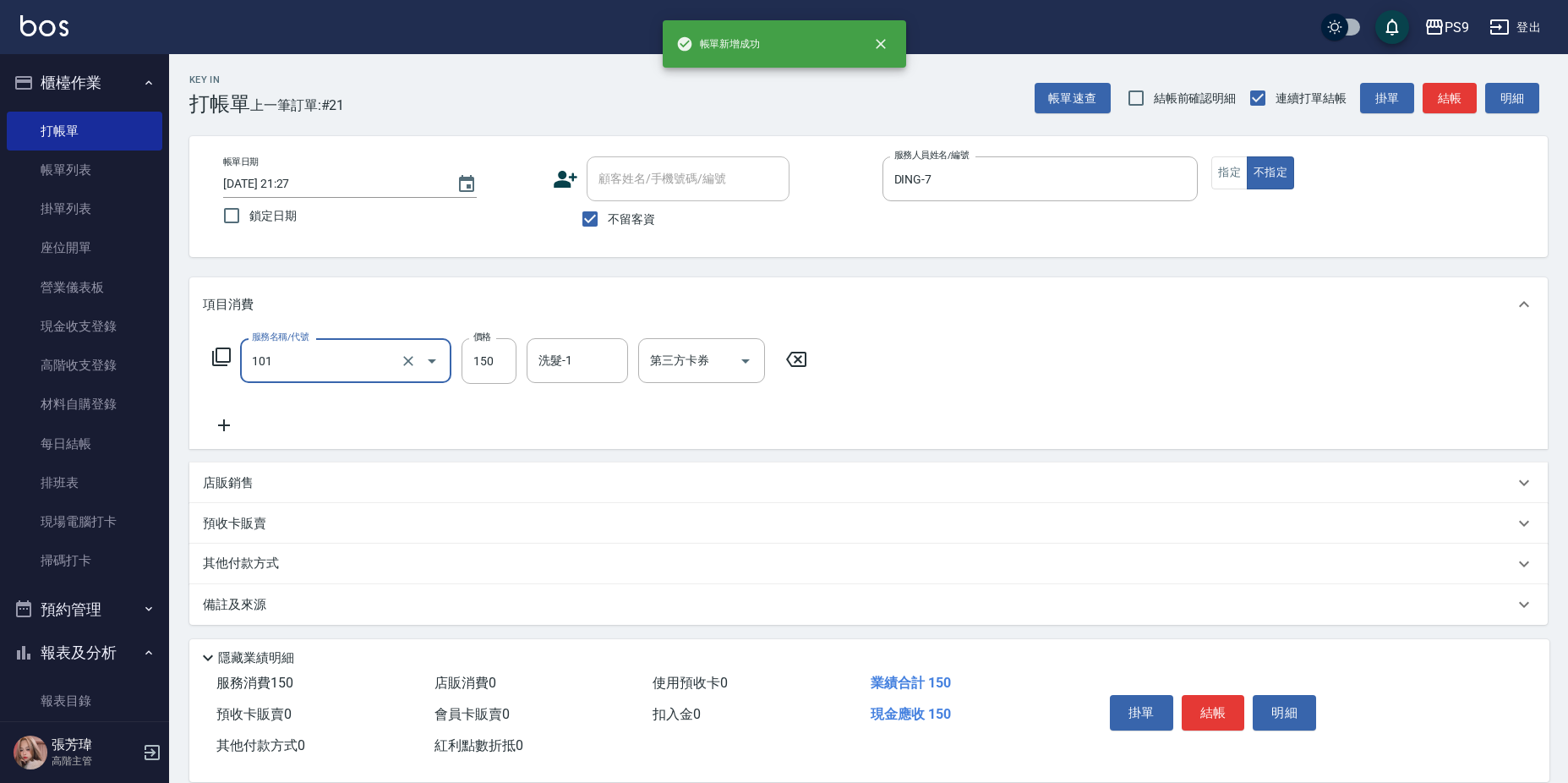
type input "洗髮(101)"
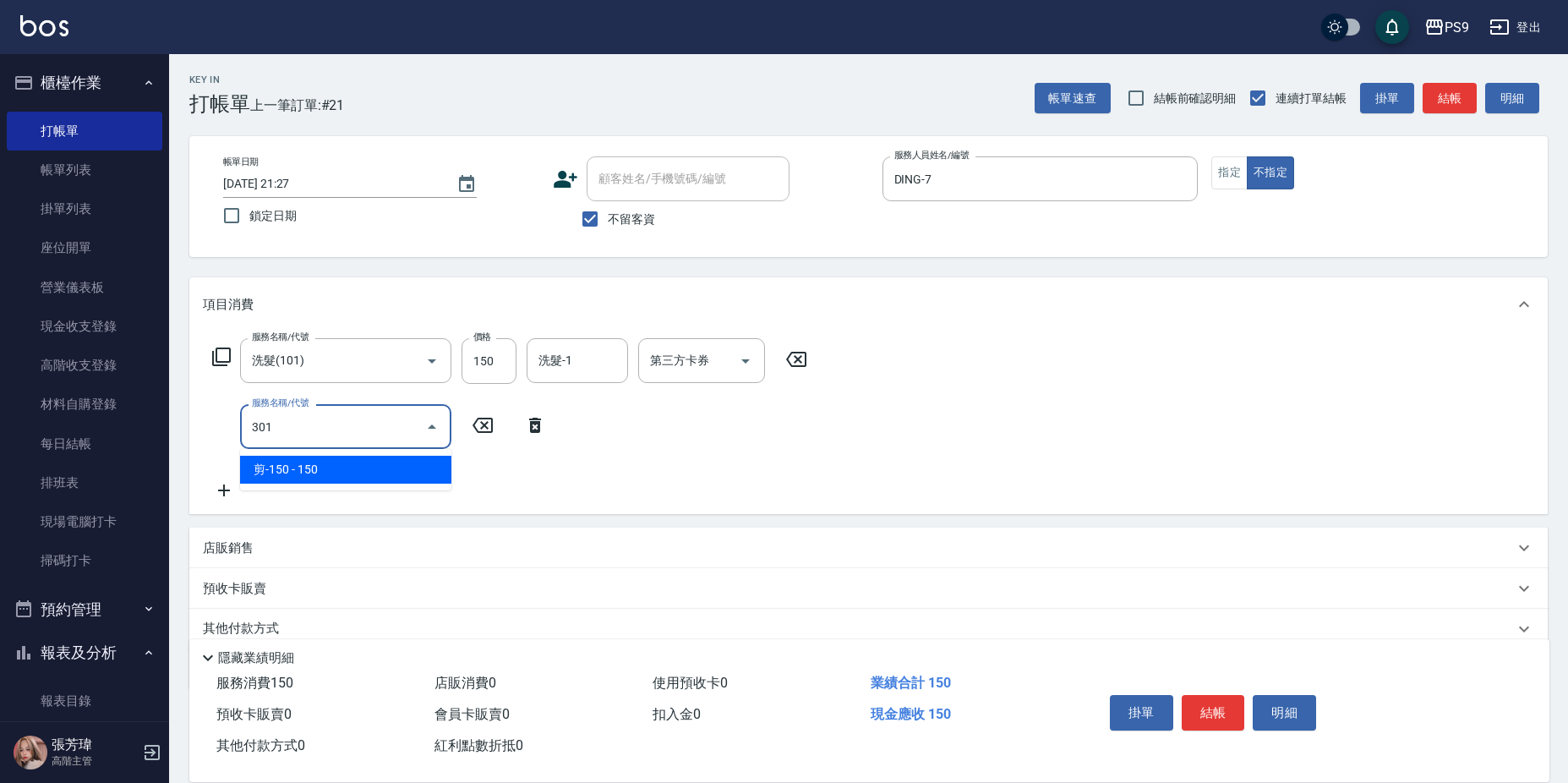
type input "剪-150(301)"
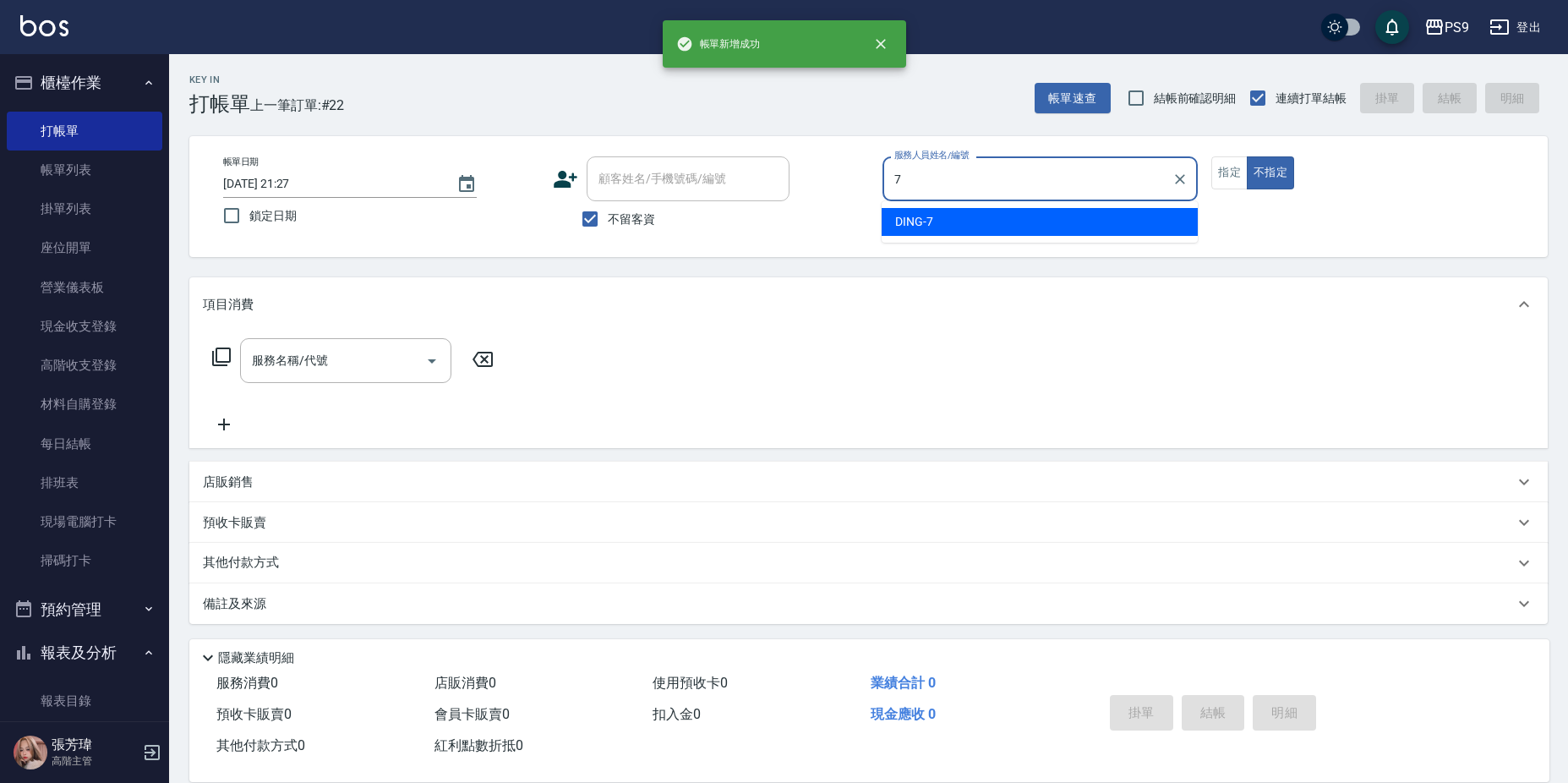
type input "DING-7"
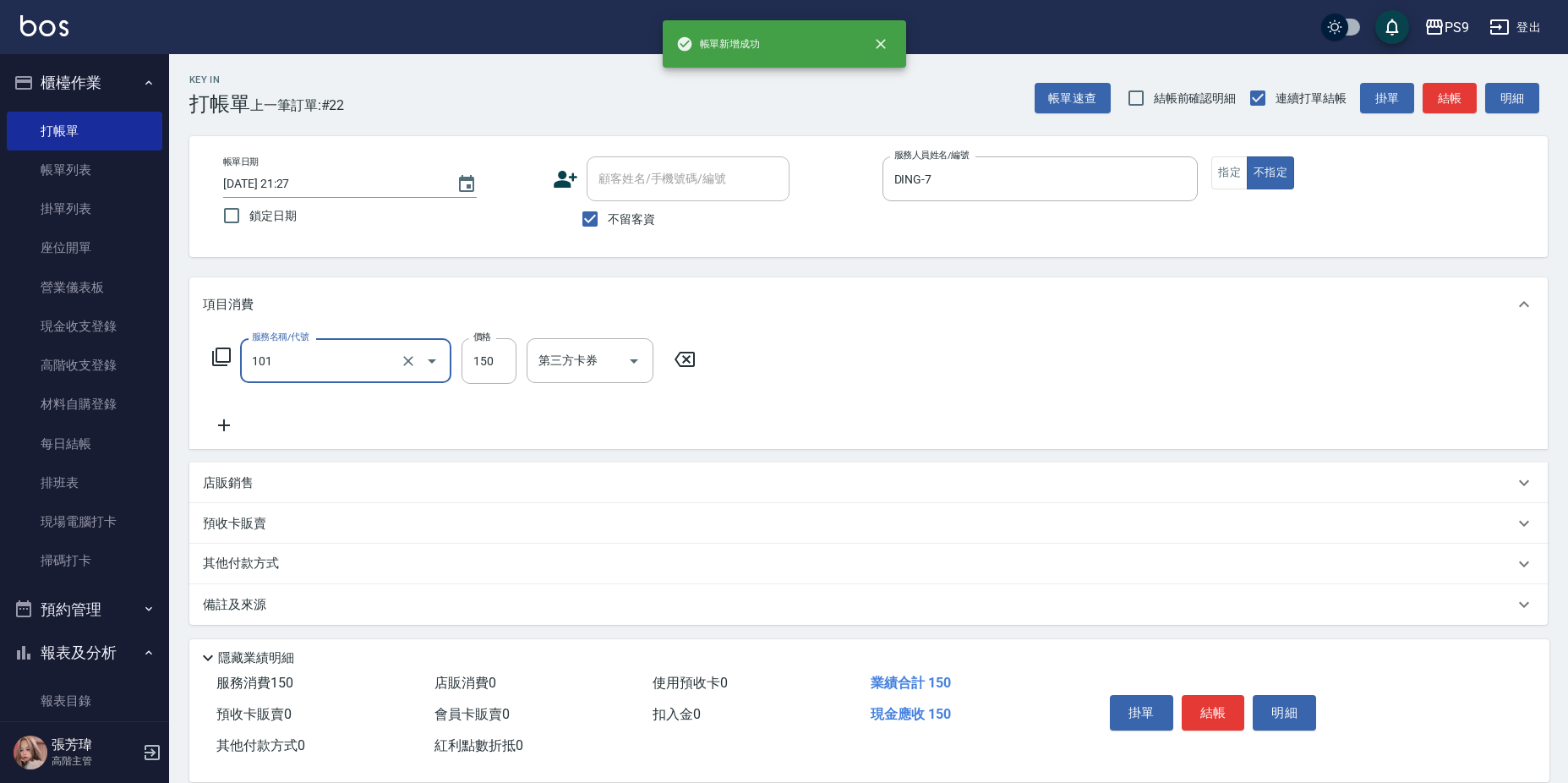
type input "洗髮(101)"
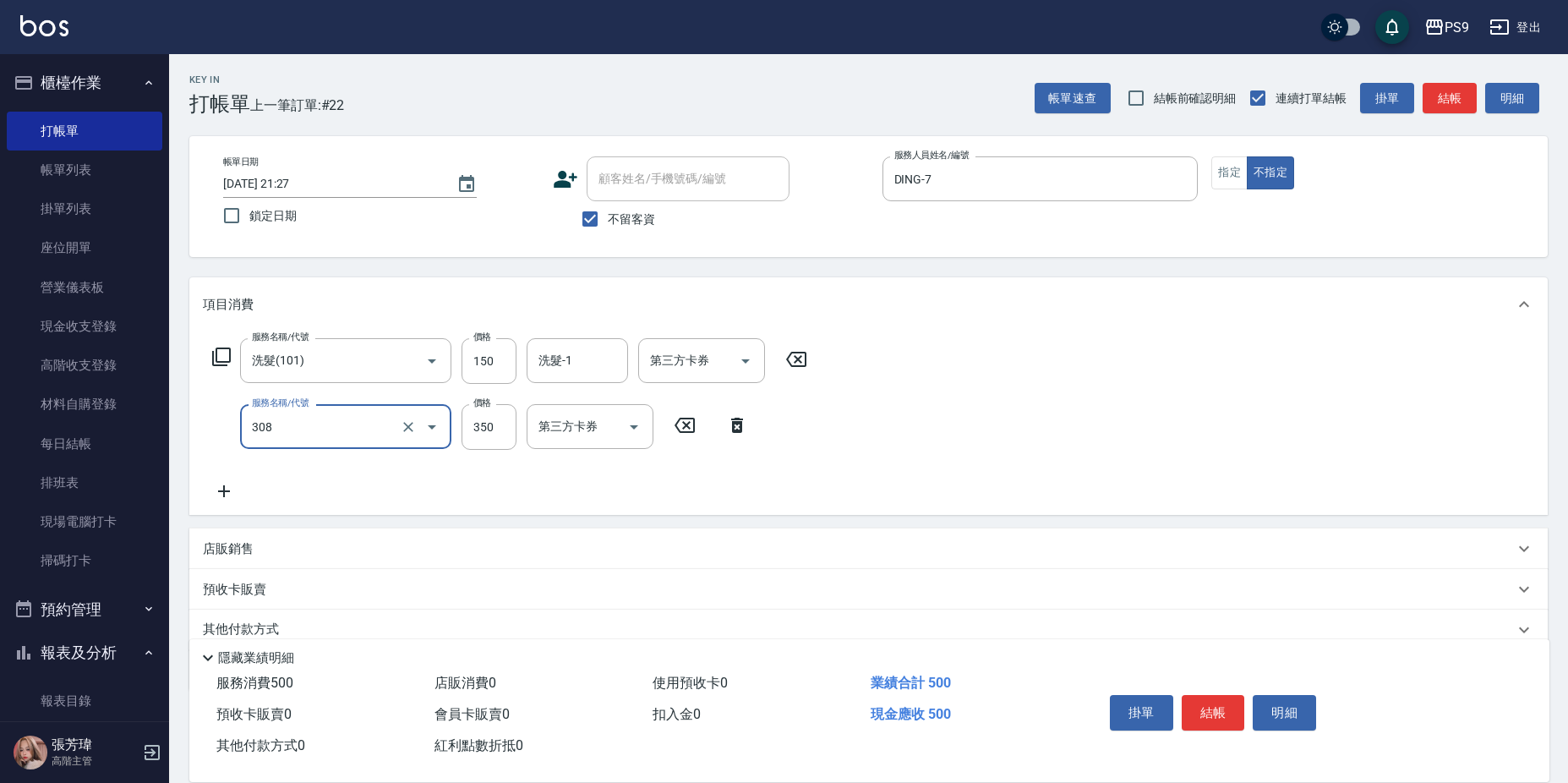
type input "剪-350(308)"
type input "200"
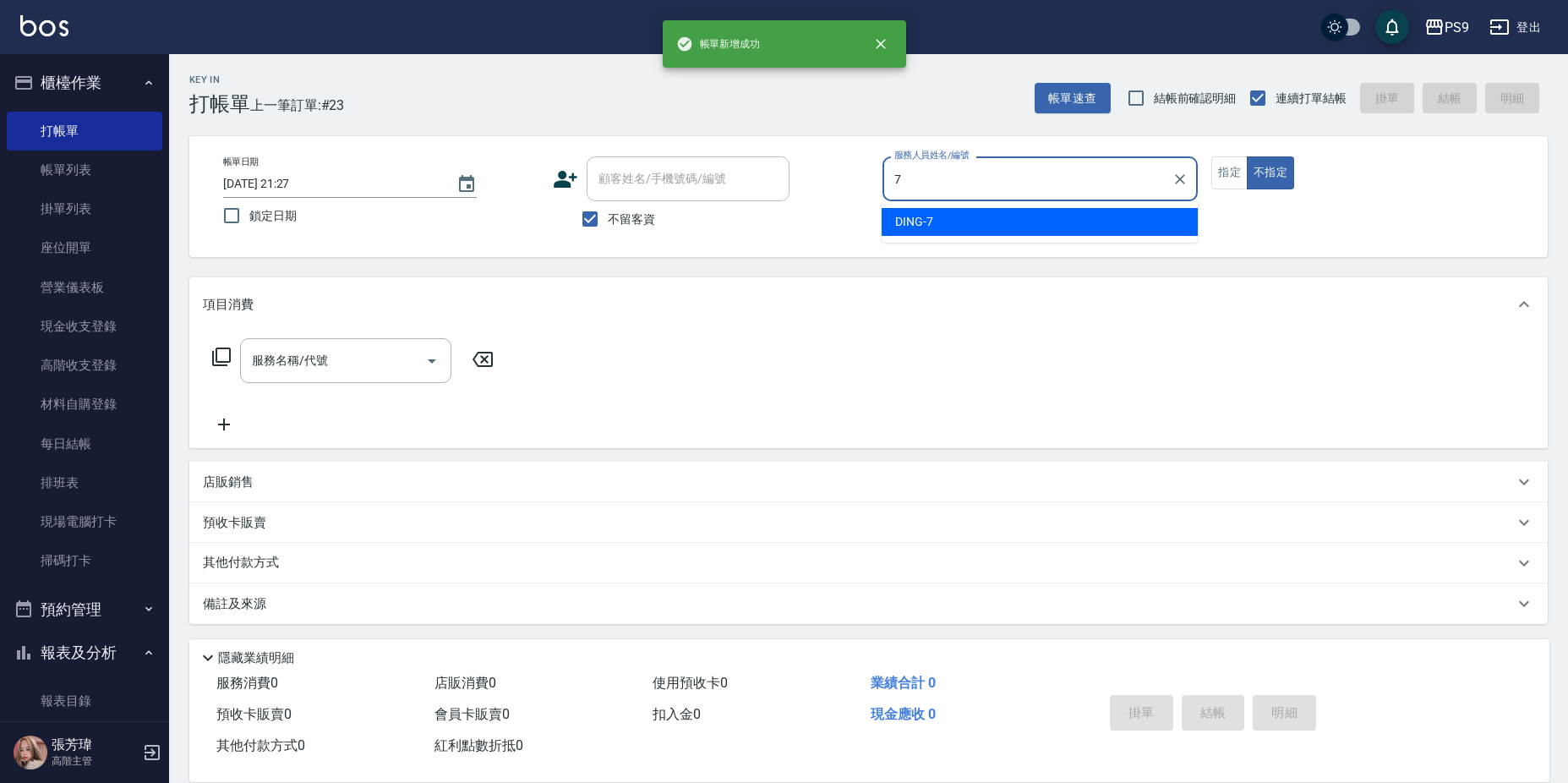
type input "DING-7"
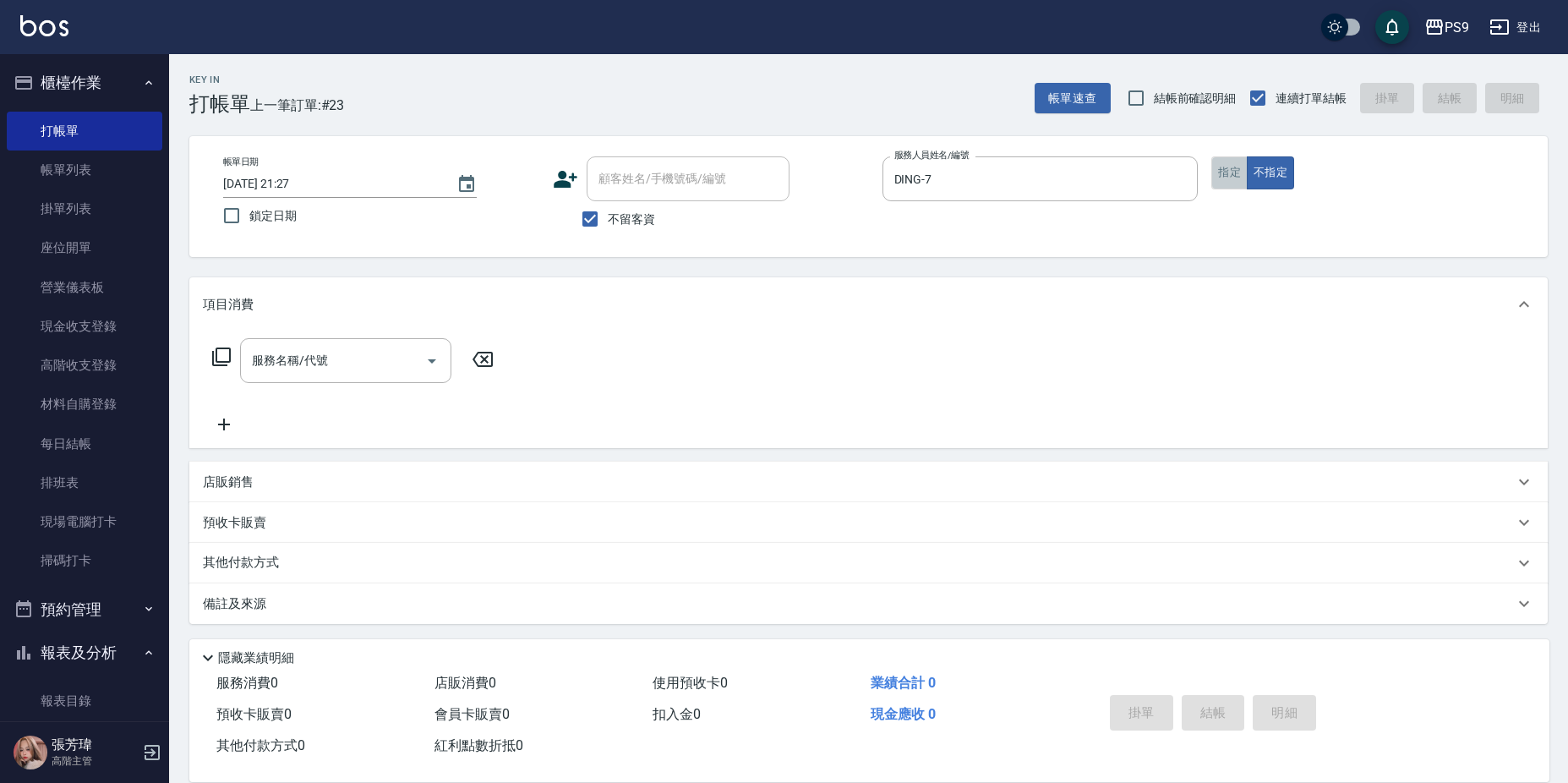
drag, startPoint x: 1238, startPoint y: 175, endPoint x: 864, endPoint y: 308, distance: 396.9
click at [1238, 178] on button "指定" at bounding box center [1229, 173] width 36 height 33
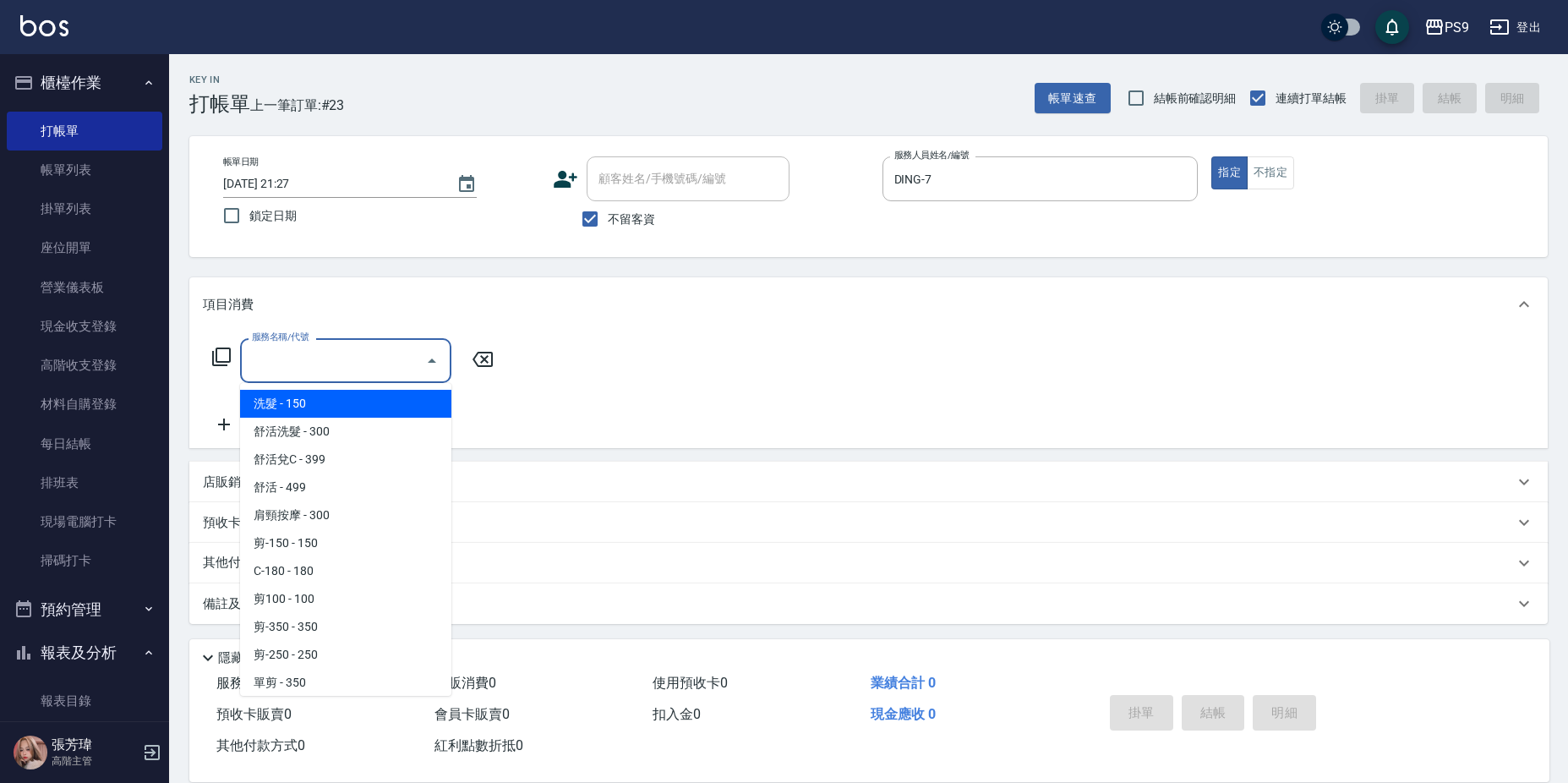
click at [265, 375] on input "服務名稱/代號" at bounding box center [333, 360] width 171 height 30
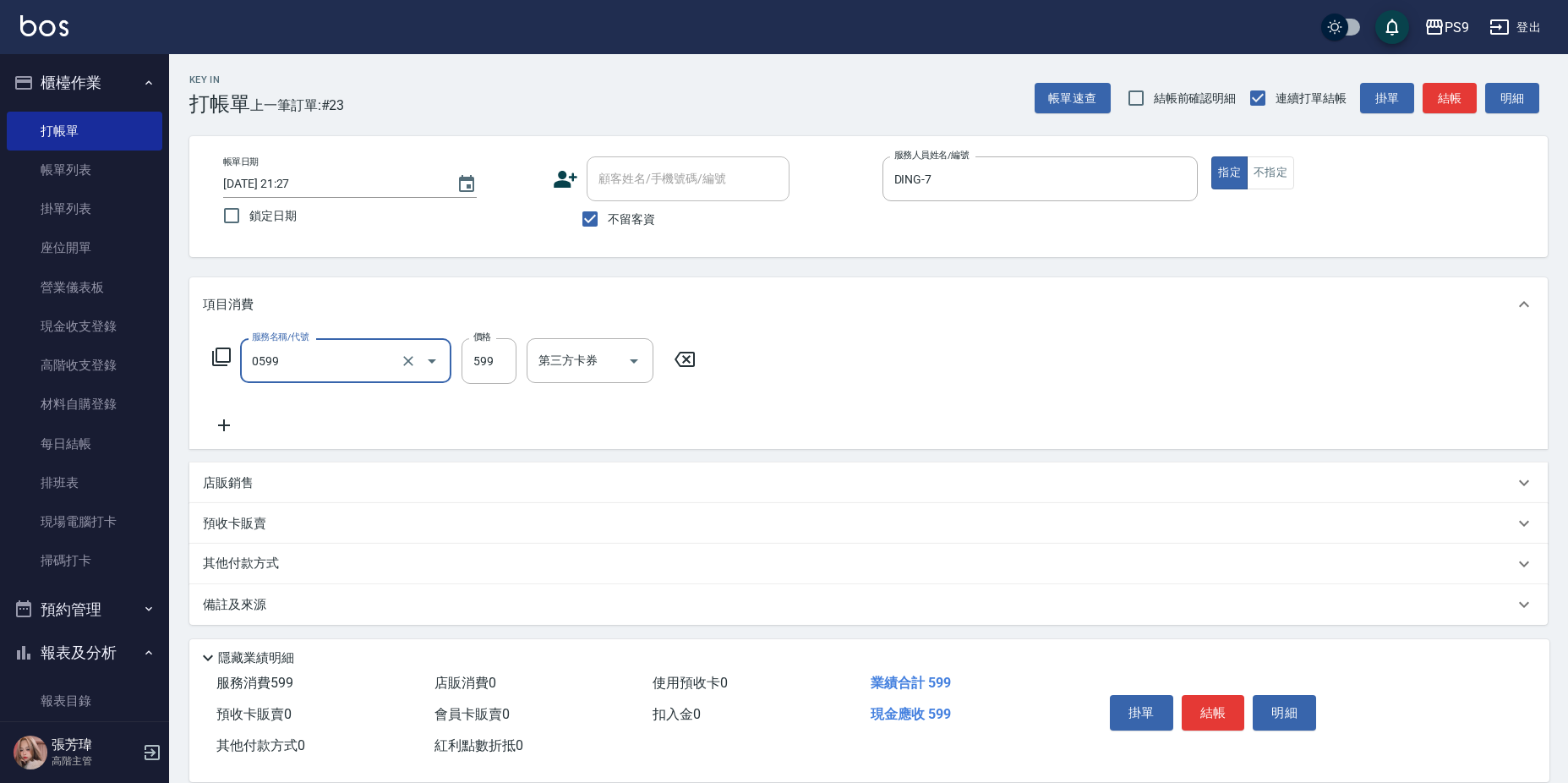
type input "[PERSON_NAME]599(0599)"
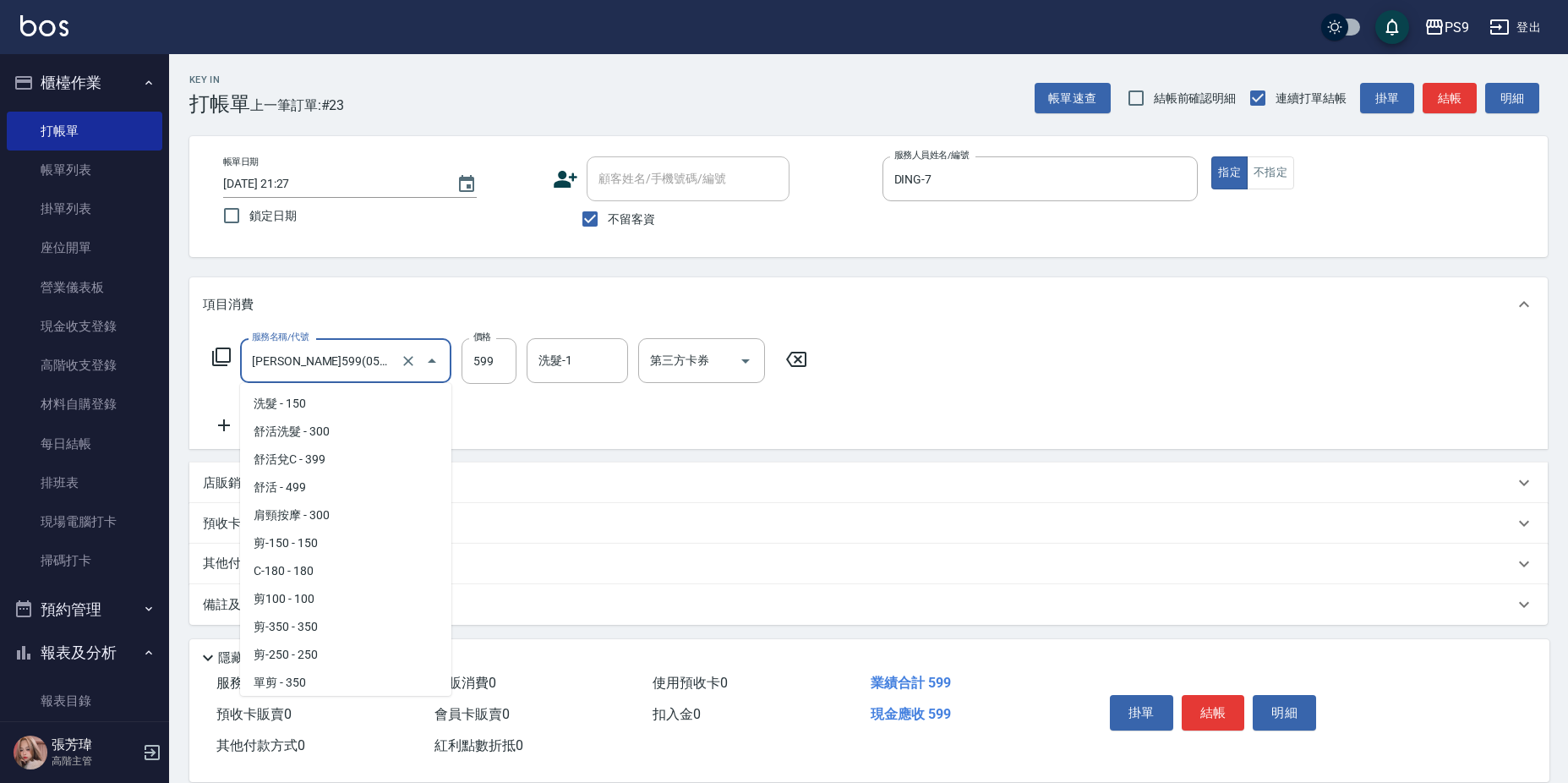
click at [269, 374] on input "[PERSON_NAME]599(0599)" at bounding box center [322, 360] width 149 height 30
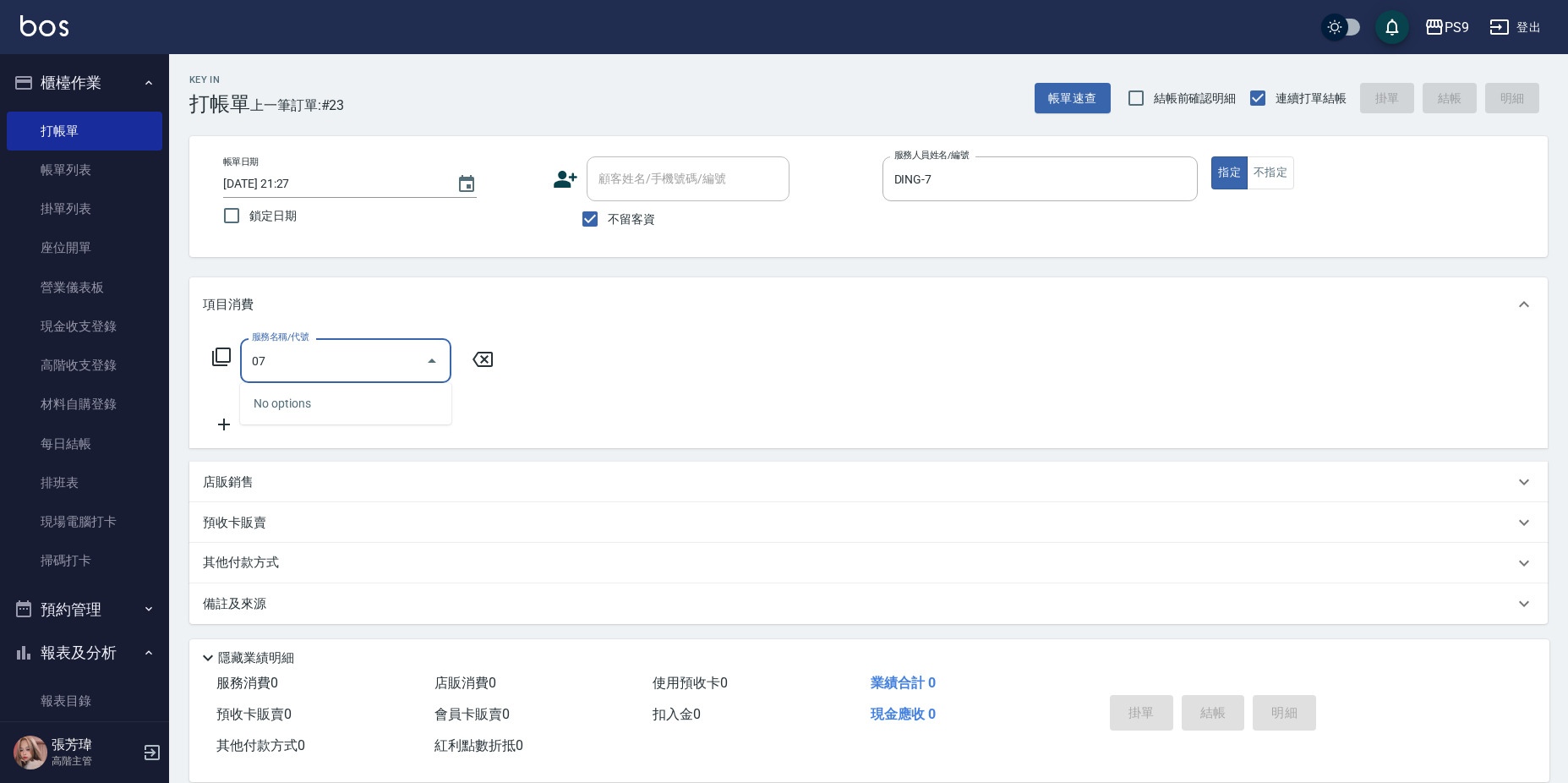
type input "0"
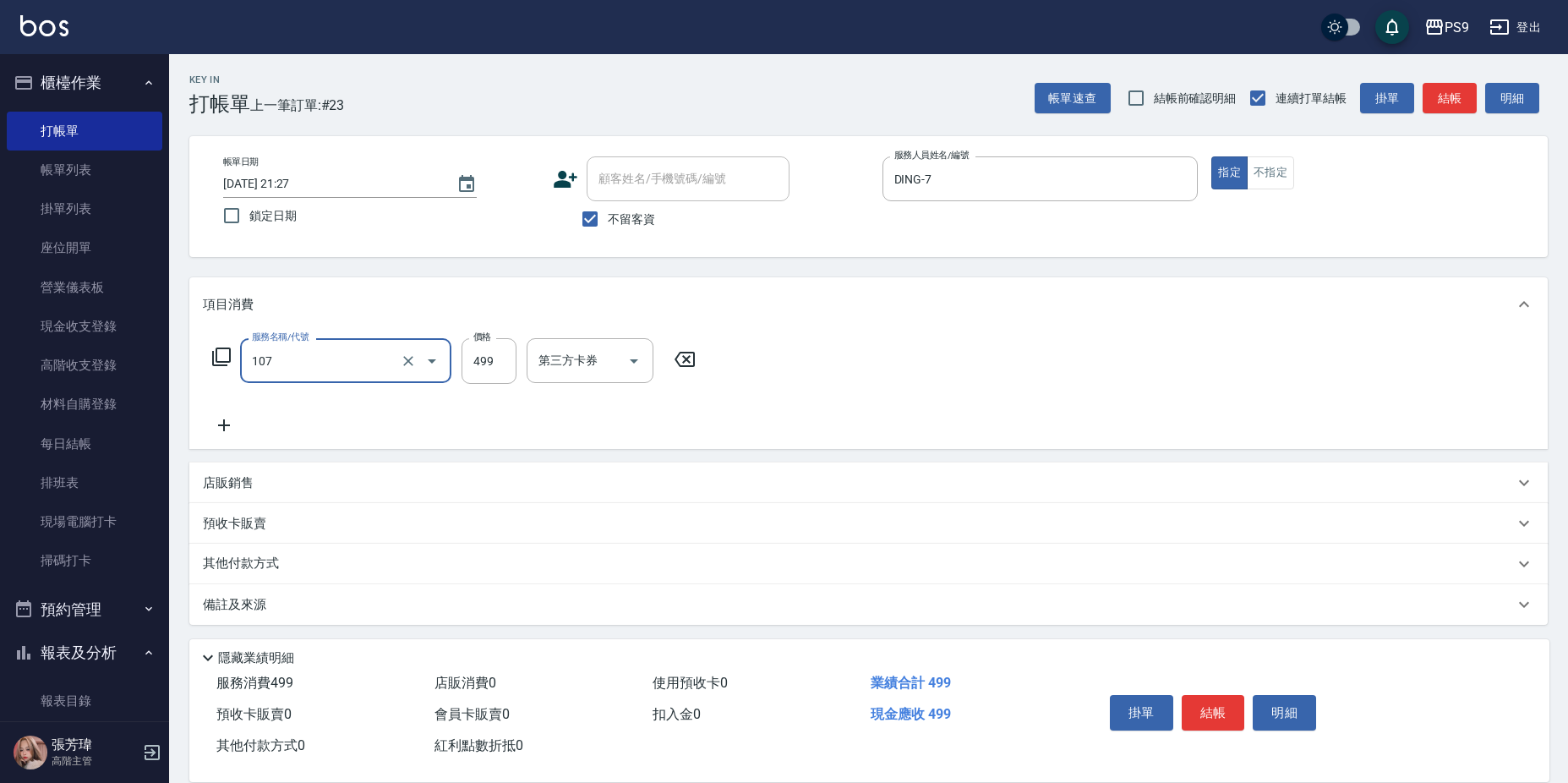
type input "[PERSON_NAME](107)"
type input "500"
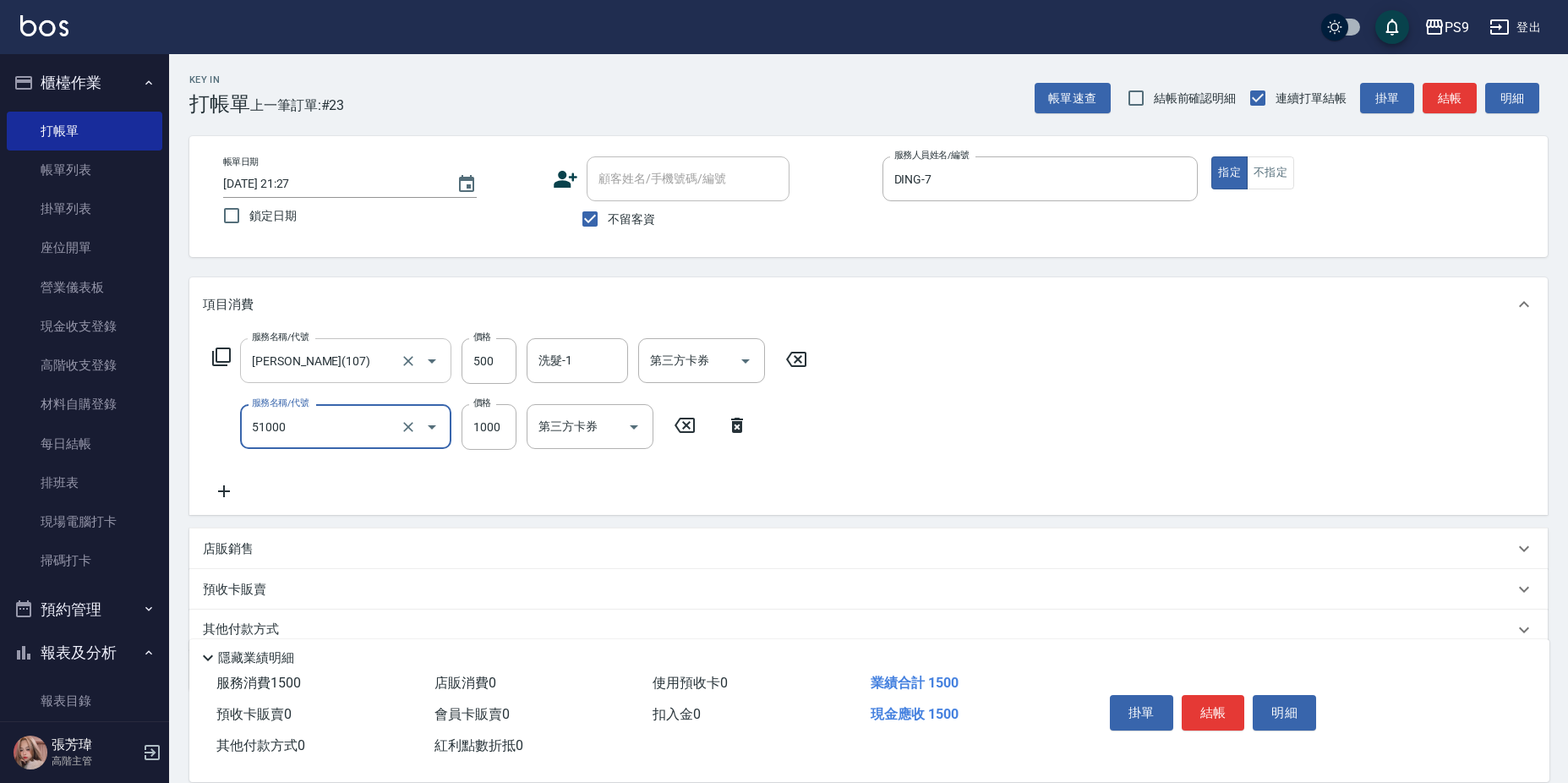
type input "燙髮1000(51000)"
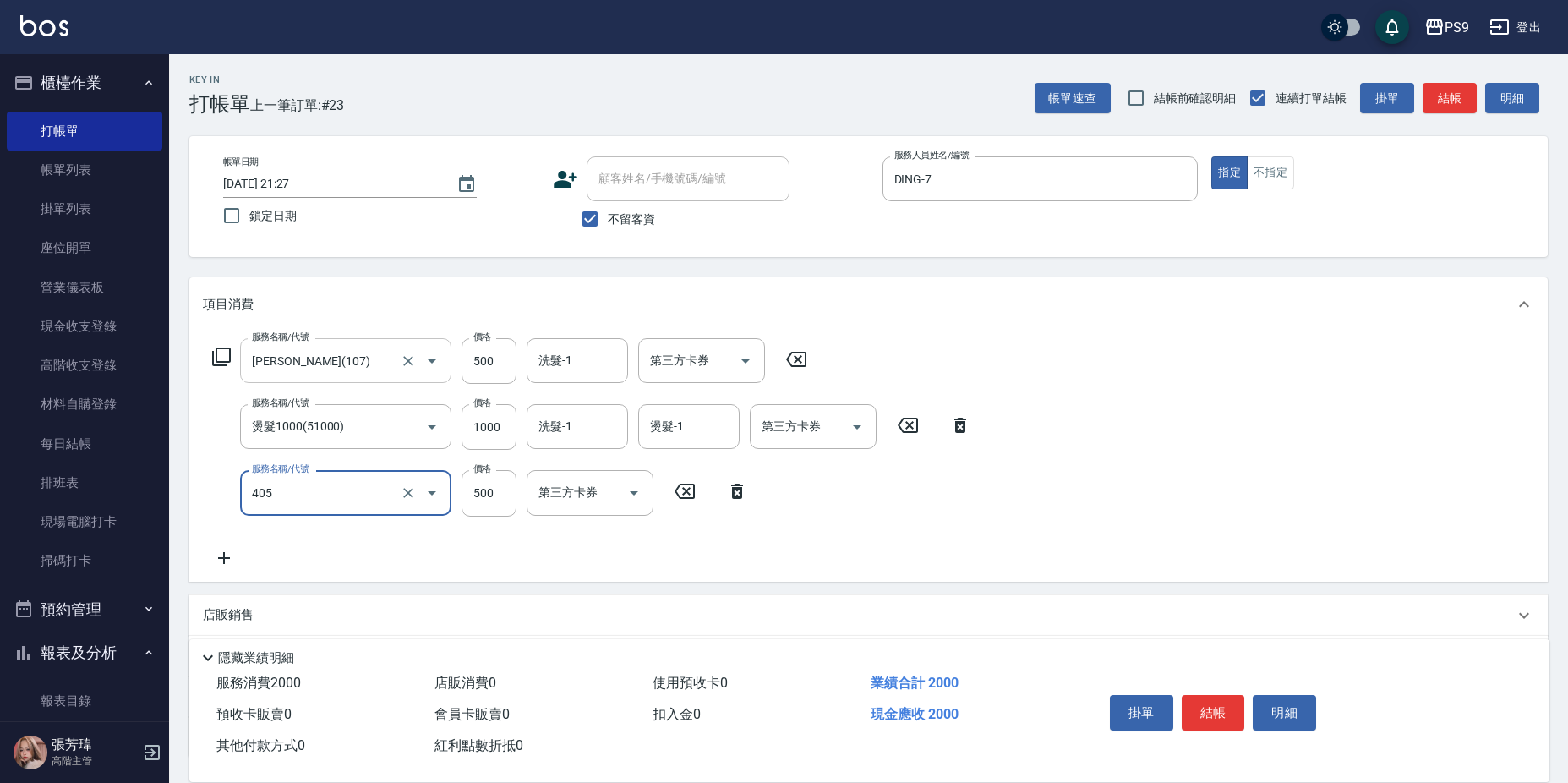
type input "護-500(405)"
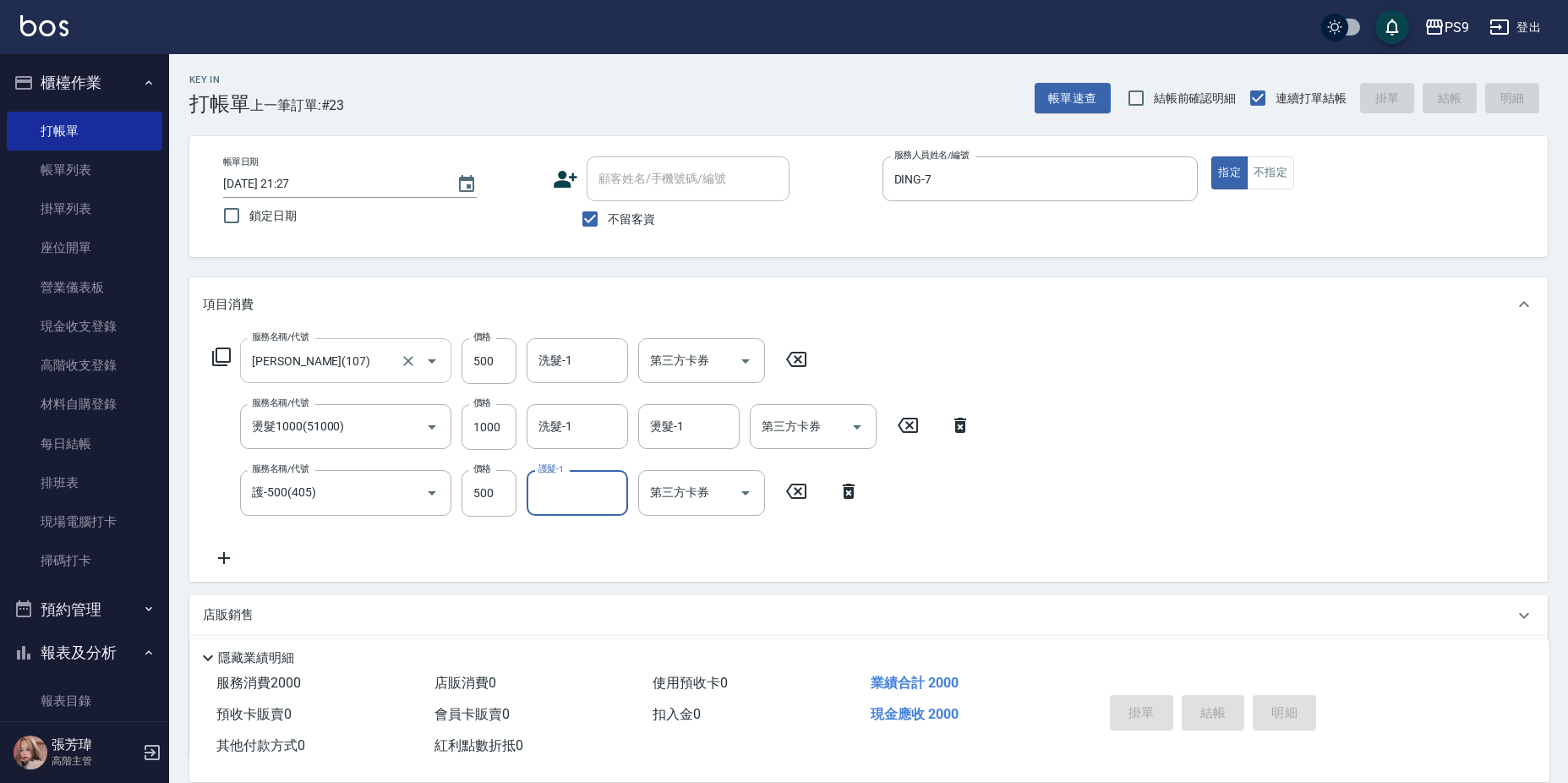
type input "[DATE] 21:29"
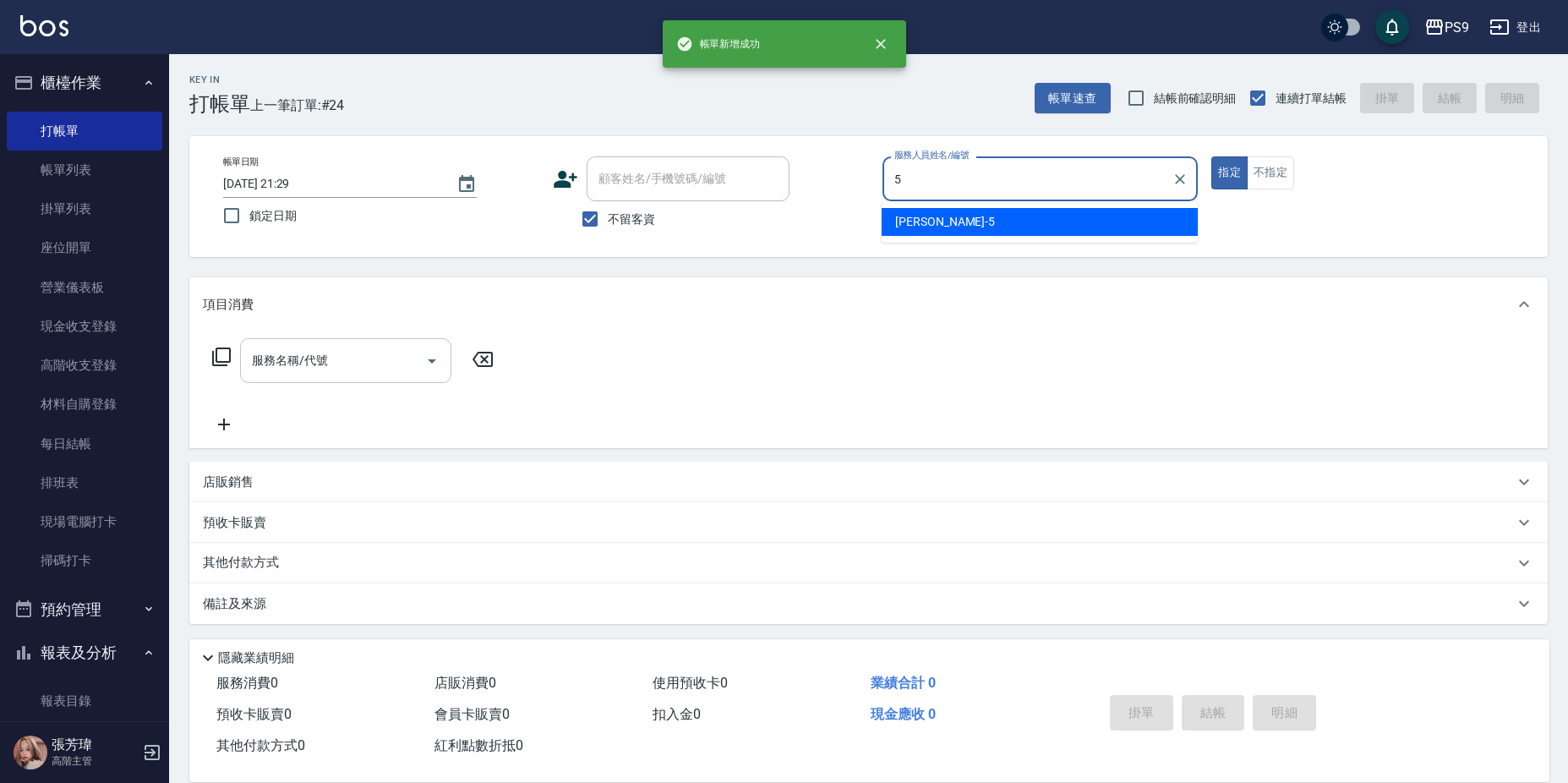
type input "[PERSON_NAME]-5"
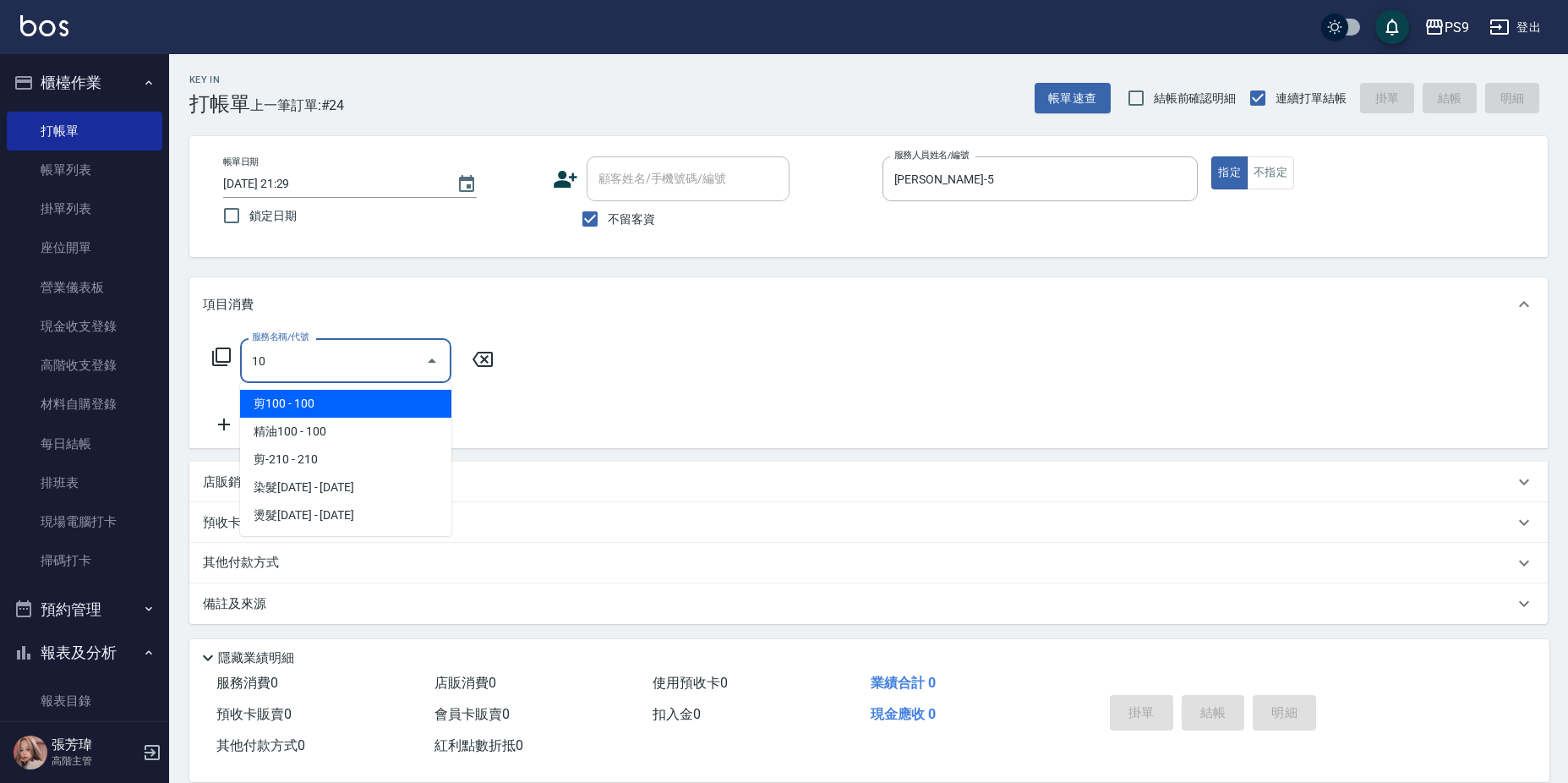
type input "1"
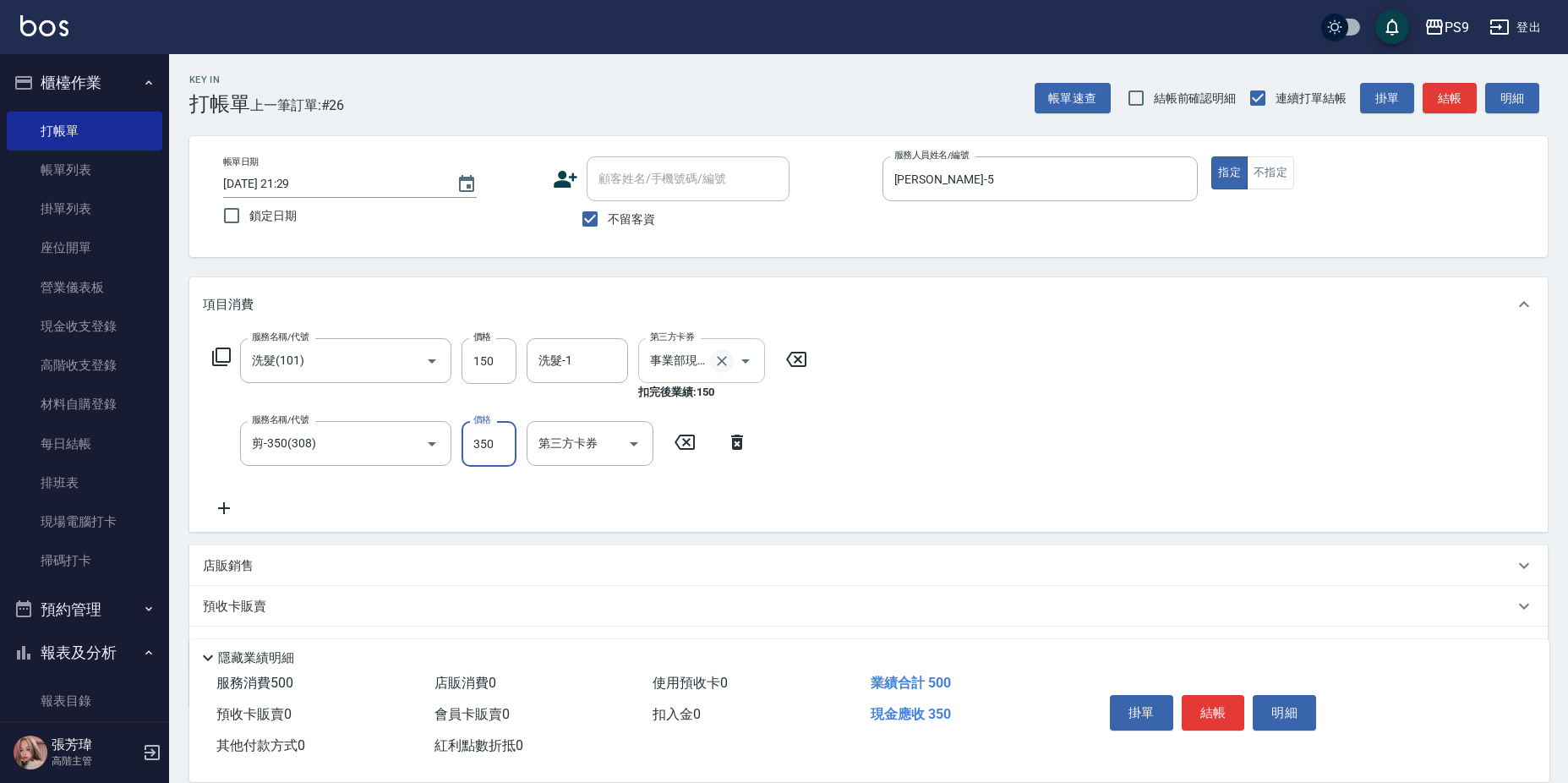
click at [725, 357] on icon "Clear" at bounding box center [722, 360] width 10 height 10
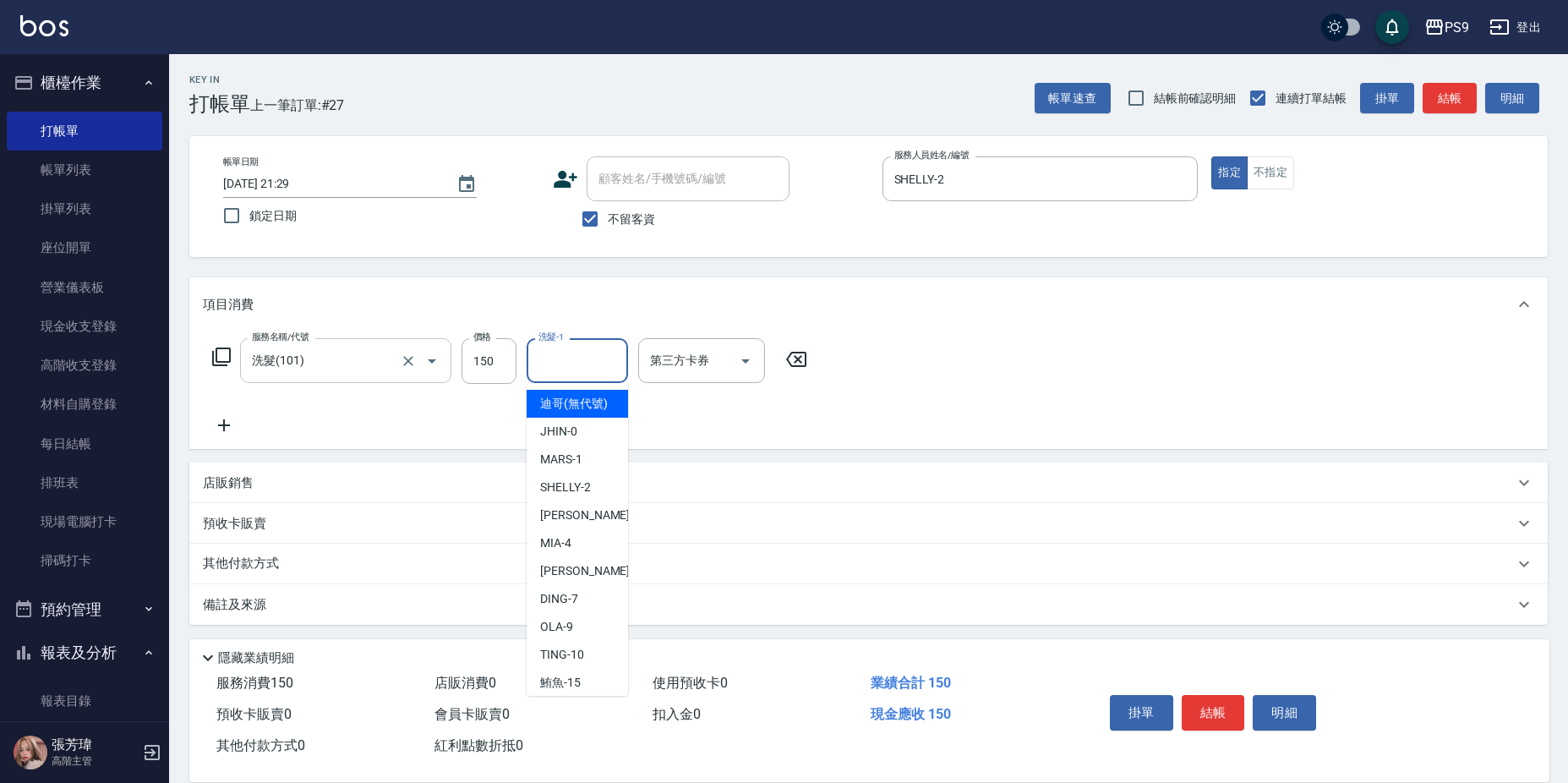
click at [317, 352] on input "洗髮(101)" at bounding box center [322, 360] width 149 height 30
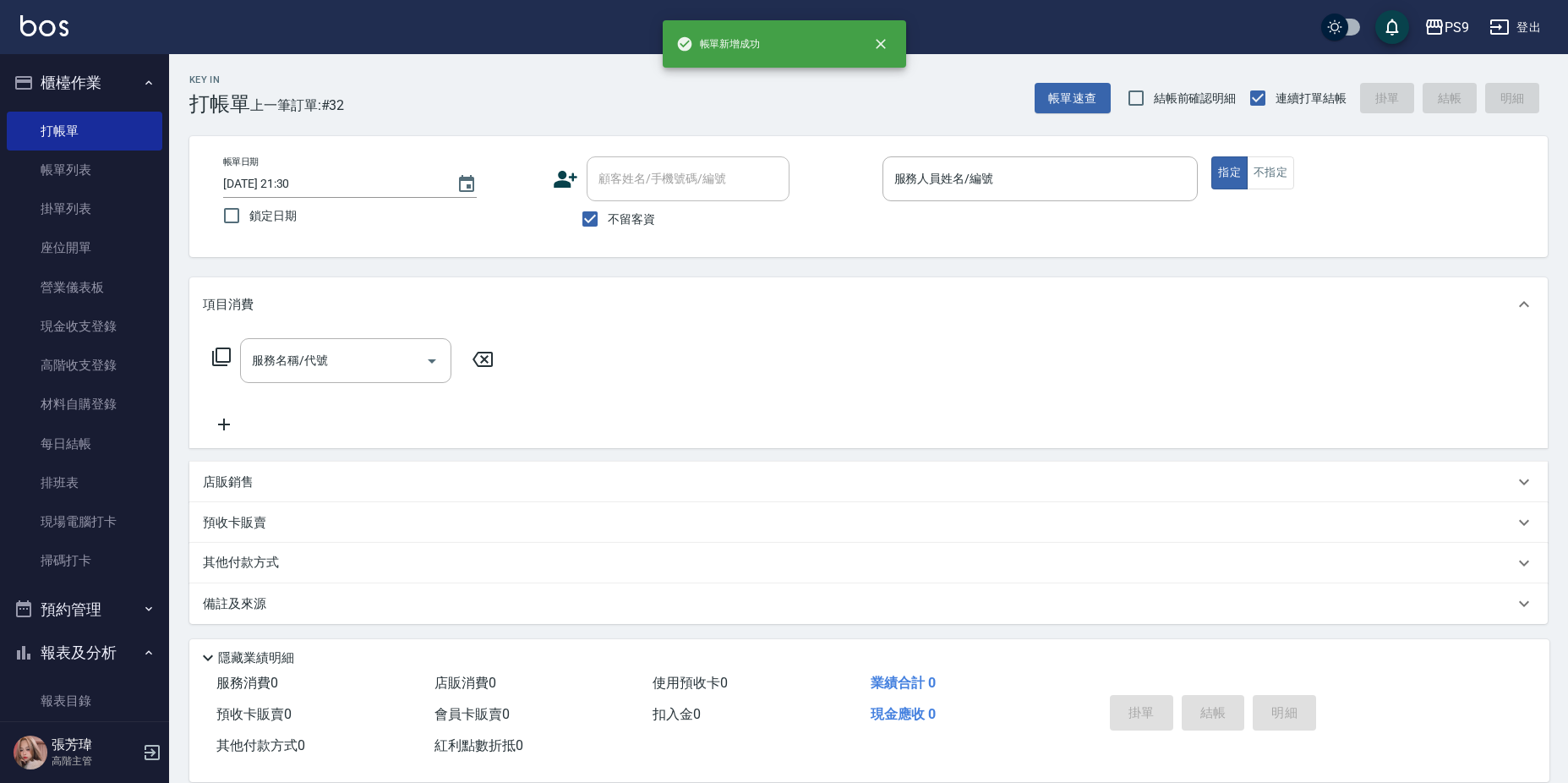
click at [625, 226] on span "不留客資" at bounding box center [631, 220] width 47 height 18
click at [608, 226] on input "不留客資" at bounding box center [590, 218] width 35 height 35
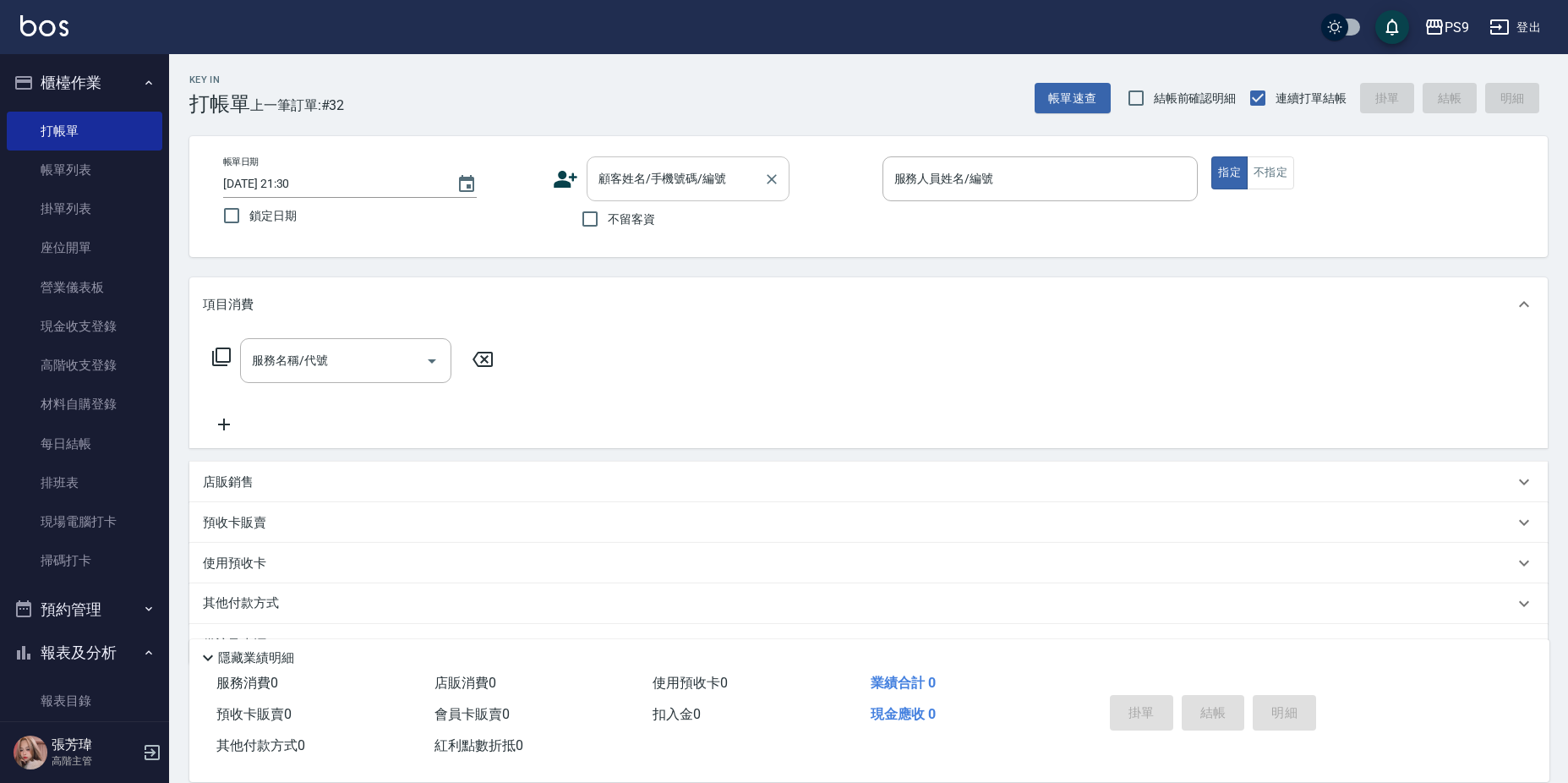
click at [645, 179] on div "顧客姓名/手機號碼/編號 顧客姓名/手機號碼/編號" at bounding box center [688, 179] width 203 height 45
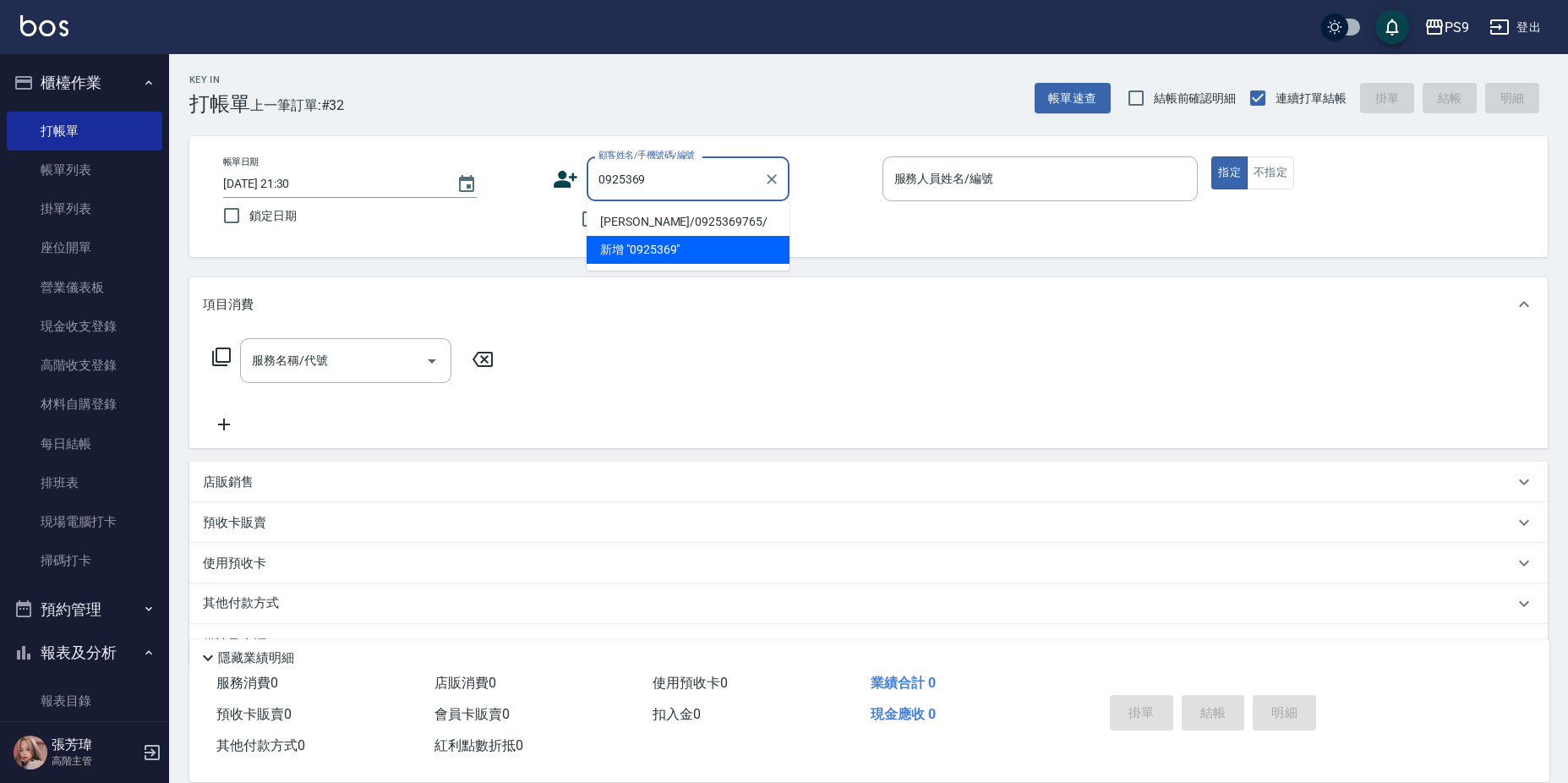
click at [654, 222] on li "[PERSON_NAME]/0925369765/" at bounding box center [688, 222] width 203 height 28
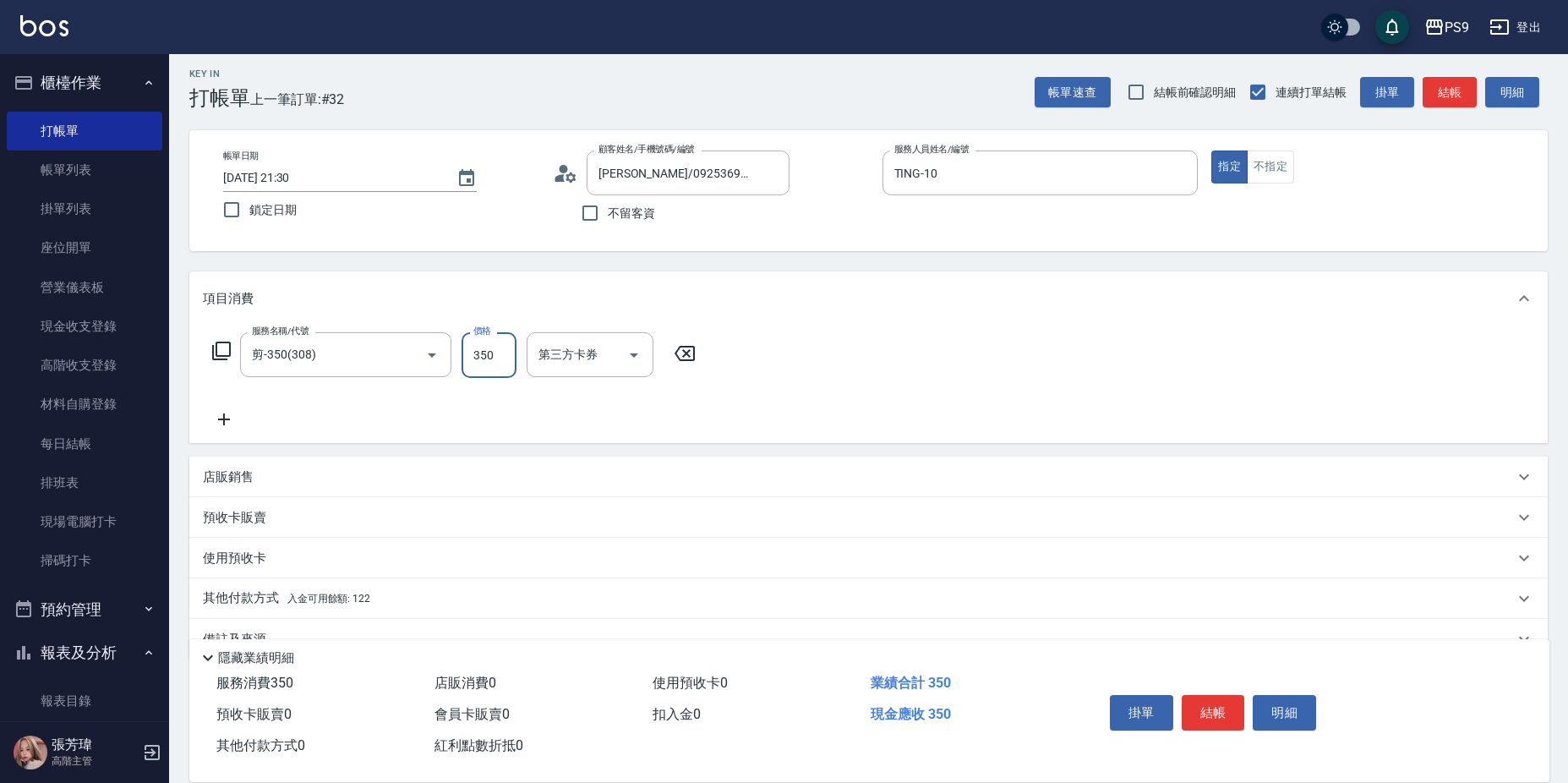
scroll to position [45, 0]
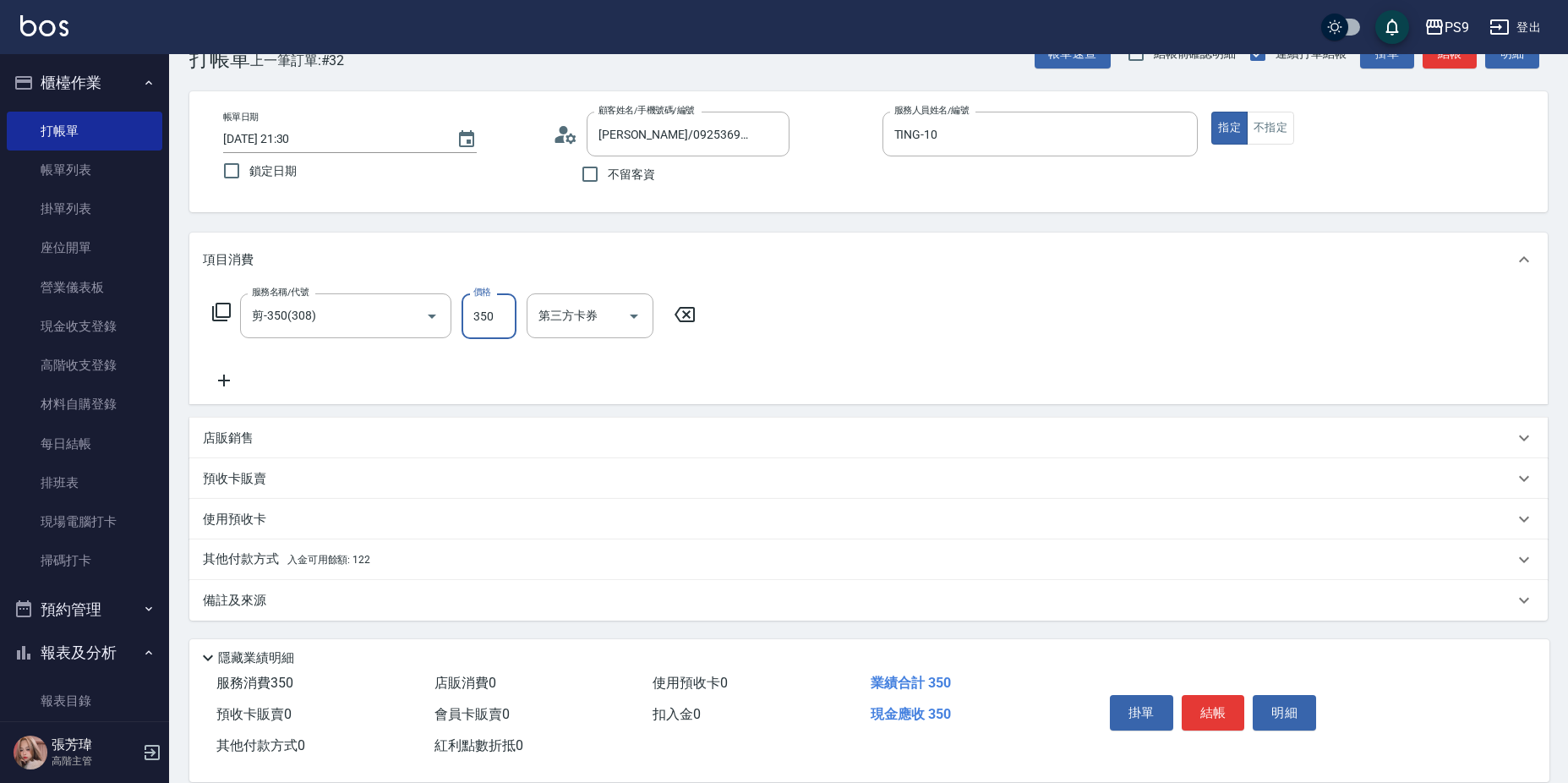
click at [343, 573] on div "其他付款方式 入金可用餘額: 122" at bounding box center [868, 559] width 1358 height 41
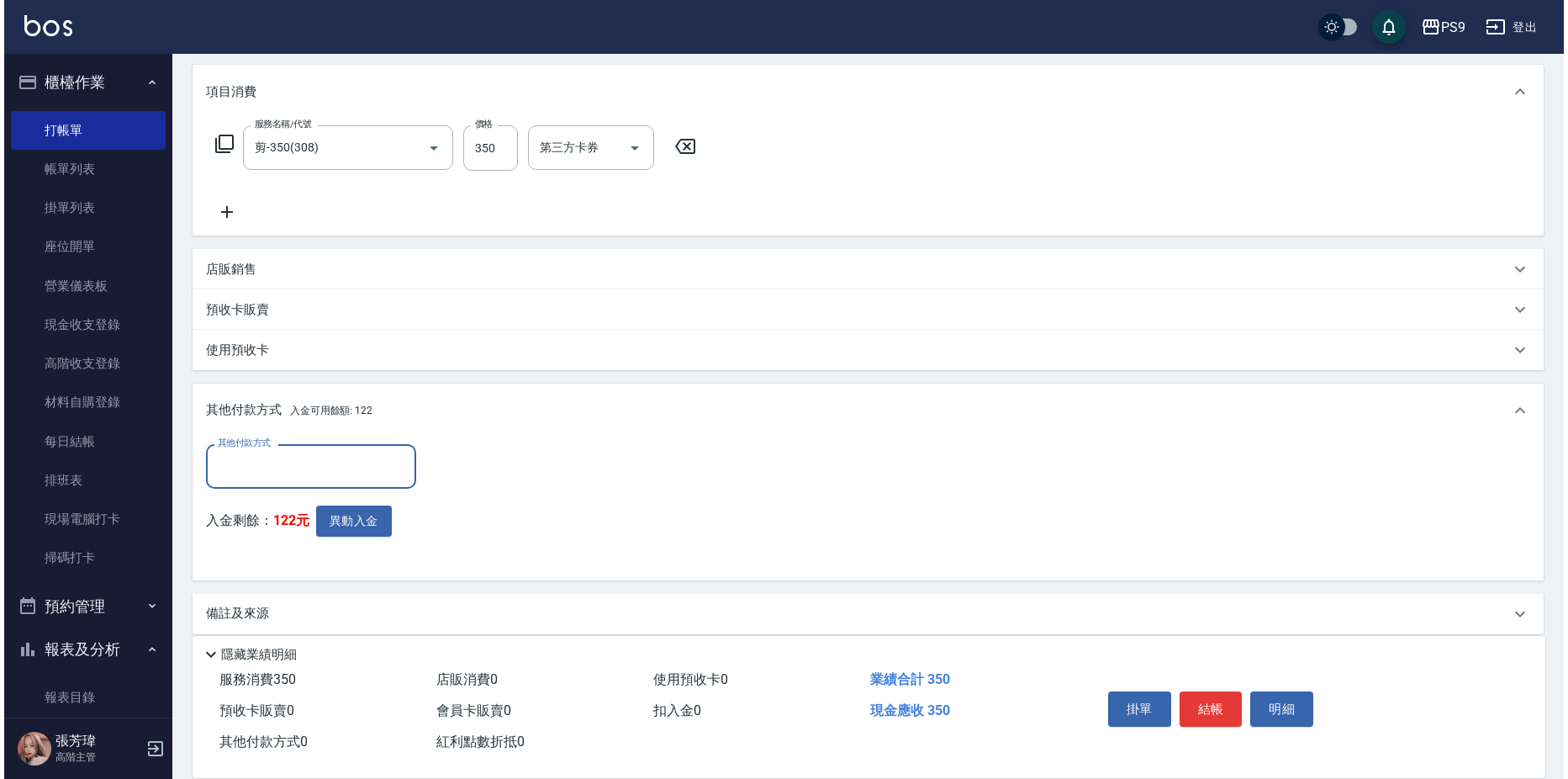
scroll to position [212, 0]
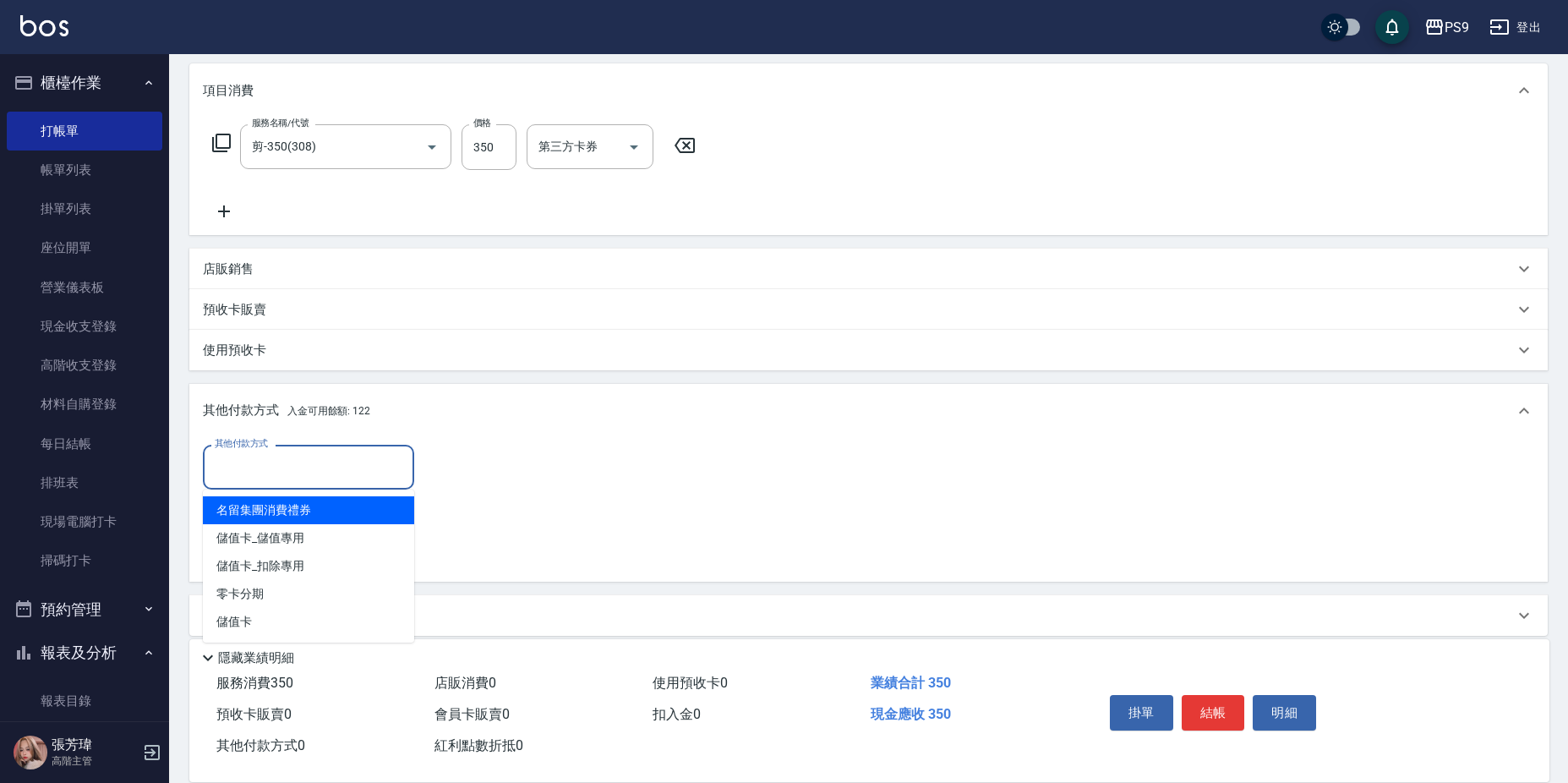
click at [299, 466] on input "其他付款方式" at bounding box center [308, 467] width 196 height 30
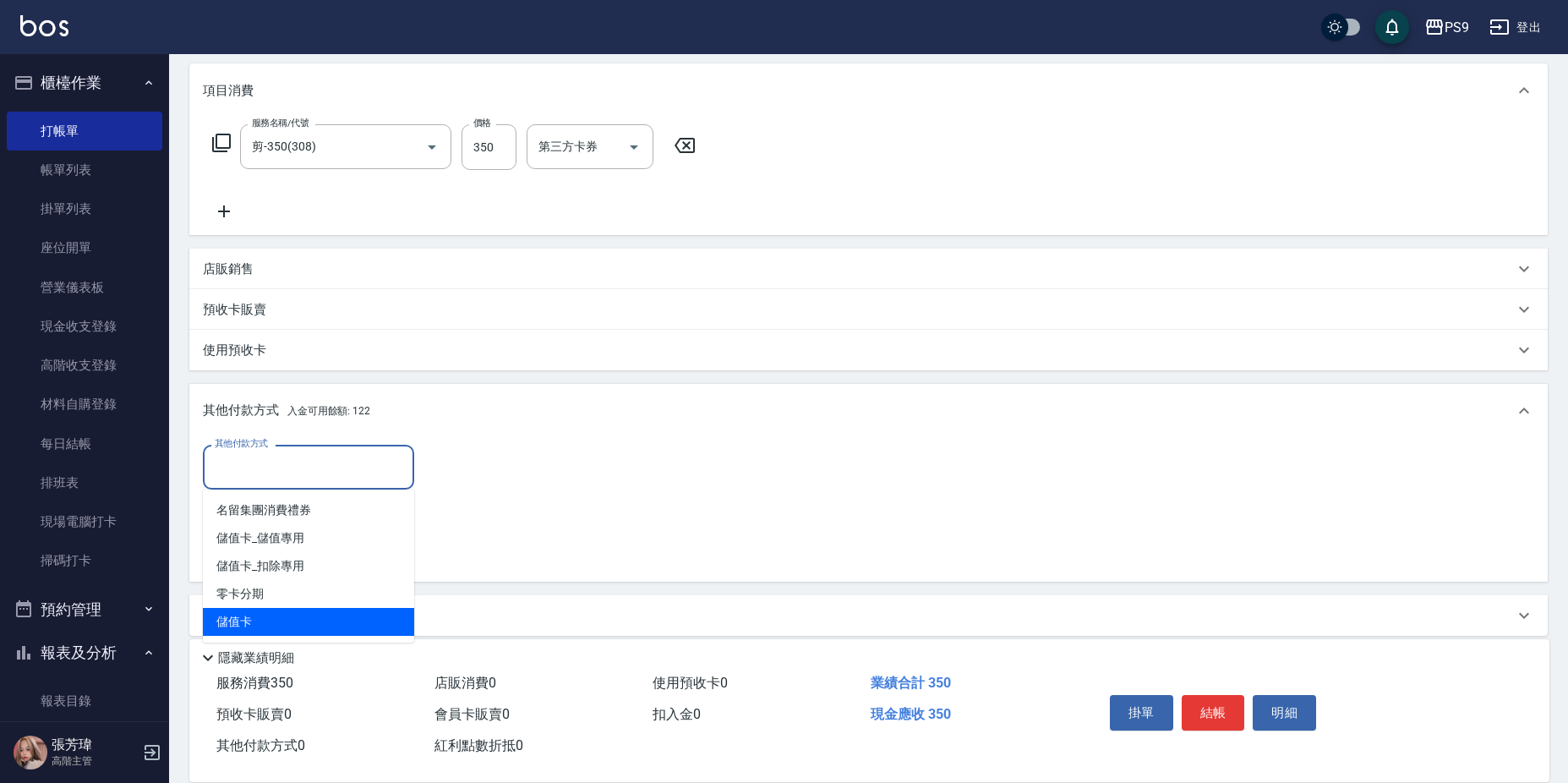
click at [297, 624] on span "儲值卡" at bounding box center [308, 621] width 212 height 28
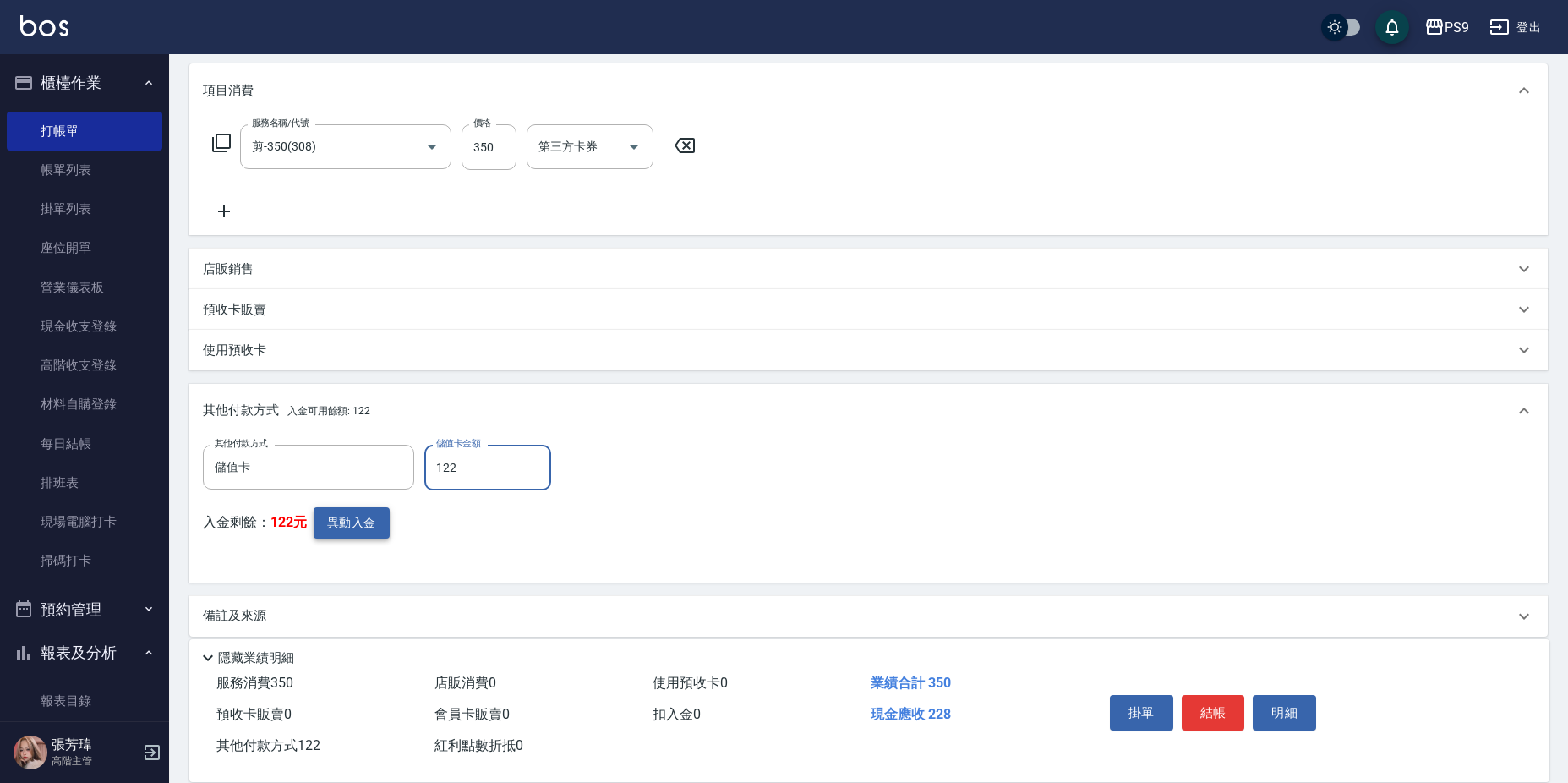
click at [356, 524] on button "異動入金" at bounding box center [352, 523] width 76 height 32
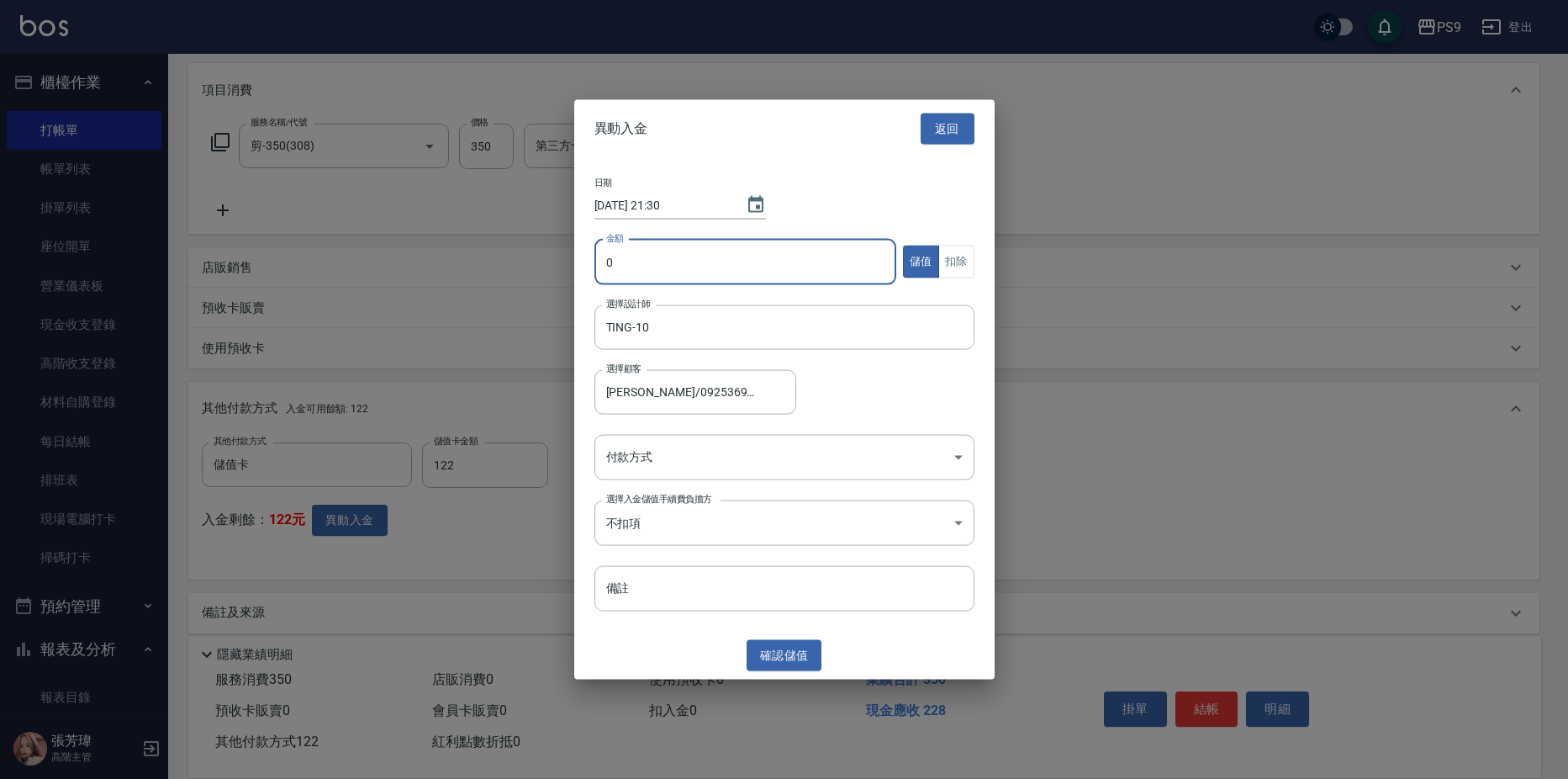
click at [690, 272] on input "0" at bounding box center [746, 261] width 302 height 45
click at [968, 263] on button "扣除" at bounding box center [956, 262] width 36 height 32
click at [712, 463] on body "PS9 登出 櫃檯作業 打帳單 帳單列表 掛單列表 座位開單 營業儀表板 現金收支登錄 高階收支登錄 材料自購登錄 每日結帳 排班表 現場電腦打卡 掃碼打卡 …" at bounding box center [784, 291] width 1568 height 1007
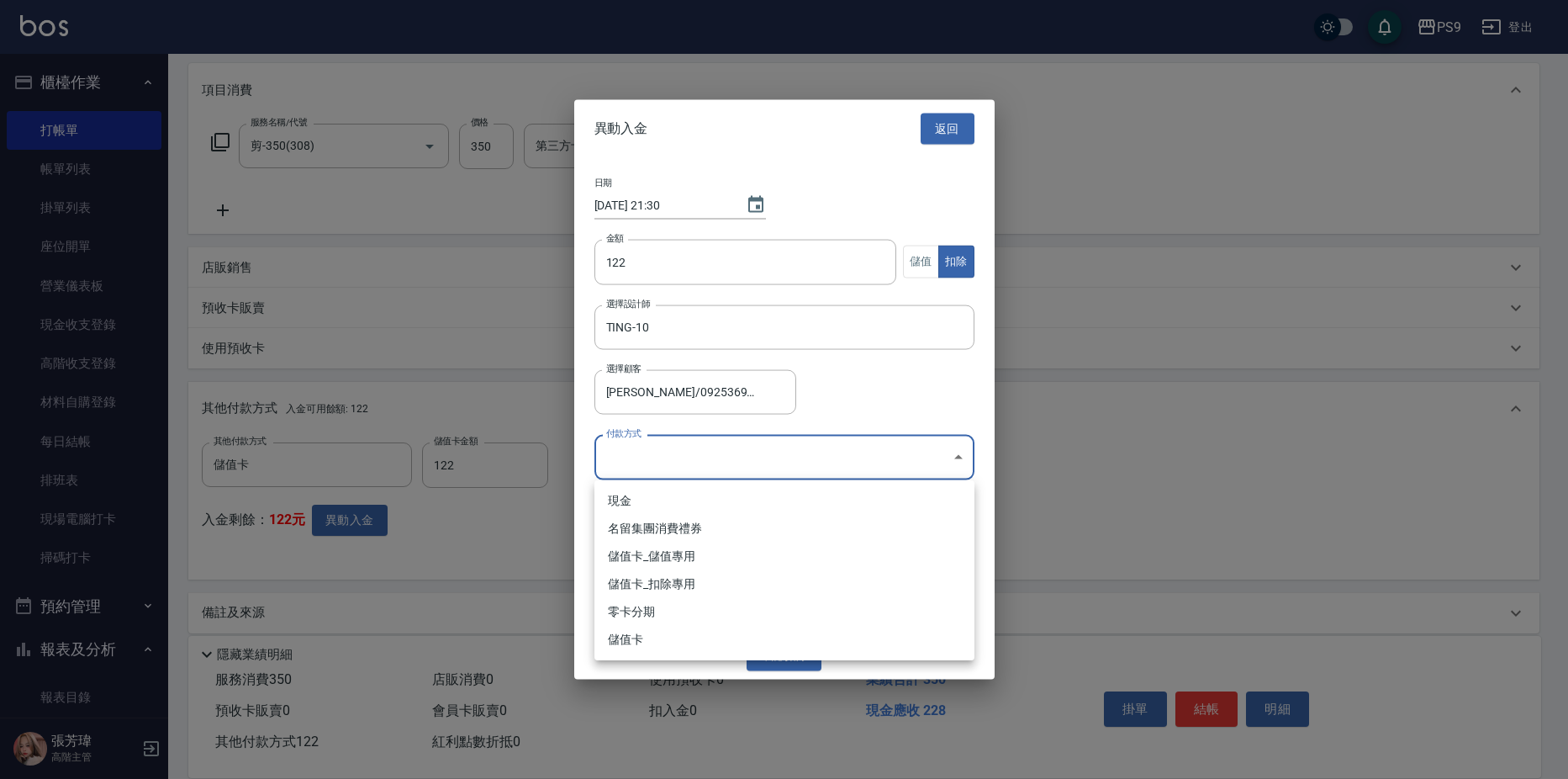
click at [684, 578] on li "儲值卡_扣除專用" at bounding box center [784, 584] width 380 height 28
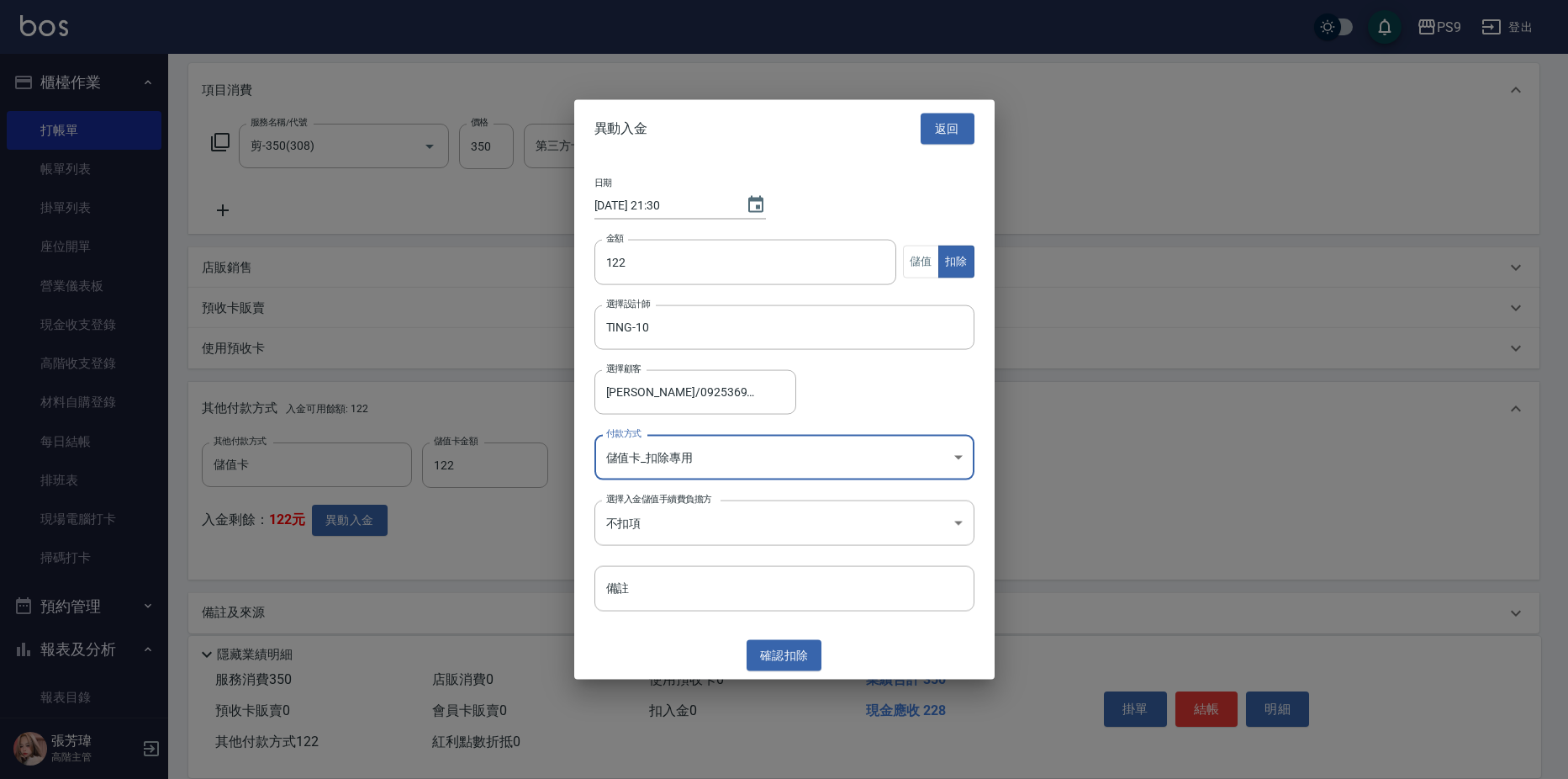
click at [790, 660] on button "確認 扣除" at bounding box center [784, 655] width 76 height 31
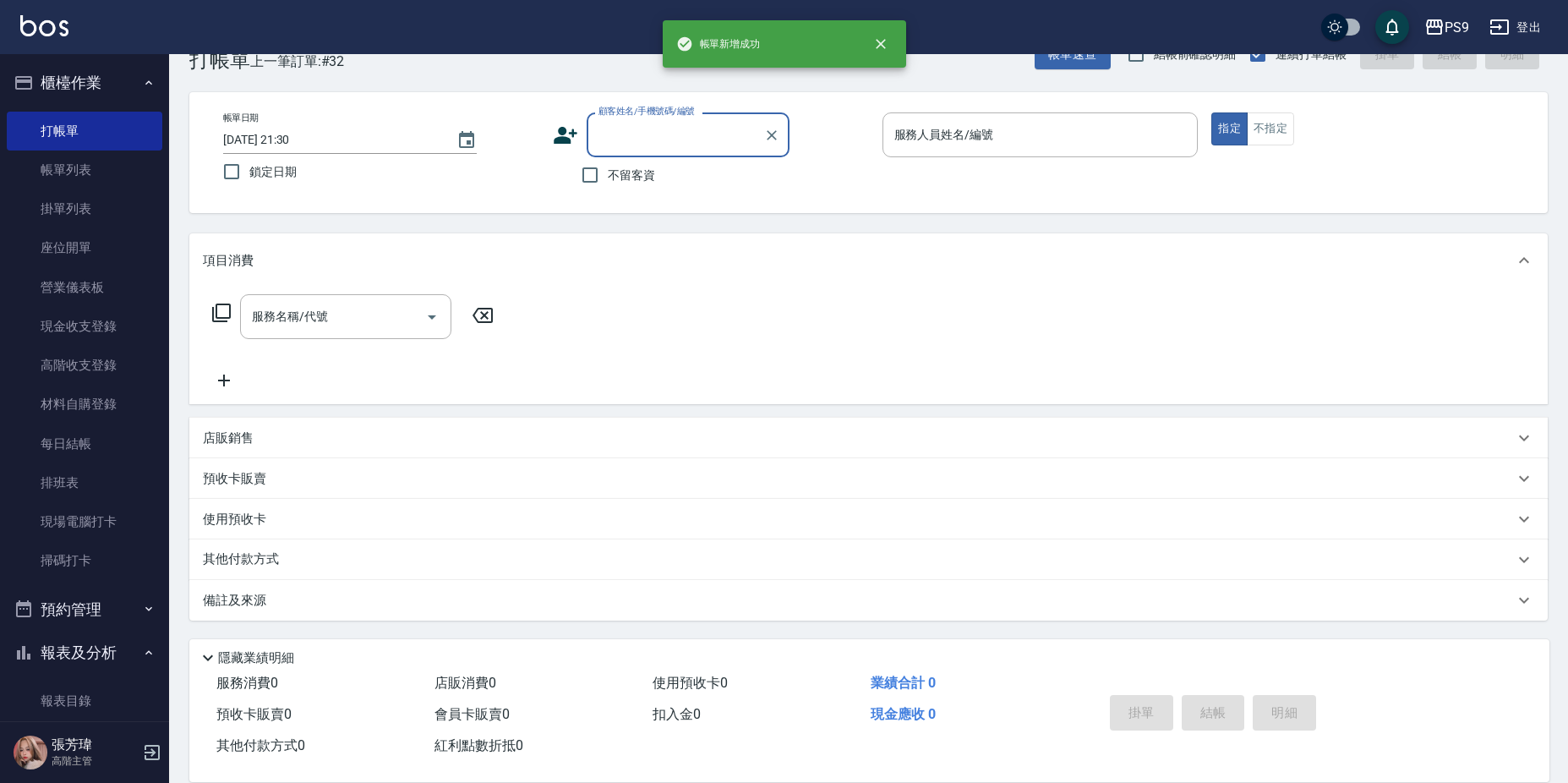
scroll to position [0, 0]
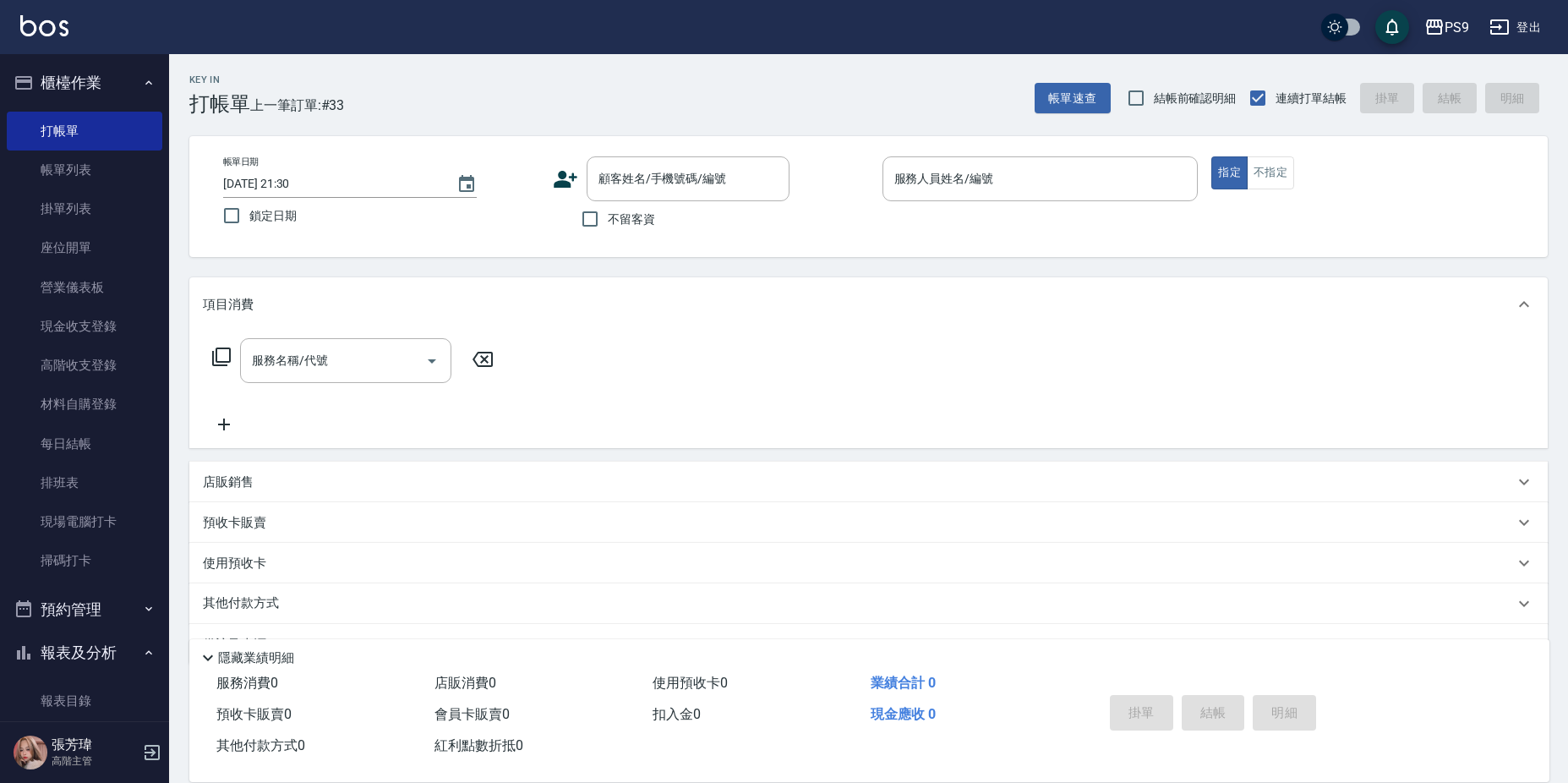
click at [851, 331] on div "項目消費" at bounding box center [868, 305] width 1358 height 54
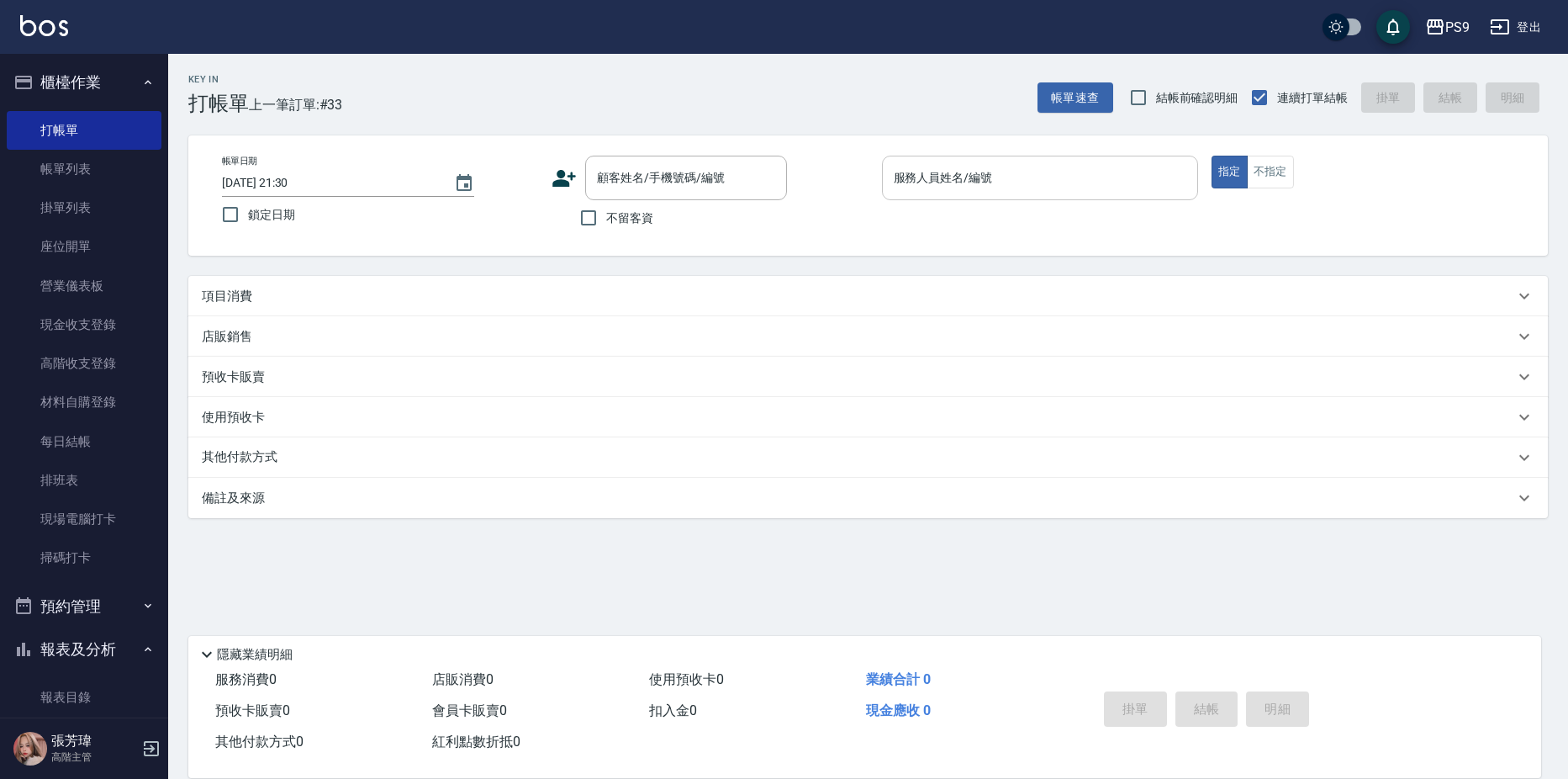
drag, startPoint x: 609, startPoint y: 215, endPoint x: 895, endPoint y: 178, distance: 288.4
click at [610, 217] on span "不留客資" at bounding box center [630, 219] width 47 height 18
click at [606, 217] on input "不留客資" at bounding box center [588, 217] width 35 height 35
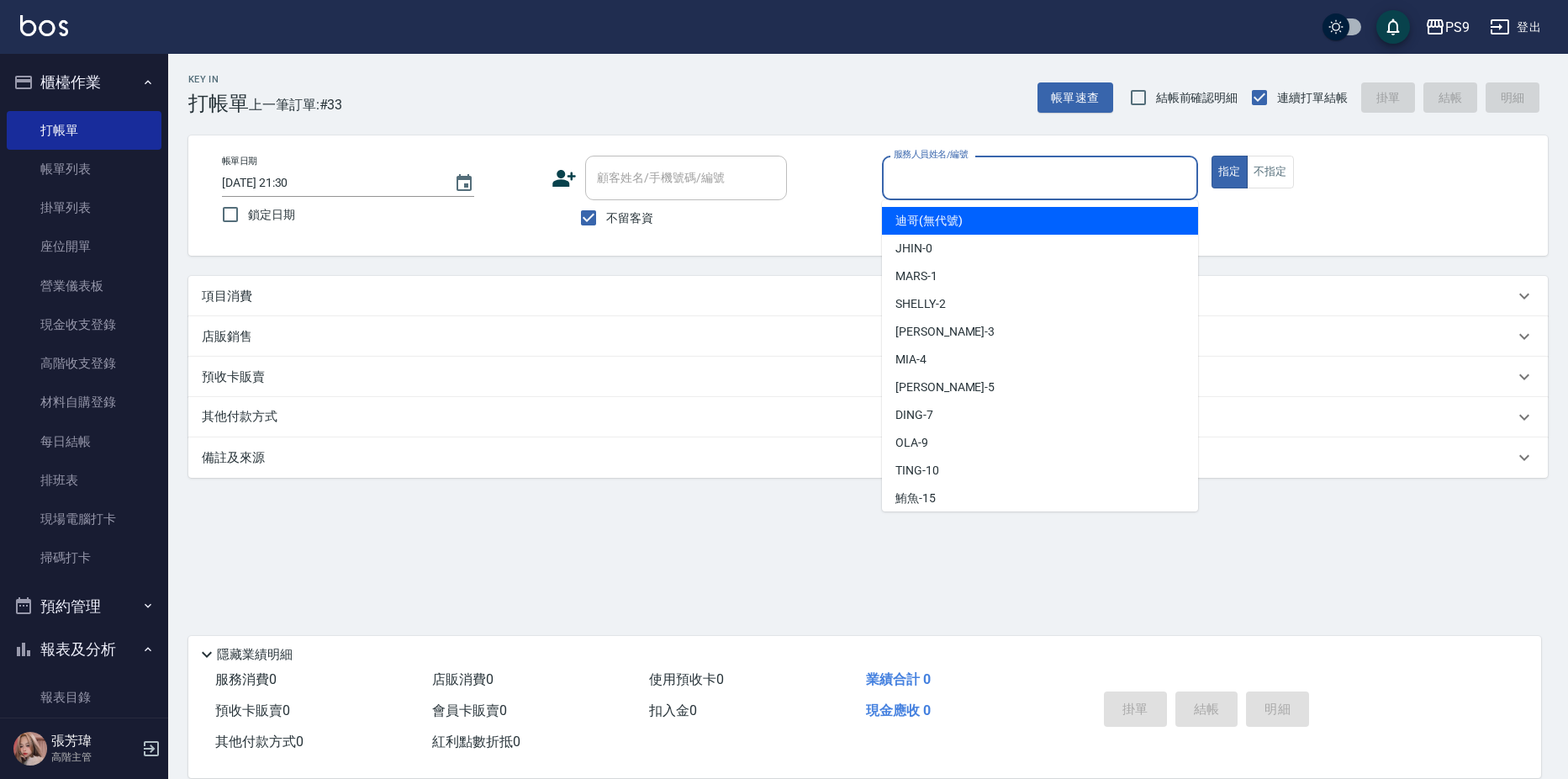
click at [902, 175] on input "服務人員姓名/編號" at bounding box center [1040, 177] width 301 height 30
click at [389, 293] on div "項目消費" at bounding box center [857, 297] width 1313 height 18
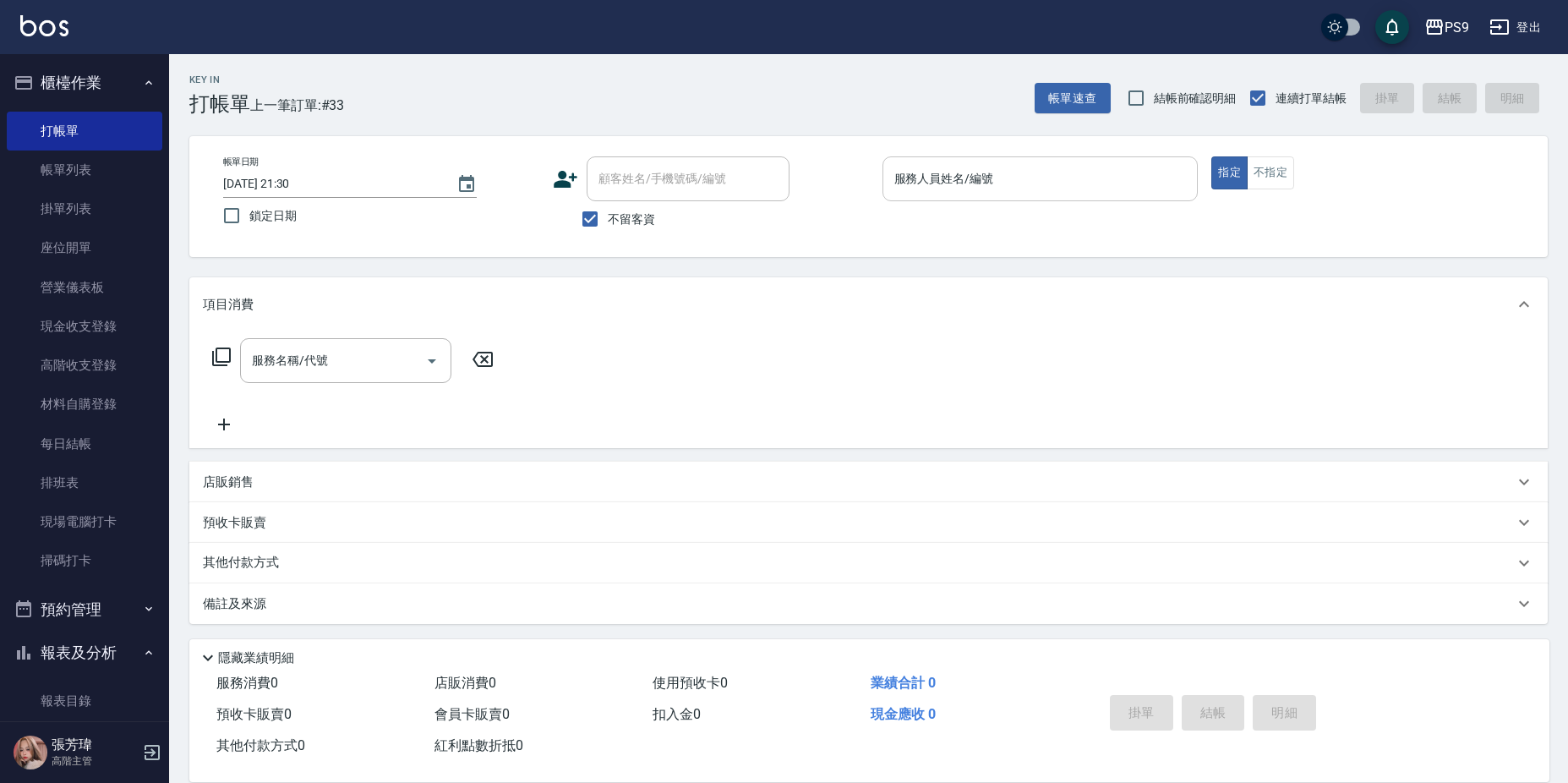
click at [956, 192] on input "服務人員姓名/編號" at bounding box center [1040, 178] width 301 height 30
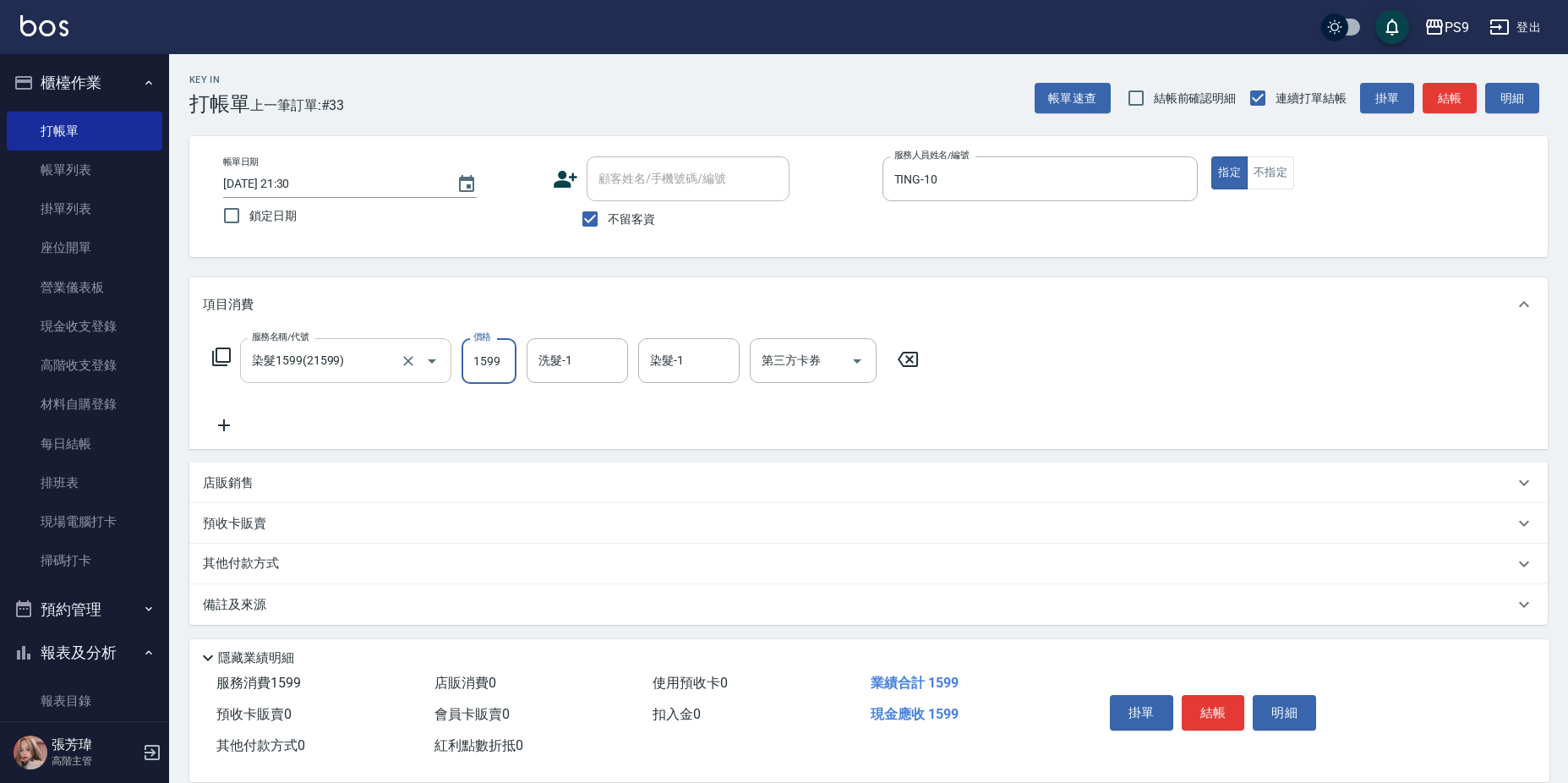
click at [354, 355] on input "染髮1599(21599)" at bounding box center [322, 360] width 149 height 30
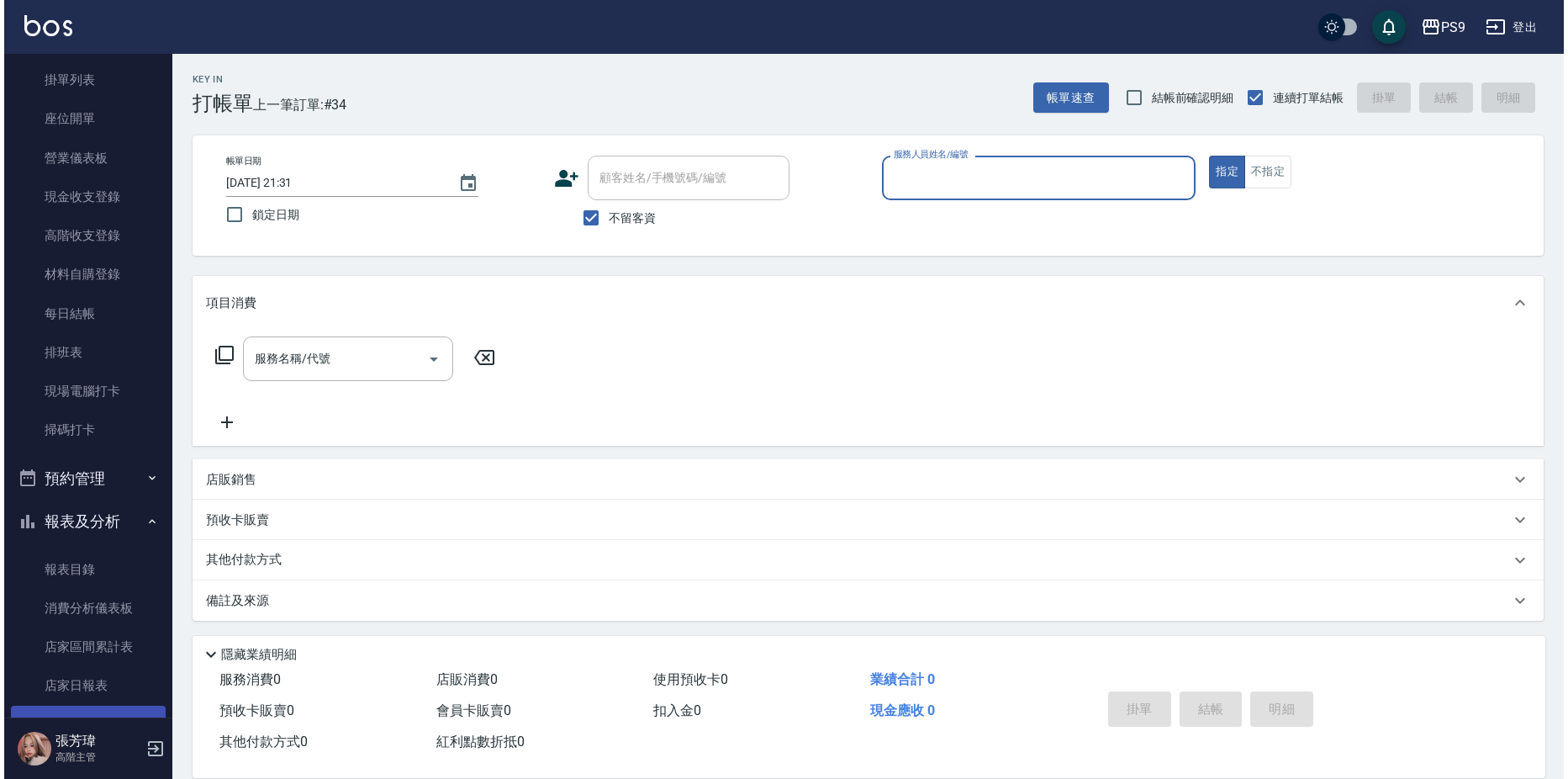
scroll to position [252, 0]
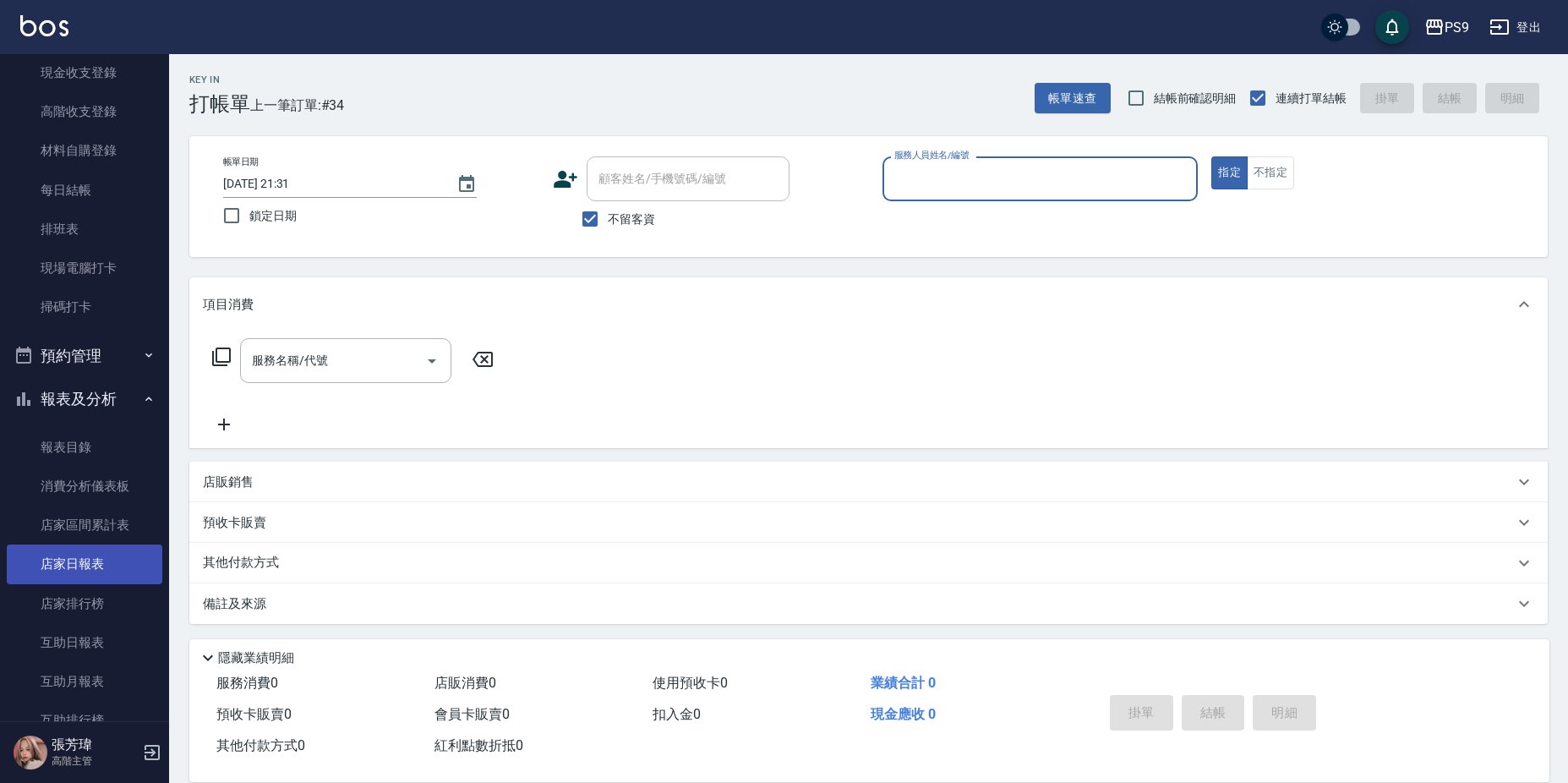
click at [104, 557] on link "店家日報表" at bounding box center [84, 563] width 156 height 39
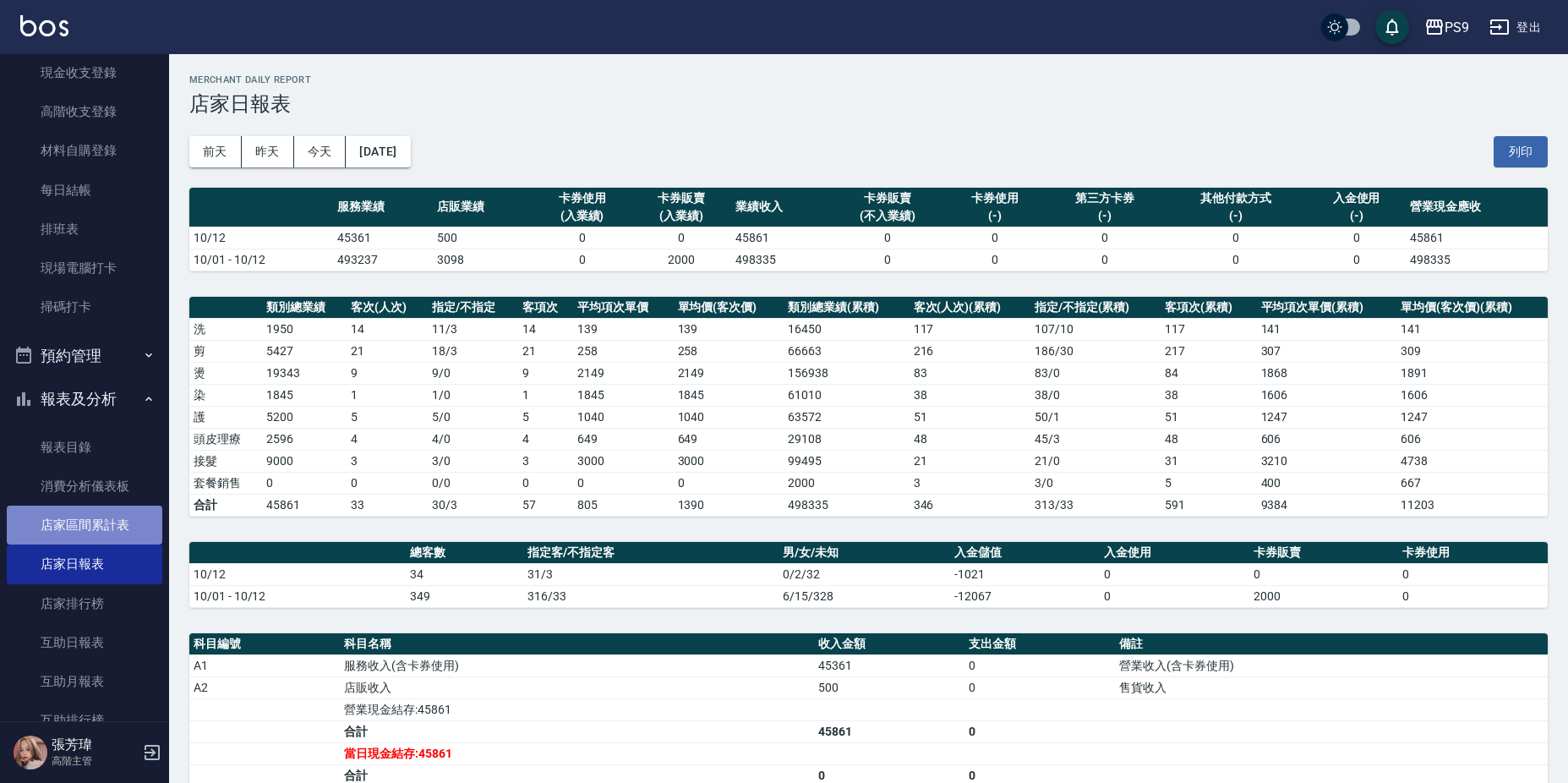
click at [100, 535] on link "店家區間累計表" at bounding box center [84, 524] width 156 height 39
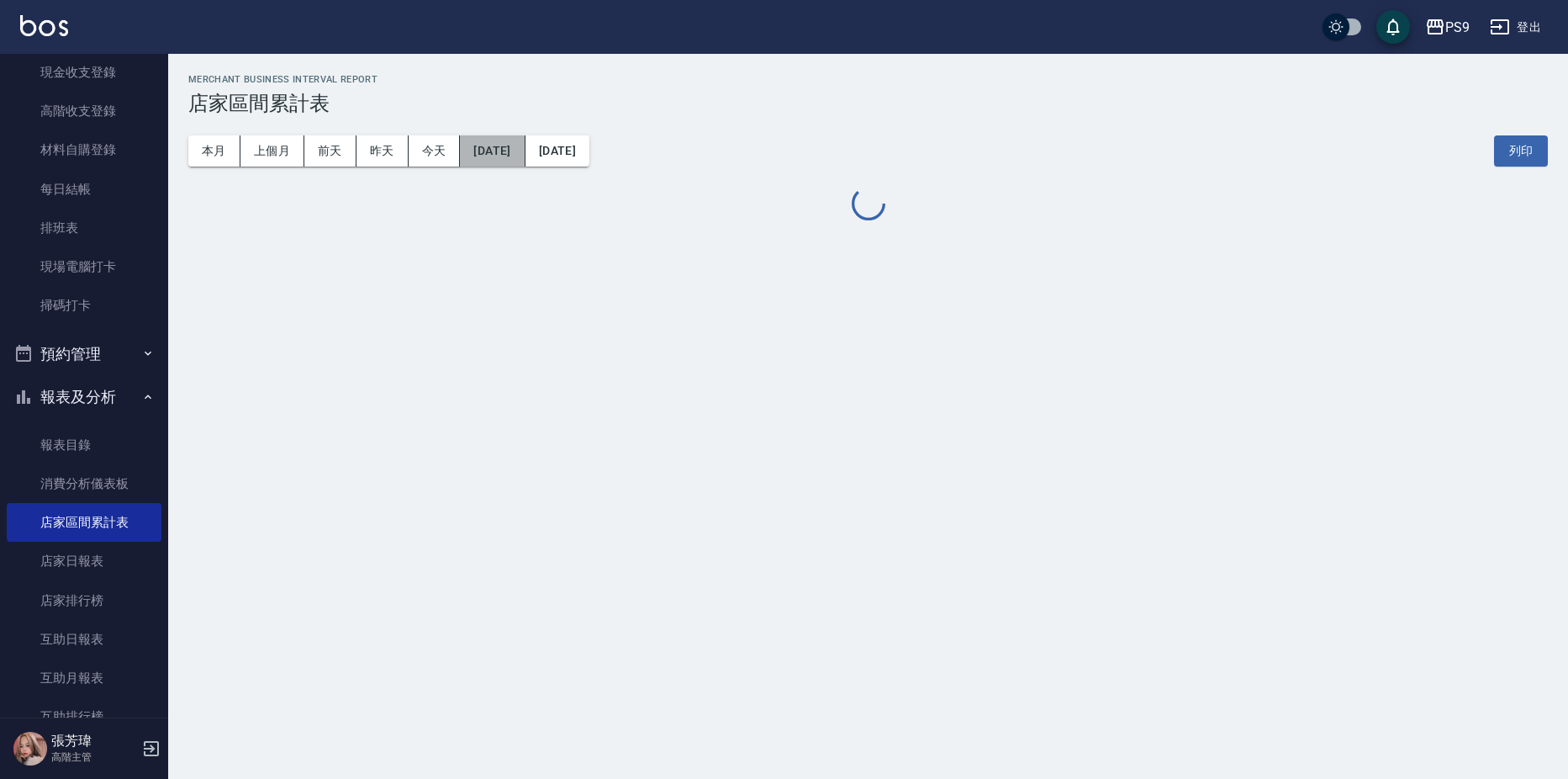
click at [506, 145] on button "[DATE]" at bounding box center [492, 150] width 65 height 31
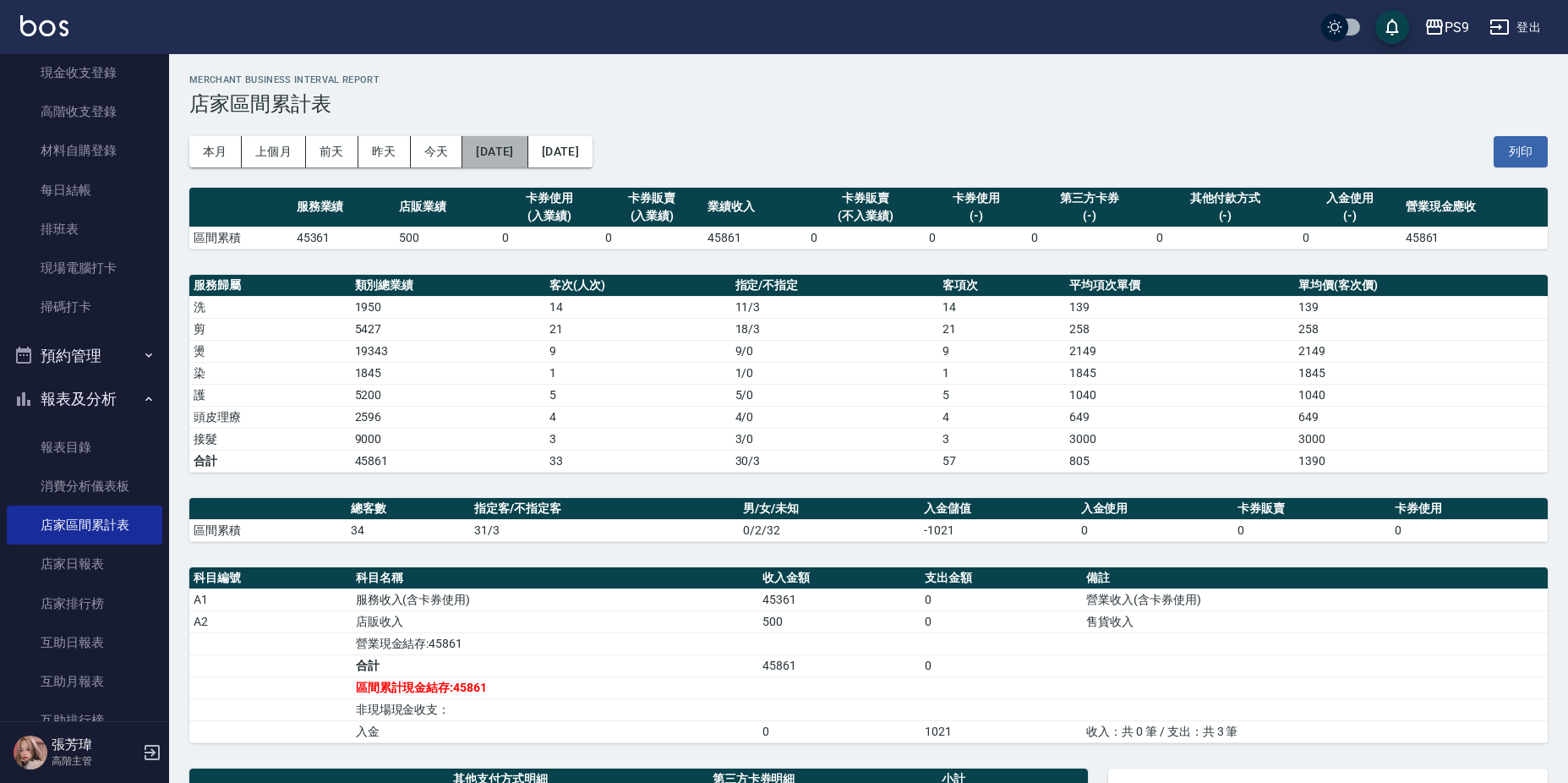
click at [496, 146] on button "[DATE]" at bounding box center [495, 151] width 65 height 32
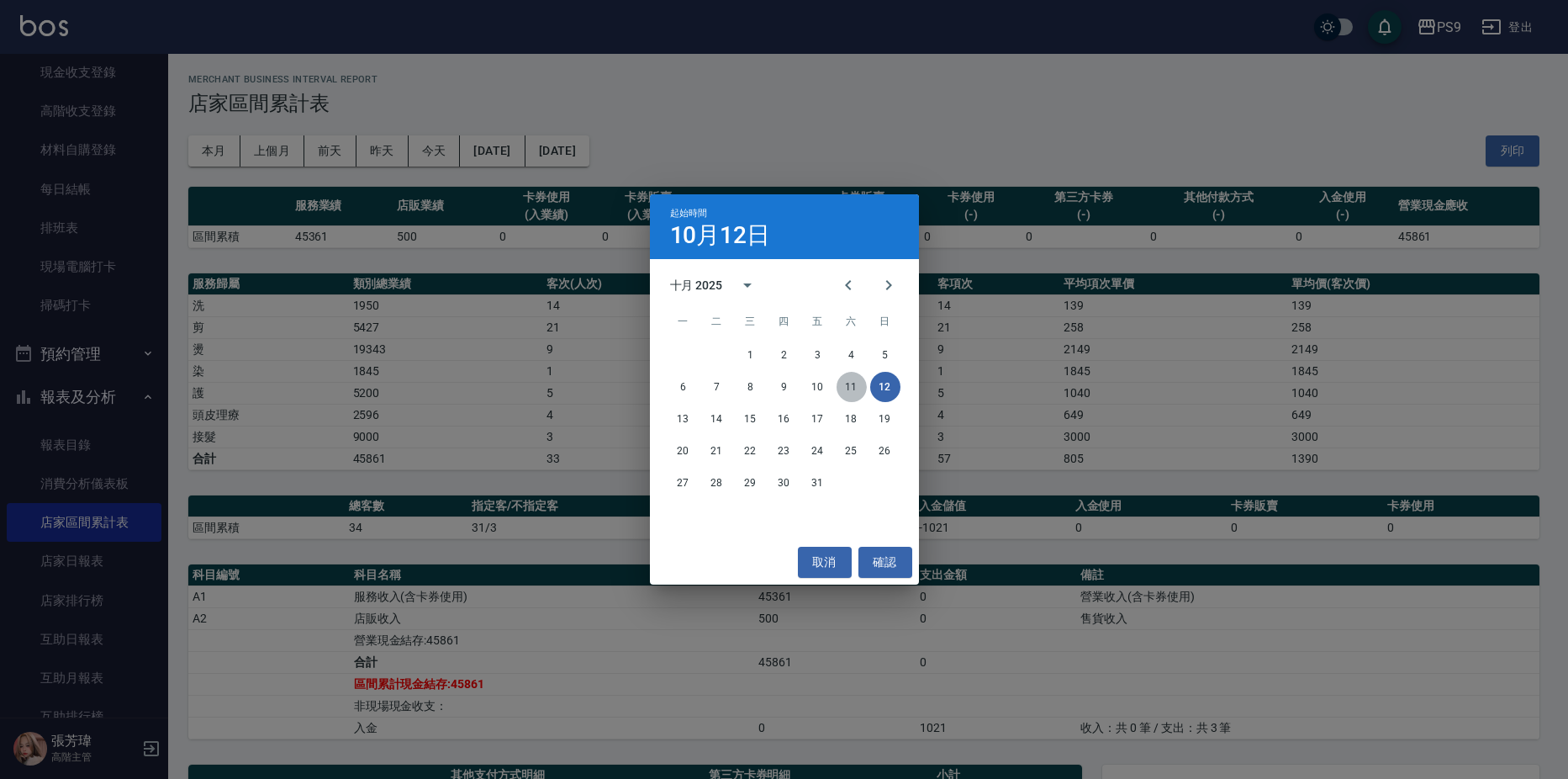
click at [855, 388] on button "11" at bounding box center [852, 387] width 31 height 31
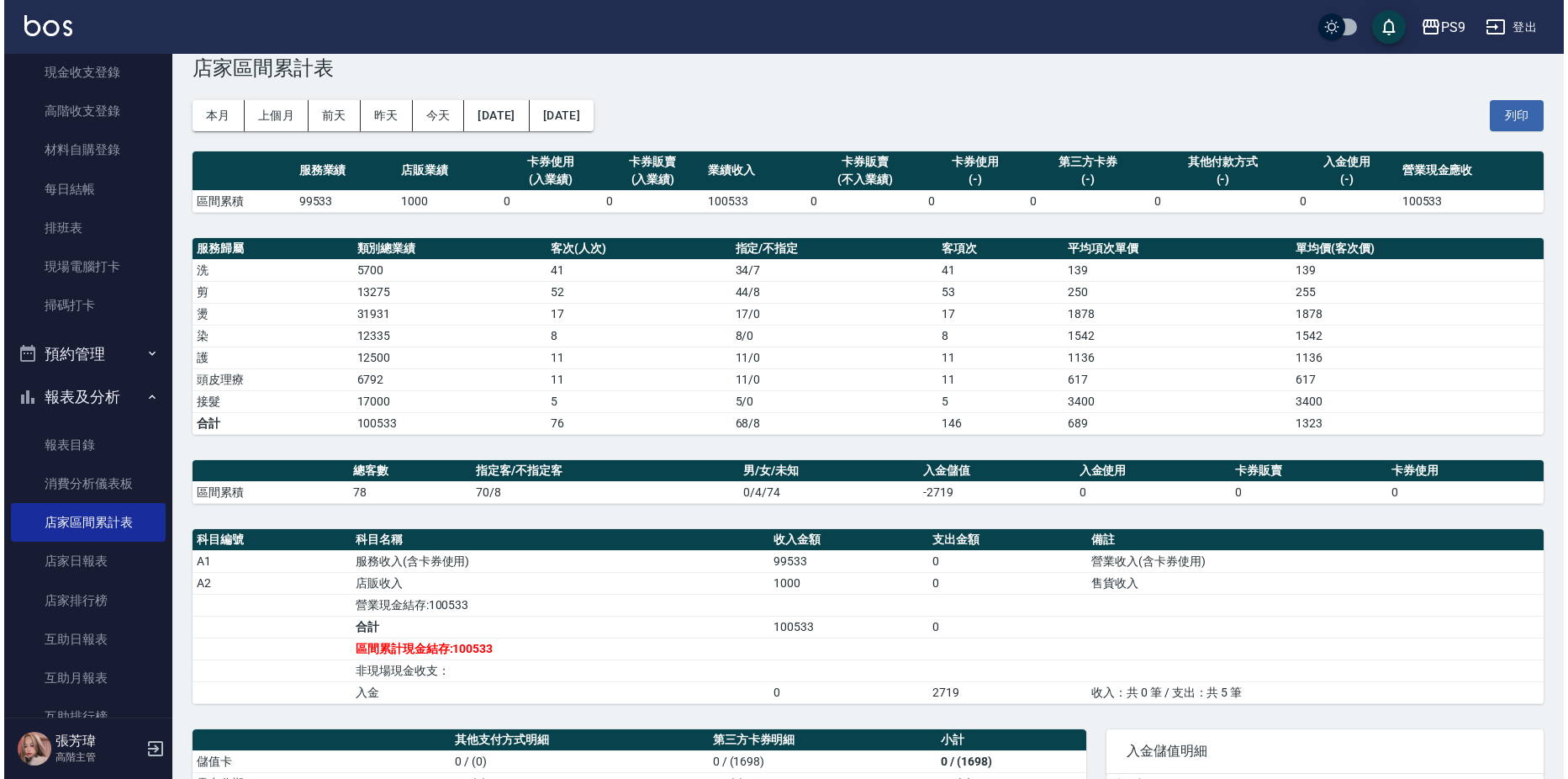
scroll to position [34, 0]
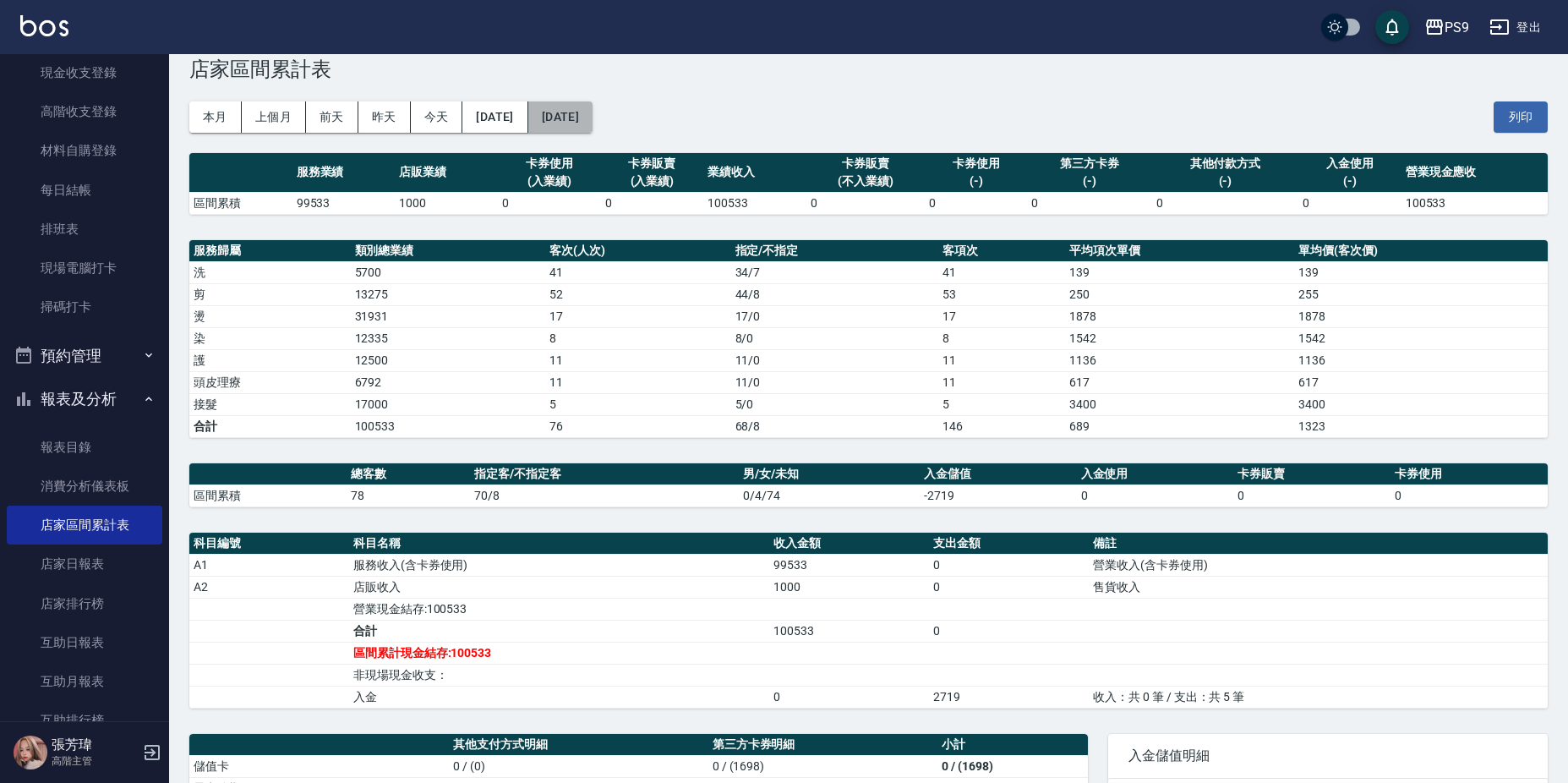
click at [592, 122] on button "[DATE]" at bounding box center [560, 117] width 64 height 32
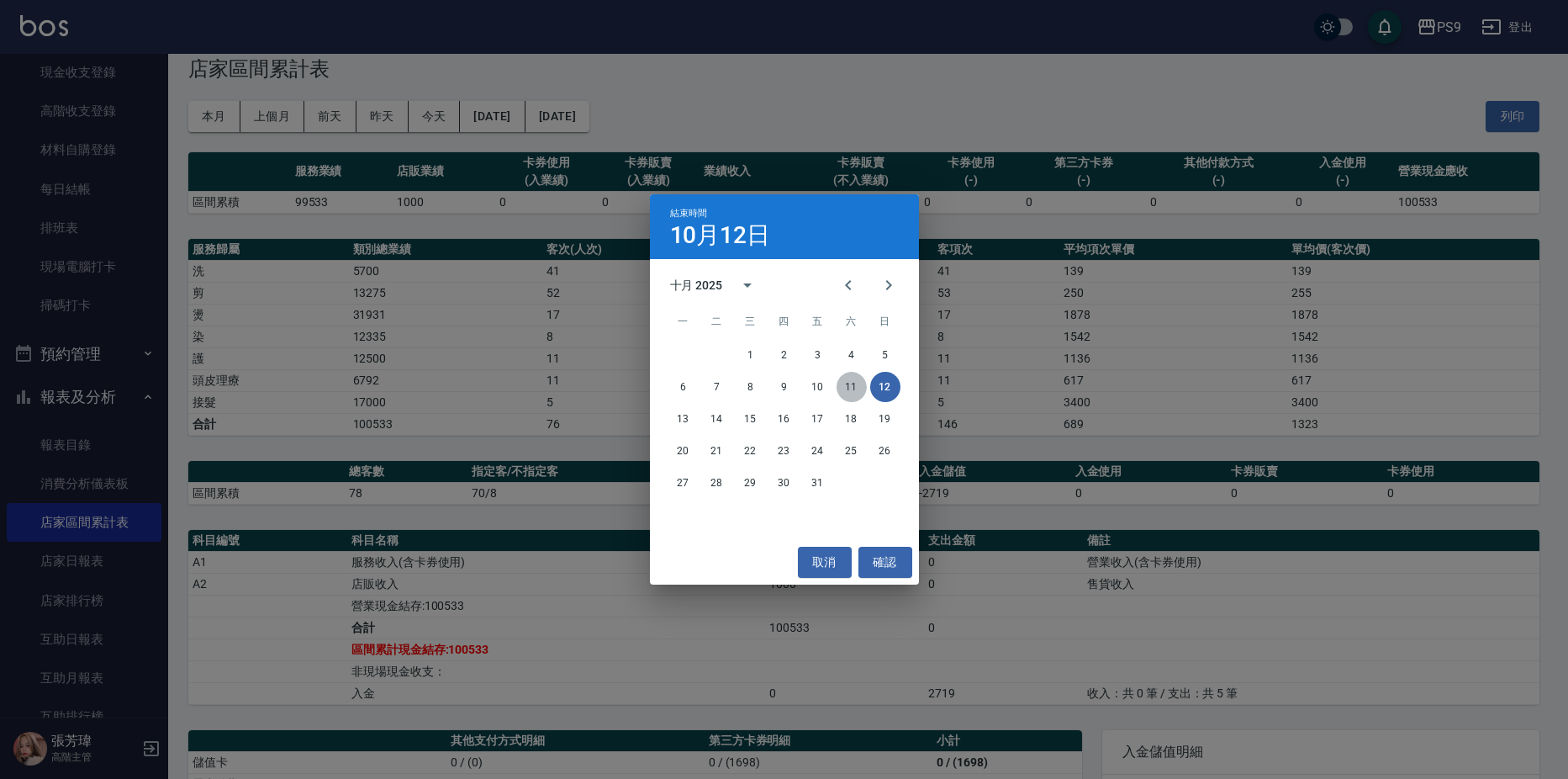
click at [857, 387] on button "11" at bounding box center [852, 387] width 31 height 31
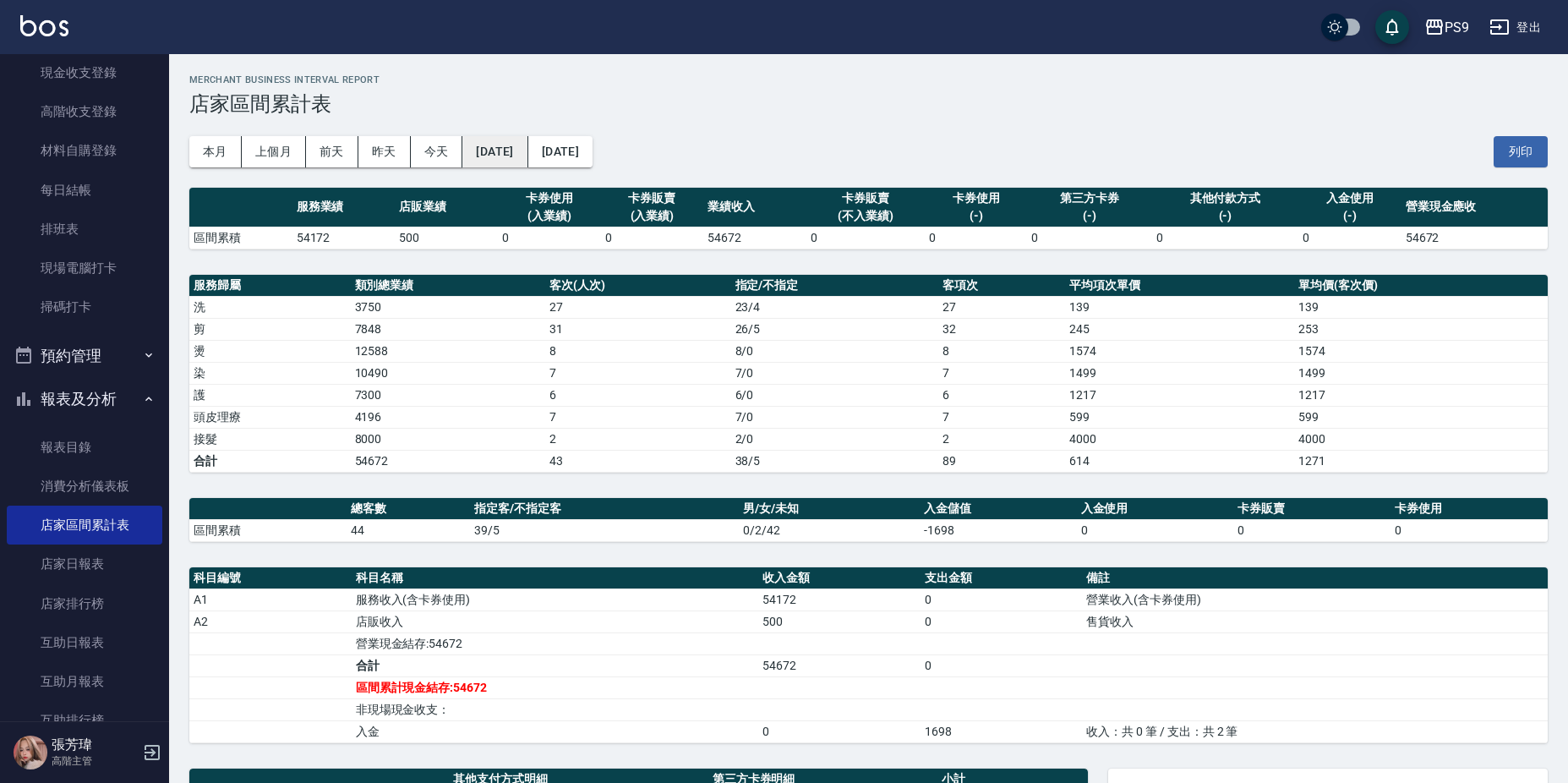
click at [510, 156] on button "[DATE]" at bounding box center [495, 151] width 65 height 32
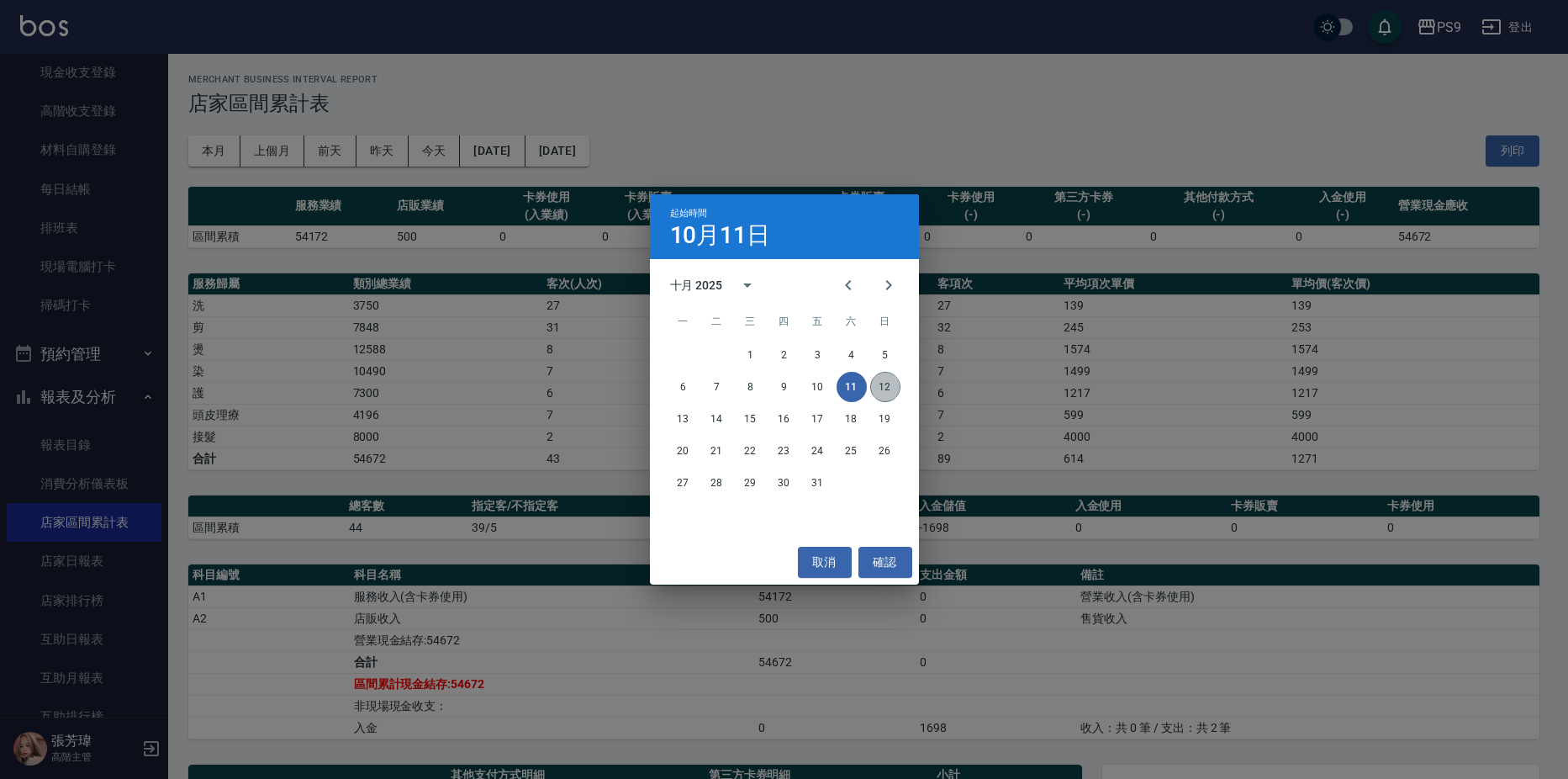
click at [882, 381] on button "12" at bounding box center [885, 387] width 31 height 31
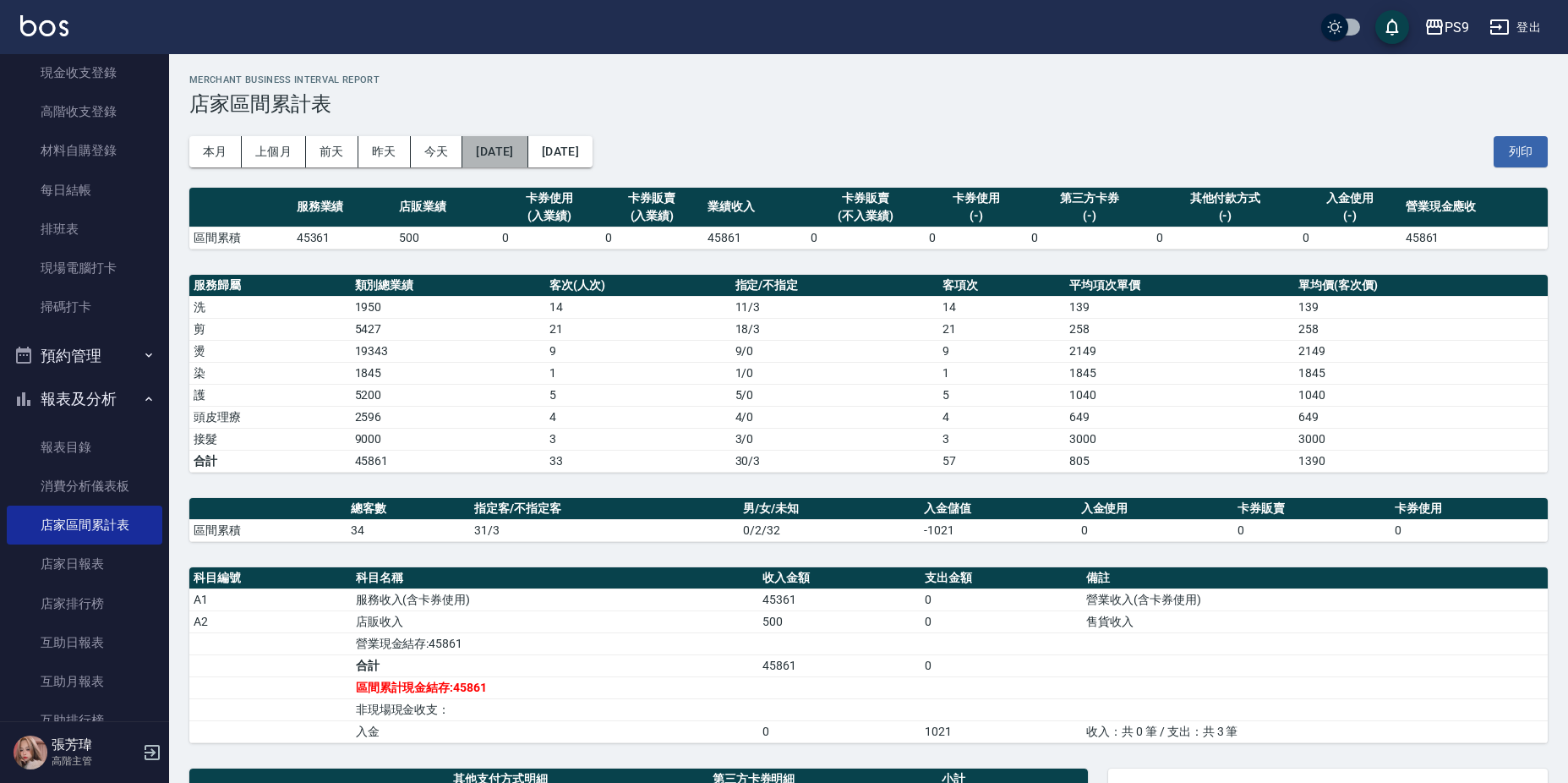
click at [505, 146] on button "[DATE]" at bounding box center [495, 151] width 65 height 32
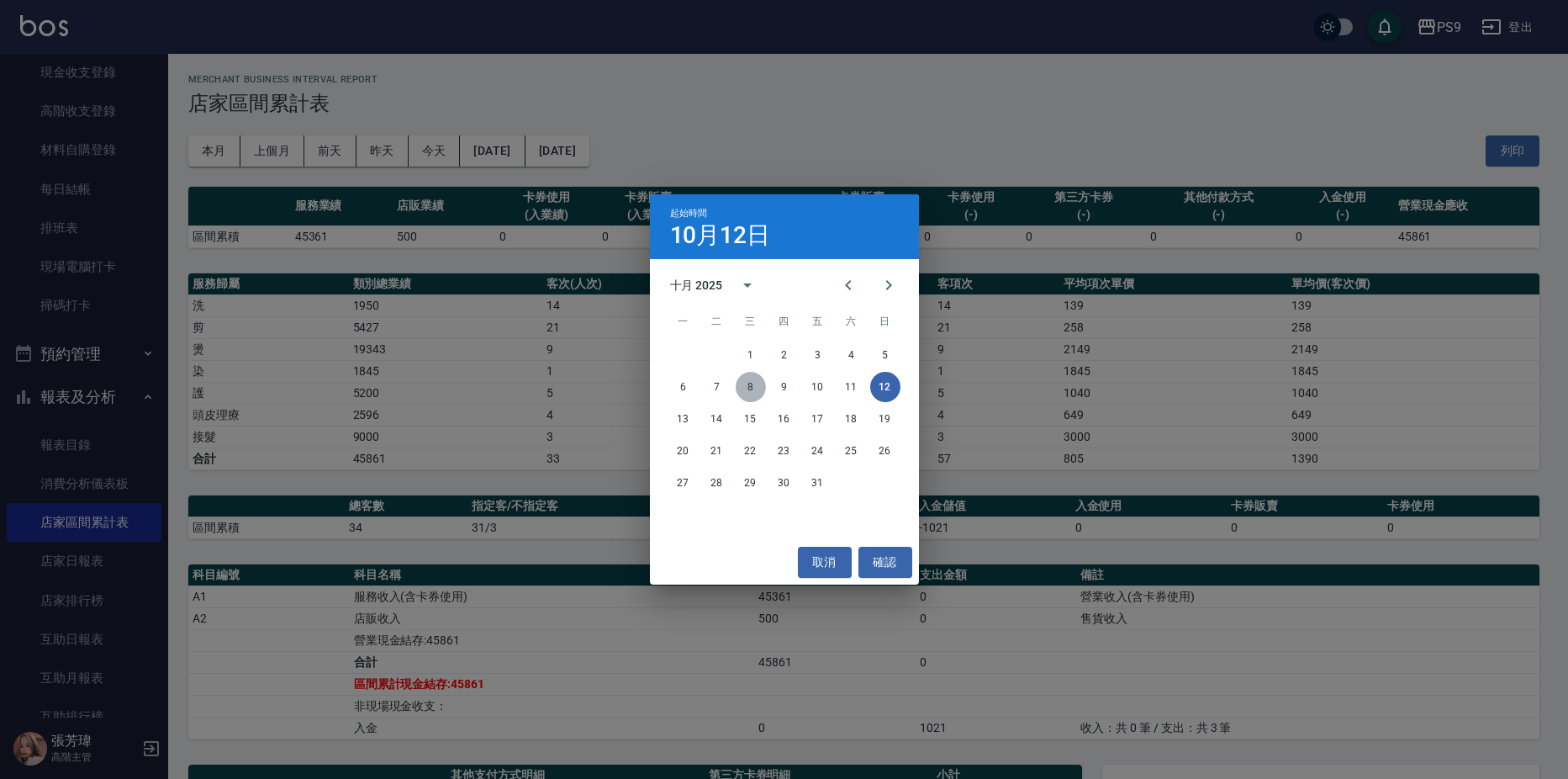
drag, startPoint x: 747, startPoint y: 385, endPoint x: 755, endPoint y: 390, distance: 9.4
click at [752, 389] on button "8" at bounding box center [751, 387] width 31 height 31
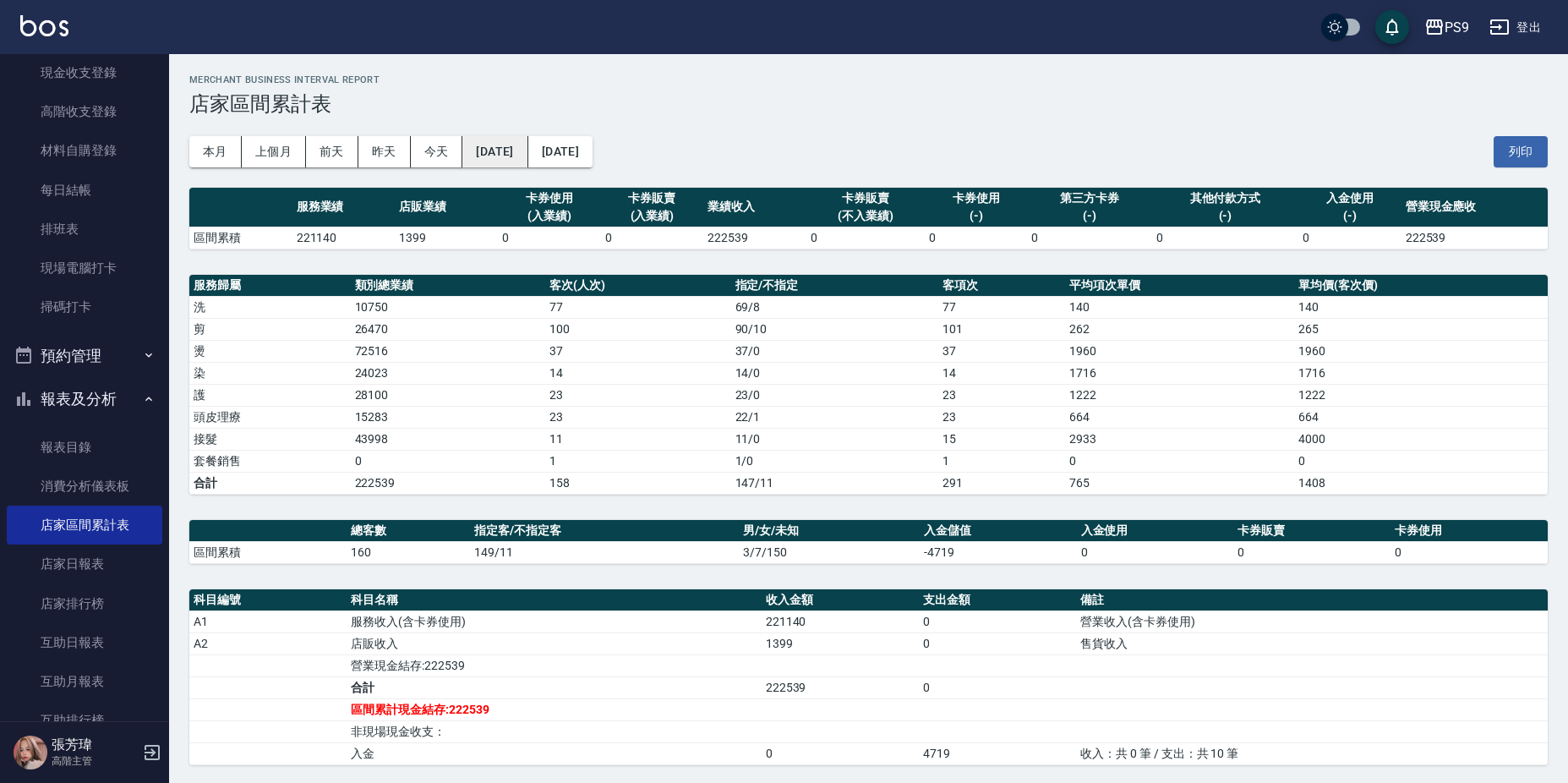
click at [515, 158] on button "[DATE]" at bounding box center [495, 151] width 65 height 32
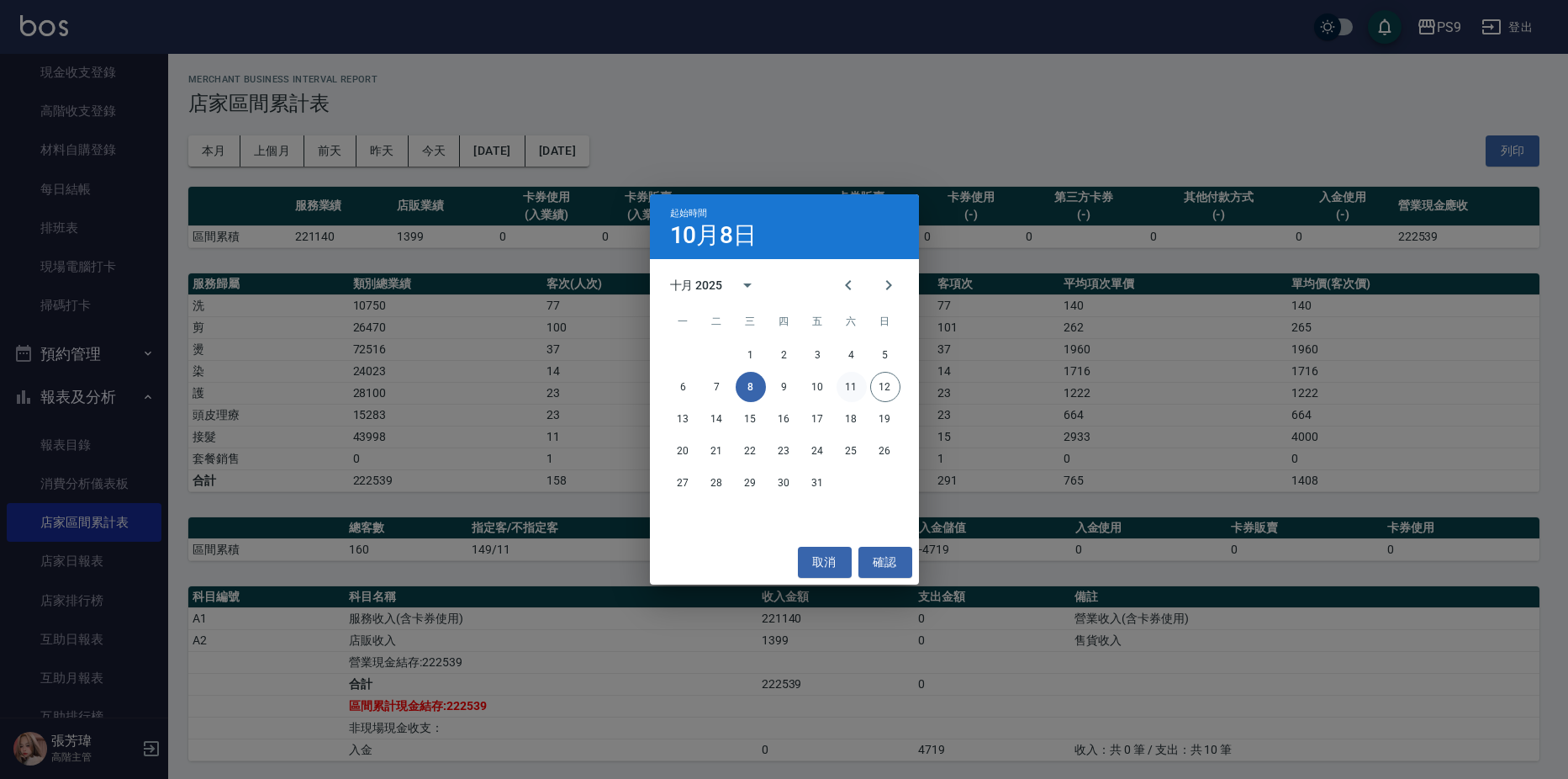
click at [843, 383] on button "11" at bounding box center [852, 387] width 31 height 31
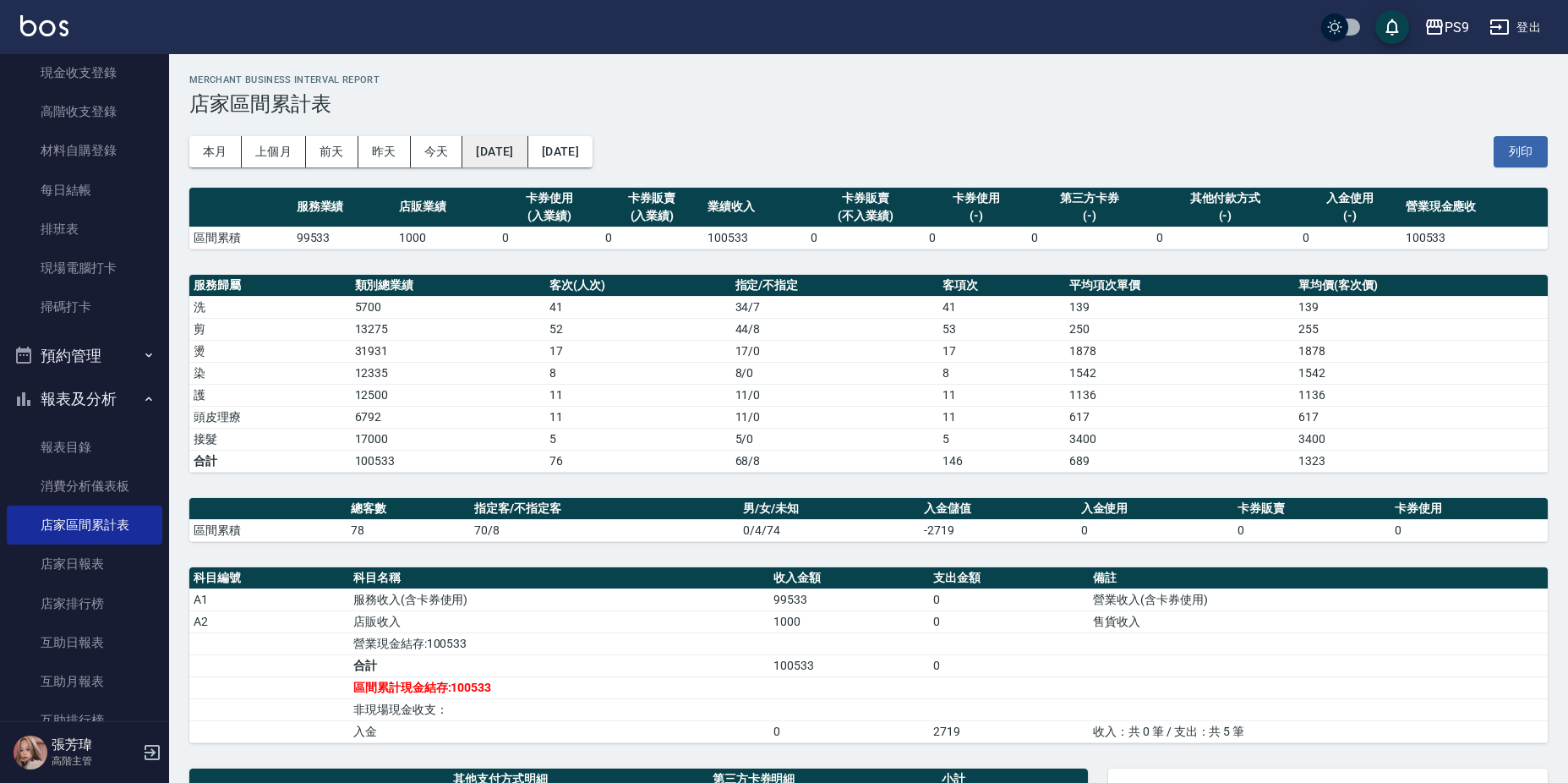
click at [514, 157] on button "[DATE]" at bounding box center [495, 151] width 65 height 32
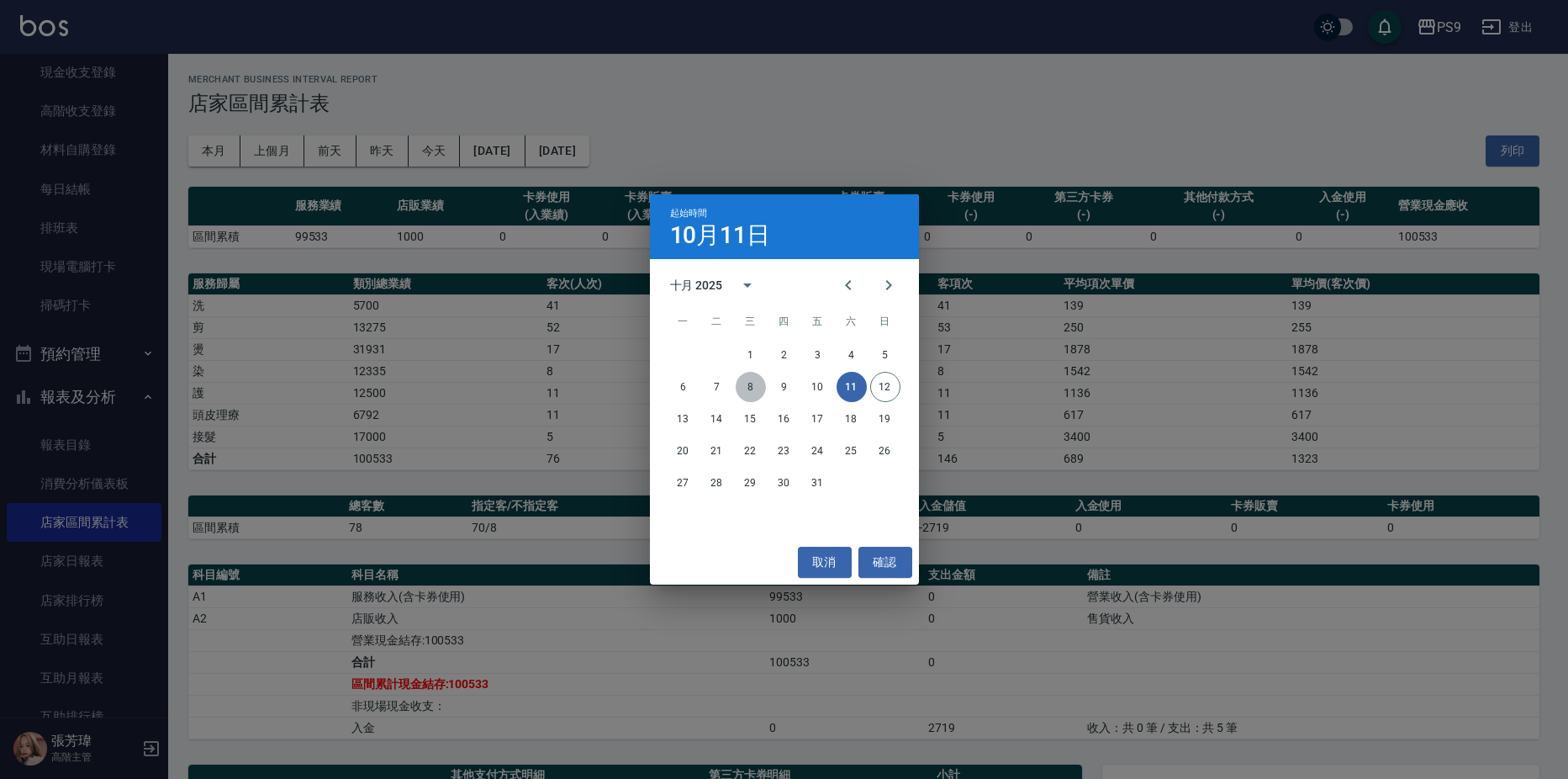
click at [761, 386] on button "8" at bounding box center [751, 387] width 31 height 31
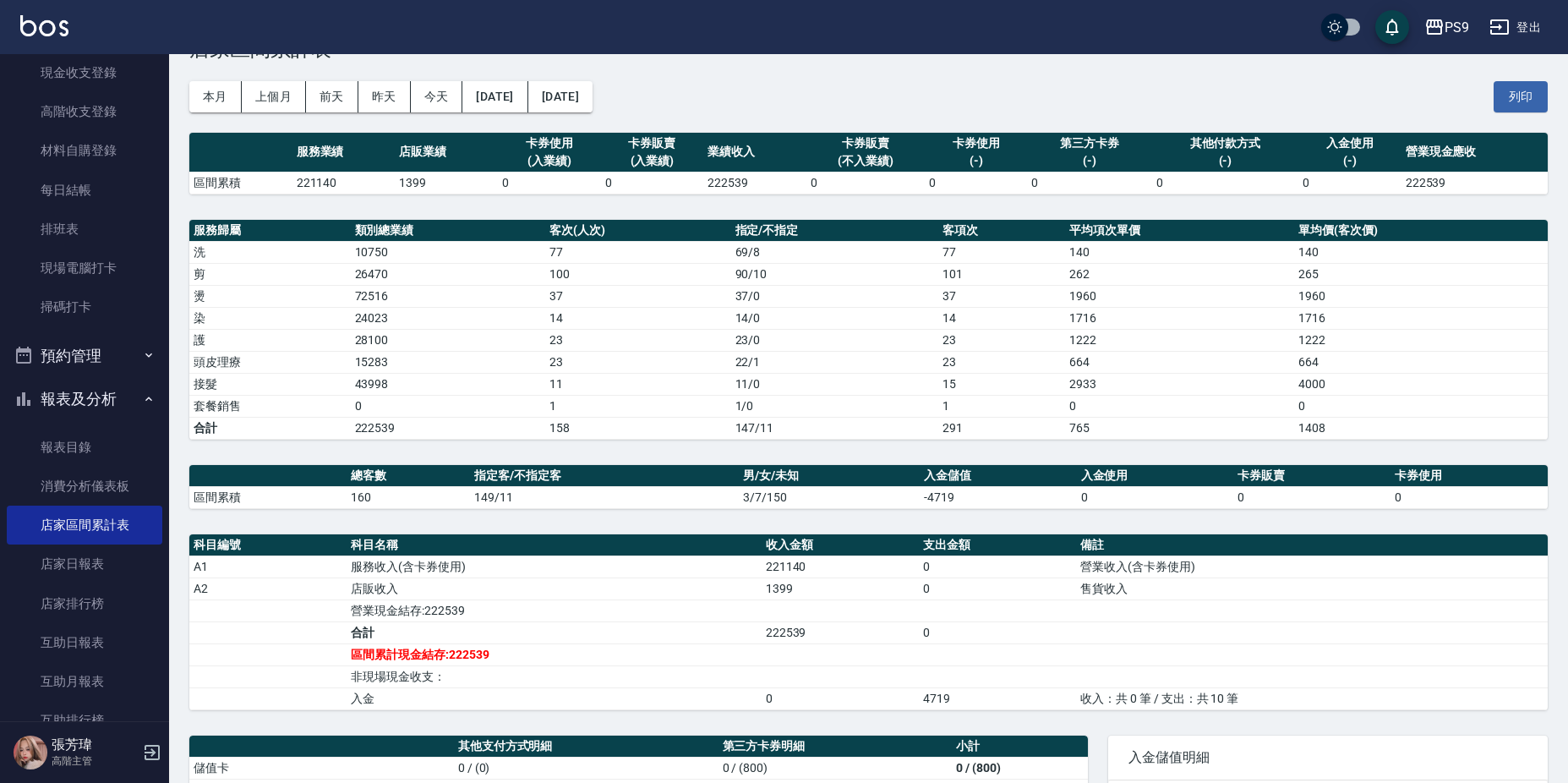
scroll to position [169, 0]
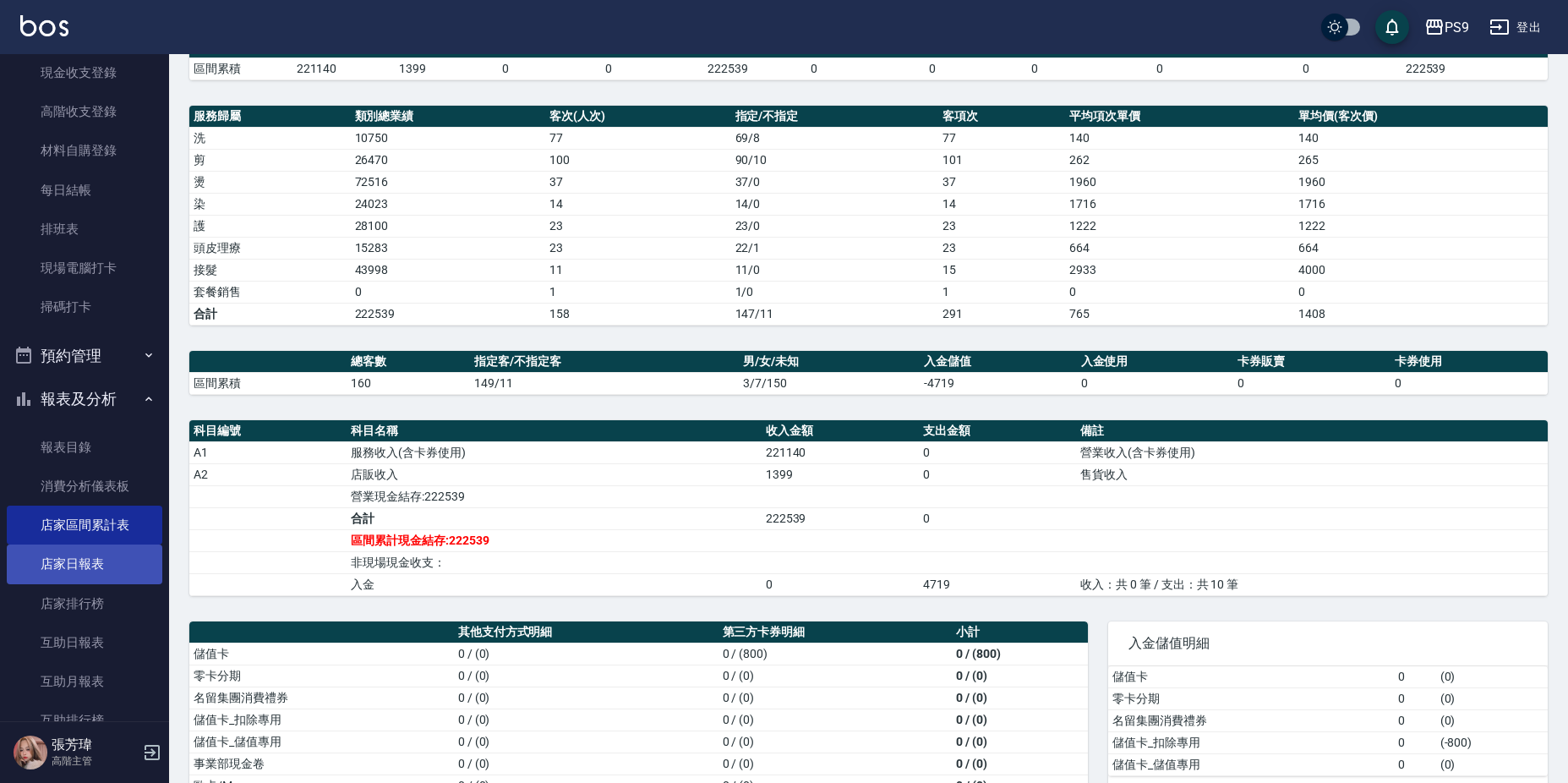
click at [109, 556] on link "店家日報表" at bounding box center [84, 563] width 156 height 39
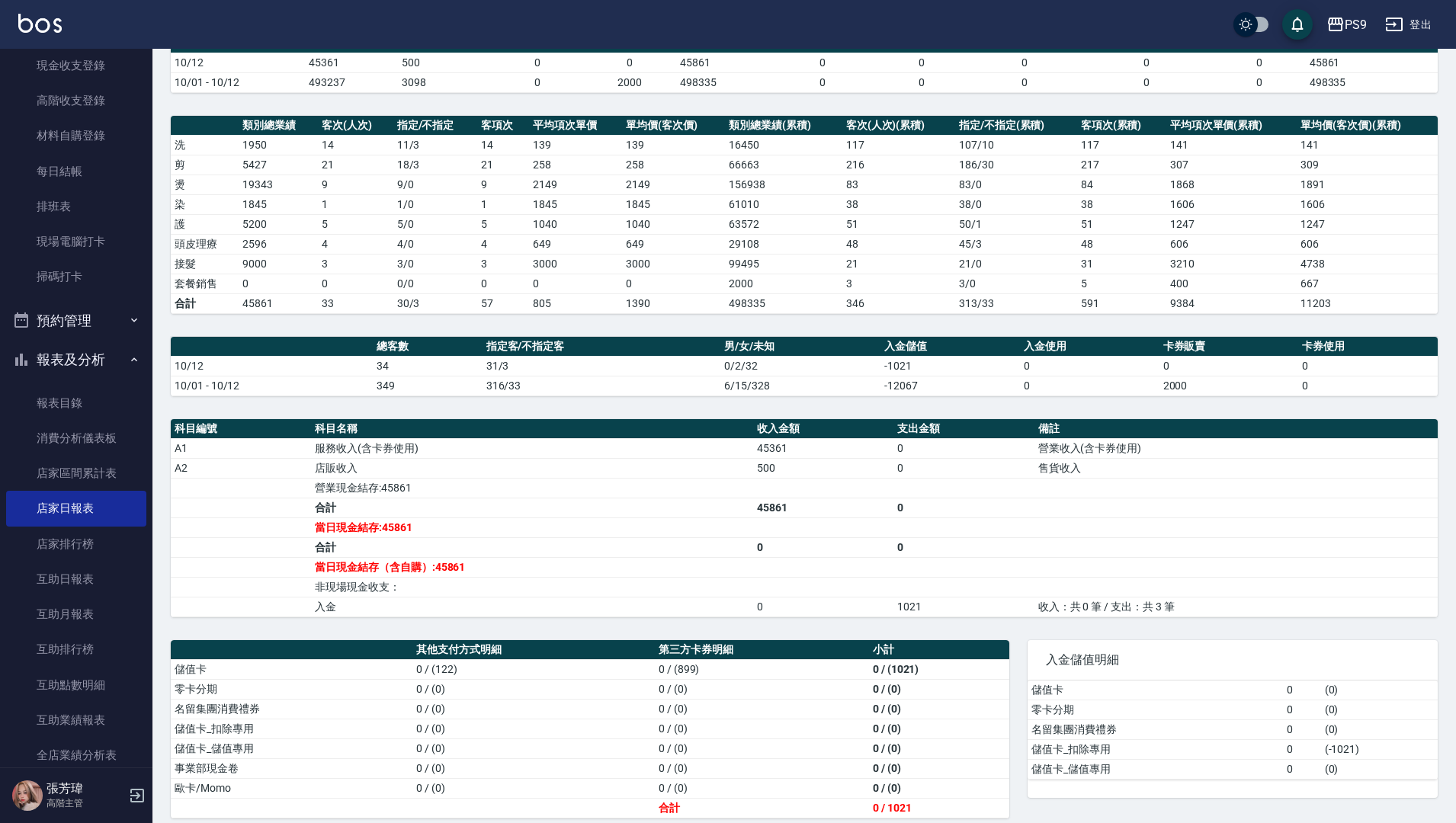
scroll to position [166, 0]
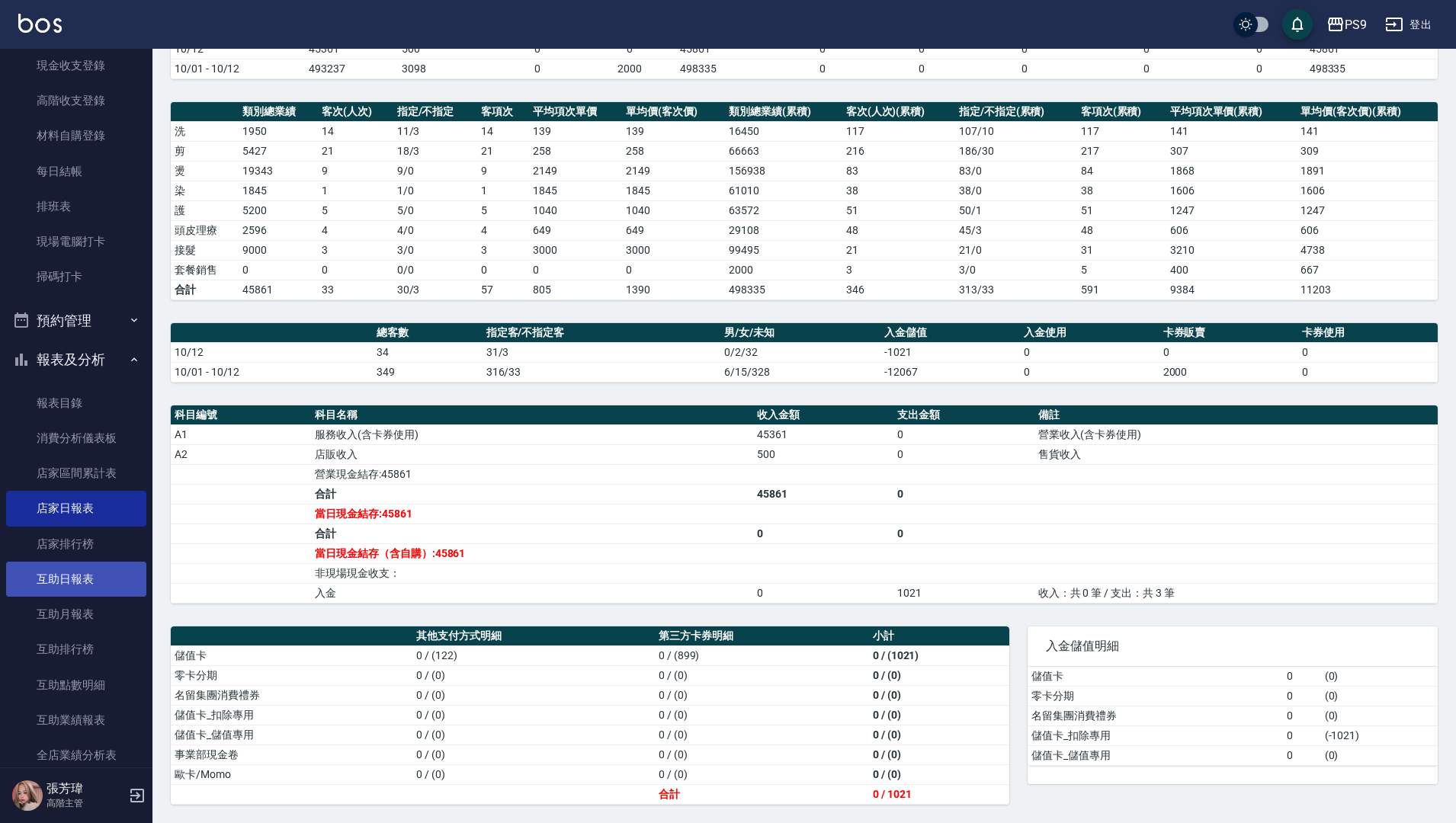
click at [97, 581] on link "互助日報表" at bounding box center [76, 579] width 140 height 35
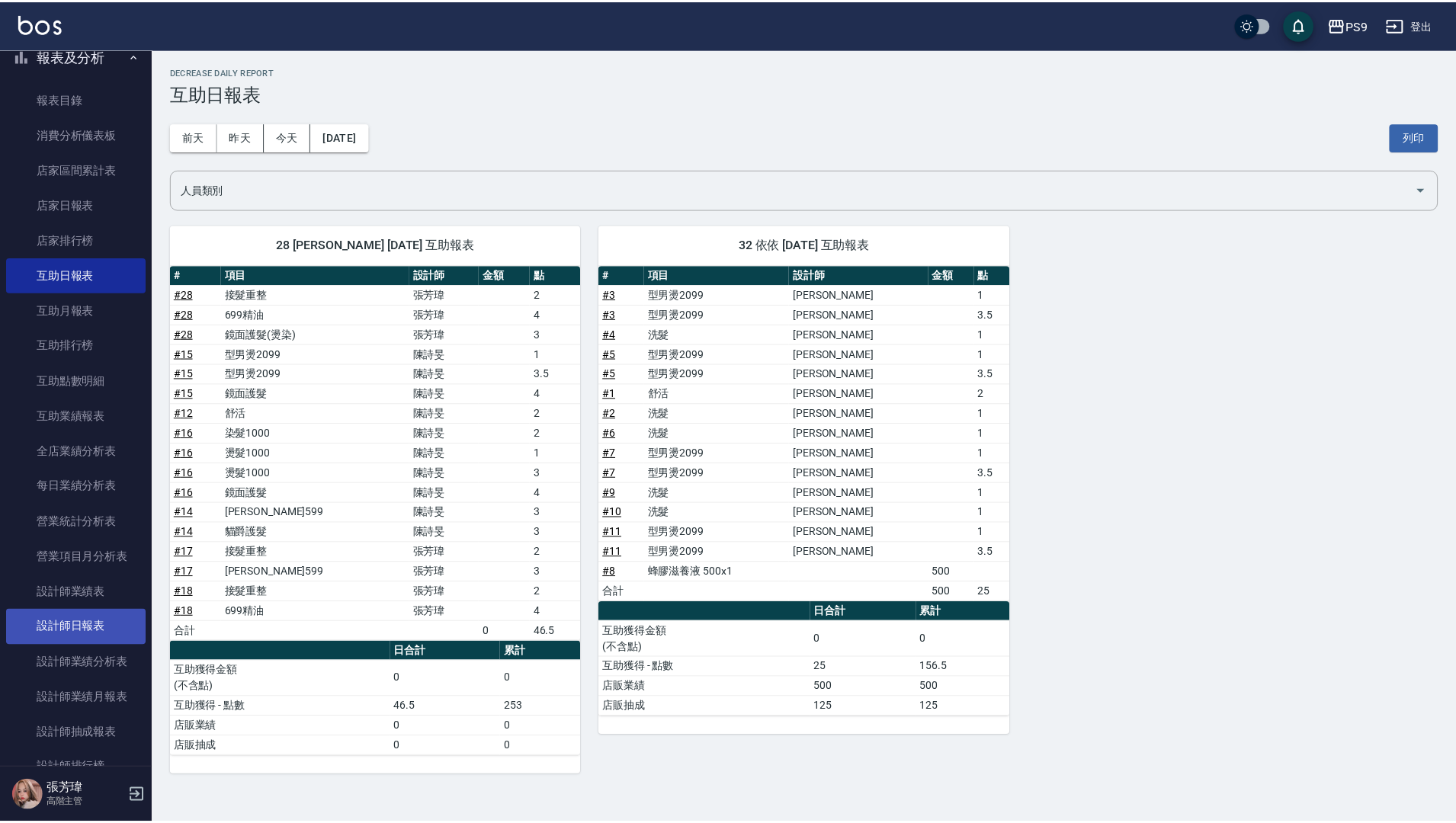
scroll to position [533, 0]
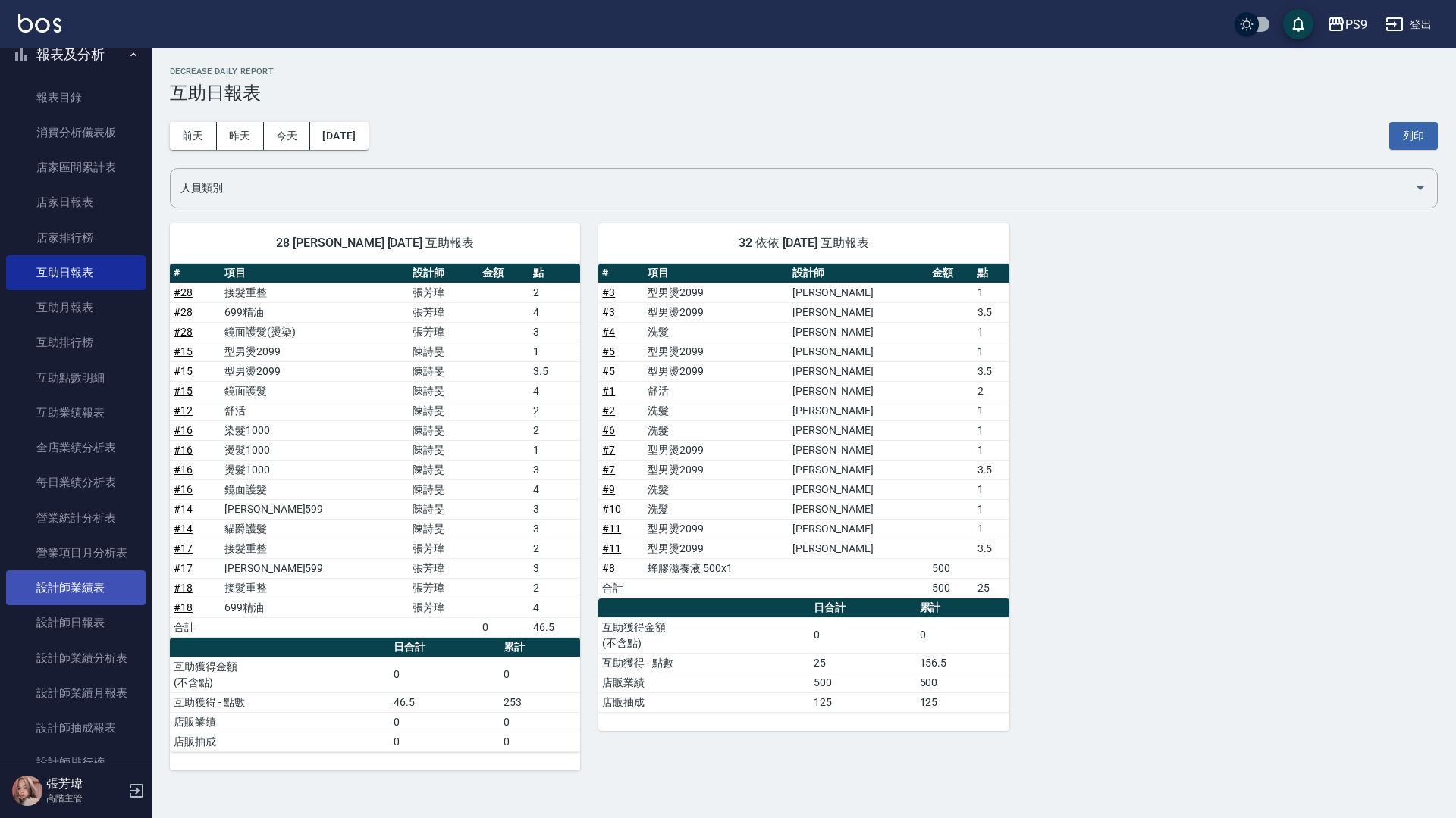
click at [75, 585] on link "設計師業績表" at bounding box center [75, 588] width 140 height 35
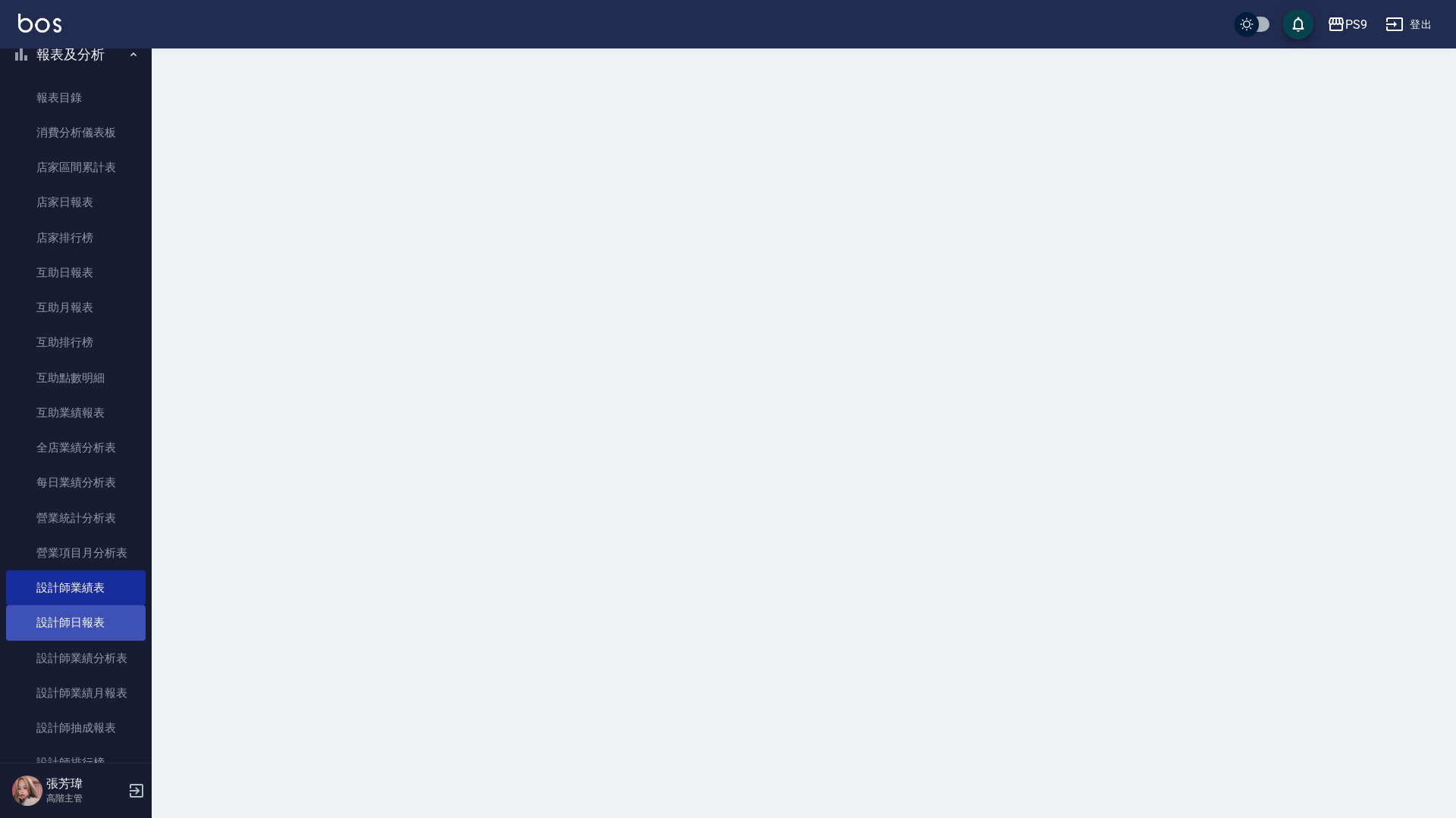
click at [80, 619] on link "設計師日報表" at bounding box center [75, 623] width 140 height 35
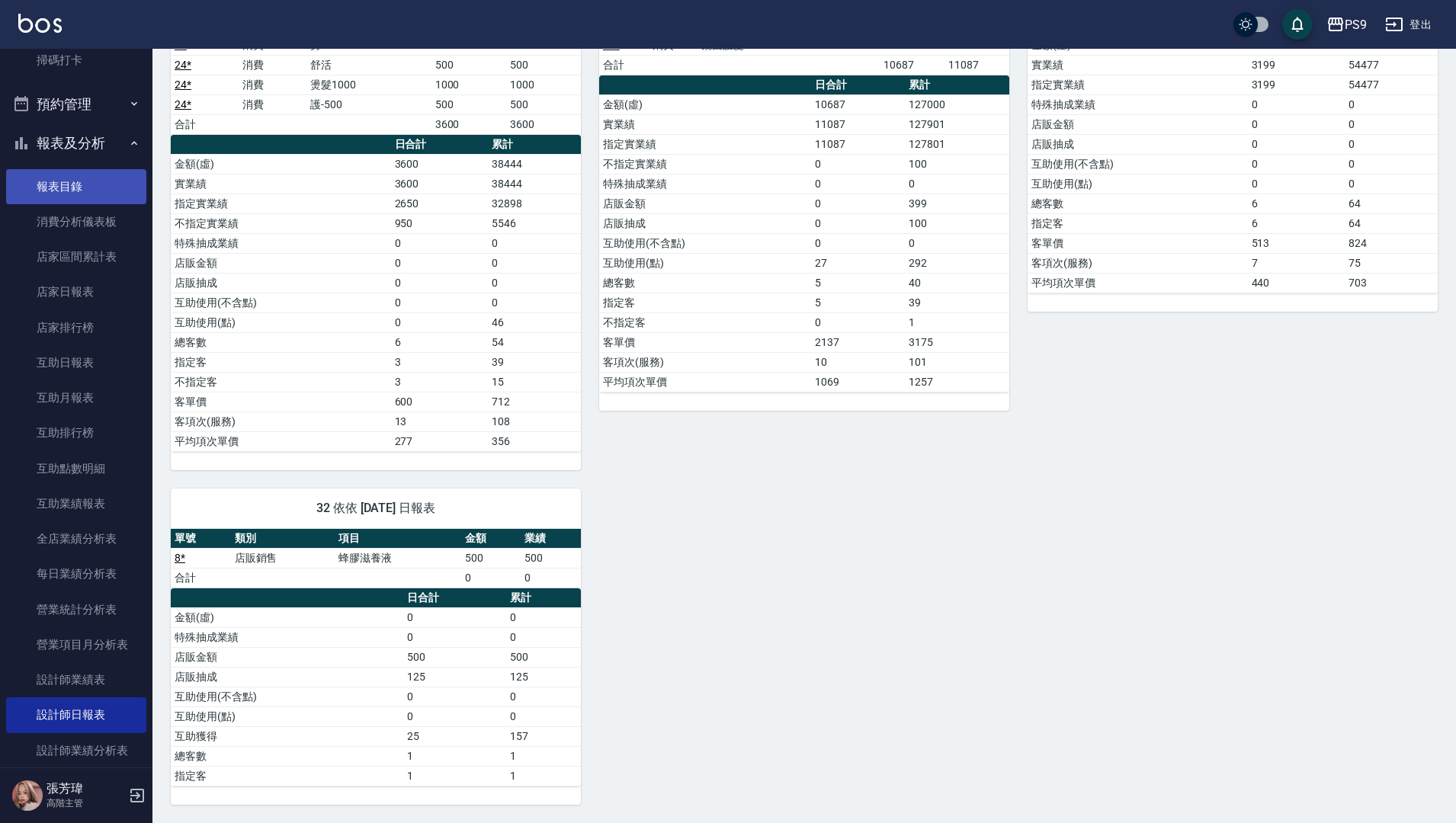
scroll to position [305, 0]
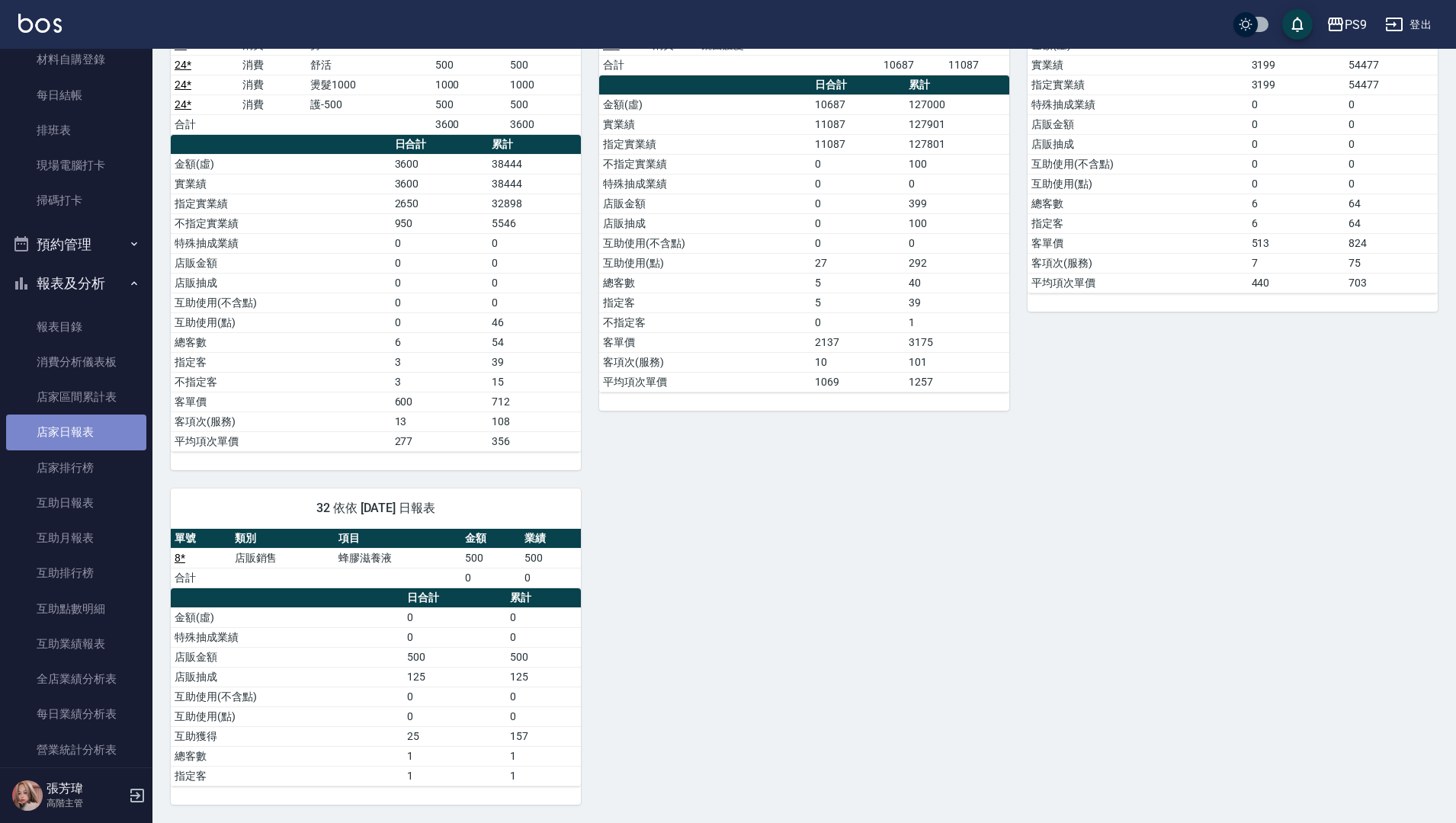
click at [86, 439] on link "店家日報表" at bounding box center [76, 431] width 140 height 35
